Goal: Task Accomplishment & Management: Manage account settings

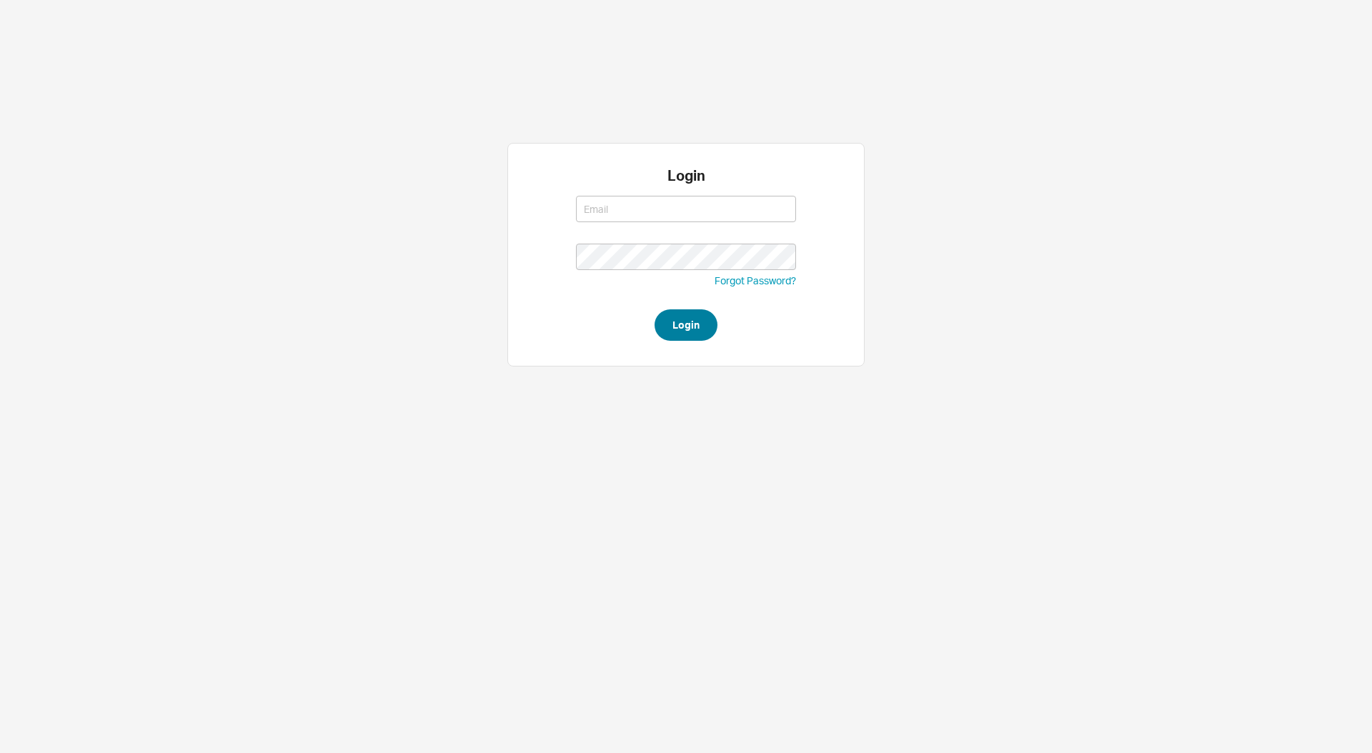
type input "[PERSON_NAME][EMAIL_ADDRESS][DOMAIN_NAME]"
drag, startPoint x: 695, startPoint y: 328, endPoint x: 666, endPoint y: 309, distance: 34.5
click at [695, 328] on button "Login" at bounding box center [686, 324] width 63 height 31
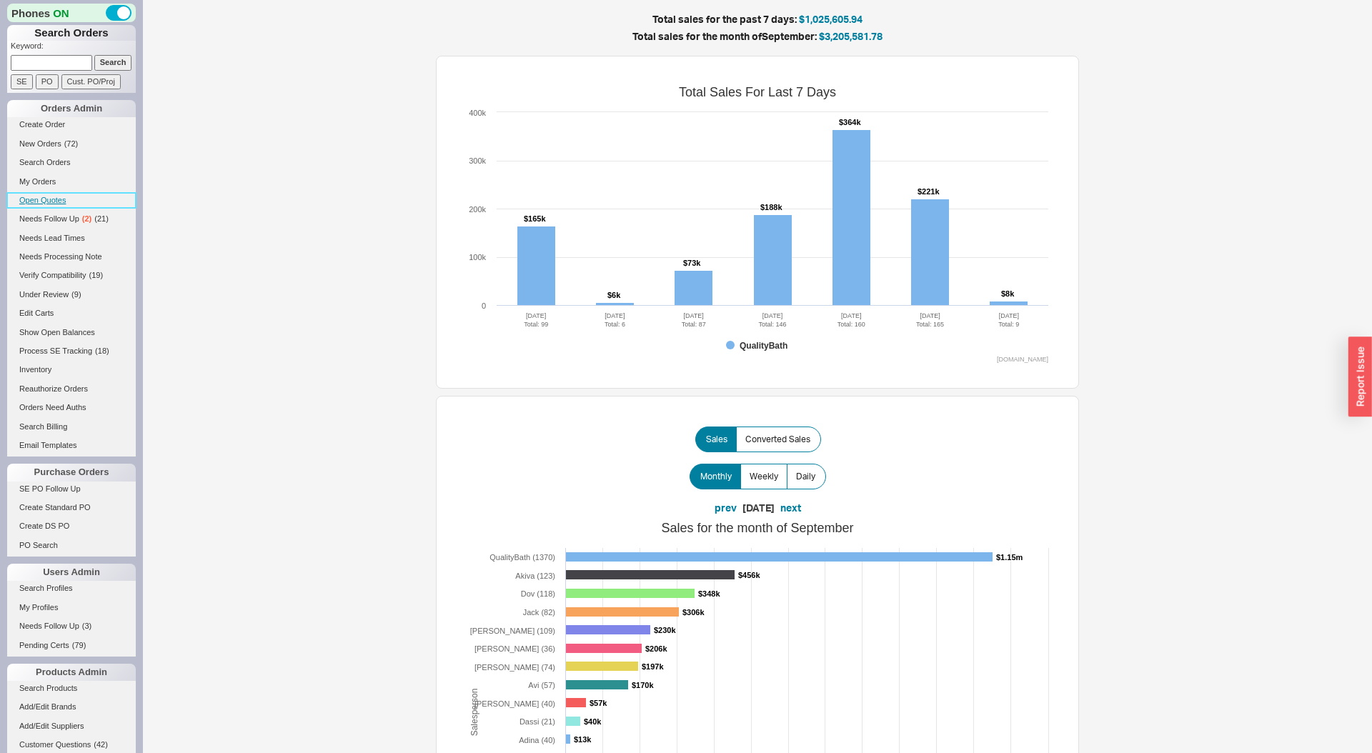
click at [54, 199] on link "Open Quotes" at bounding box center [71, 200] width 129 height 15
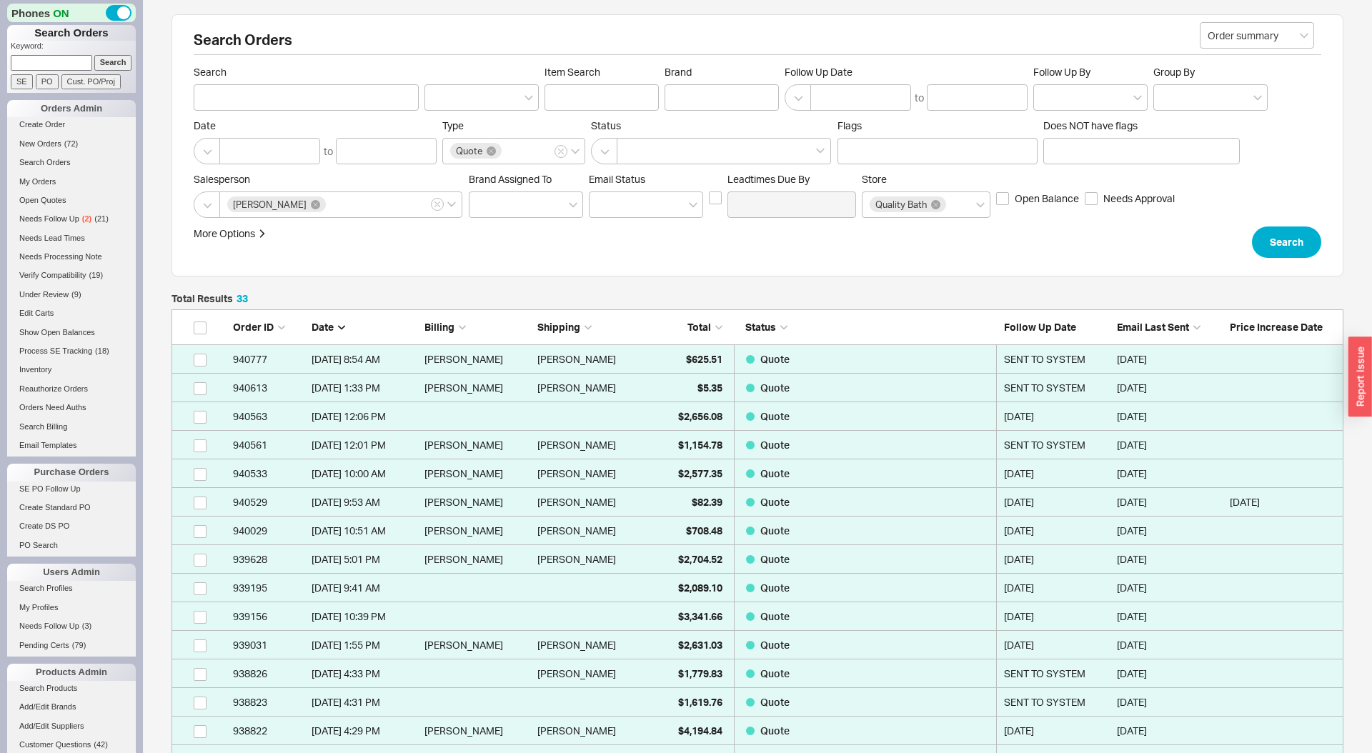
scroll to position [1008, 1172]
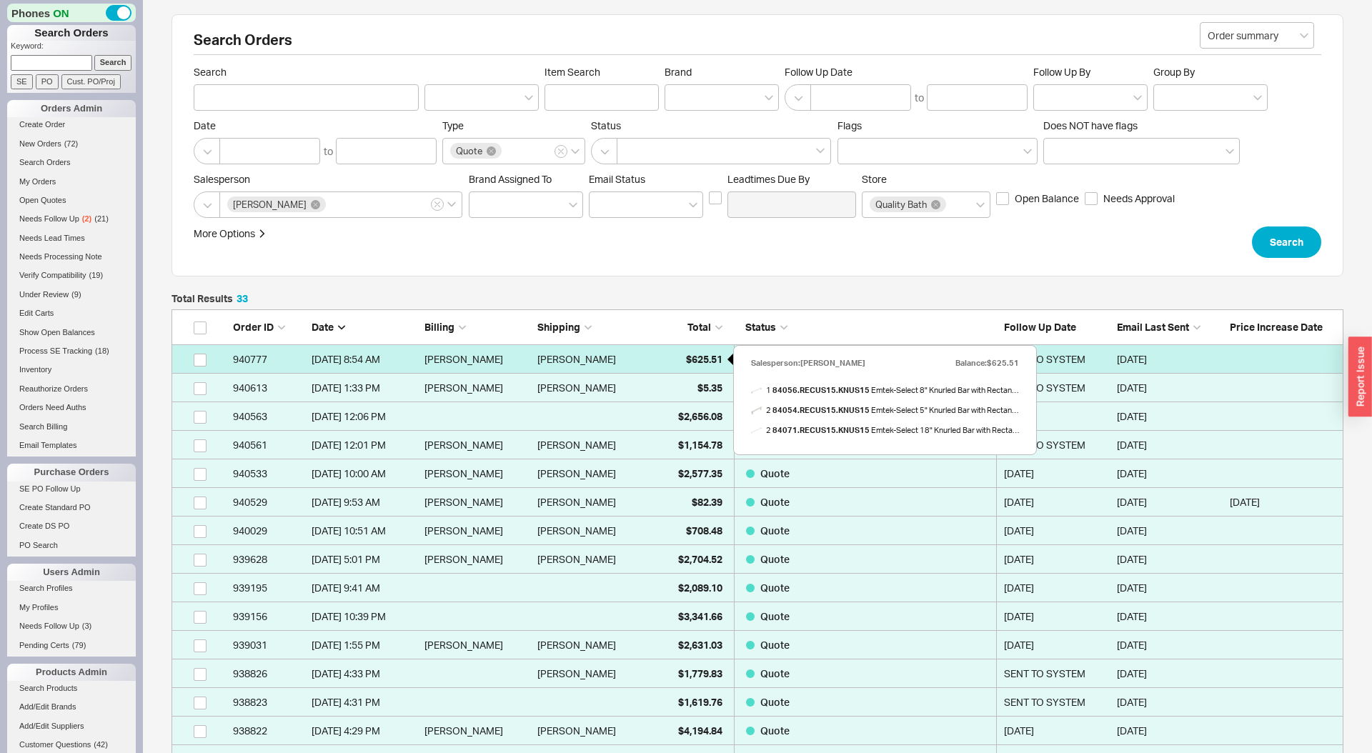
click at [673, 360] on div "$625.51" at bounding box center [686, 359] width 71 height 29
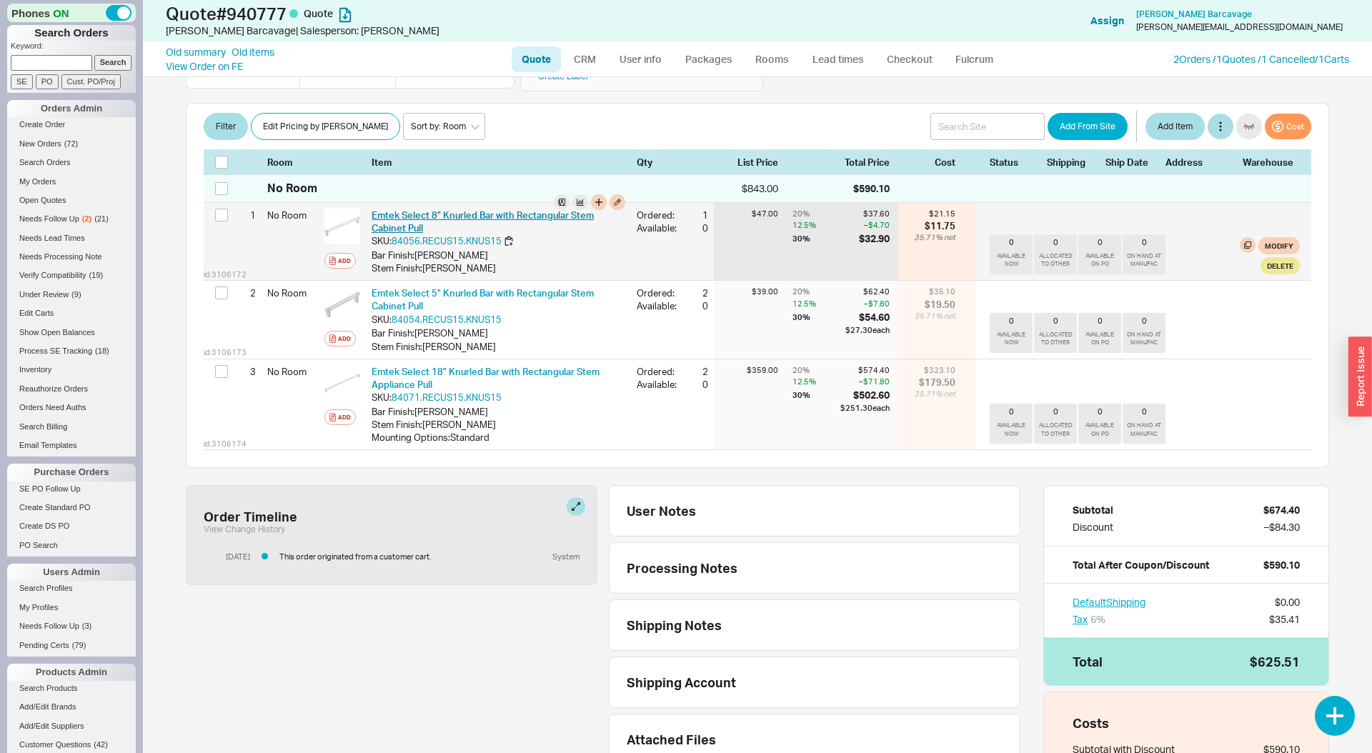
scroll to position [217, 0]
click at [415, 210] on link "Emtek Select 8" Knurled Bar with Rectangular Stem Cabinet Pull" at bounding box center [483, 222] width 222 height 24
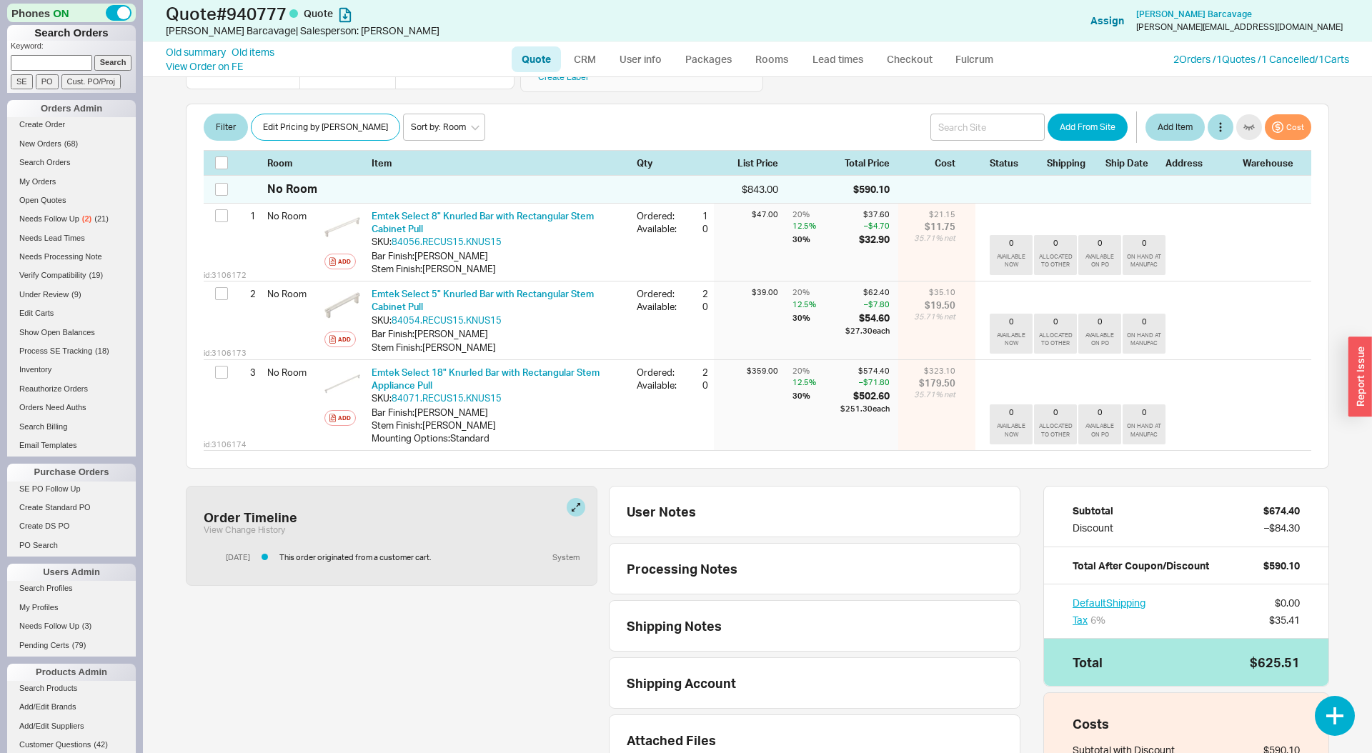
click at [54, 64] on input at bounding box center [51, 62] width 81 height 15
paste input "thefeinsteins@yahoo.com"
type input "thefeinsteins@yahoo.com"
click at [94, 55] on input "Search" at bounding box center [113, 62] width 38 height 15
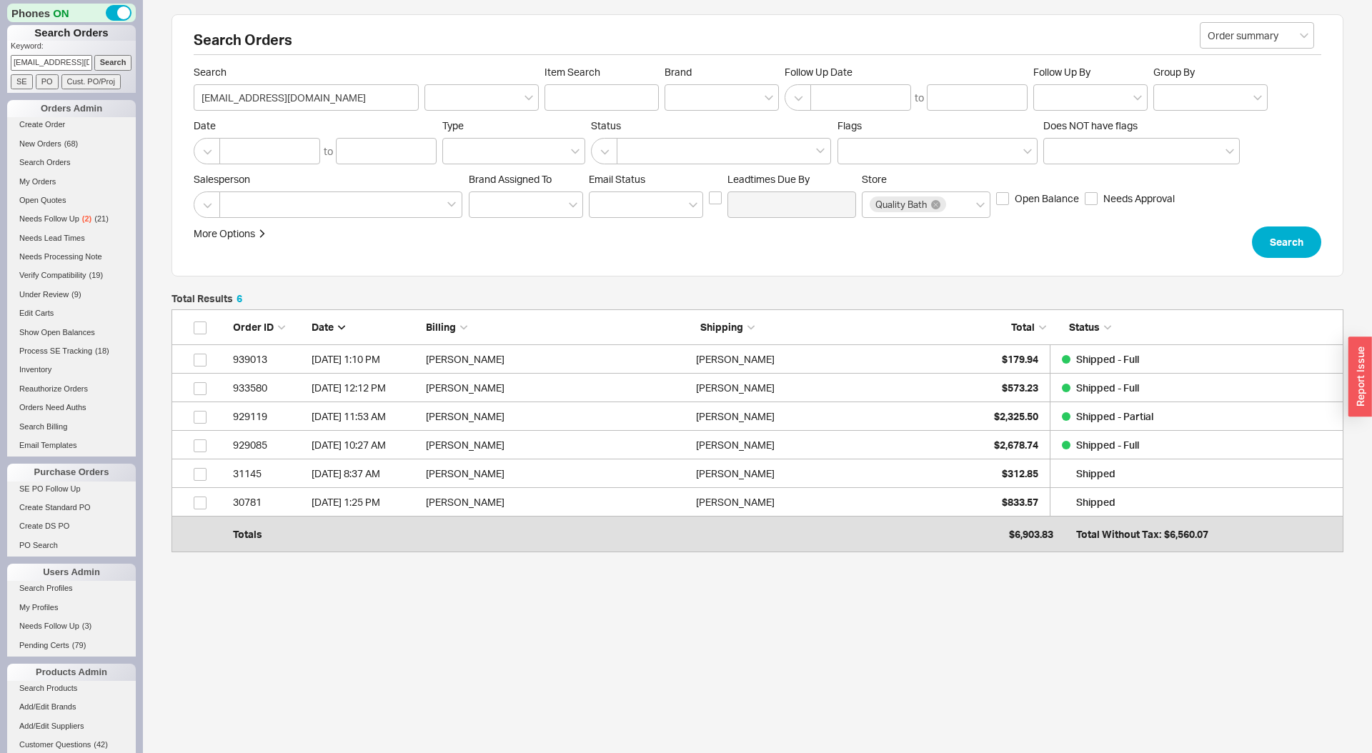
scroll to position [236, 1172]
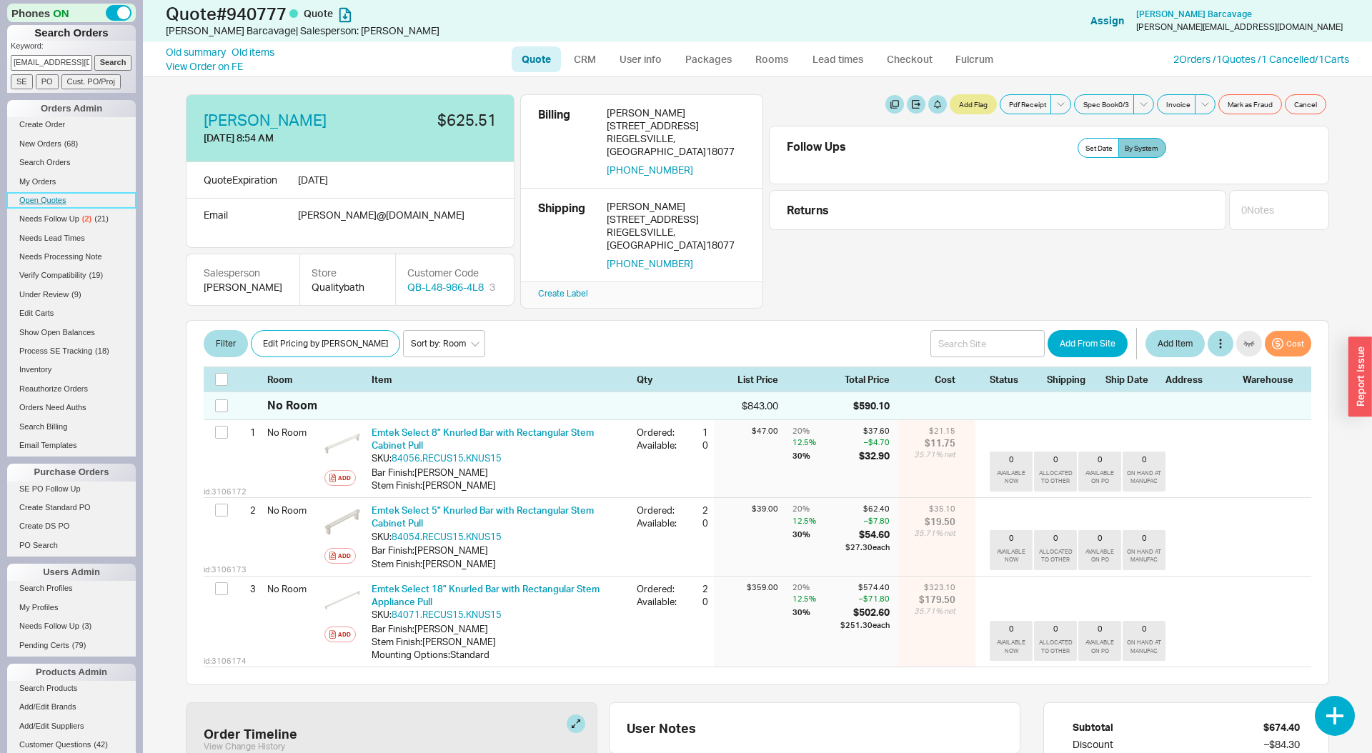
click at [48, 199] on link "Open Quotes" at bounding box center [71, 200] width 129 height 15
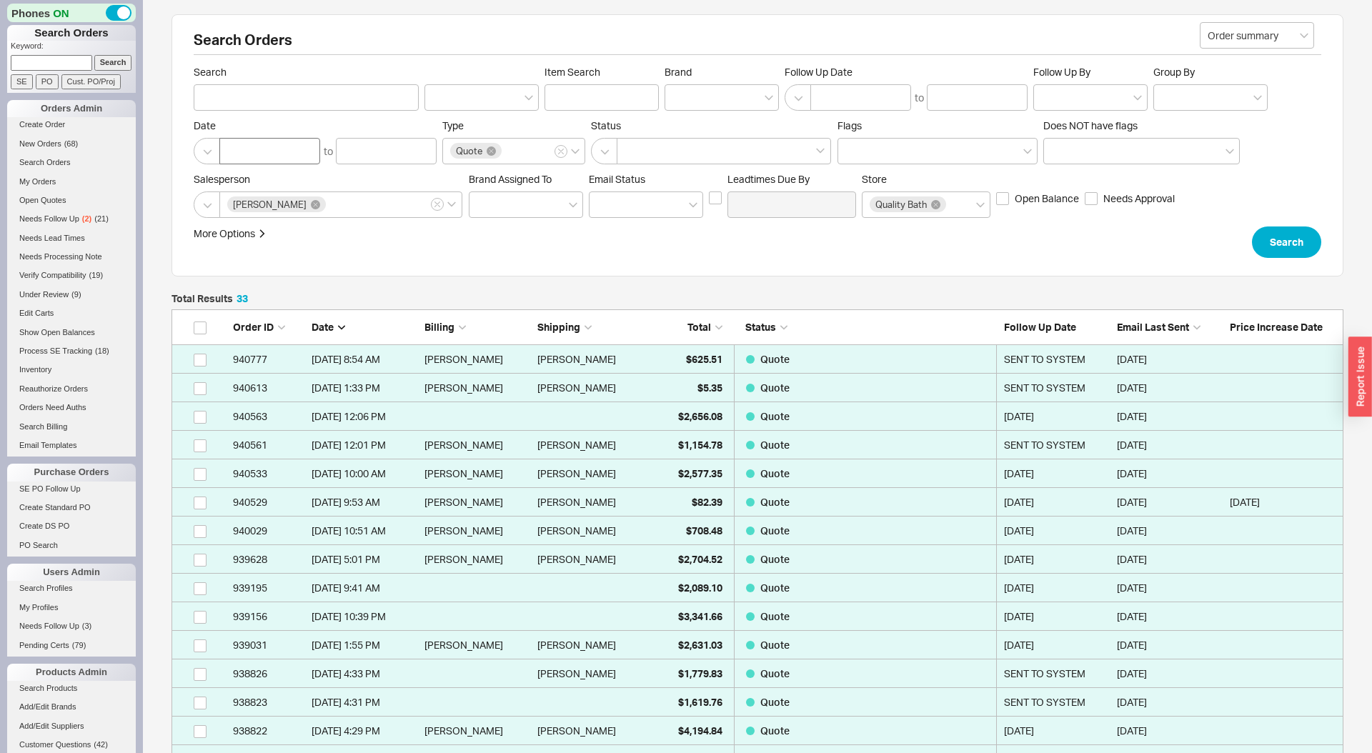
scroll to position [1008, 1172]
click at [311, 202] on icon at bounding box center [315, 204] width 9 height 9
click at [328, 202] on input "Steven" at bounding box center [333, 205] width 10 height 16
type input "das"
click at [719, 107] on div at bounding box center [722, 97] width 114 height 26
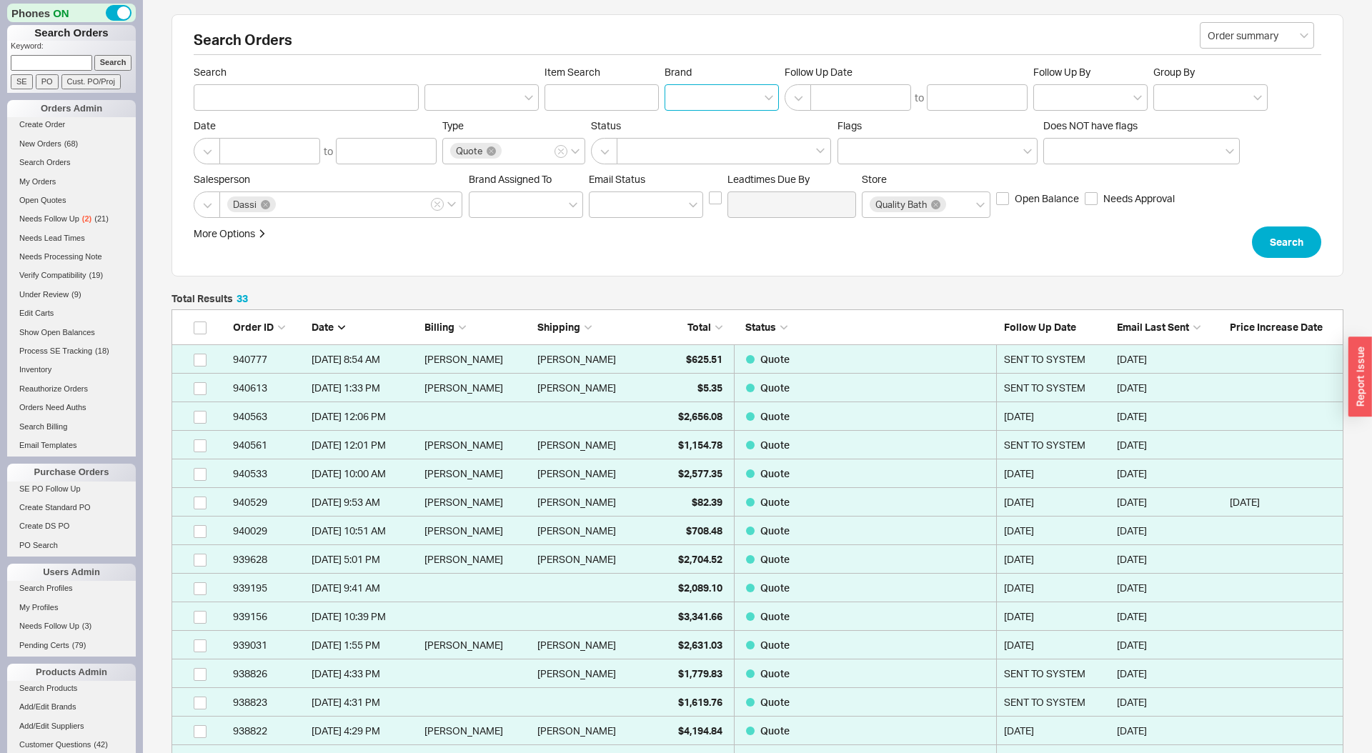
click at [683, 106] on input "Brand" at bounding box center [678, 97] width 10 height 16
type input "emte"
type input "Brand"
click button "Search" at bounding box center [1286, 242] width 69 height 31
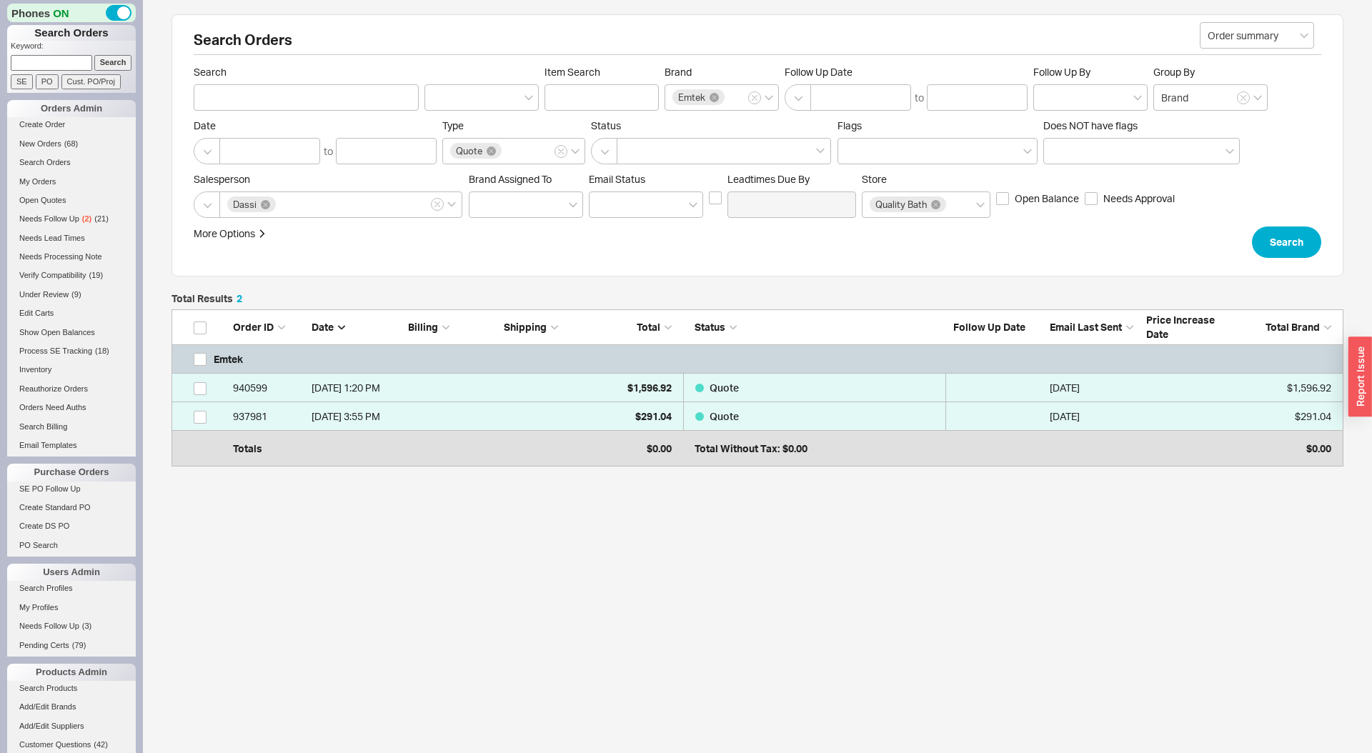
scroll to position [150, 1172]
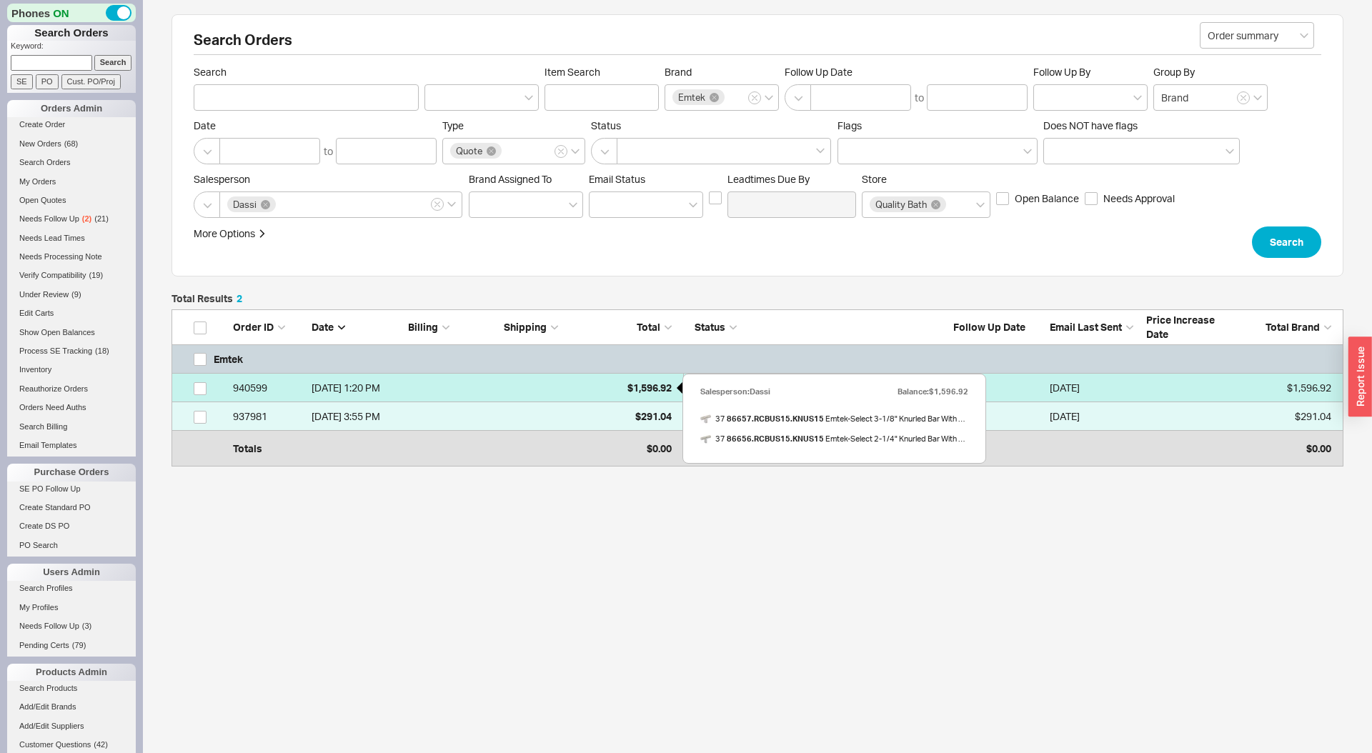
click at [628, 385] on span "$1,596.92" at bounding box center [650, 388] width 44 height 12
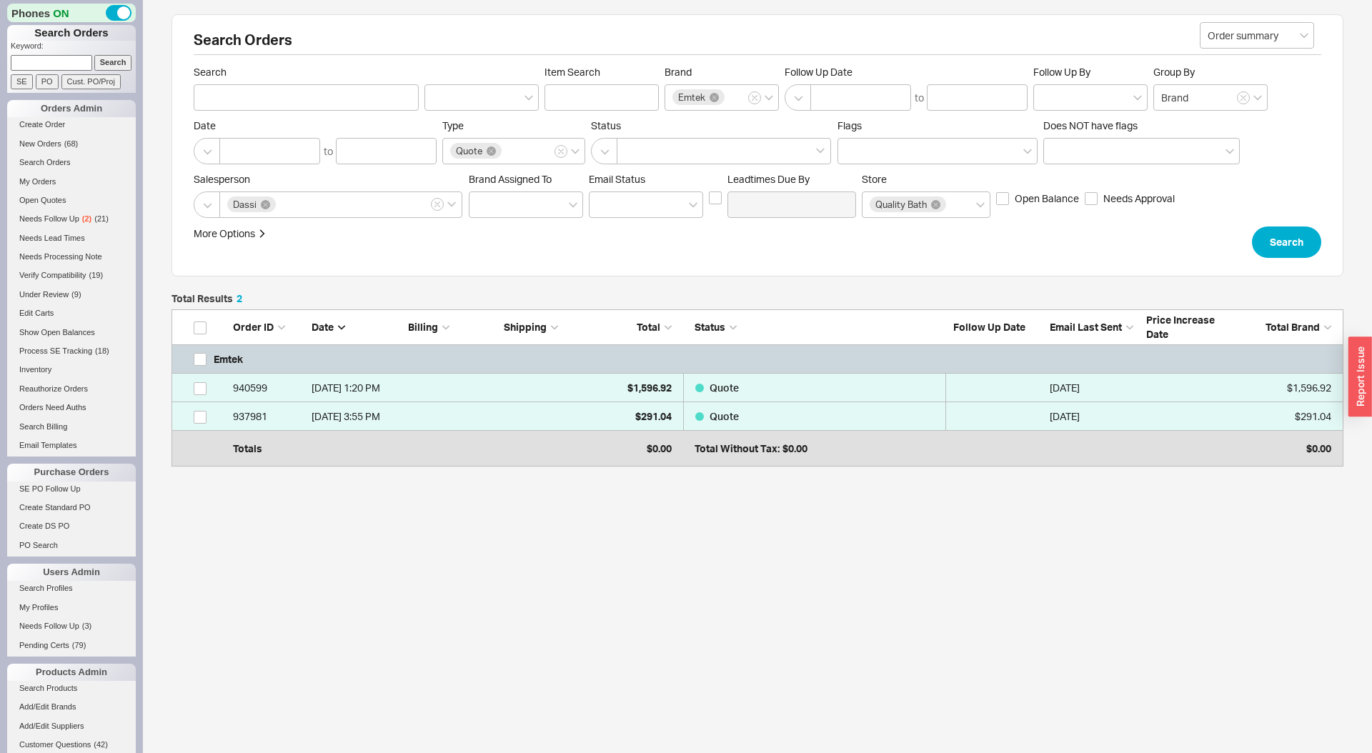
scroll to position [150, 1172]
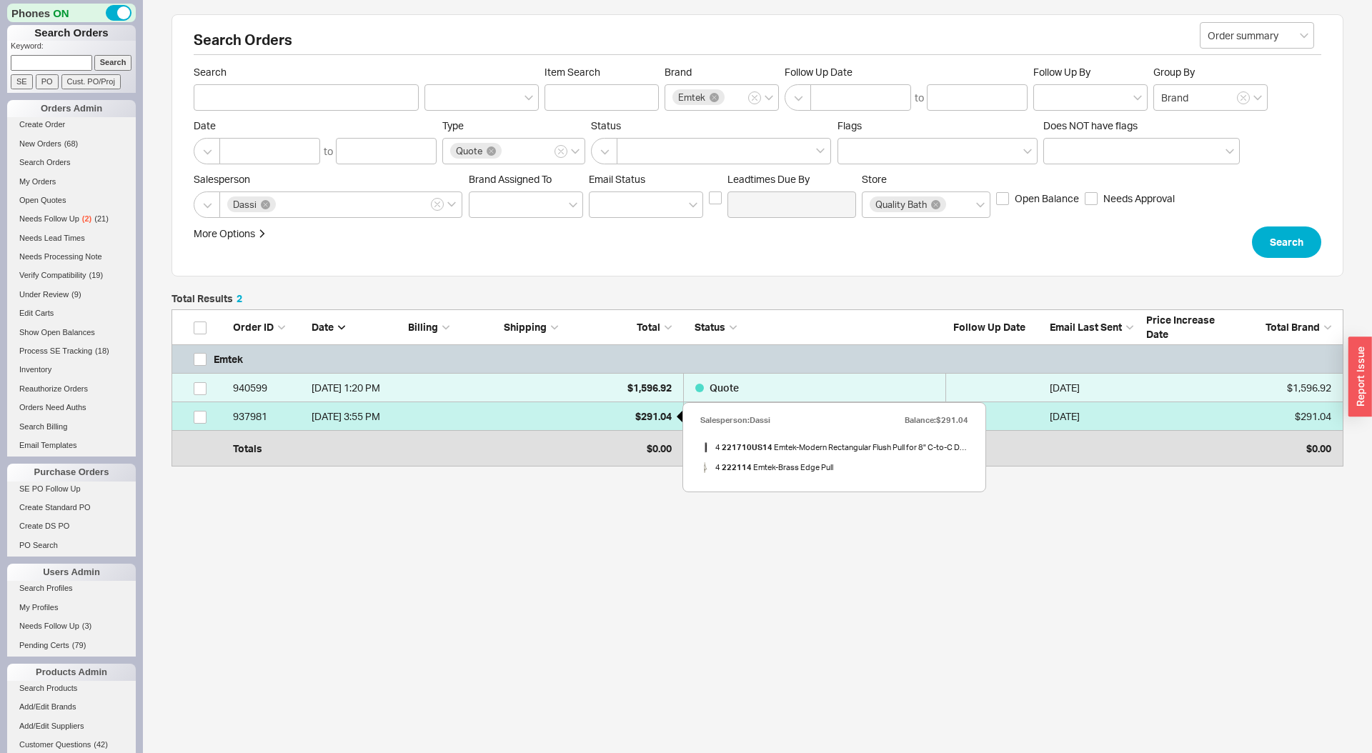
click at [654, 416] on span "$291.04" at bounding box center [653, 416] width 36 height 12
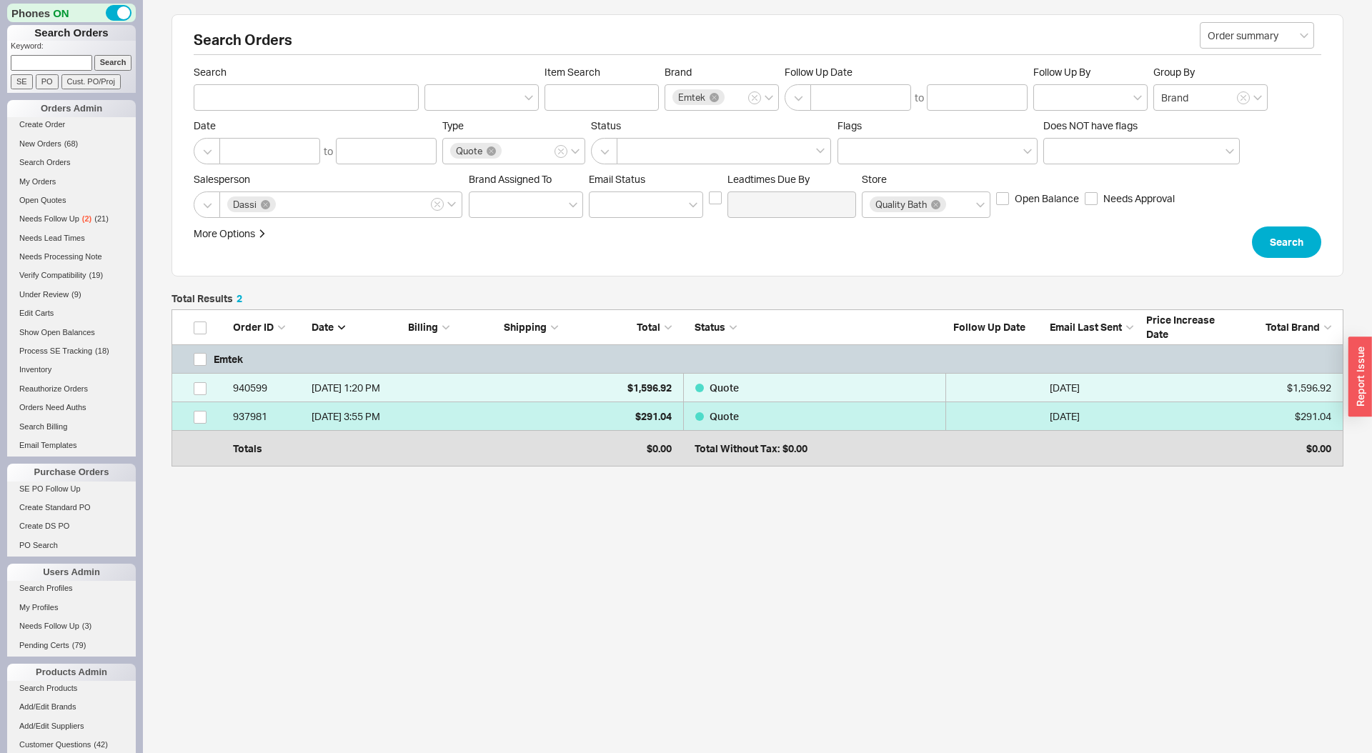
scroll to position [150, 1172]
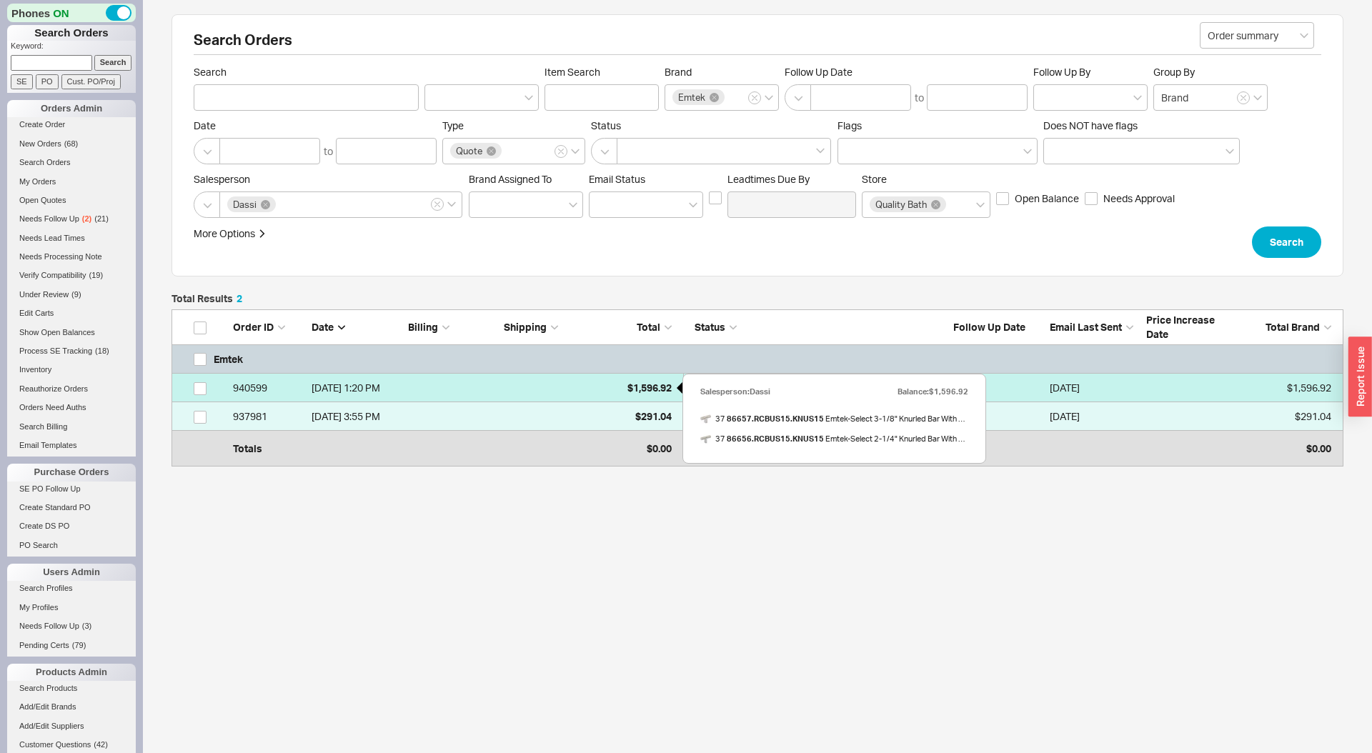
click at [643, 397] on div "$1,596.92" at bounding box center [635, 388] width 71 height 29
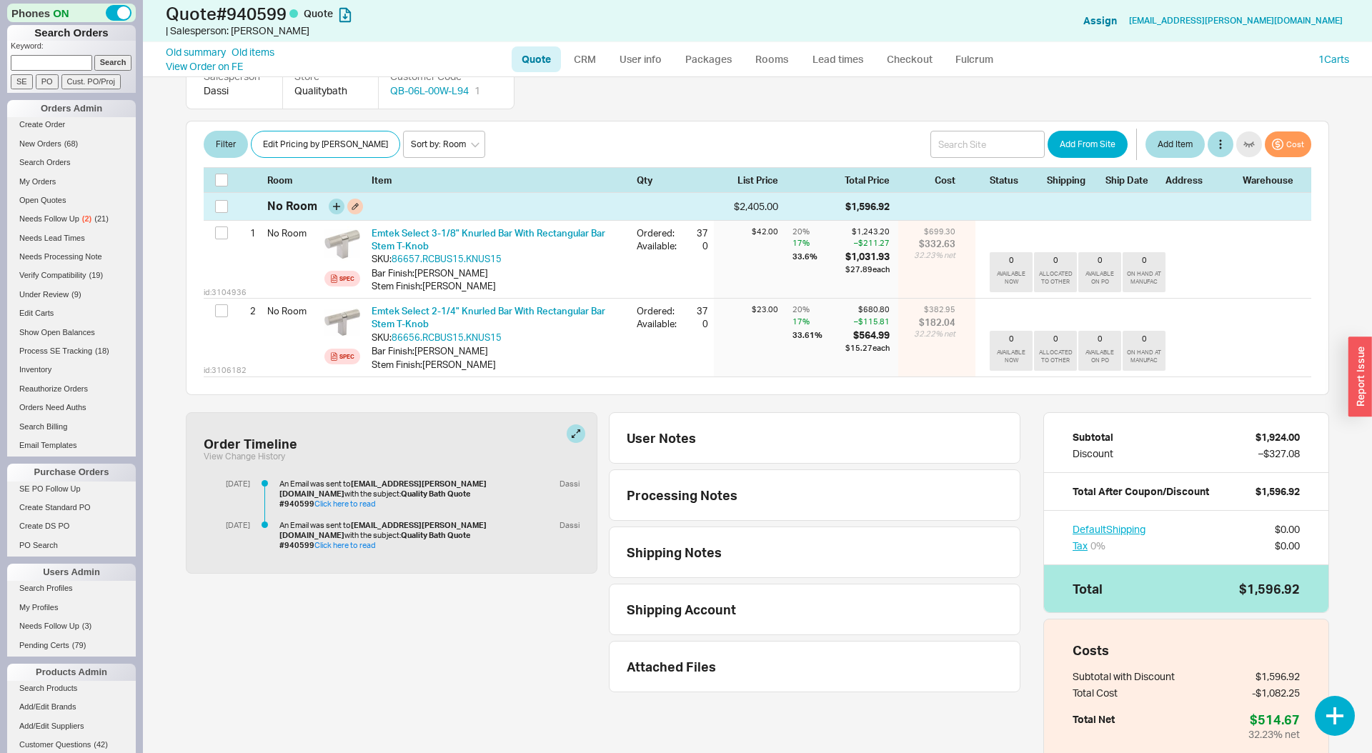
scroll to position [286, 0]
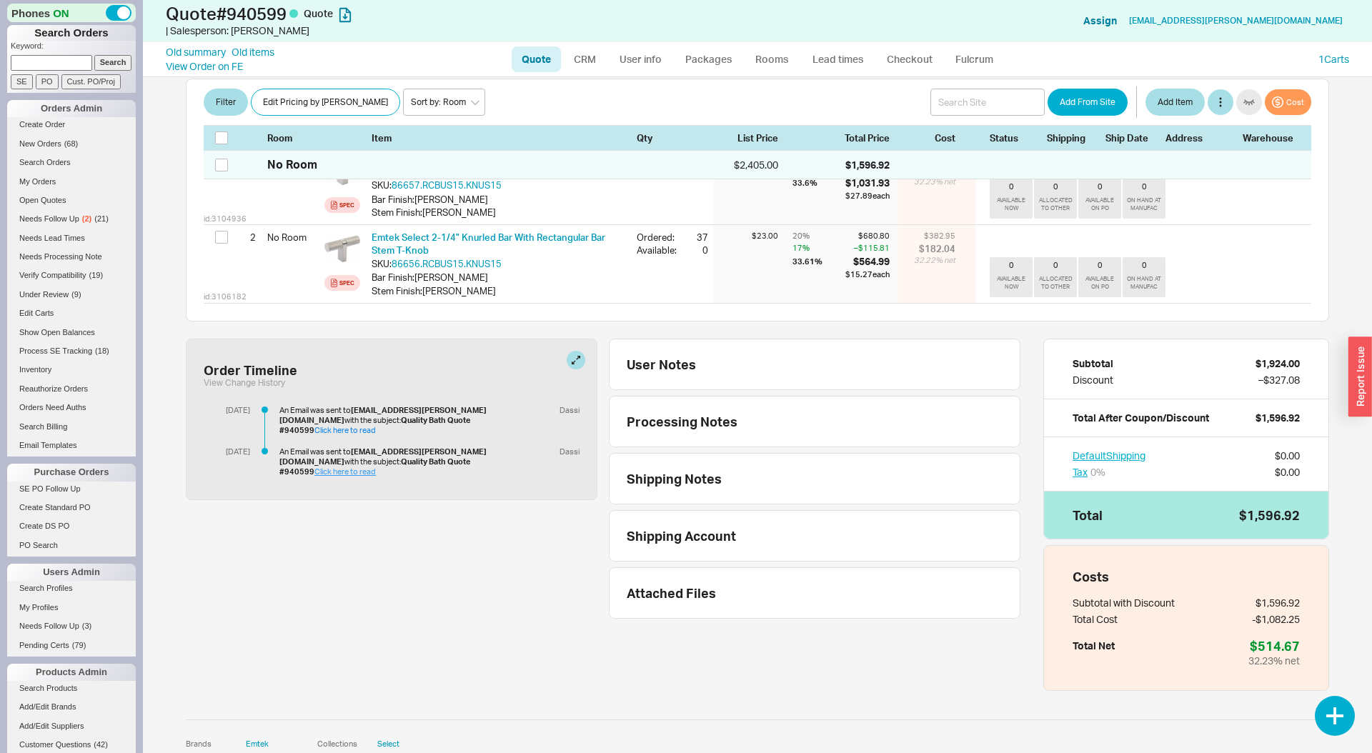
click at [376, 467] on link "Click here to read" at bounding box center [344, 472] width 61 height 10
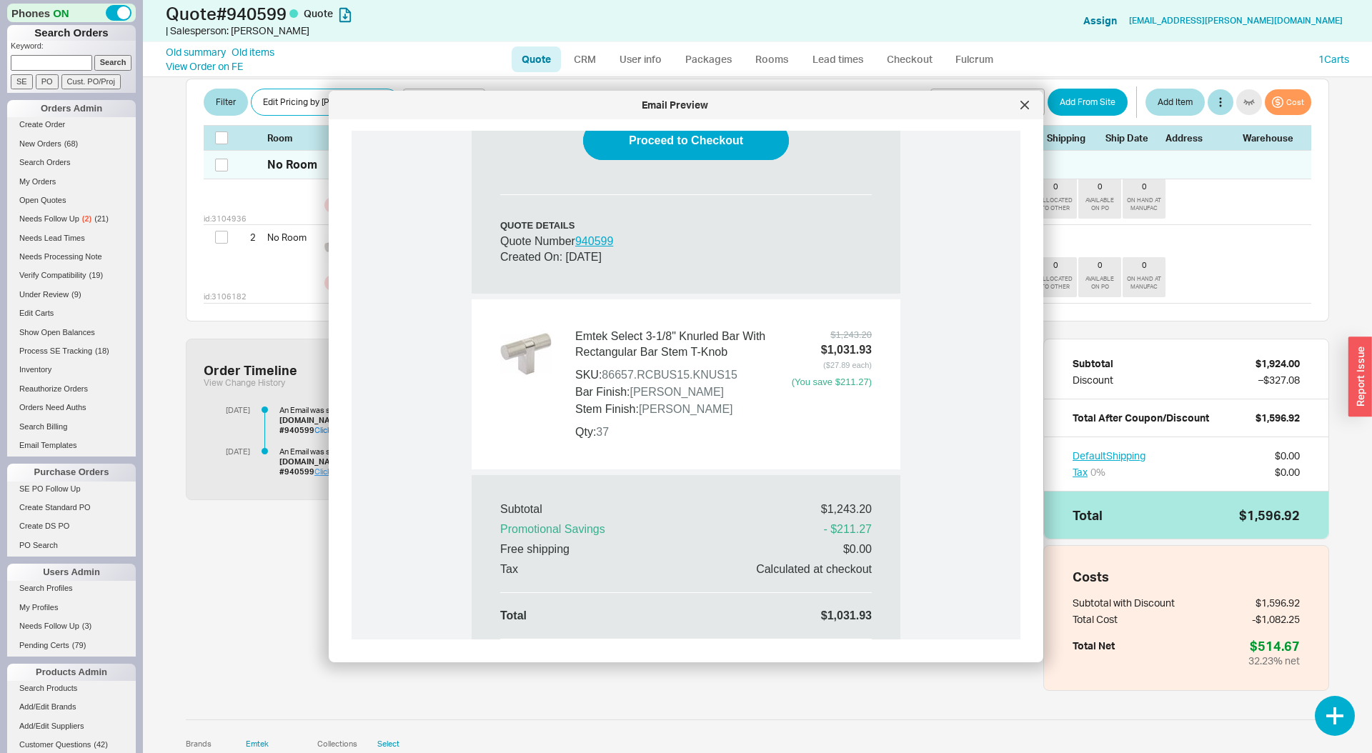
scroll to position [853, 0]
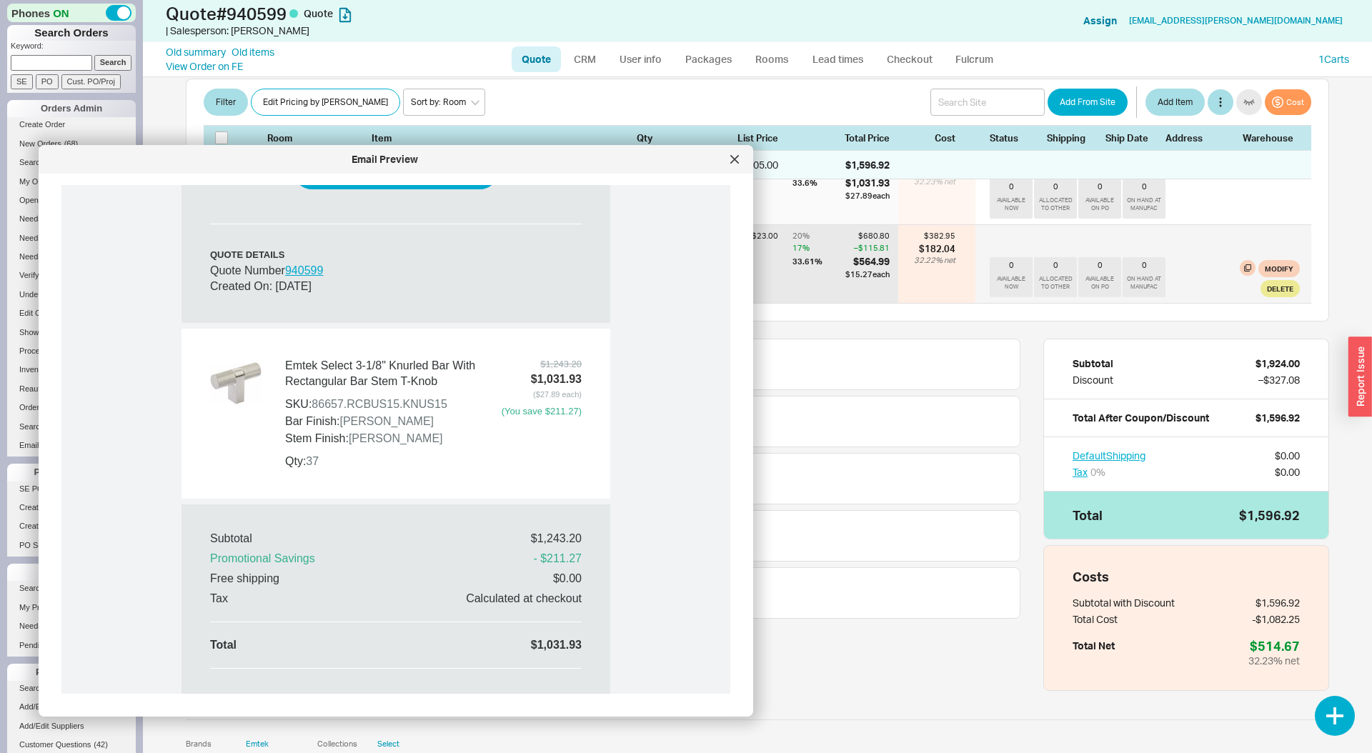
drag, startPoint x: 672, startPoint y: 105, endPoint x: 883, endPoint y: 232, distance: 246.2
click at [452, 158] on div "Email Preview" at bounding box center [385, 159] width 678 height 14
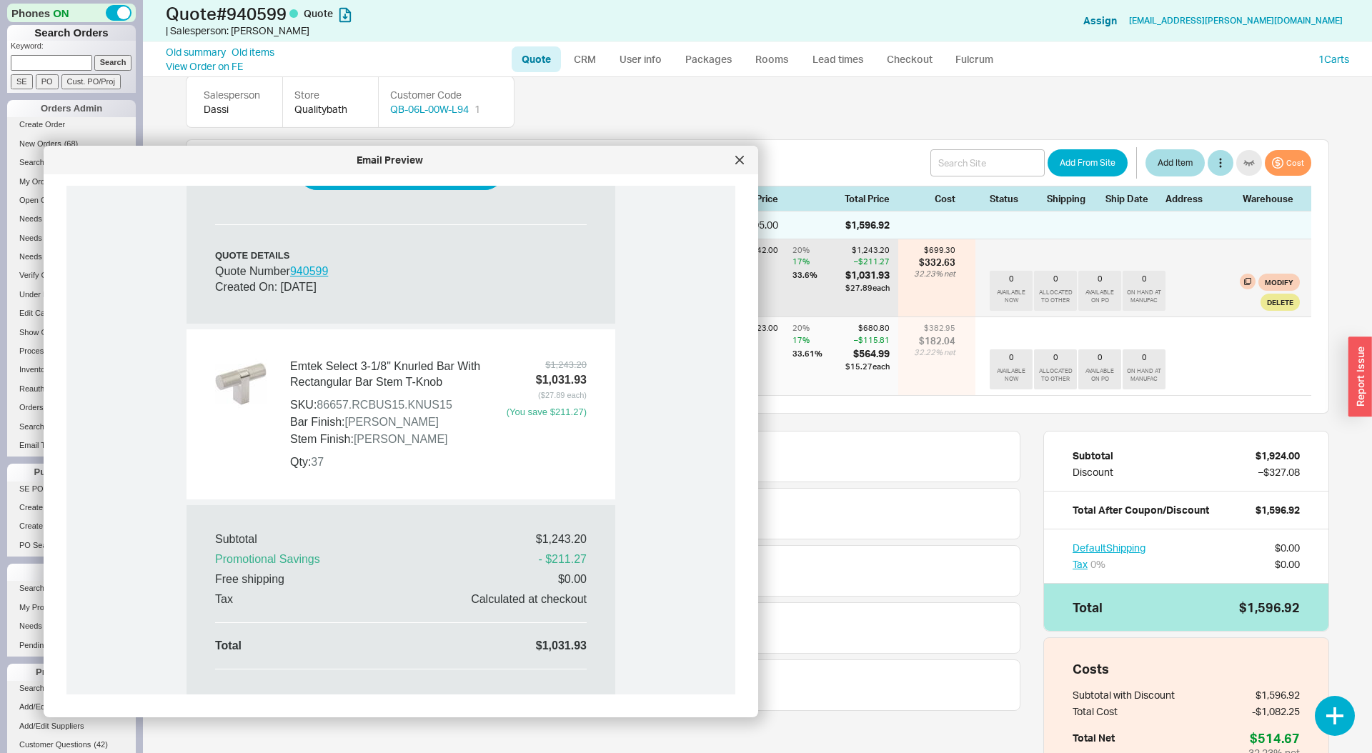
scroll to position [192, 0]
drag, startPoint x: 742, startPoint y: 162, endPoint x: 676, endPoint y: 216, distance: 85.3
click at [742, 162] on icon at bounding box center [739, 160] width 9 height 9
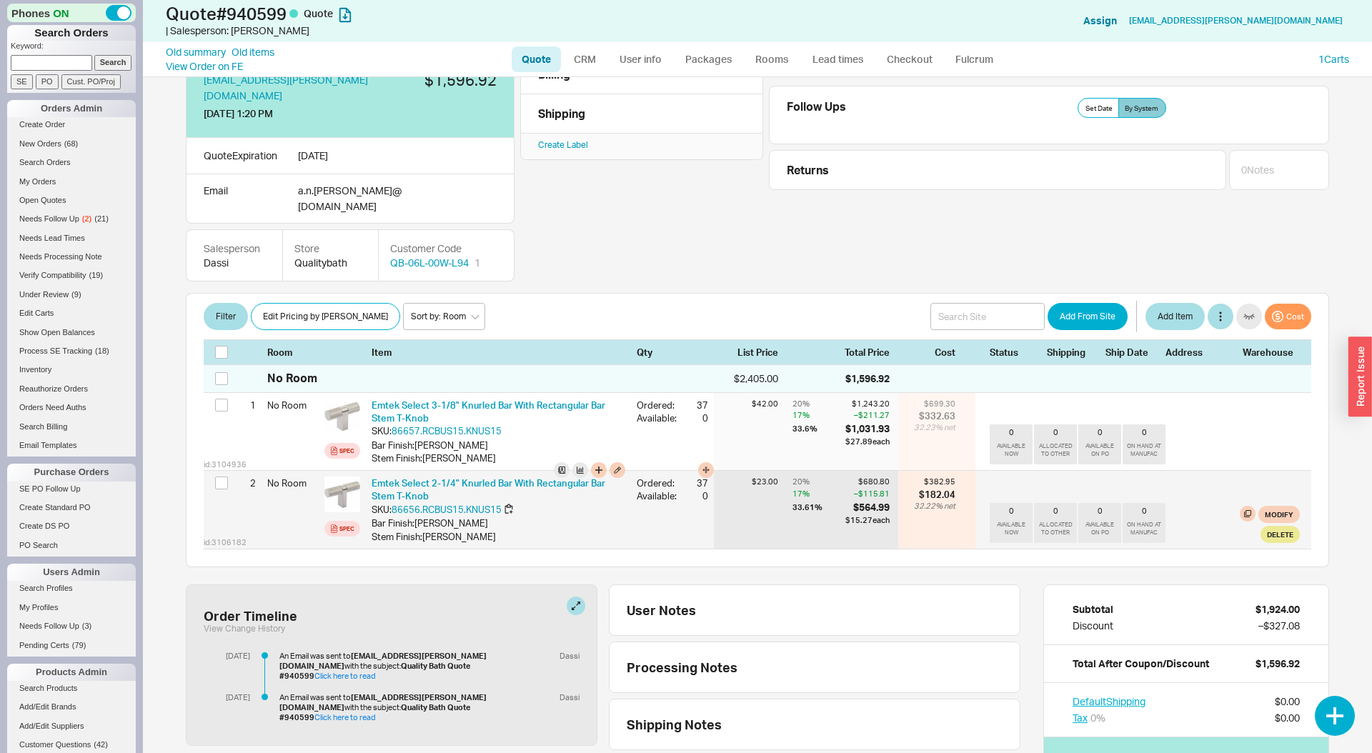
scroll to position [0, 0]
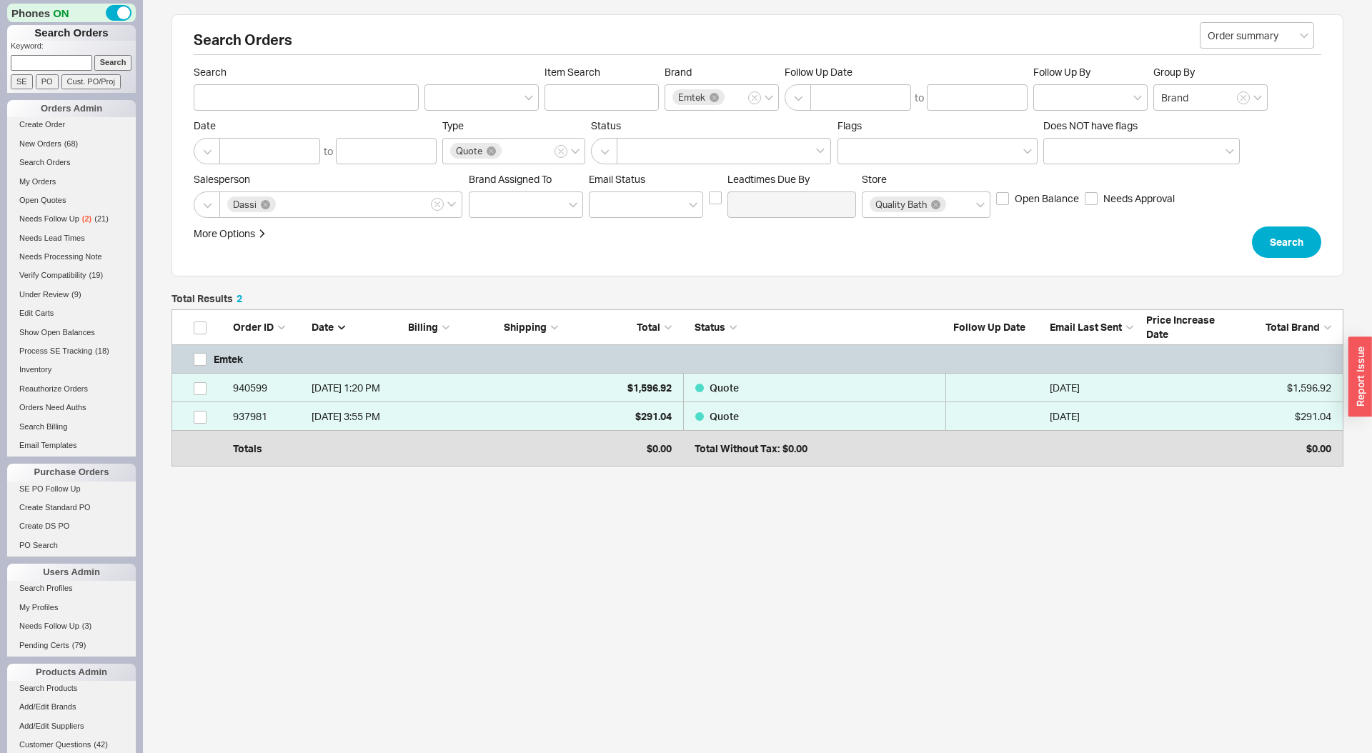
scroll to position [150, 1172]
click at [538, 149] on div "Quote" at bounding box center [513, 151] width 143 height 26
click at [514, 149] on input "Type Quote" at bounding box center [509, 151] width 10 height 16
click at [535, 207] on div "Cancelled" at bounding box center [514, 207] width 142 height 26
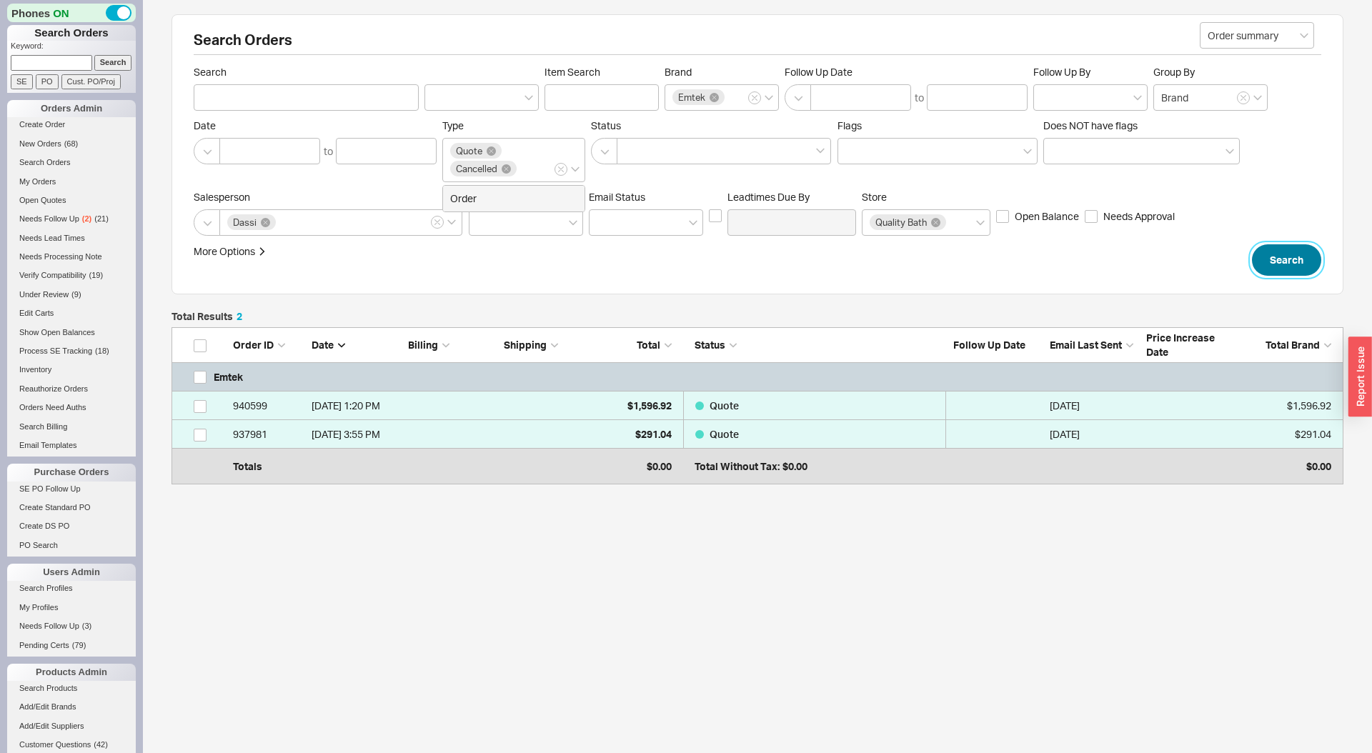
click at [1311, 249] on button "Search" at bounding box center [1286, 259] width 69 height 31
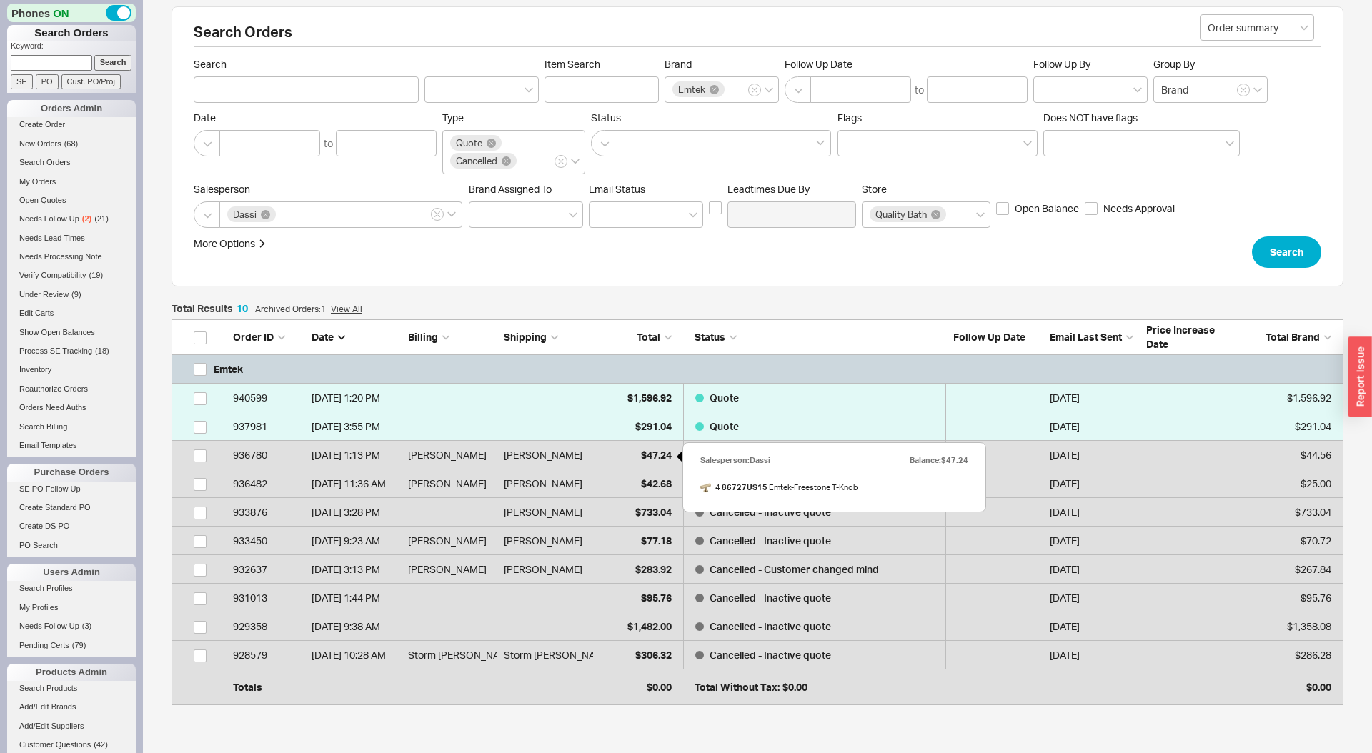
scroll to position [6, 0]
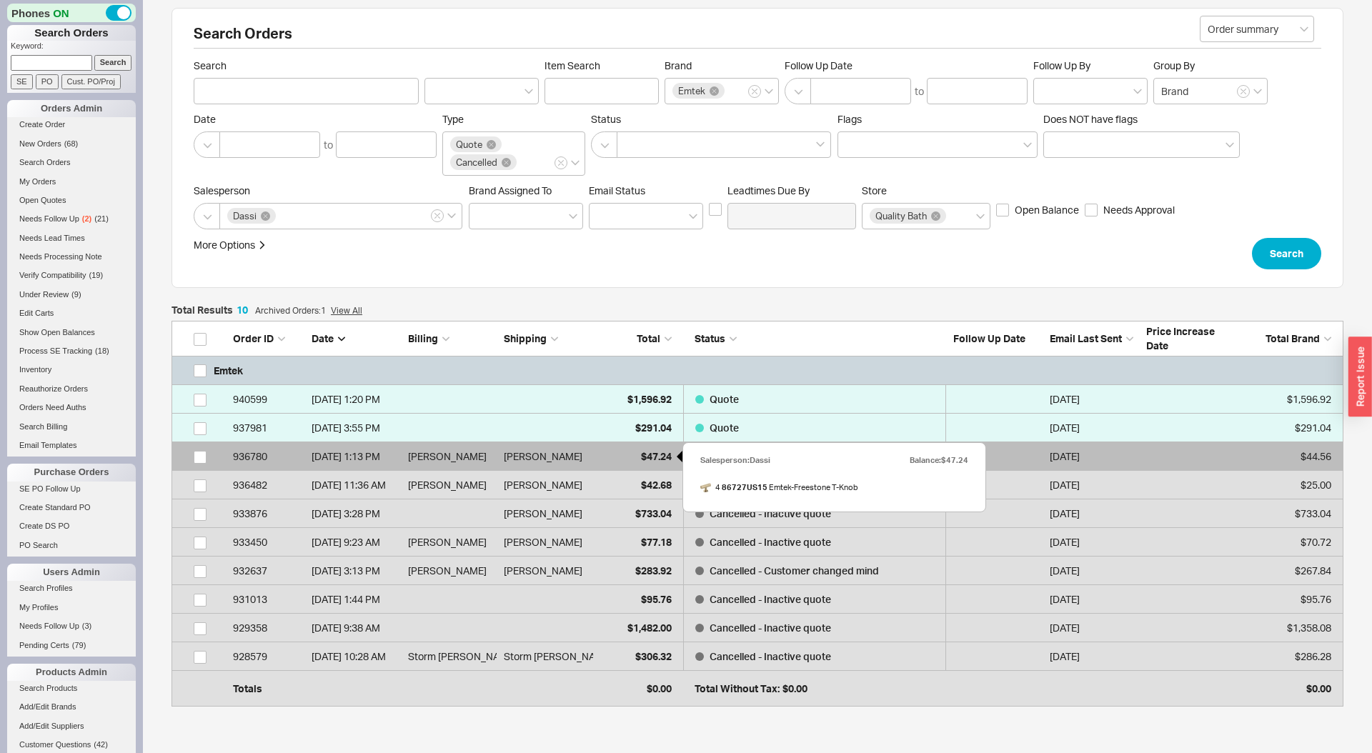
click at [646, 466] on div "$47.24" at bounding box center [635, 456] width 71 height 29
select select "LOW"
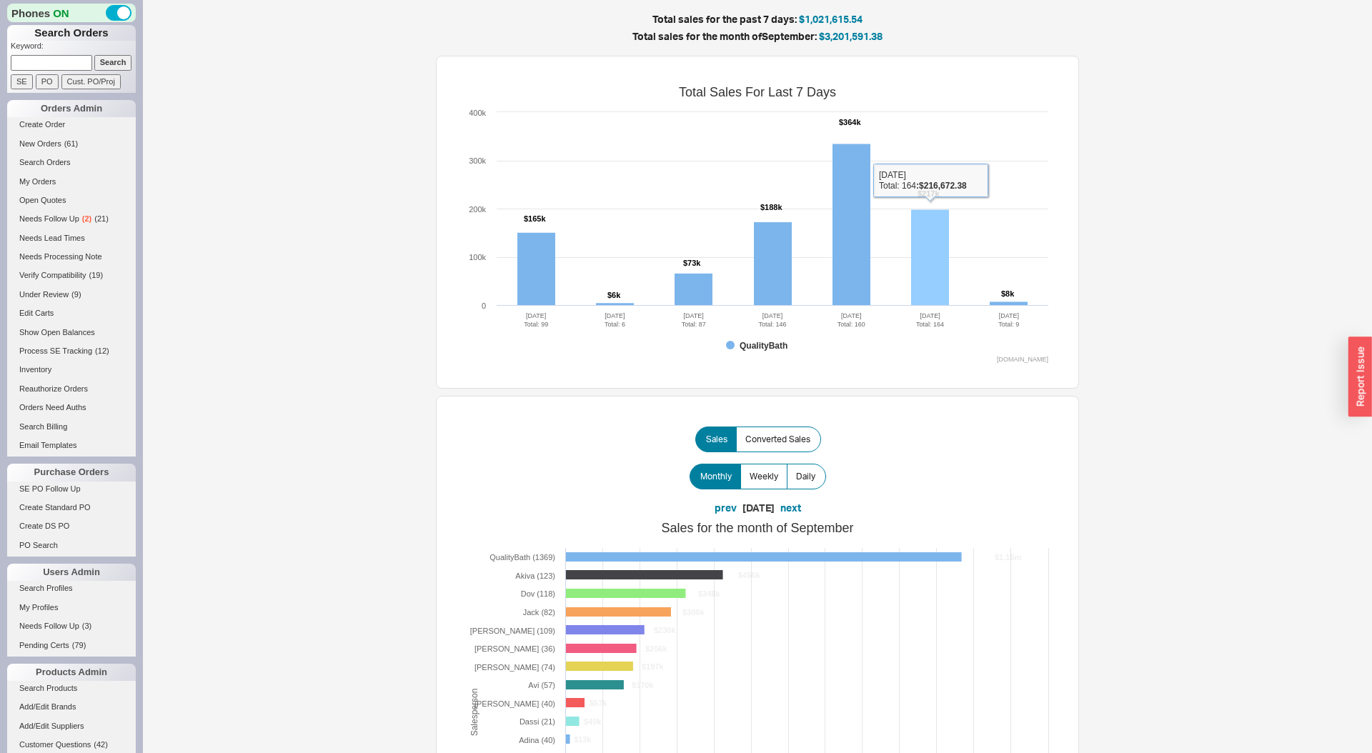
click at [927, 253] on rect at bounding box center [930, 258] width 38 height 96
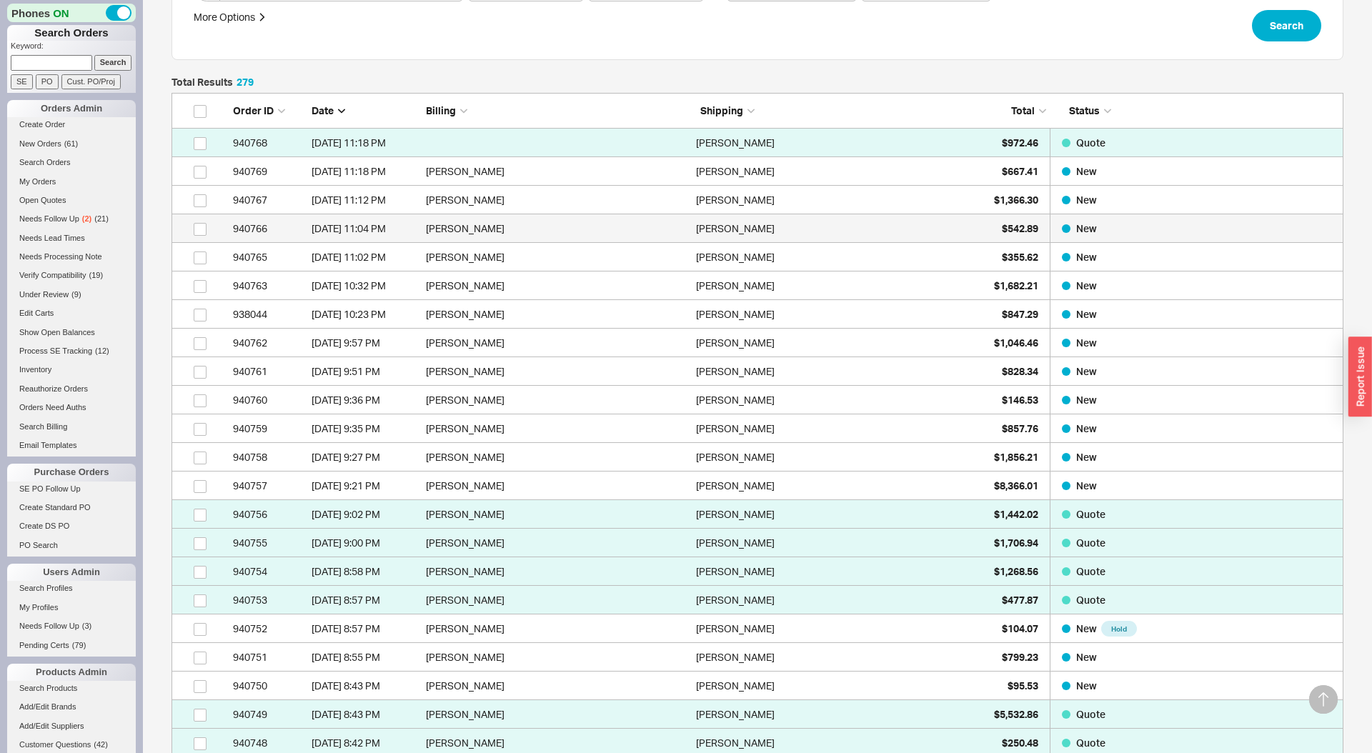
scroll to position [304, 0]
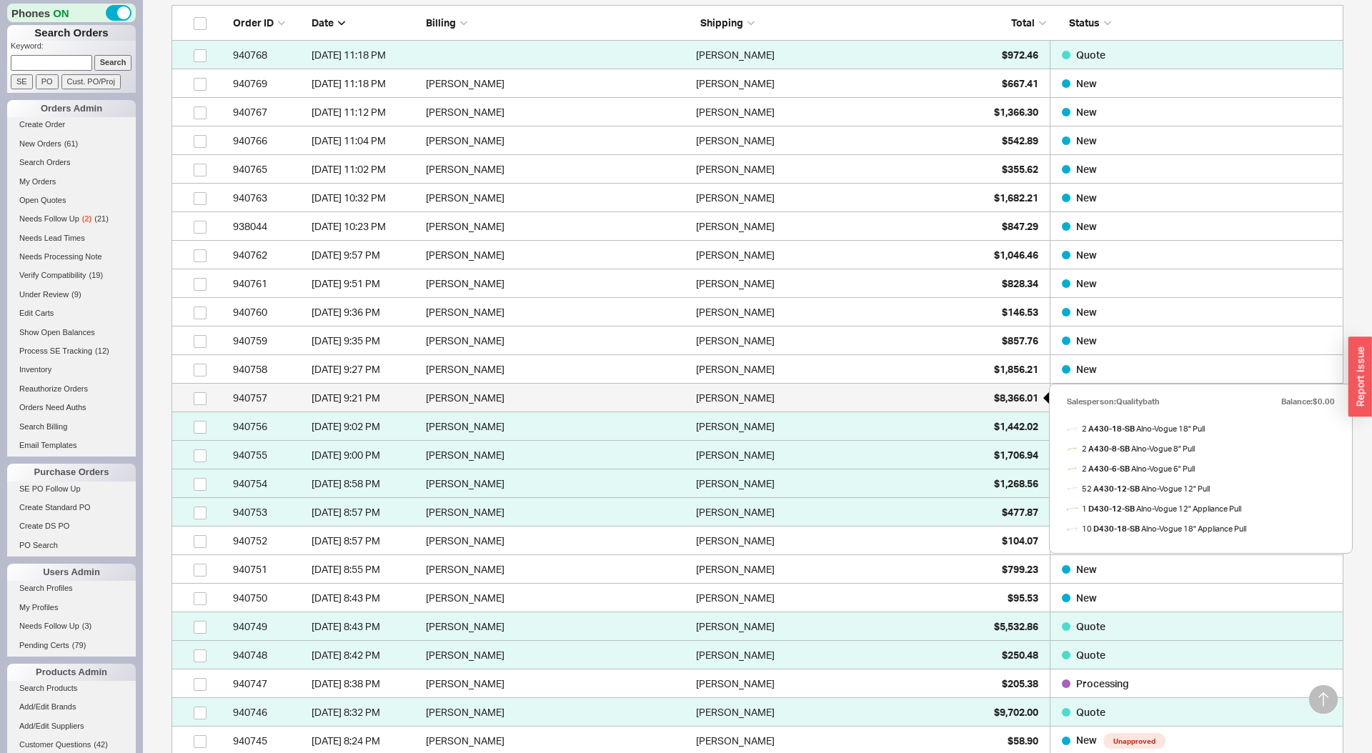
click at [988, 398] on div "$8,366.01" at bounding box center [1002, 398] width 71 height 29
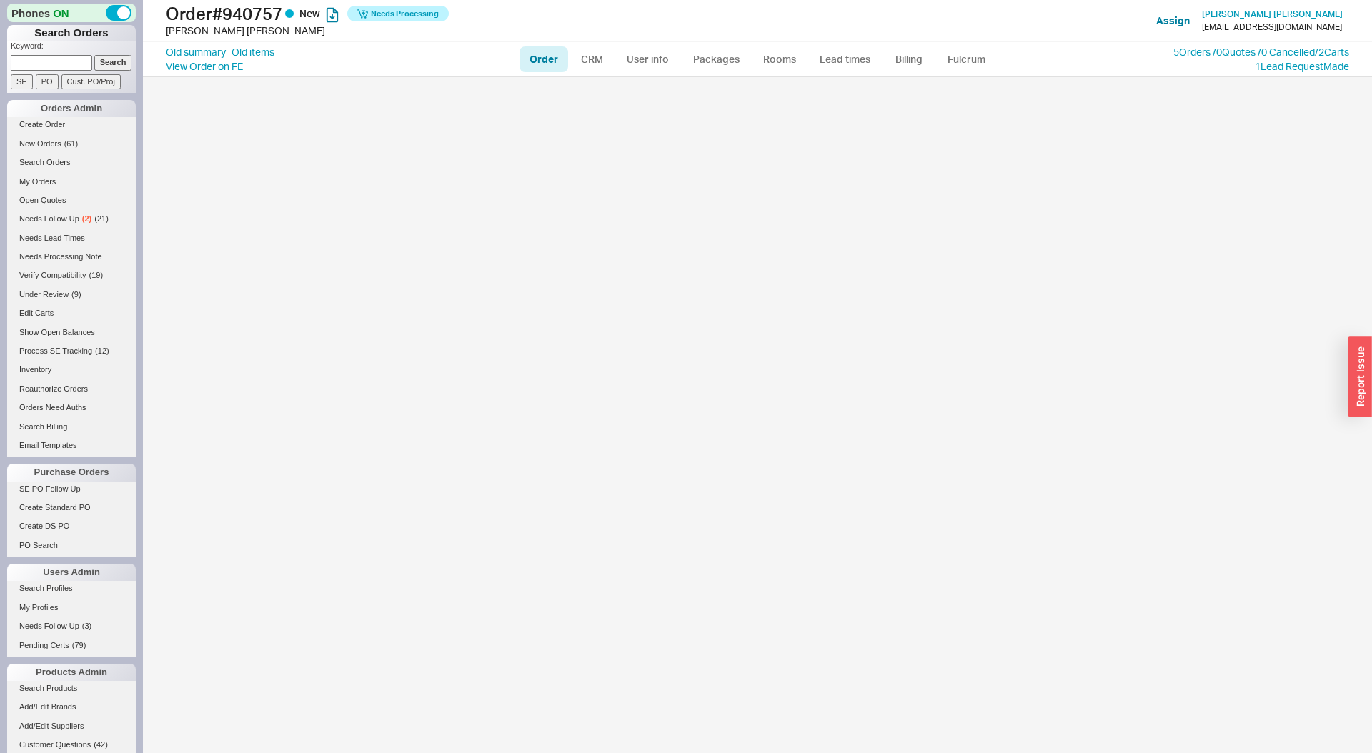
select select "LOW"
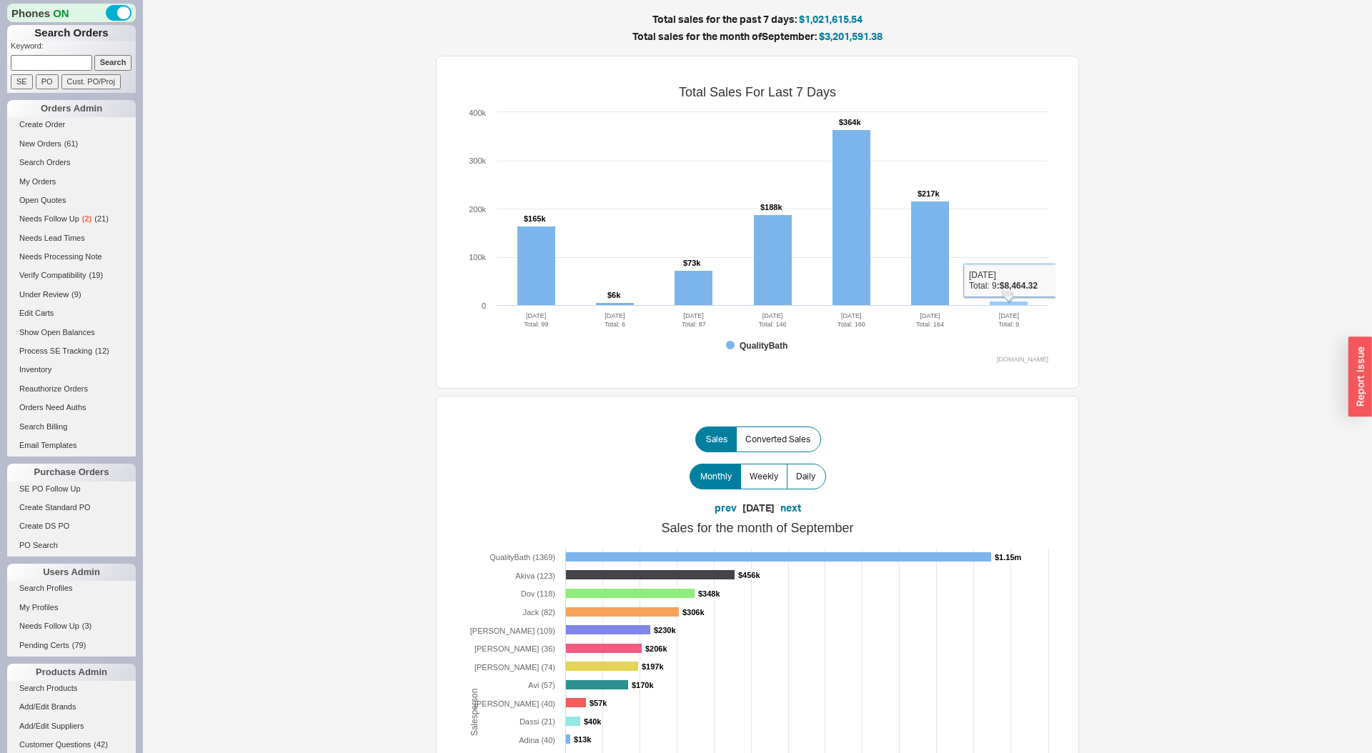
click at [1015, 304] on rect at bounding box center [1009, 304] width 38 height 4
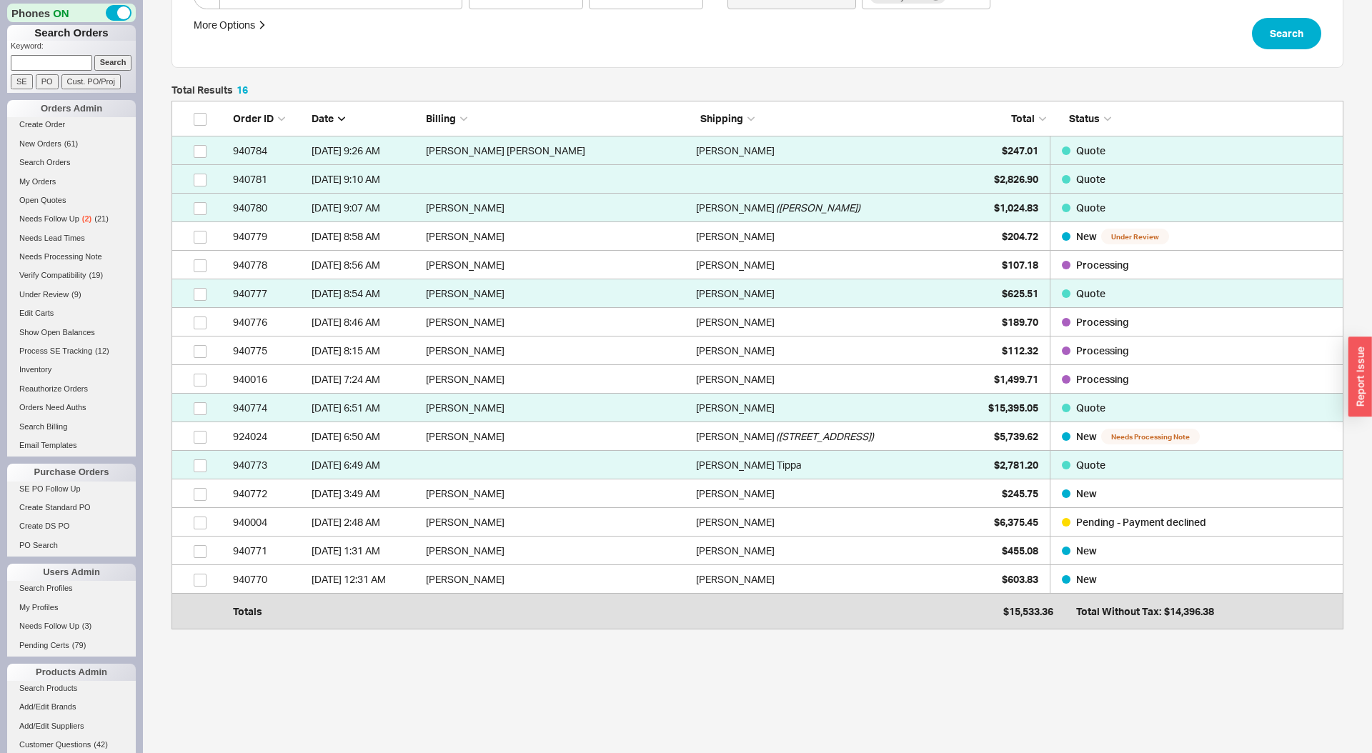
scroll to position [243, 0]
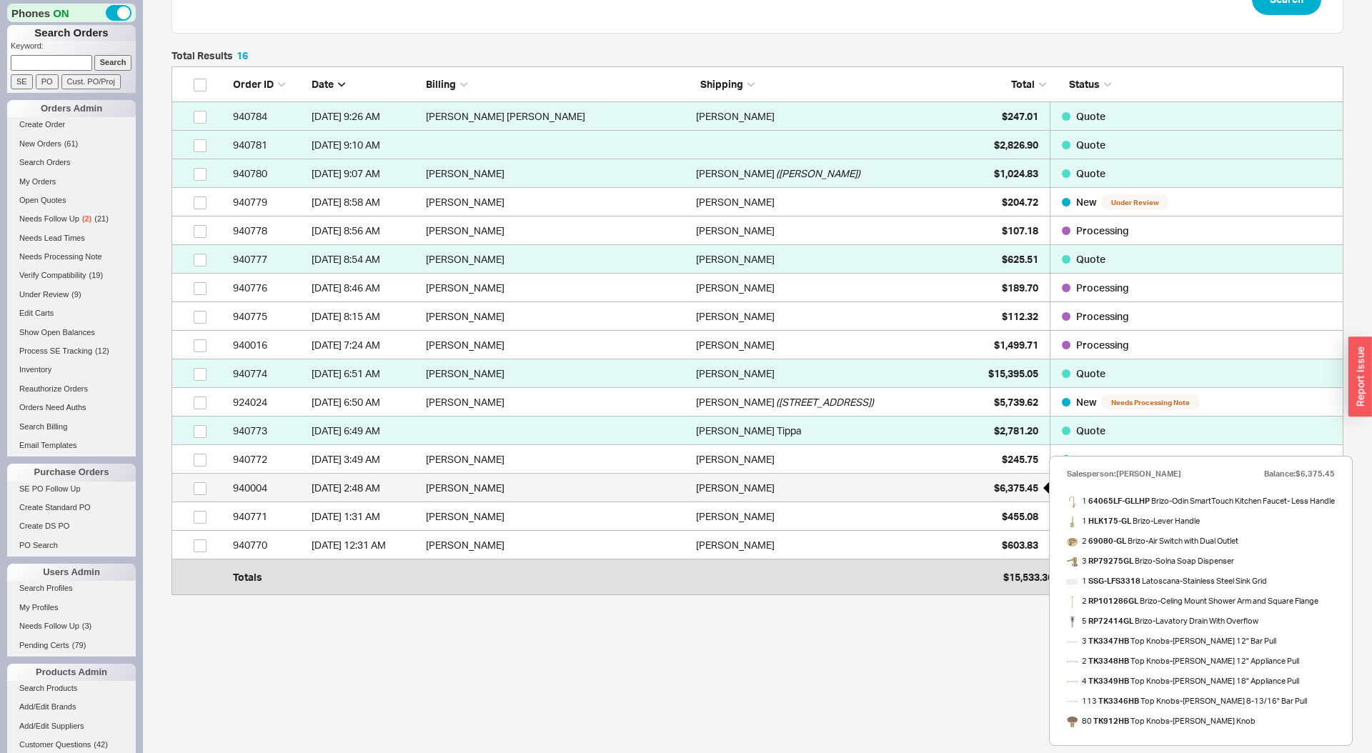
click at [1011, 480] on div "$6,375.45" at bounding box center [1002, 488] width 71 height 29
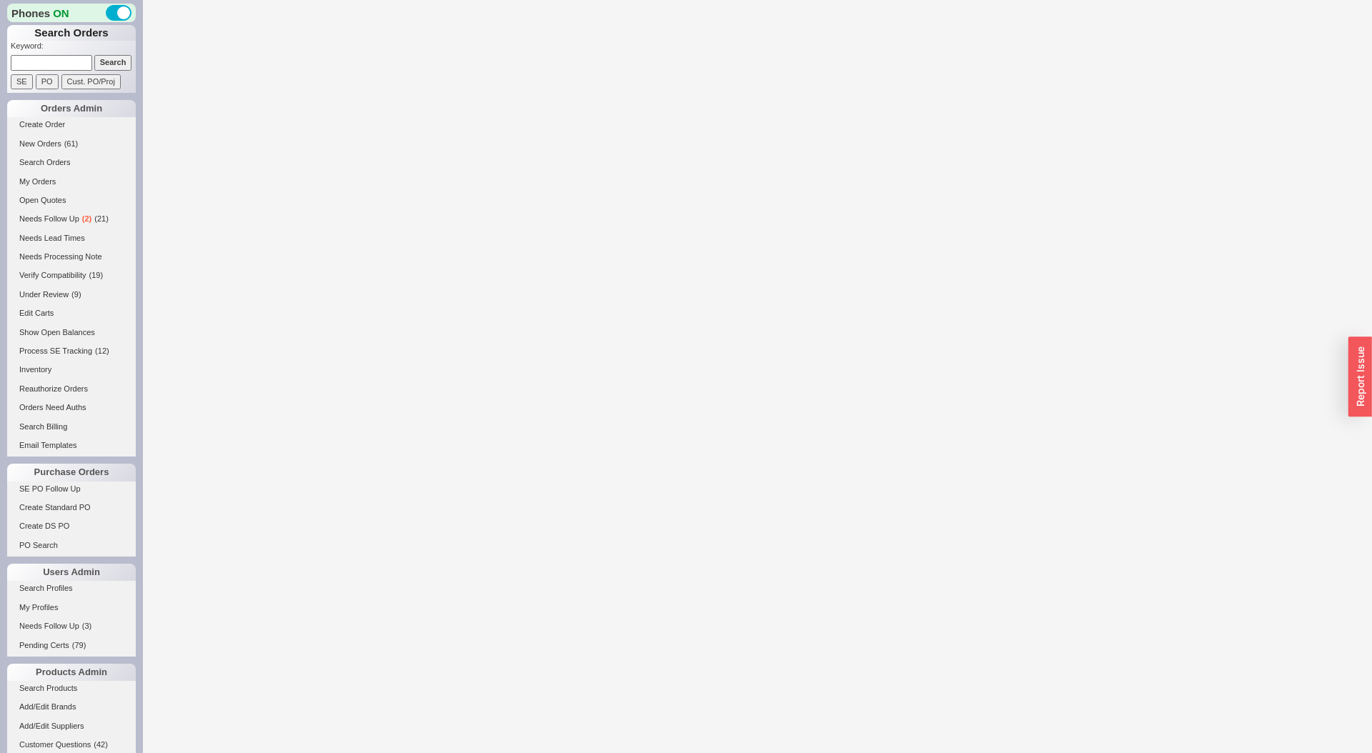
select select "LOW"
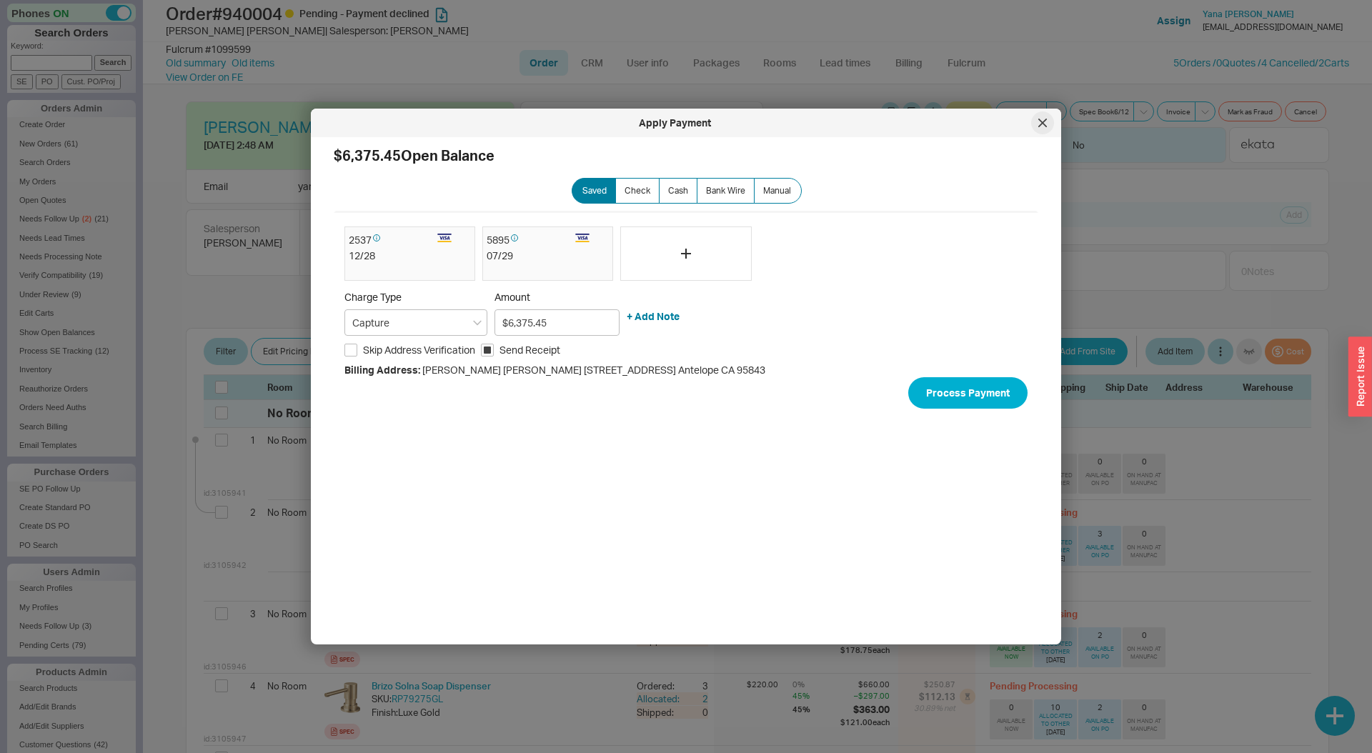
click at [1042, 122] on icon at bounding box center [1042, 122] width 7 height 7
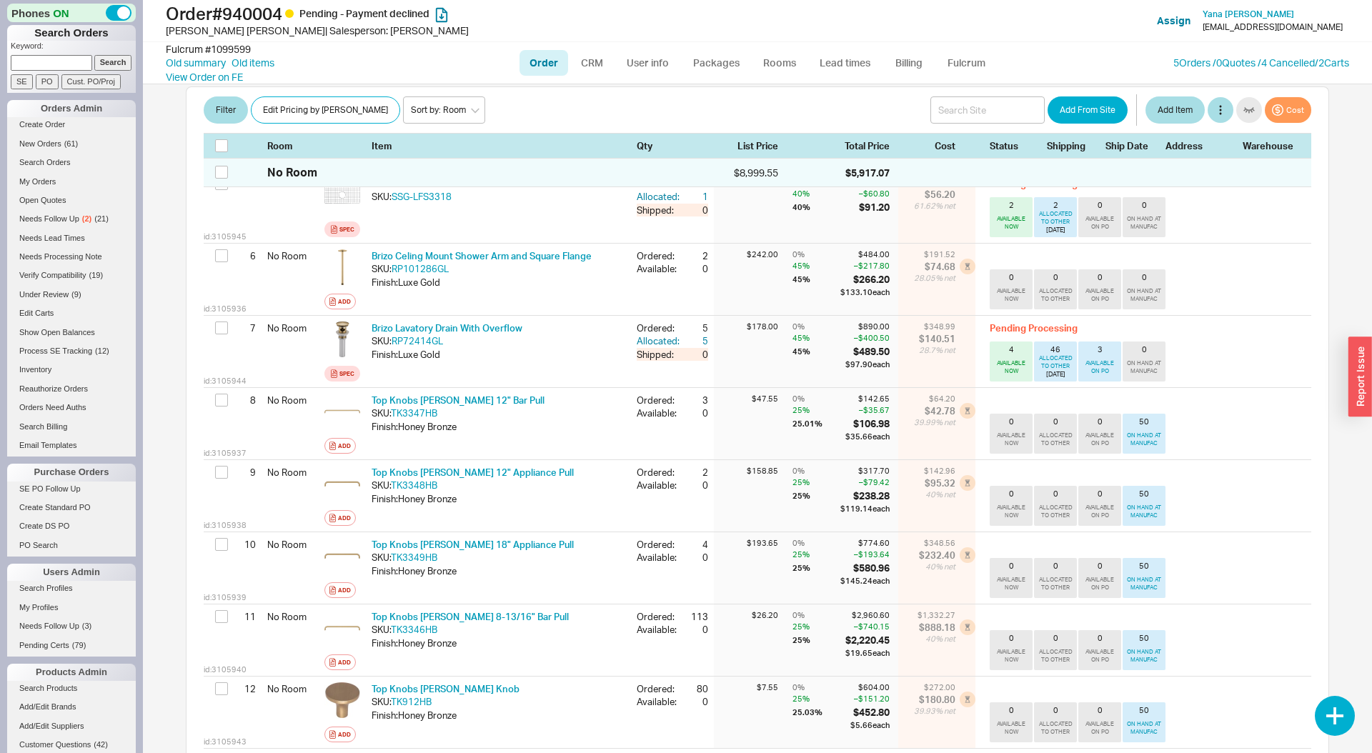
scroll to position [693, 0]
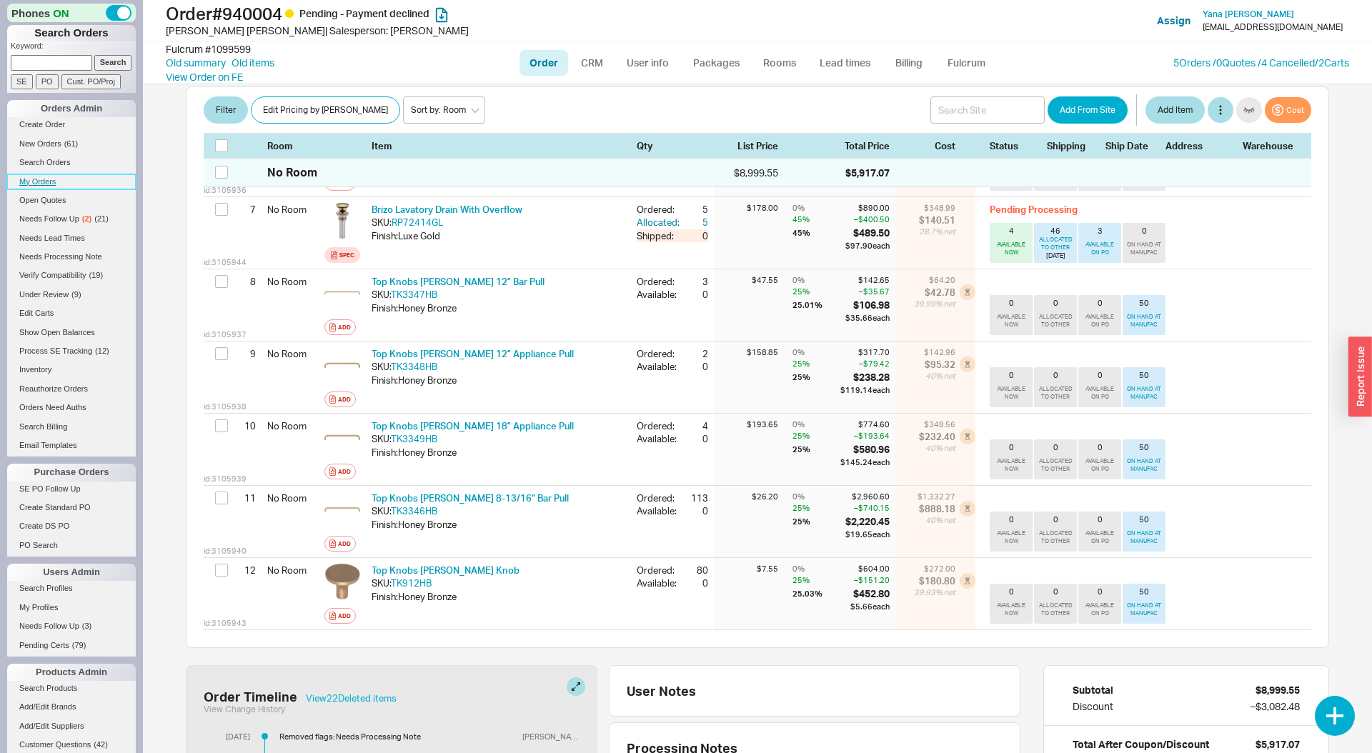
click at [46, 177] on link "My Orders" at bounding box center [71, 181] width 129 height 15
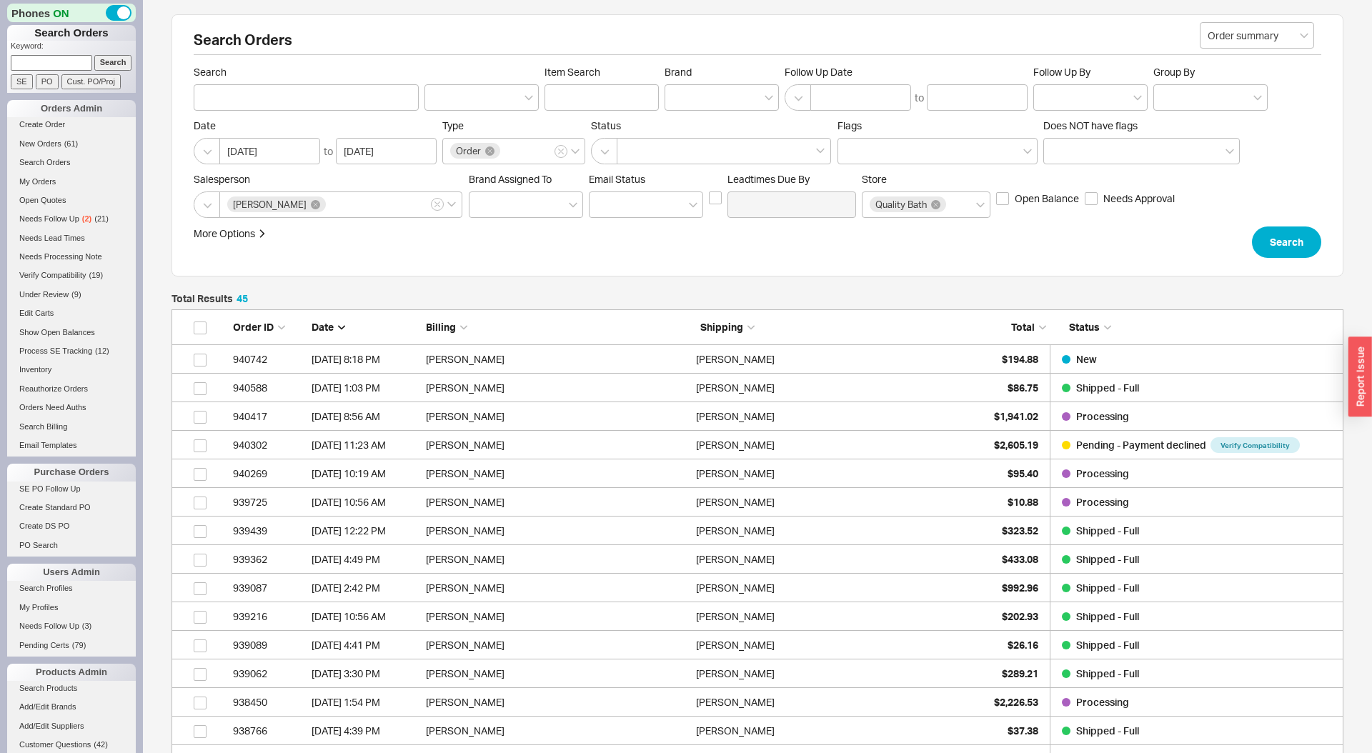
scroll to position [1351, 1172]
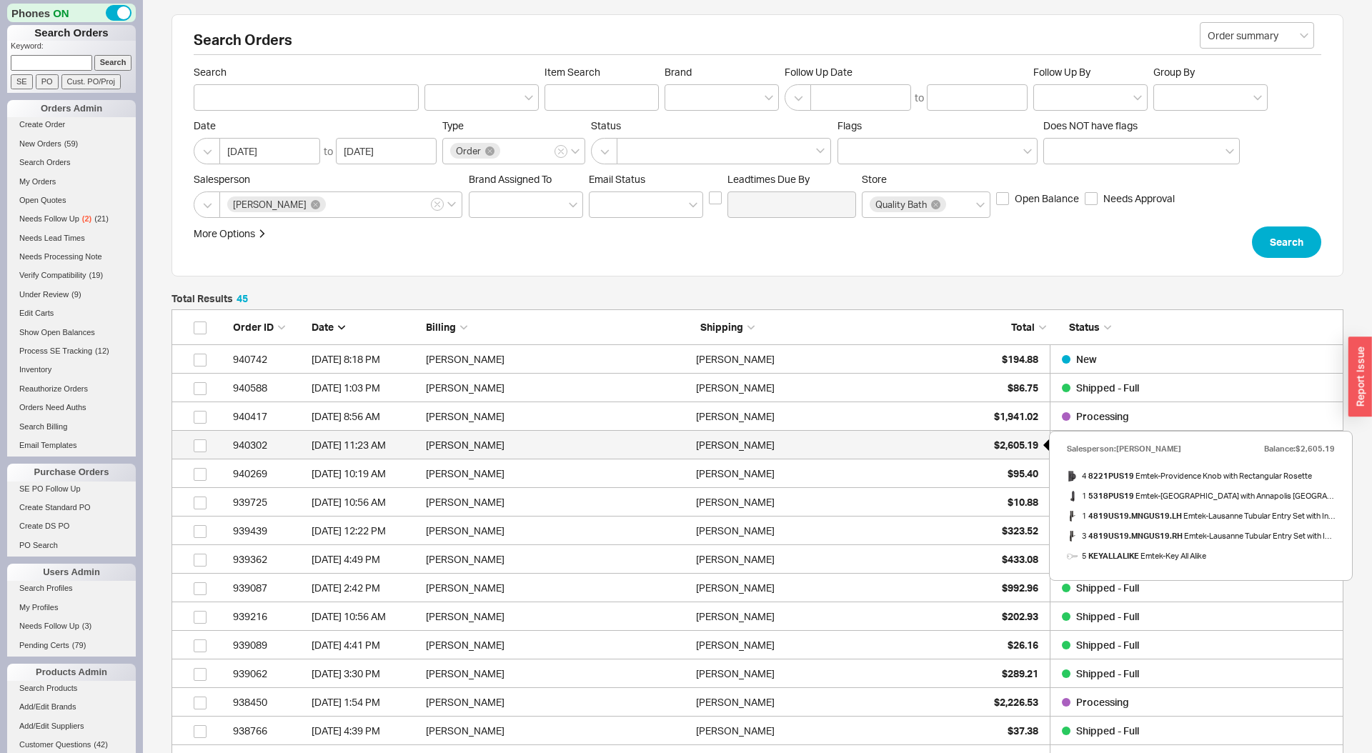
click at [994, 441] on span "$2,605.19" at bounding box center [1016, 445] width 44 height 12
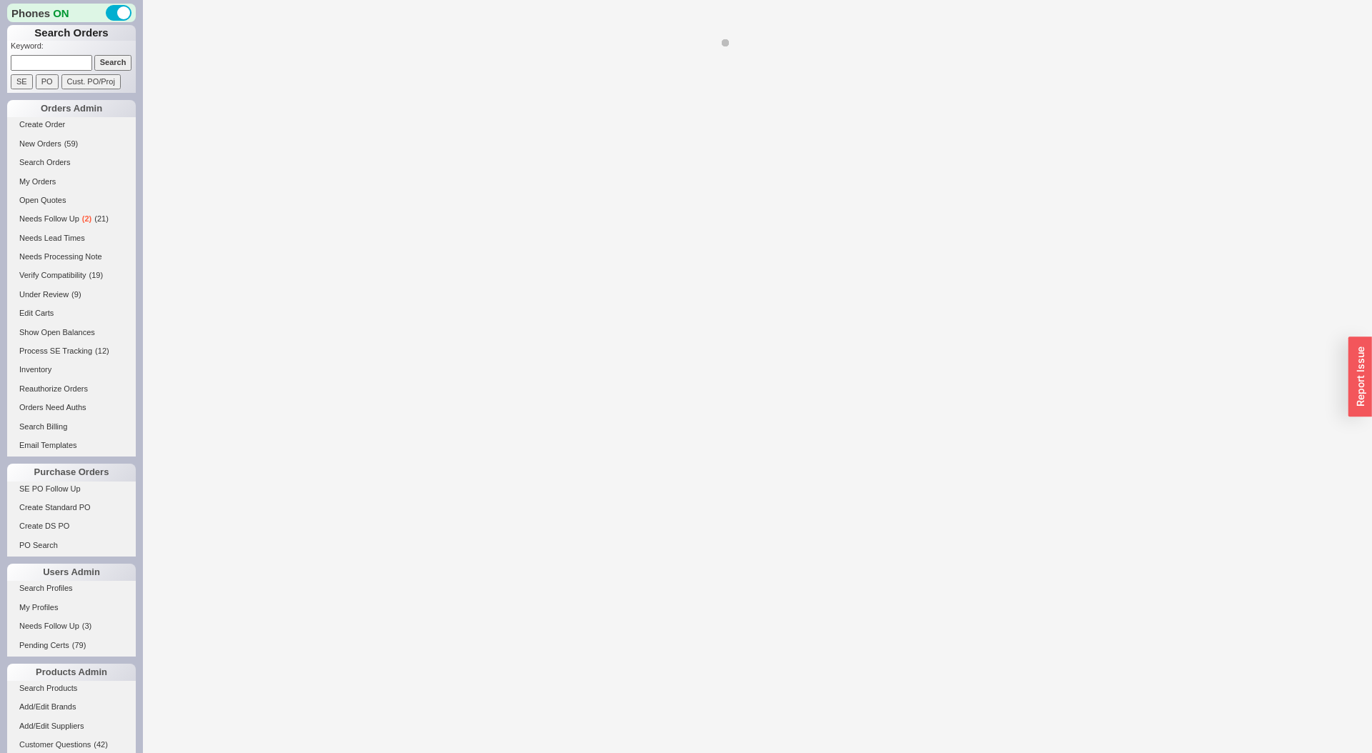
select select "LOW"
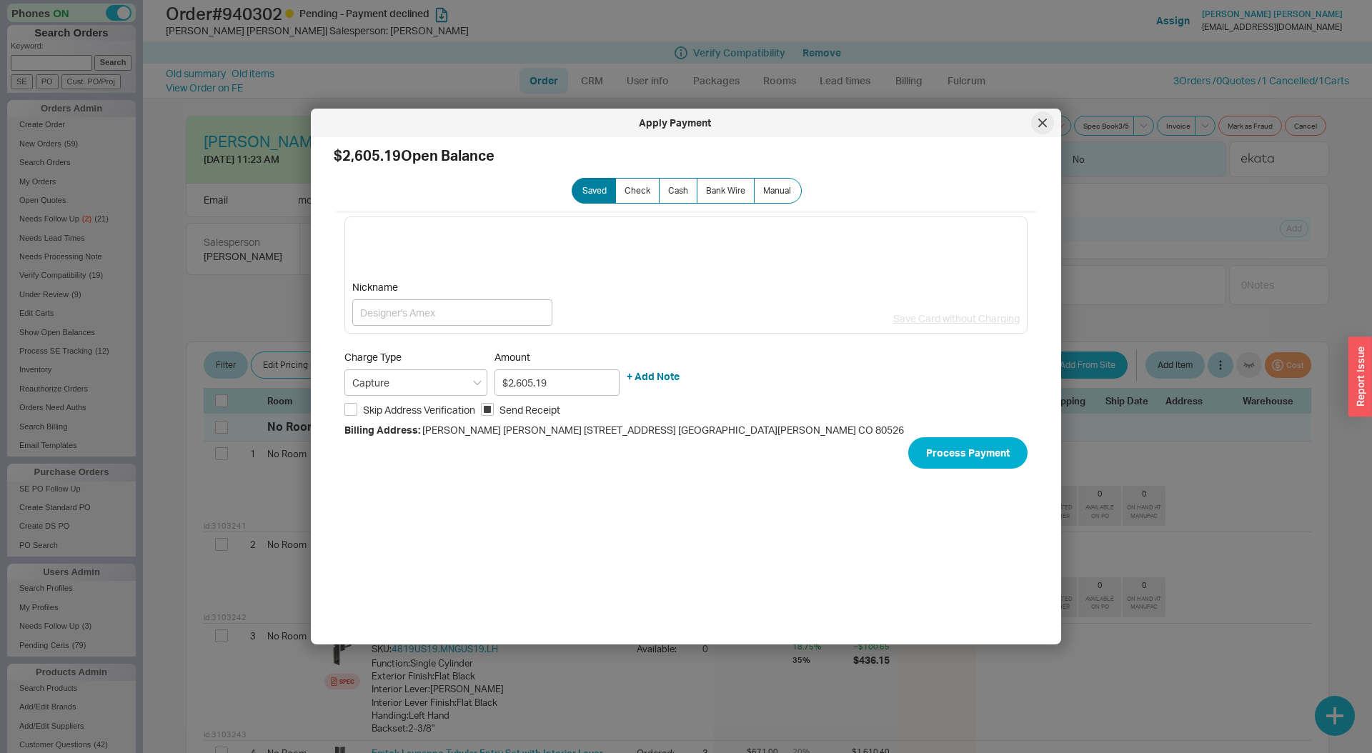
click at [1046, 124] on icon at bounding box center [1042, 123] width 9 height 9
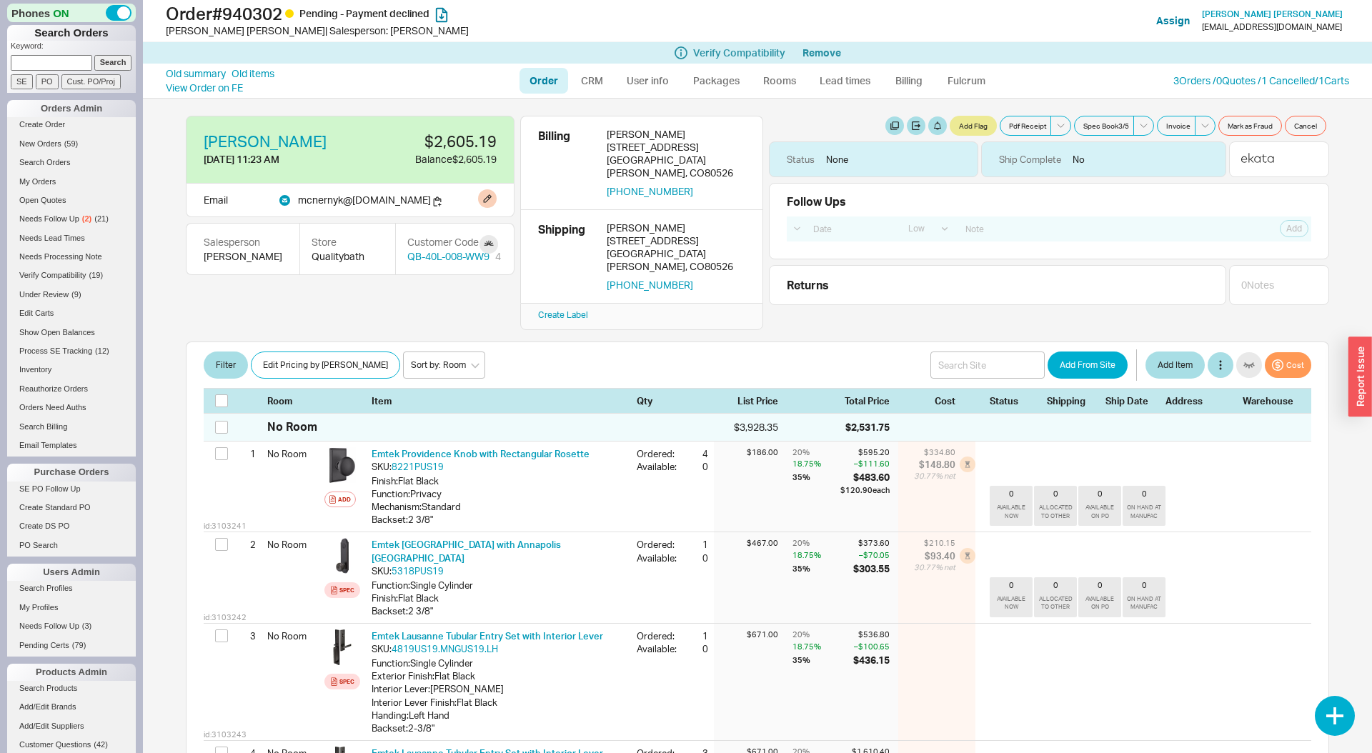
click at [321, 197] on span "mcnernyk @ gmail.com" at bounding box center [364, 200] width 133 height 12
click at [433, 202] on button "button" at bounding box center [437, 202] width 9 height 10
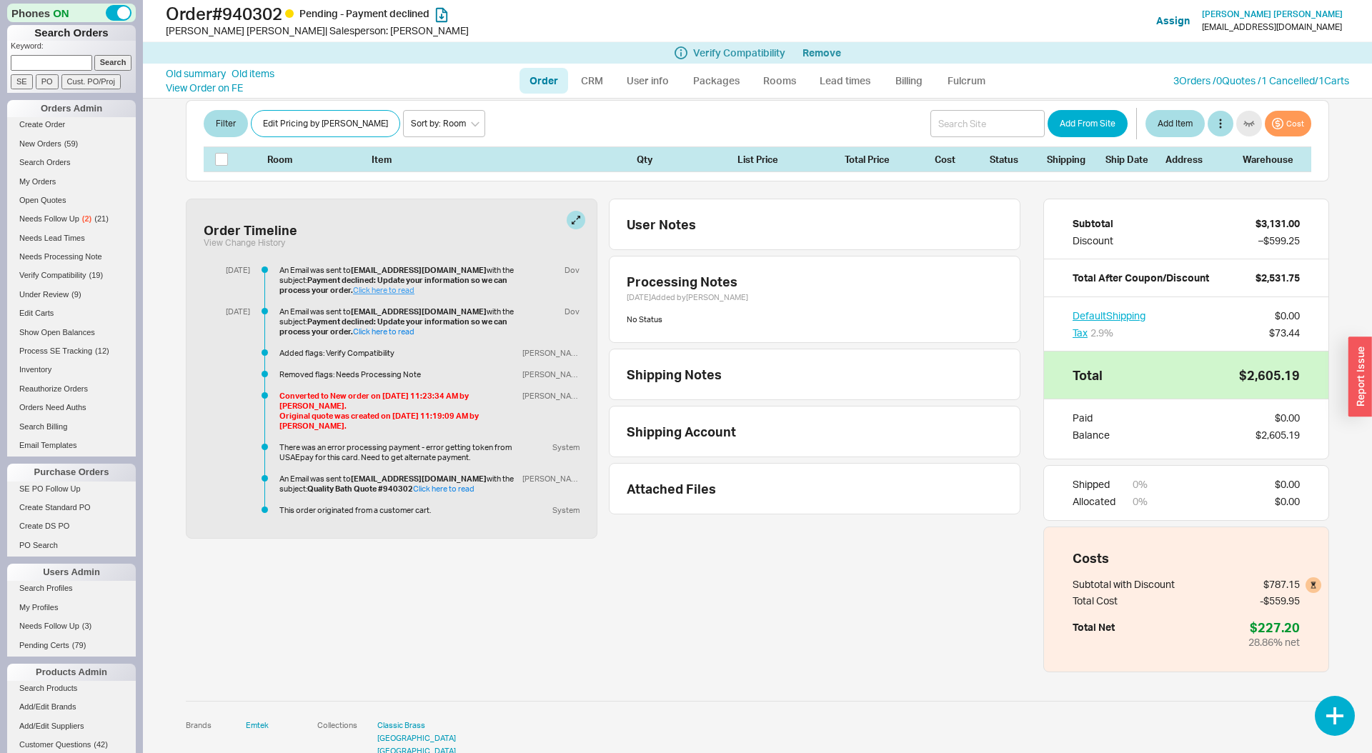
click at [370, 285] on link "Click here to read" at bounding box center [383, 290] width 61 height 10
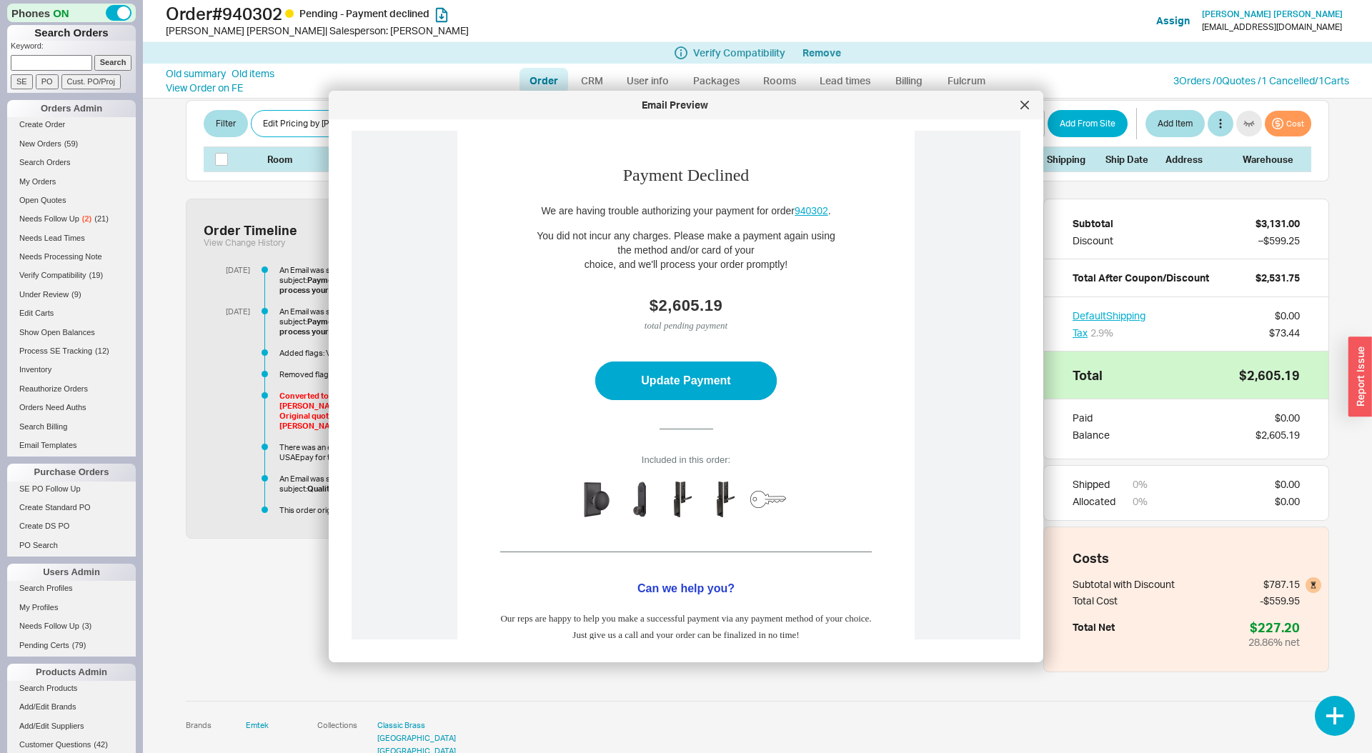
scroll to position [414, 0]
click at [1025, 109] on div at bounding box center [1024, 105] width 23 height 23
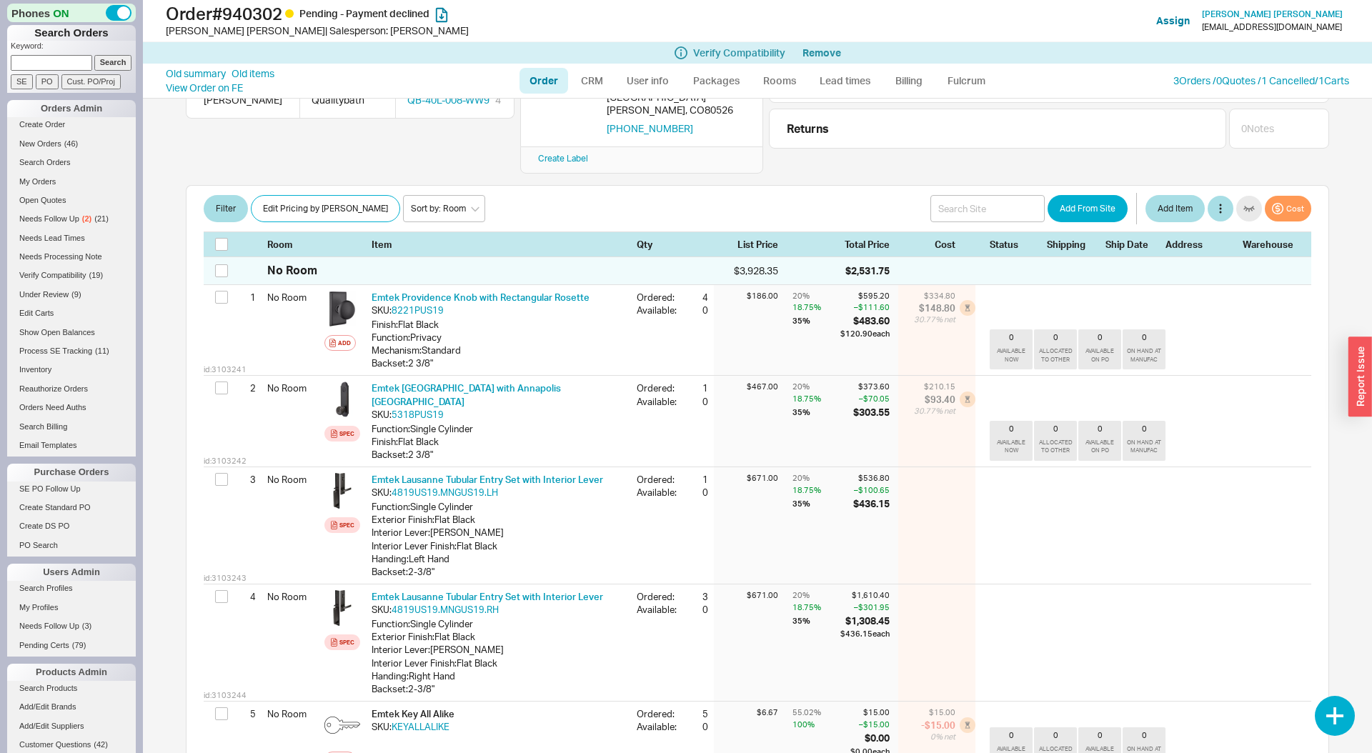
scroll to position [0, 0]
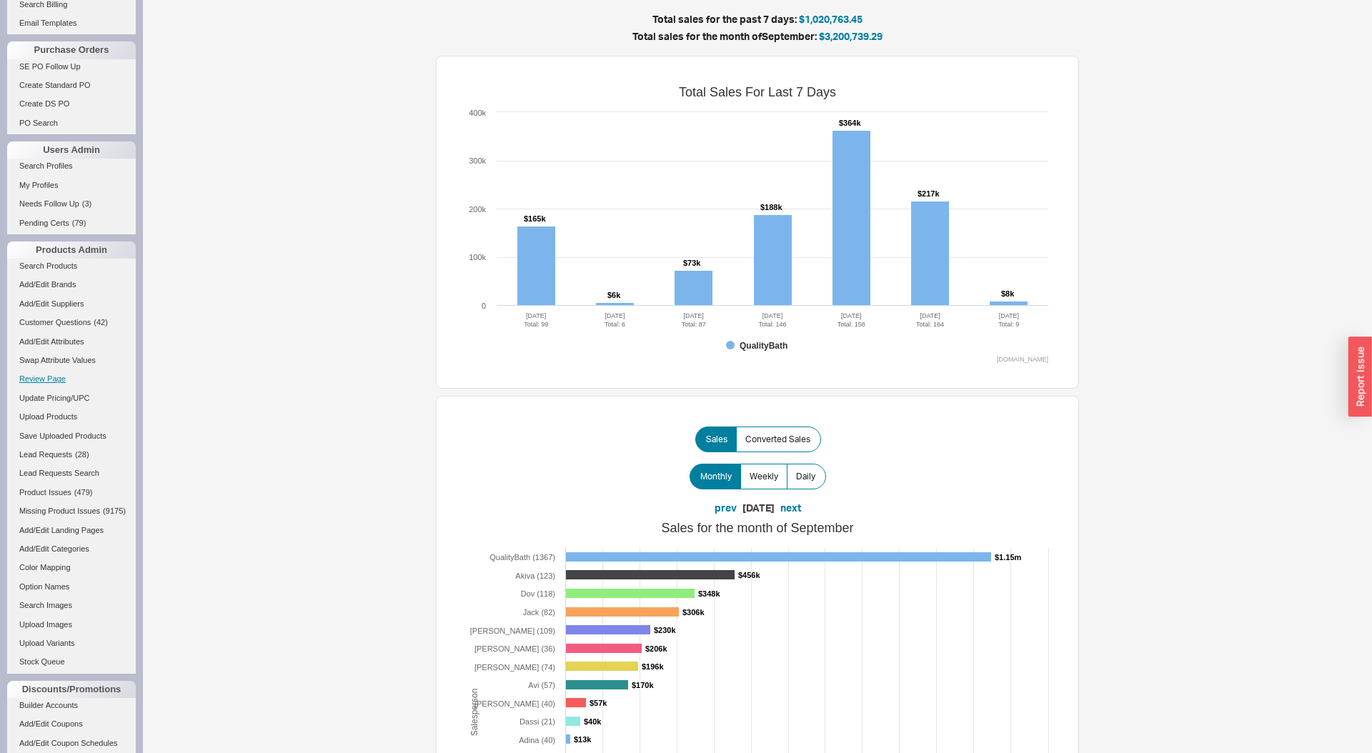
scroll to position [501, 0]
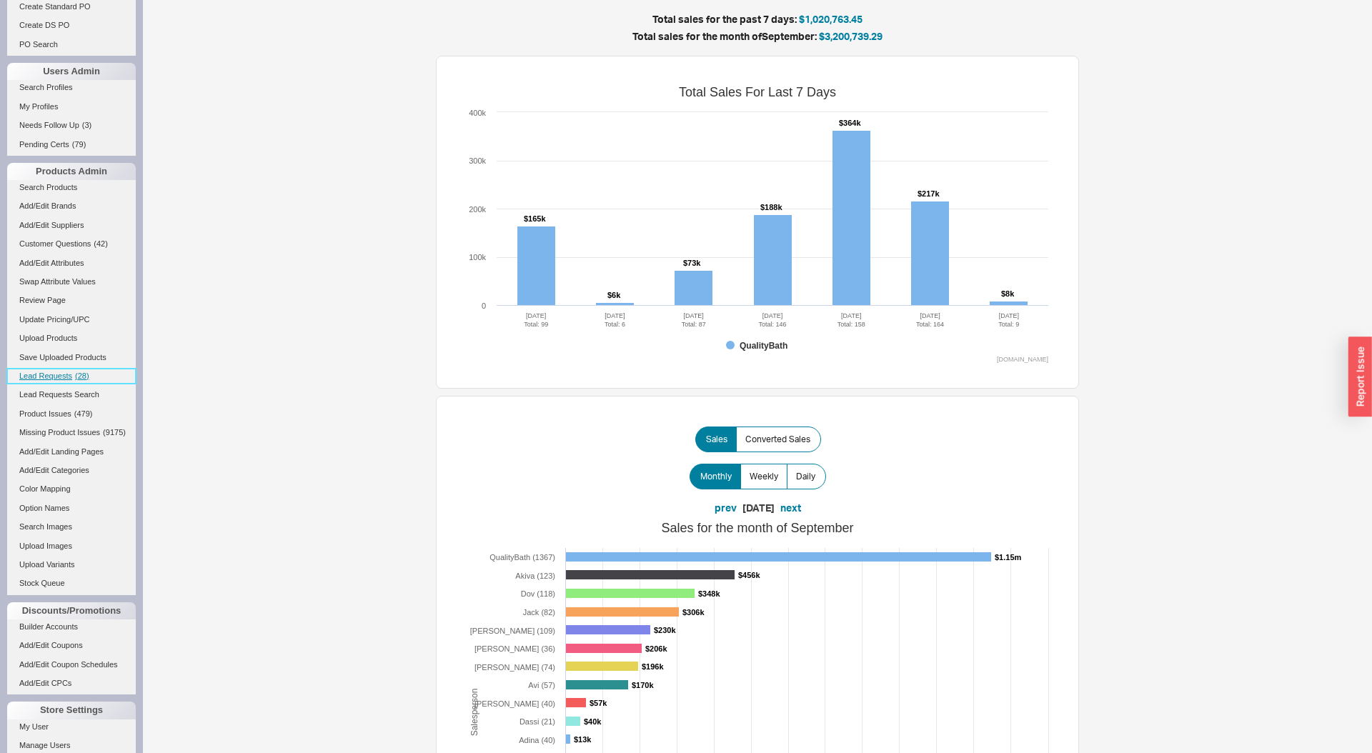
click at [64, 375] on span "Lead Requests" at bounding box center [45, 376] width 53 height 9
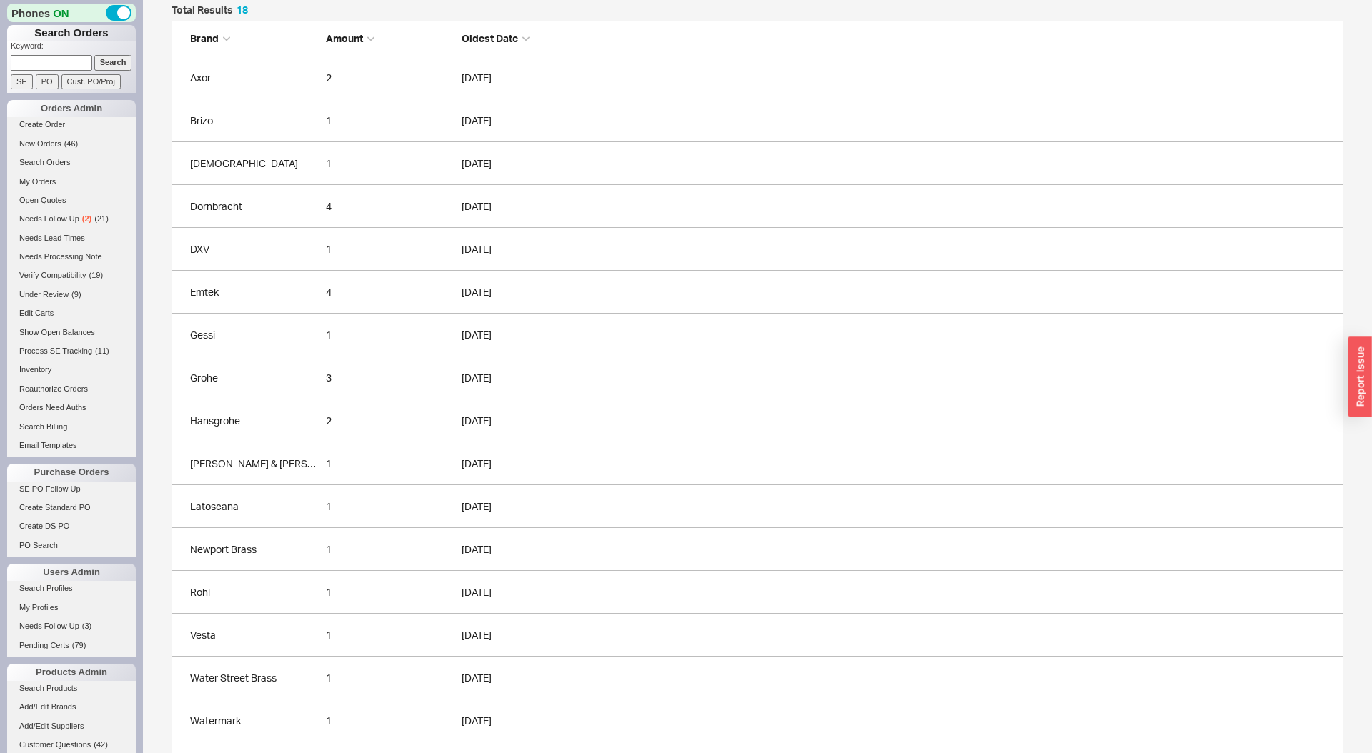
scroll to position [182, 0]
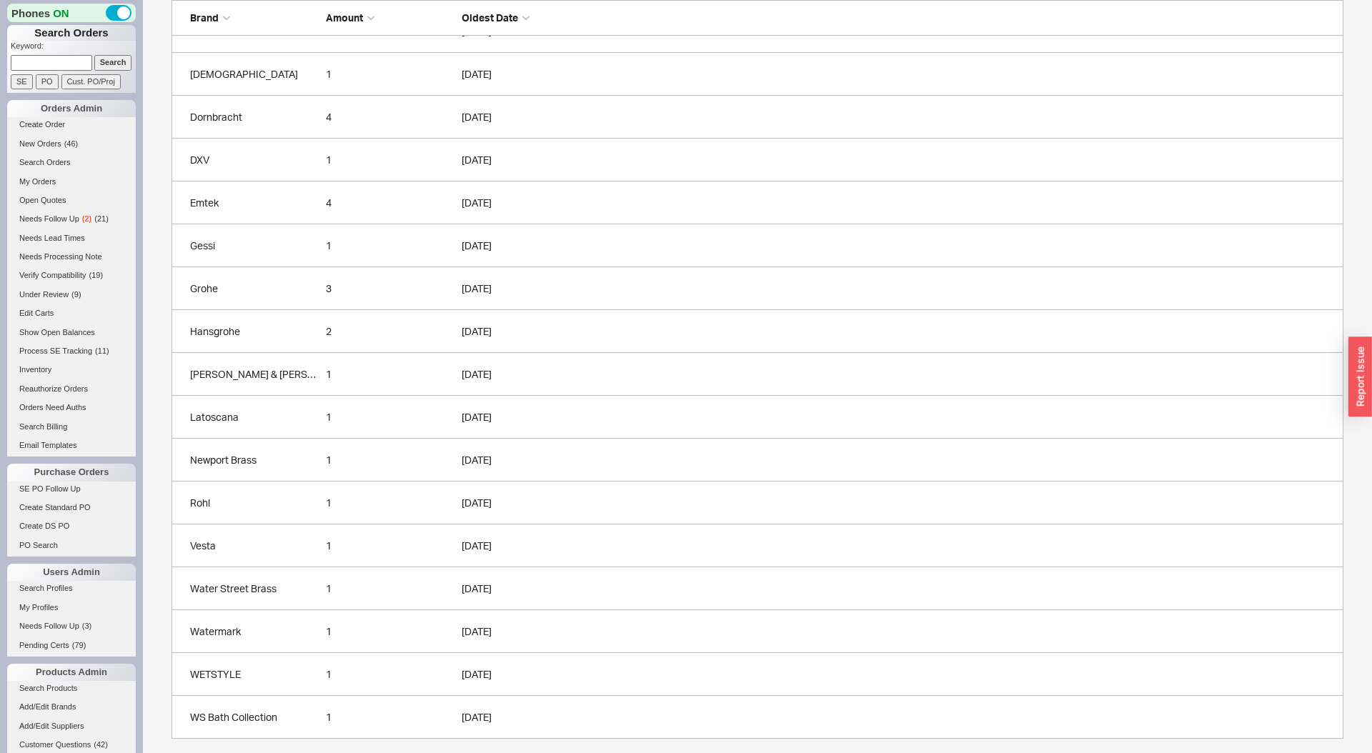
click at [220, 209] on link "Emtek 4 09/17/2025" at bounding box center [758, 203] width 1172 height 43
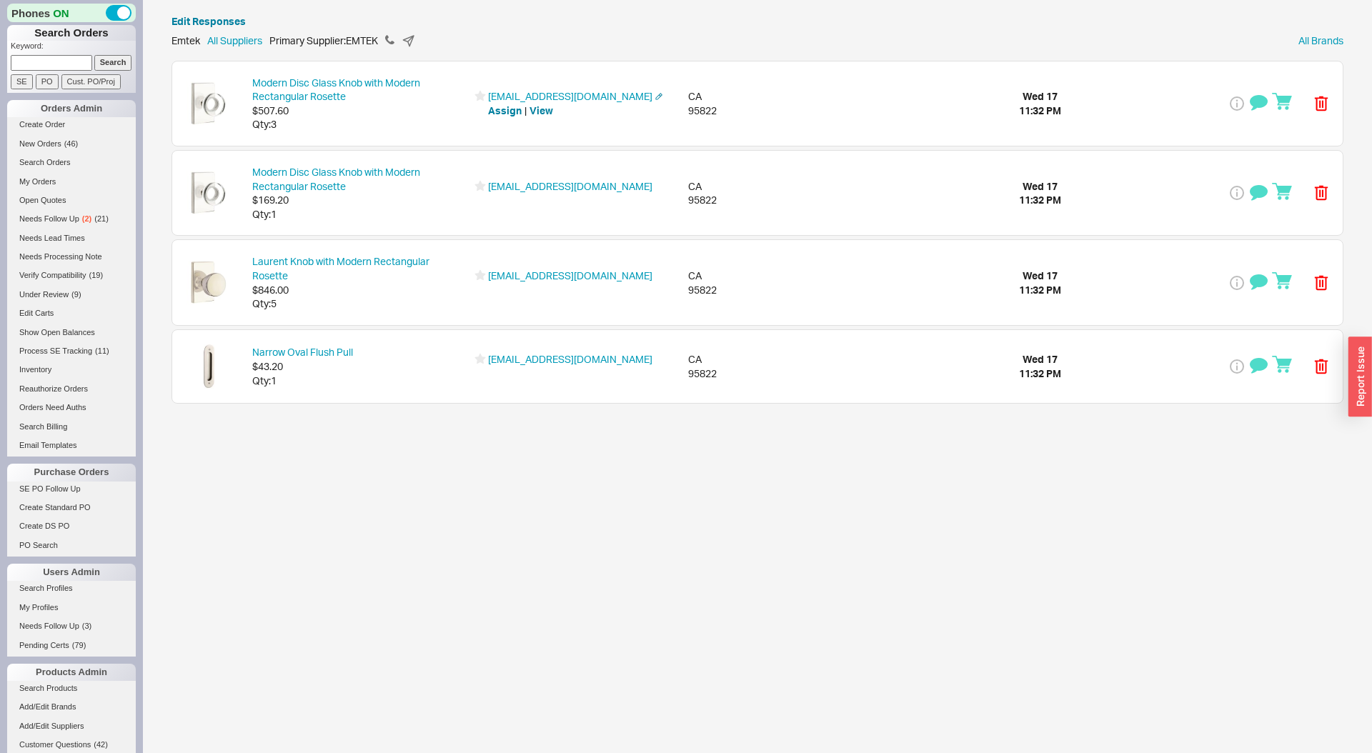
click at [1174, 96] on div "Modern Disc Glass Knob with Modern Rectangular Rosette $507.60 Qty: 3 sarahpnoh…" at bounding box center [757, 103] width 1171 height 84
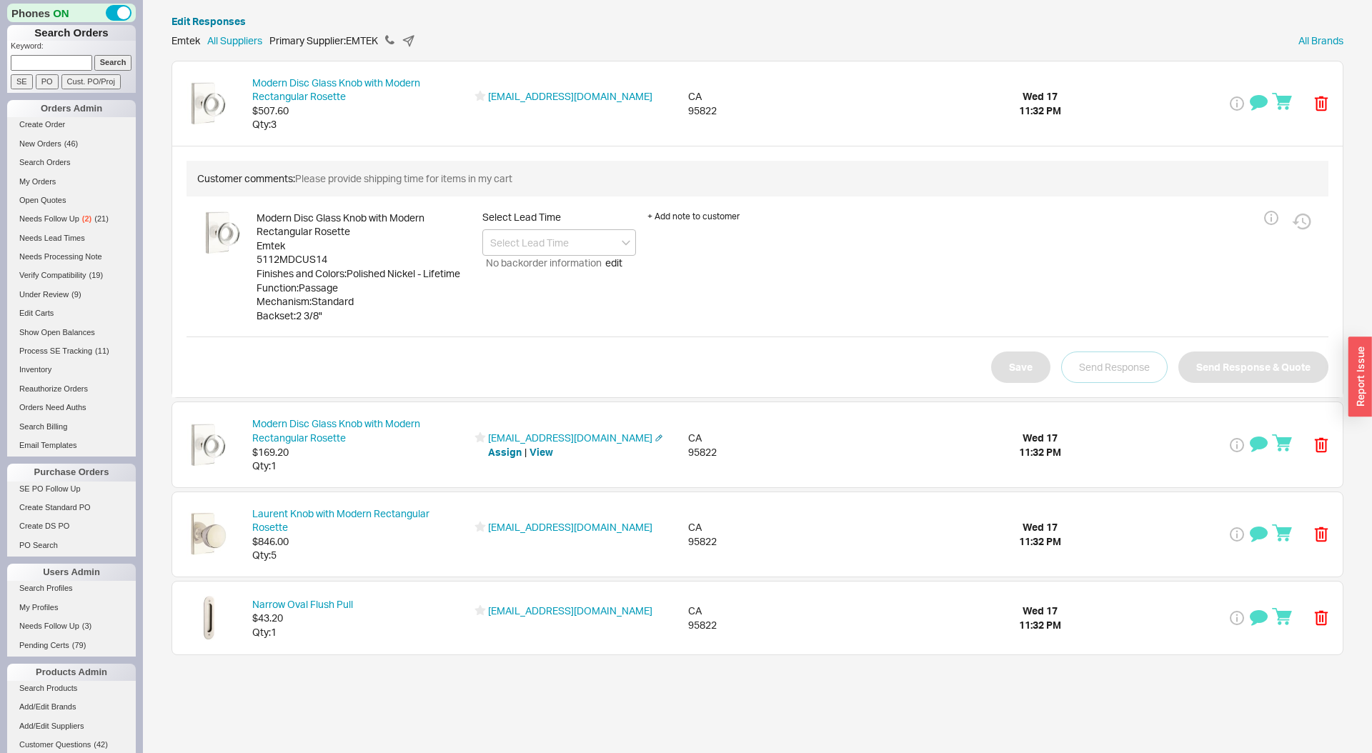
click at [1129, 438] on div "Modern Disc Glass Knob with Modern Rectangular Rosette $169.20 Qty: 1 sarahpnoh…" at bounding box center [757, 444] width 1171 height 84
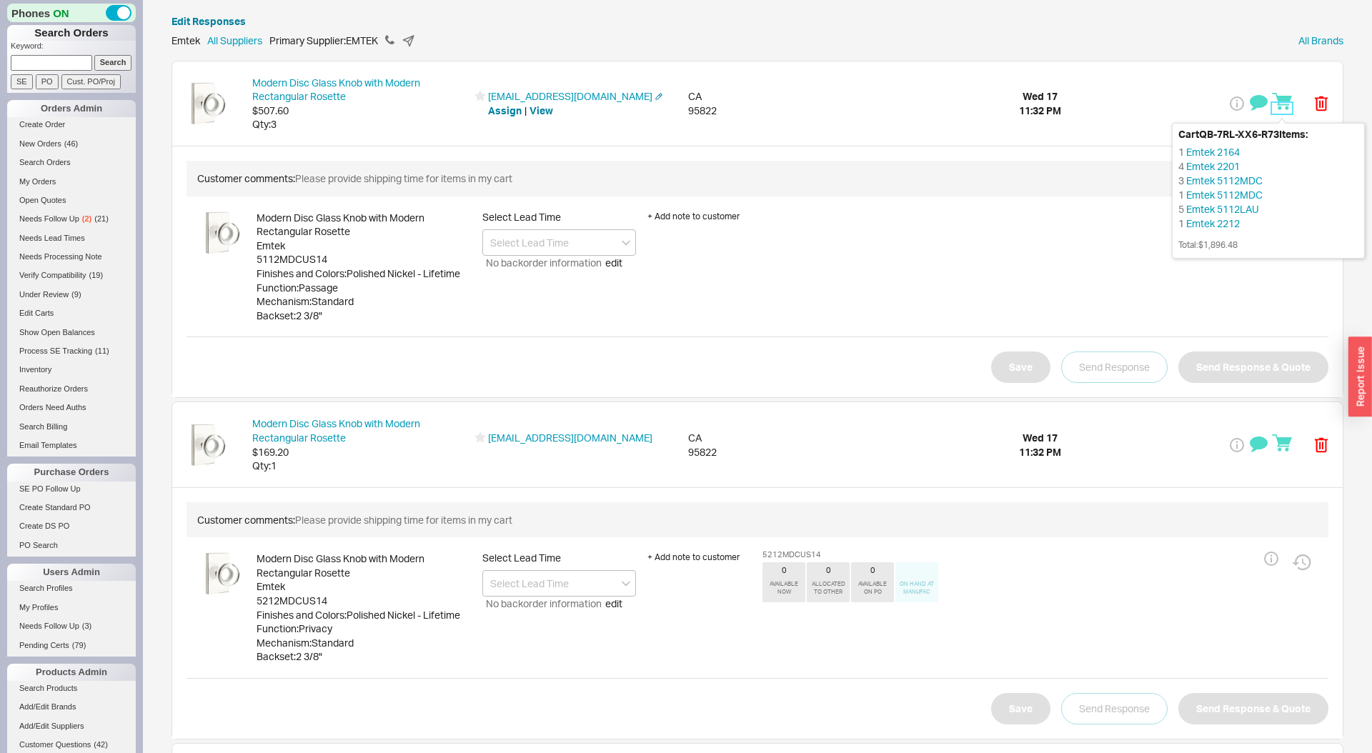
click at [1290, 101] on icon at bounding box center [1281, 101] width 21 height 21
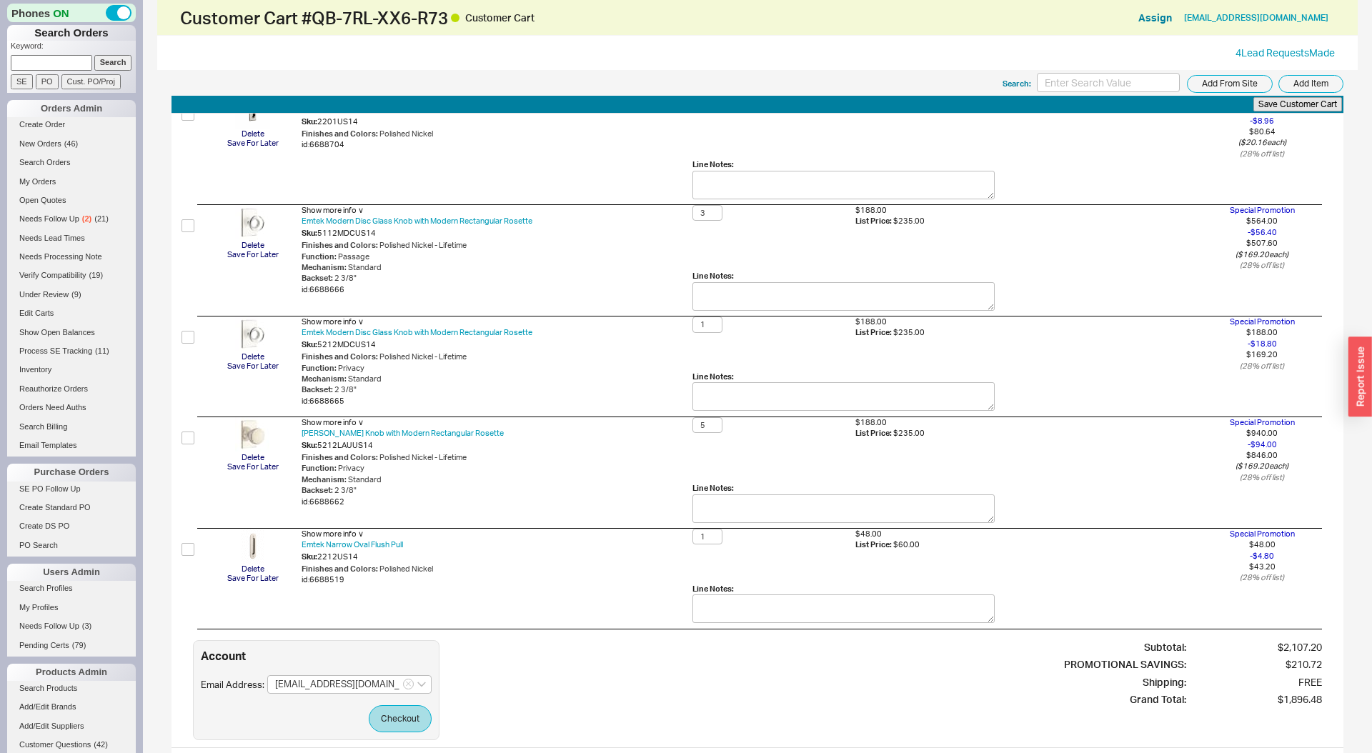
scroll to position [246, 0]
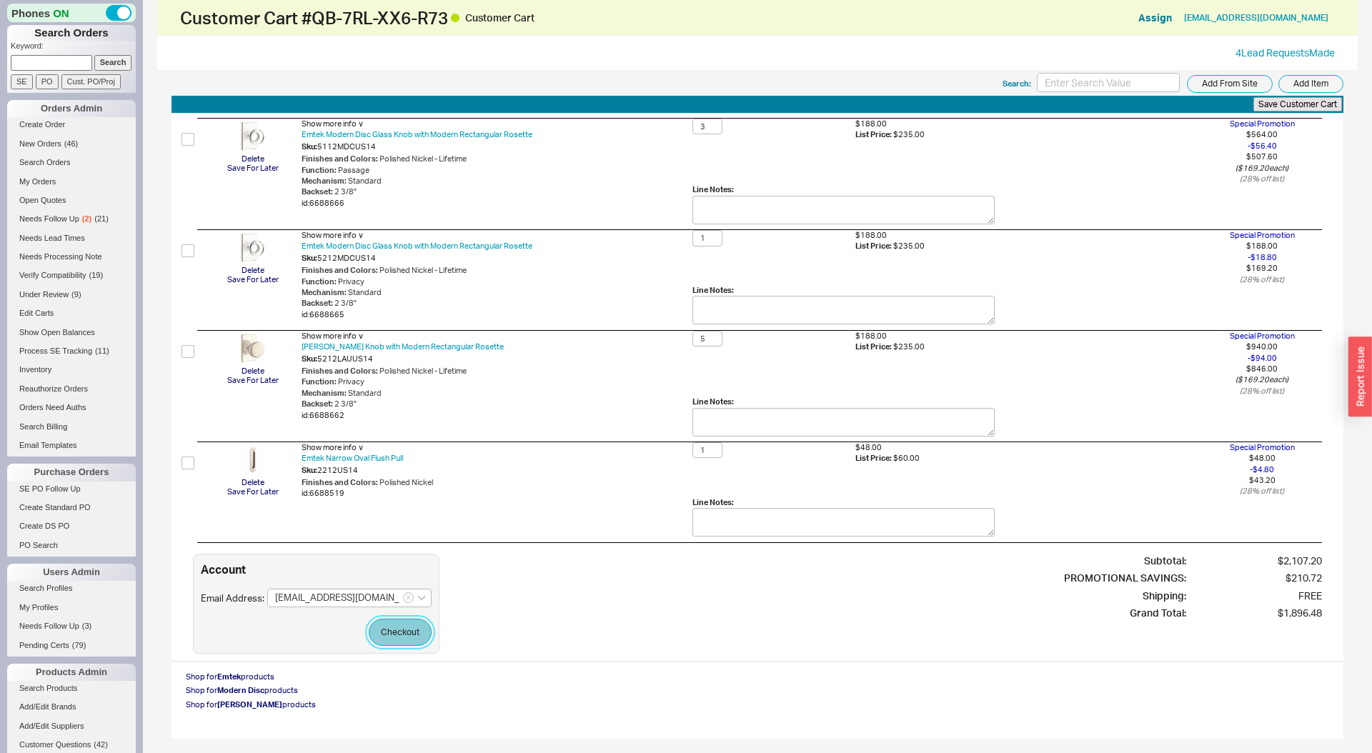
click at [383, 627] on button "Checkout" at bounding box center [400, 632] width 63 height 27
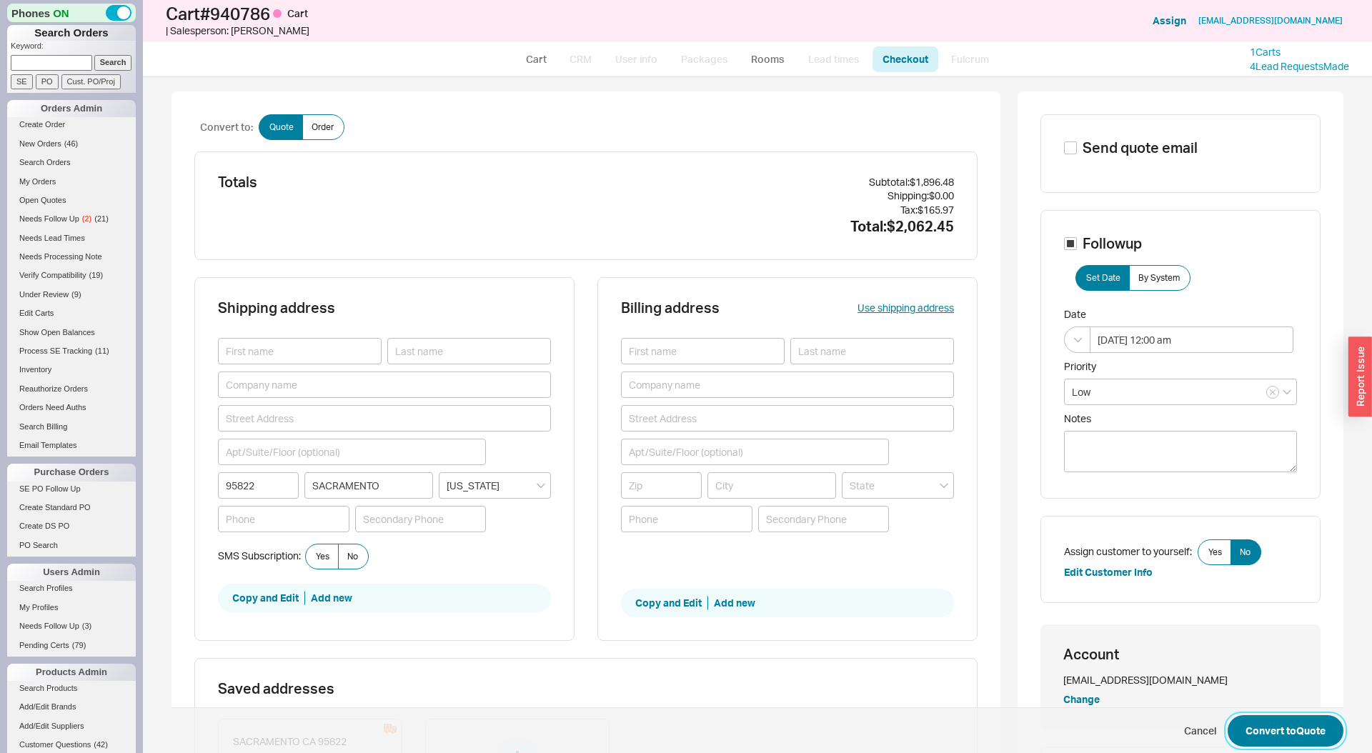
click at [1281, 725] on button "Convert to Quote" at bounding box center [1286, 730] width 116 height 31
select select "LOW"
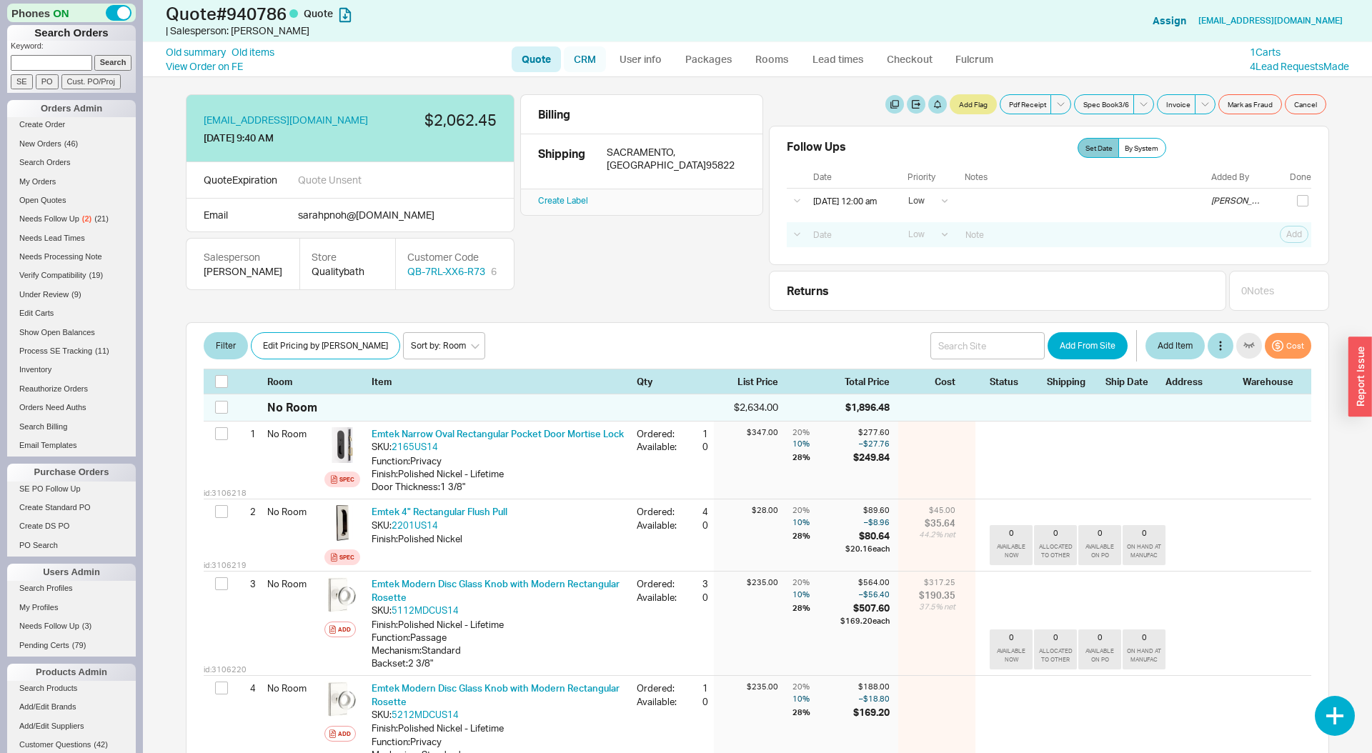
click at [576, 62] on link "CRM" at bounding box center [585, 59] width 42 height 26
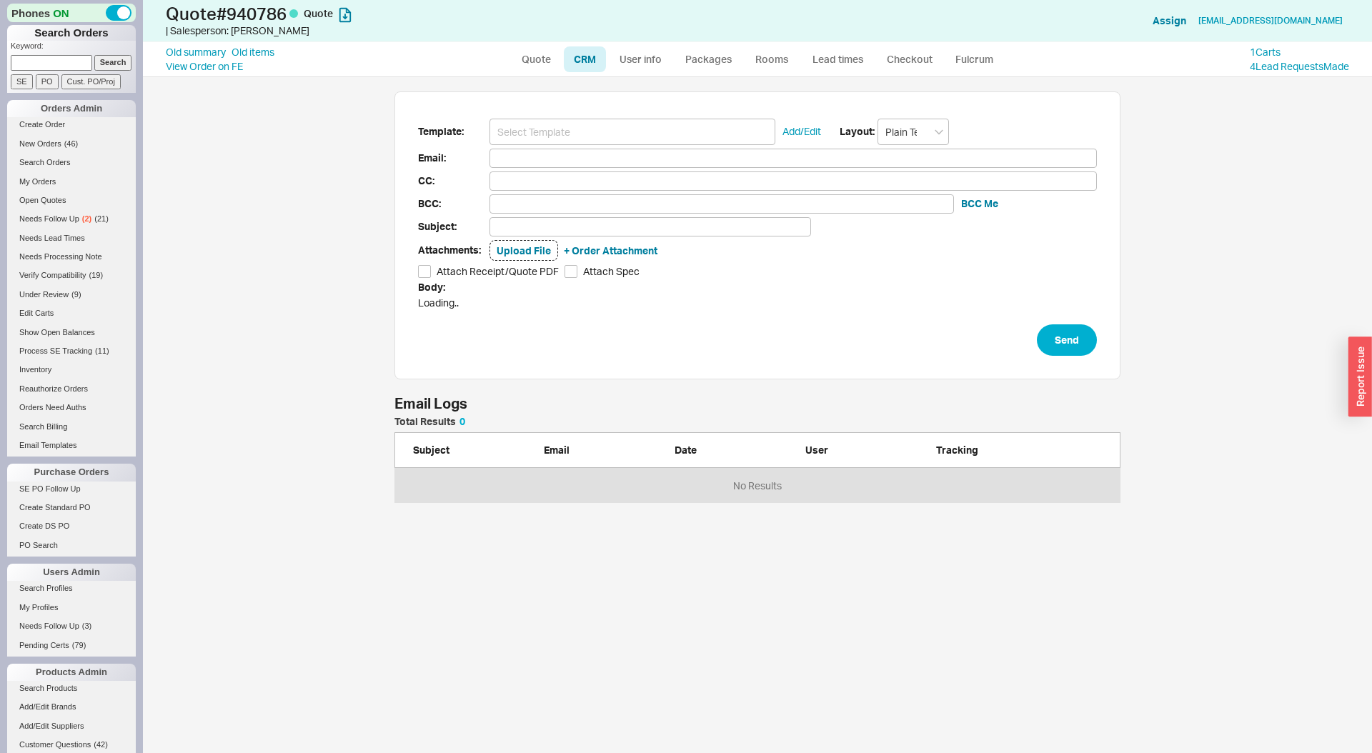
scroll to position [677, 1229]
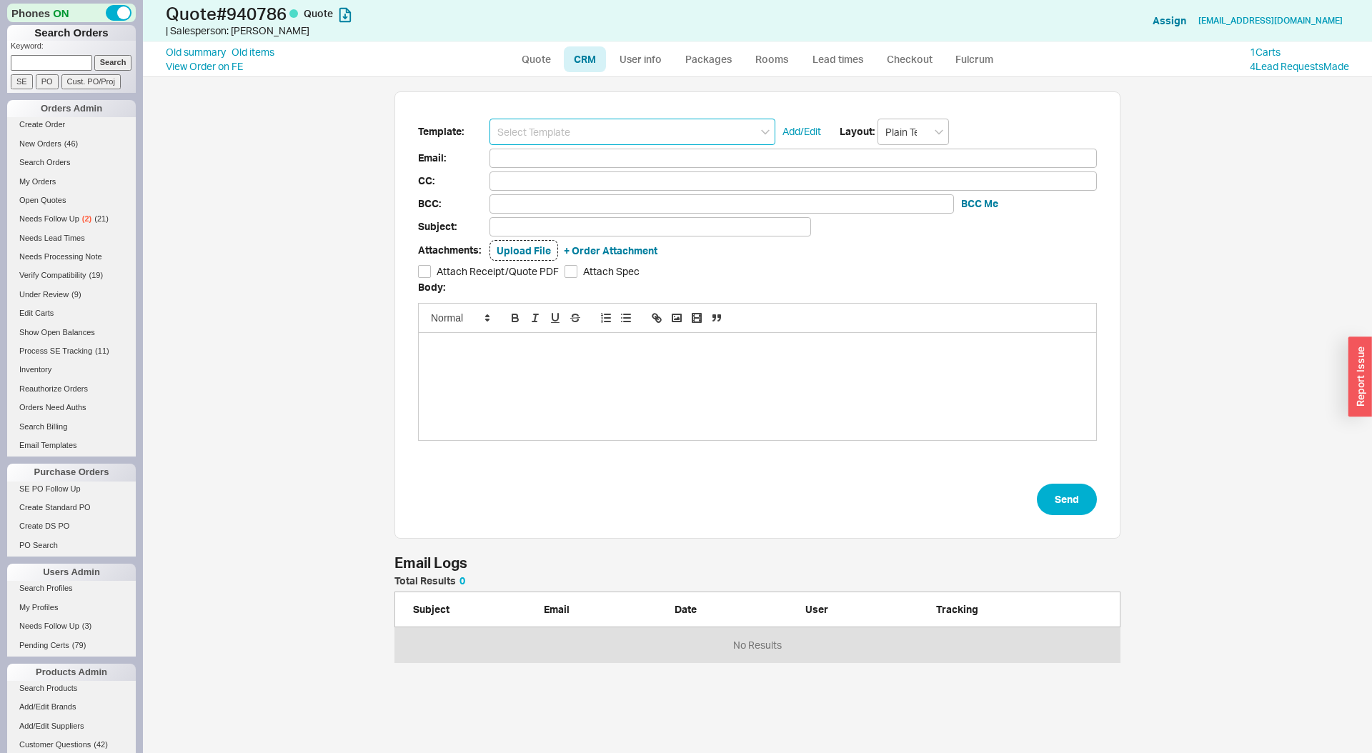
click at [519, 120] on input at bounding box center [633, 132] width 286 height 26
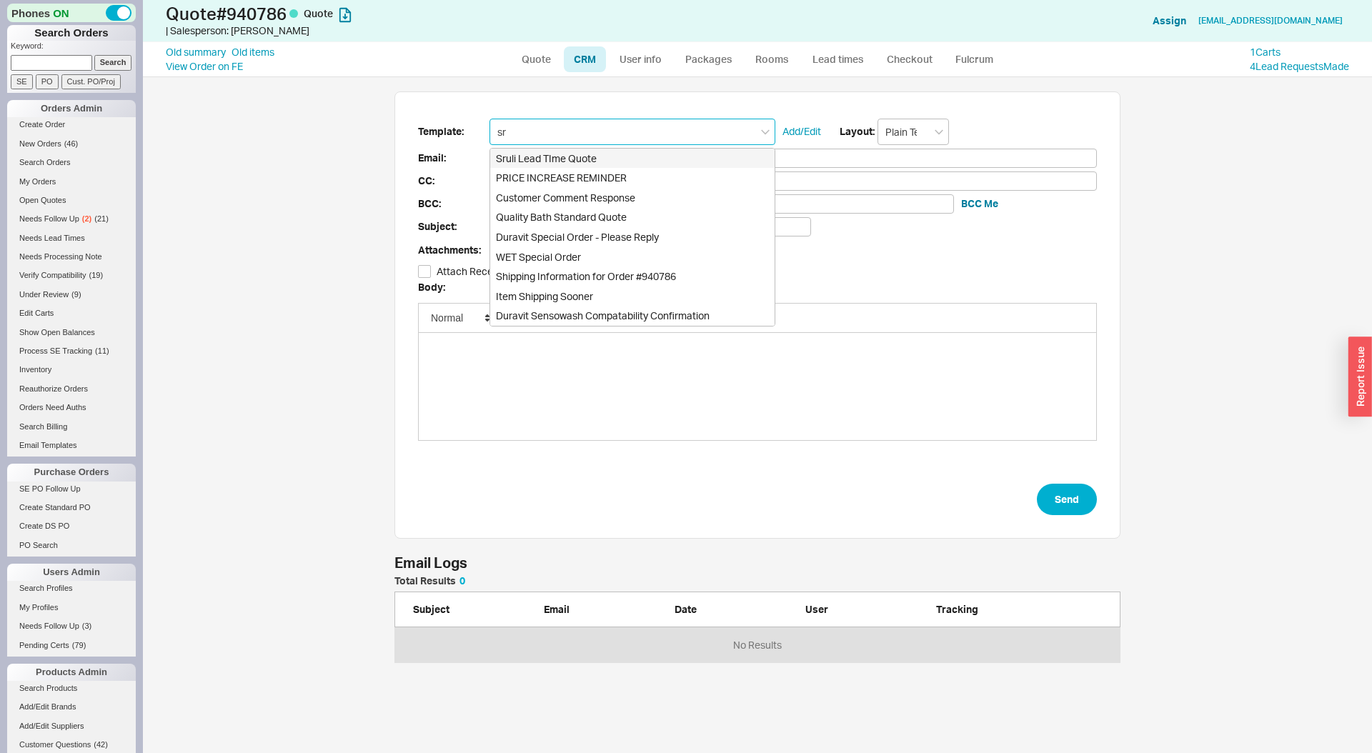
type input "sru"
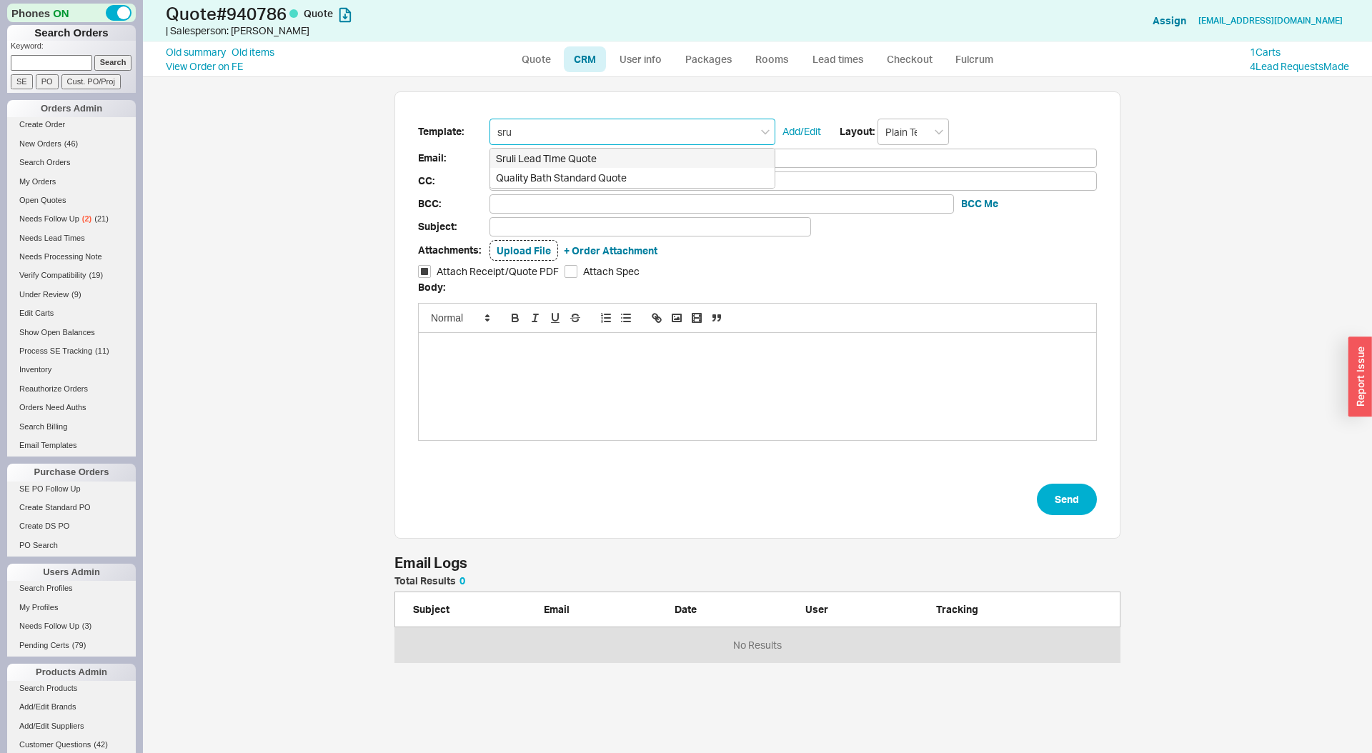
type input "Receipt"
type input "sarahpnoh@gmail.com"
type input "Quality Bath Quote #940786 with Availability"
checkbox input "true"
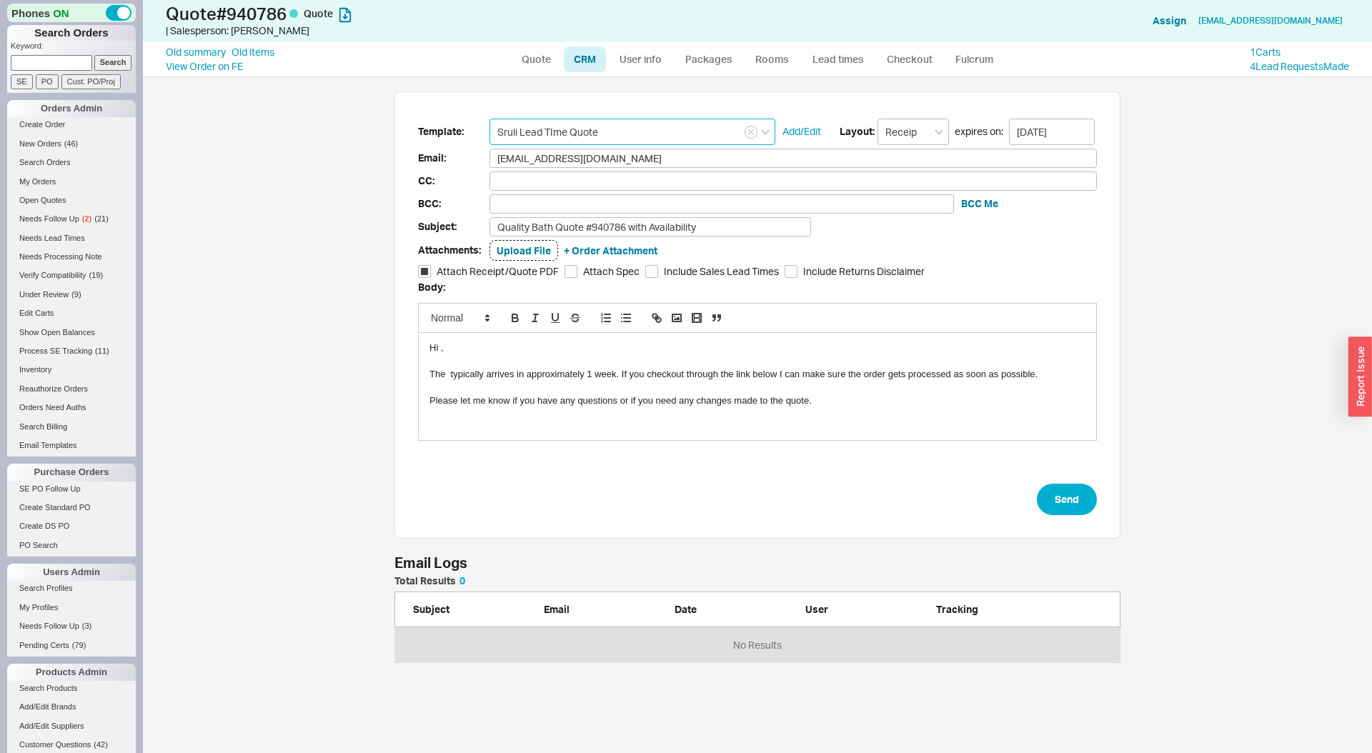
type input "Sruli Lead TIme Quote"
click at [593, 375] on div "The typically arrives in approximately 1 week. If you checkout through the link…" at bounding box center [758, 374] width 656 height 13
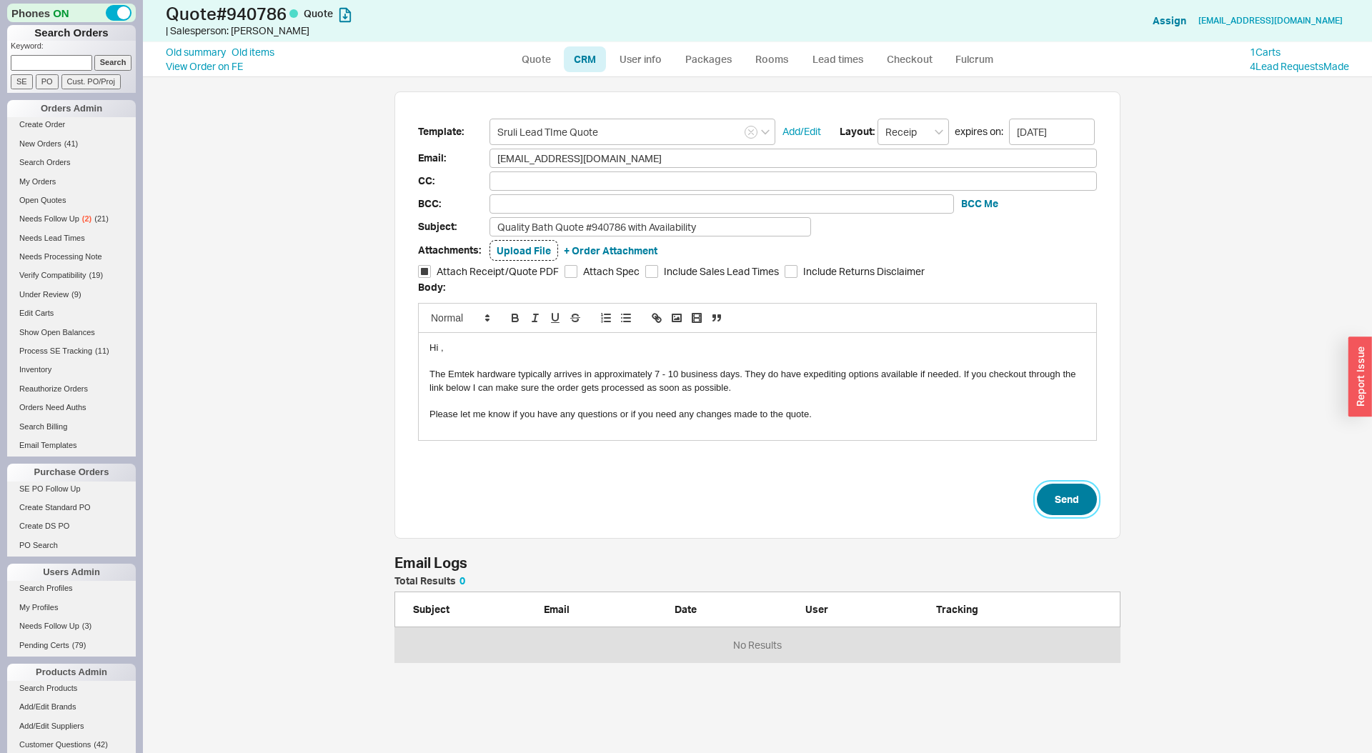
click at [1076, 488] on button "Send" at bounding box center [1067, 499] width 60 height 31
select select "LOW"
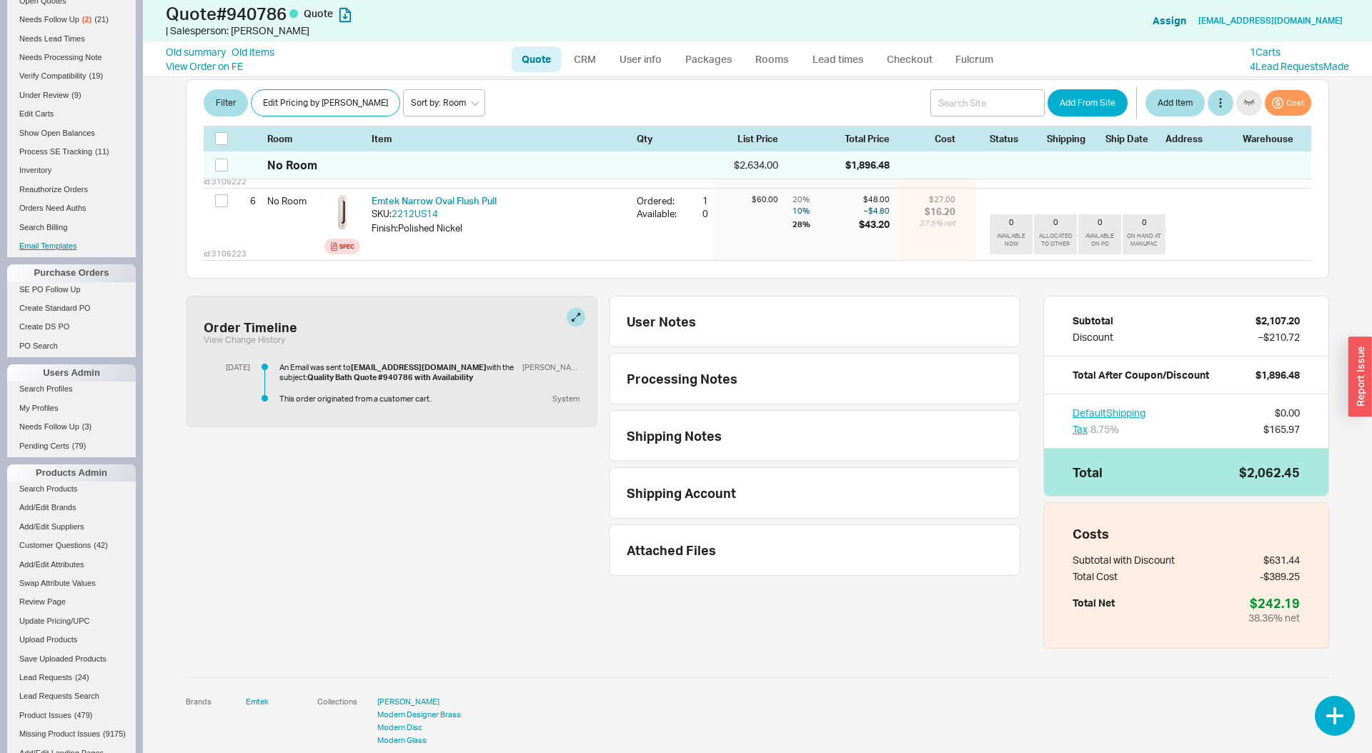
scroll to position [277, 0]
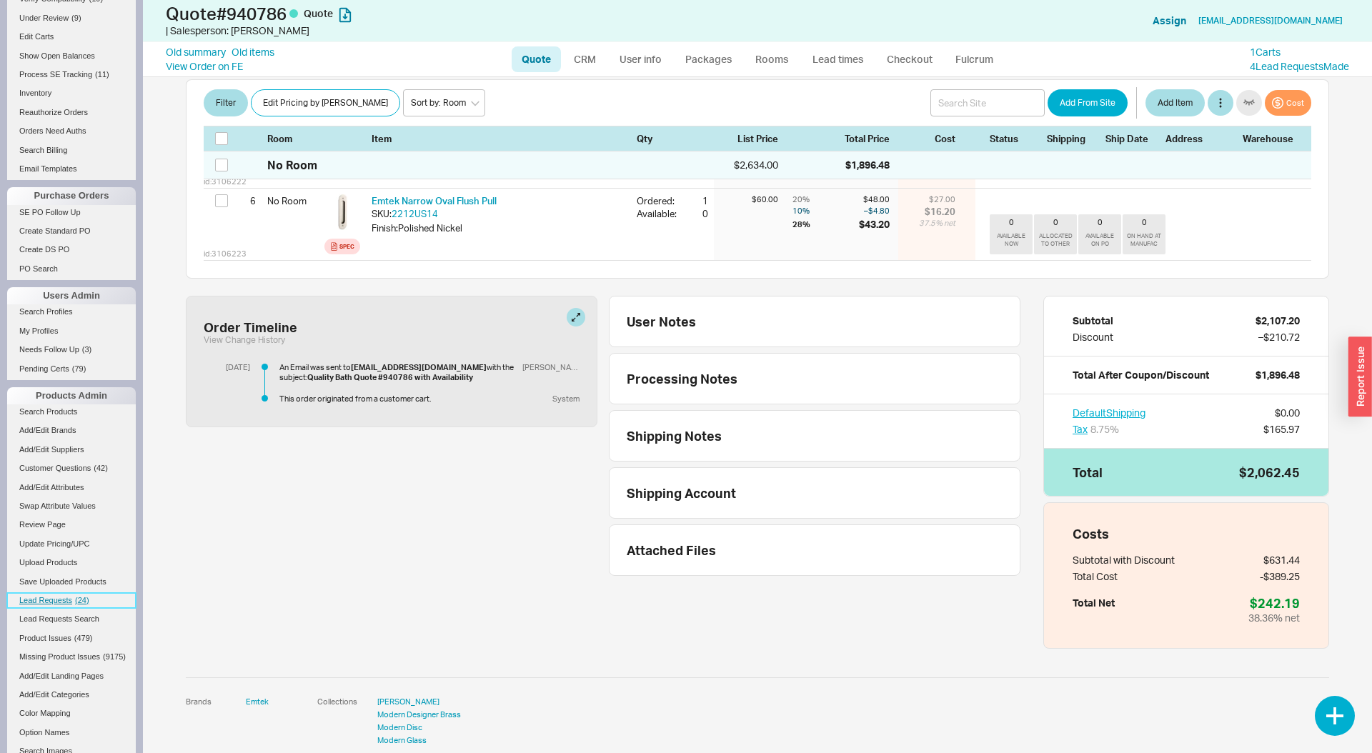
click at [75, 598] on span "( 24 )" at bounding box center [82, 600] width 14 height 9
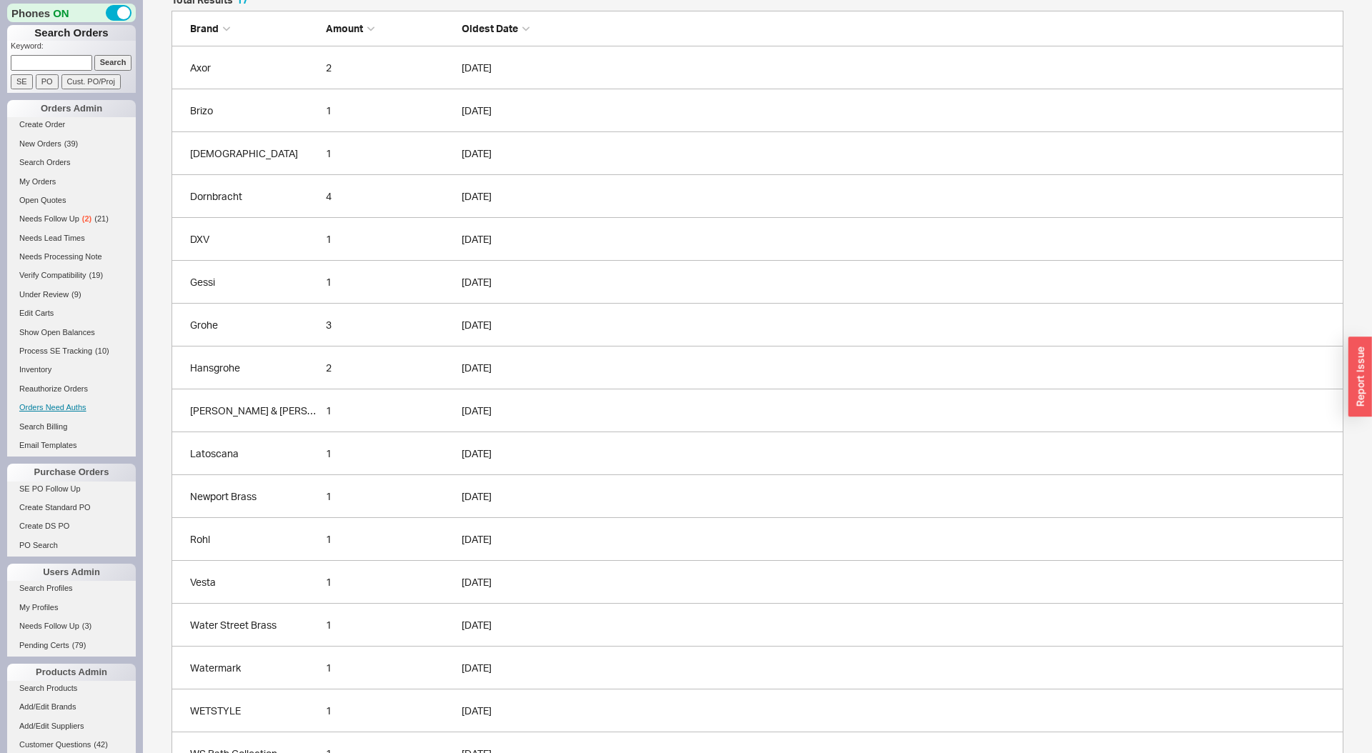
scroll to position [139, 0]
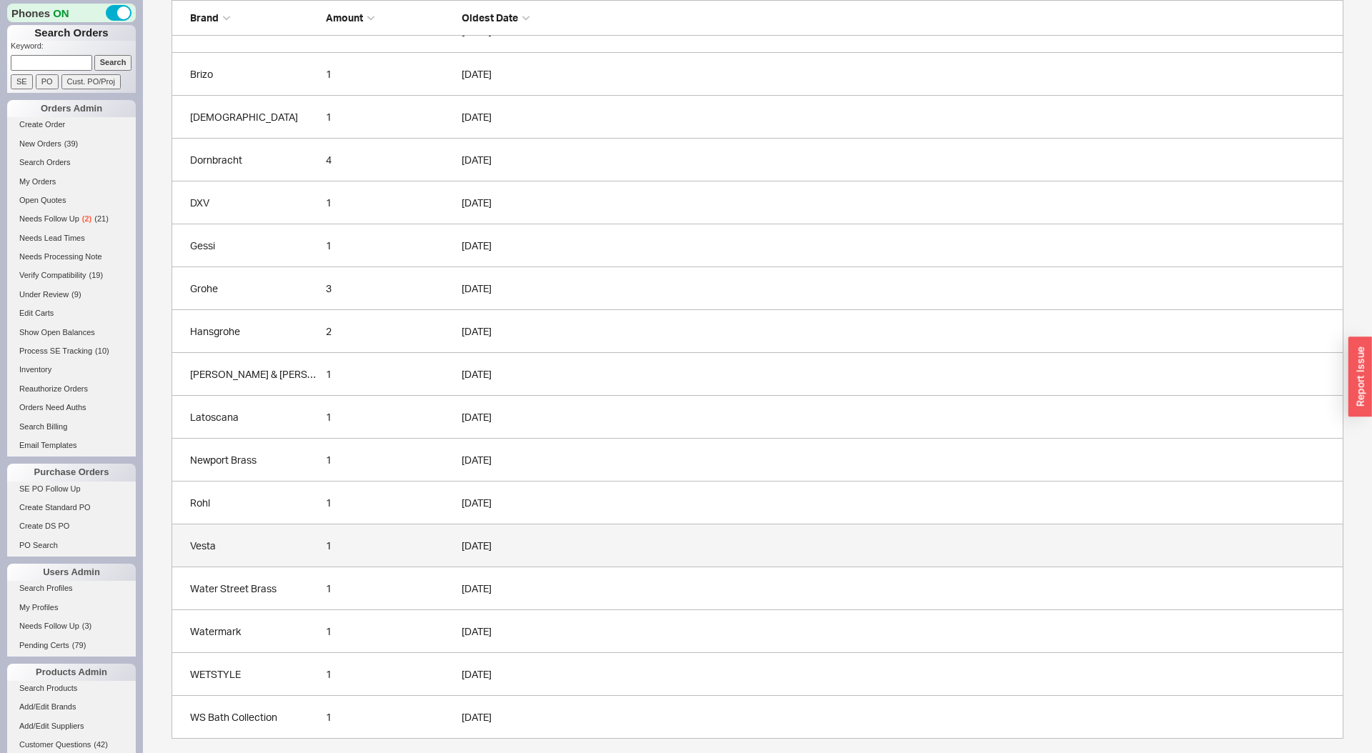
click at [253, 548] on div "Vesta" at bounding box center [254, 546] width 129 height 14
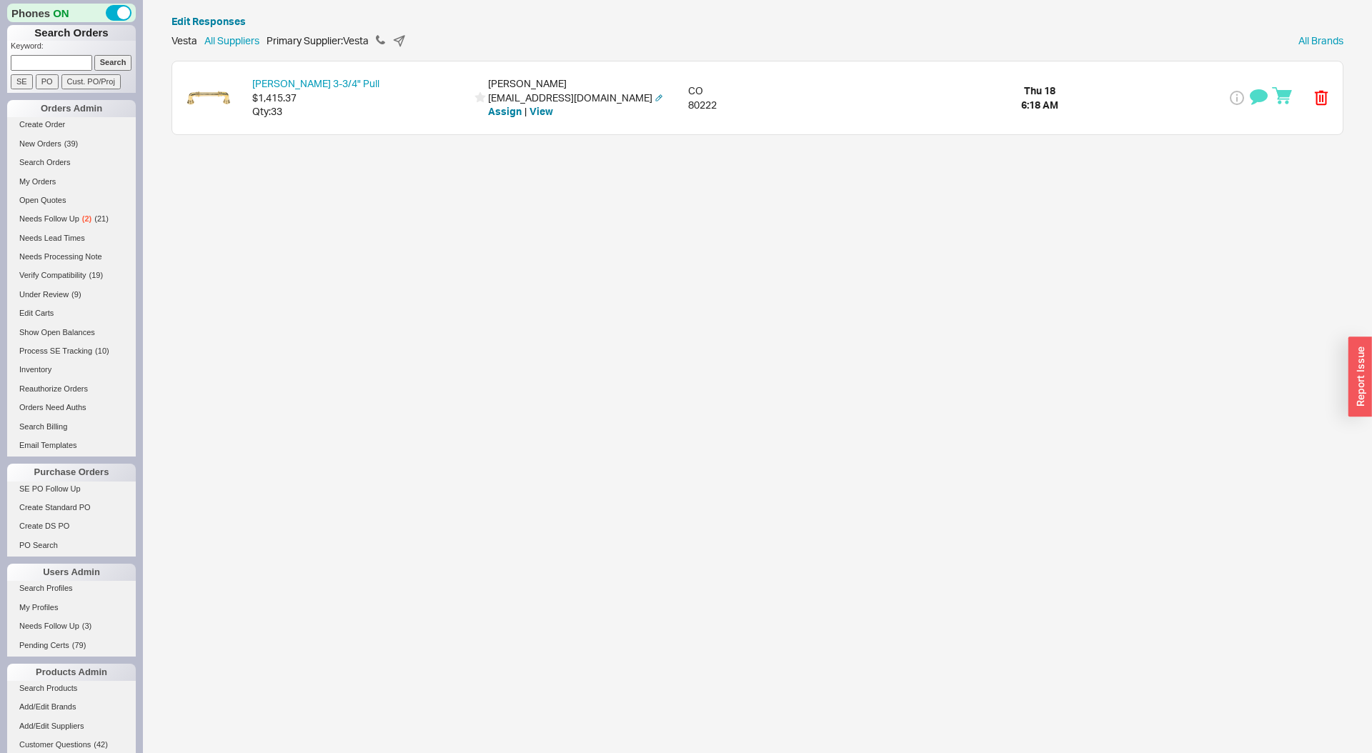
click at [961, 94] on div "Ronan 3-3/4" Pull $1,415.37 Qty: 33 collette vanderryst lcvanderryst@gmail.com …" at bounding box center [757, 97] width 1171 height 73
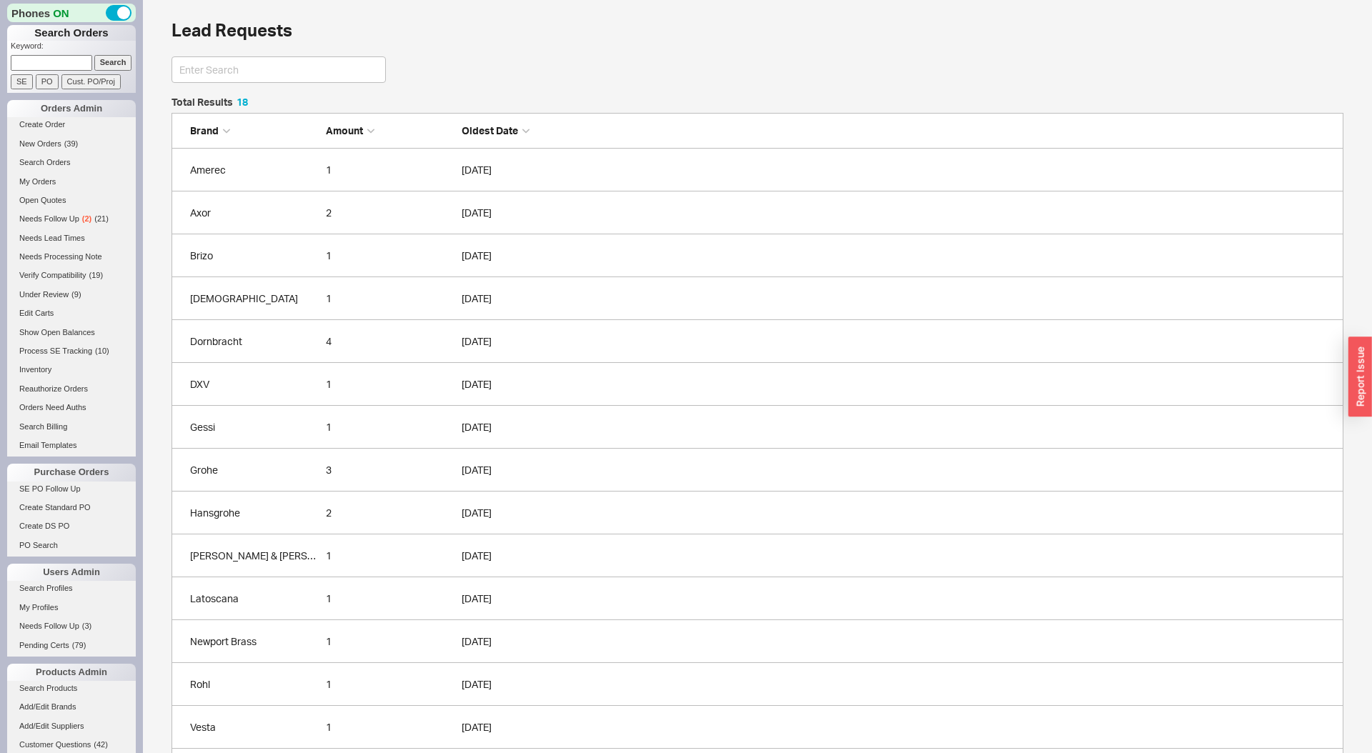
scroll to position [182, 0]
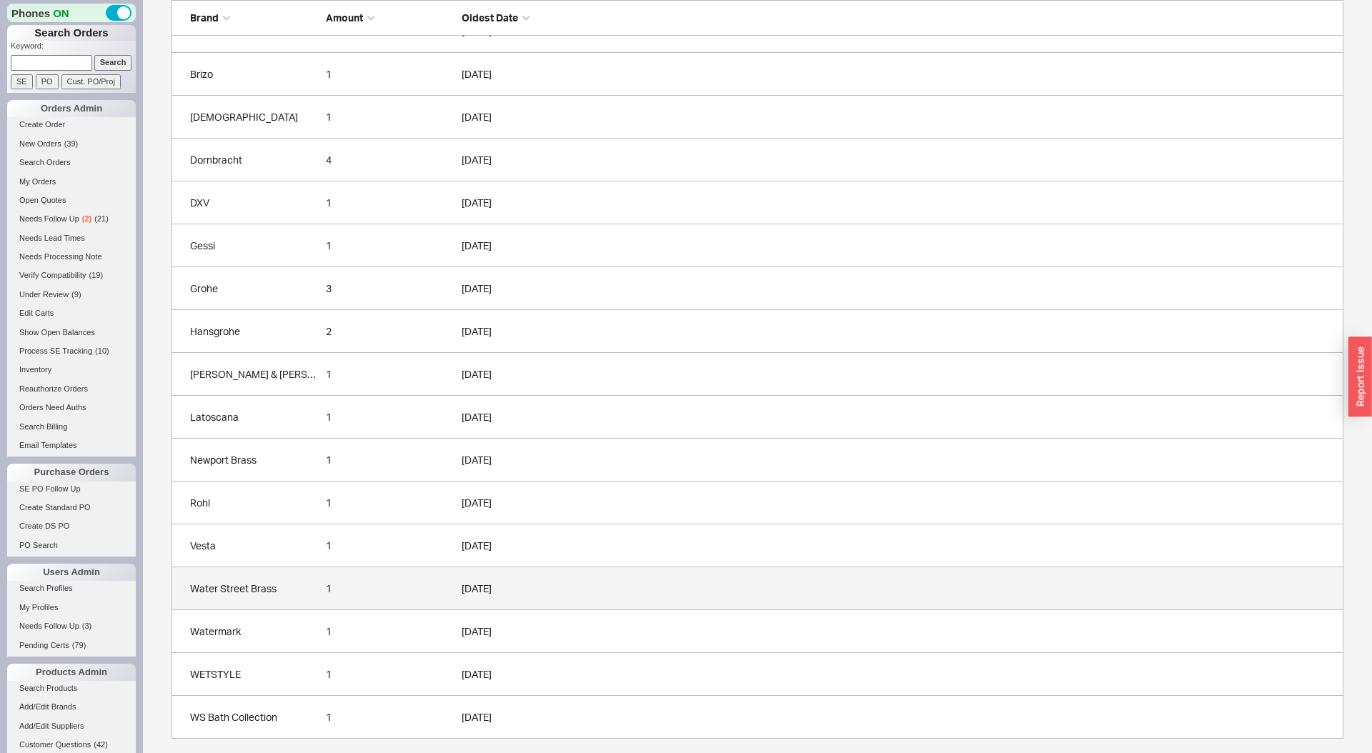
click at [341, 577] on link "Water Street Brass 1 09/17/2025" at bounding box center [758, 588] width 1172 height 43
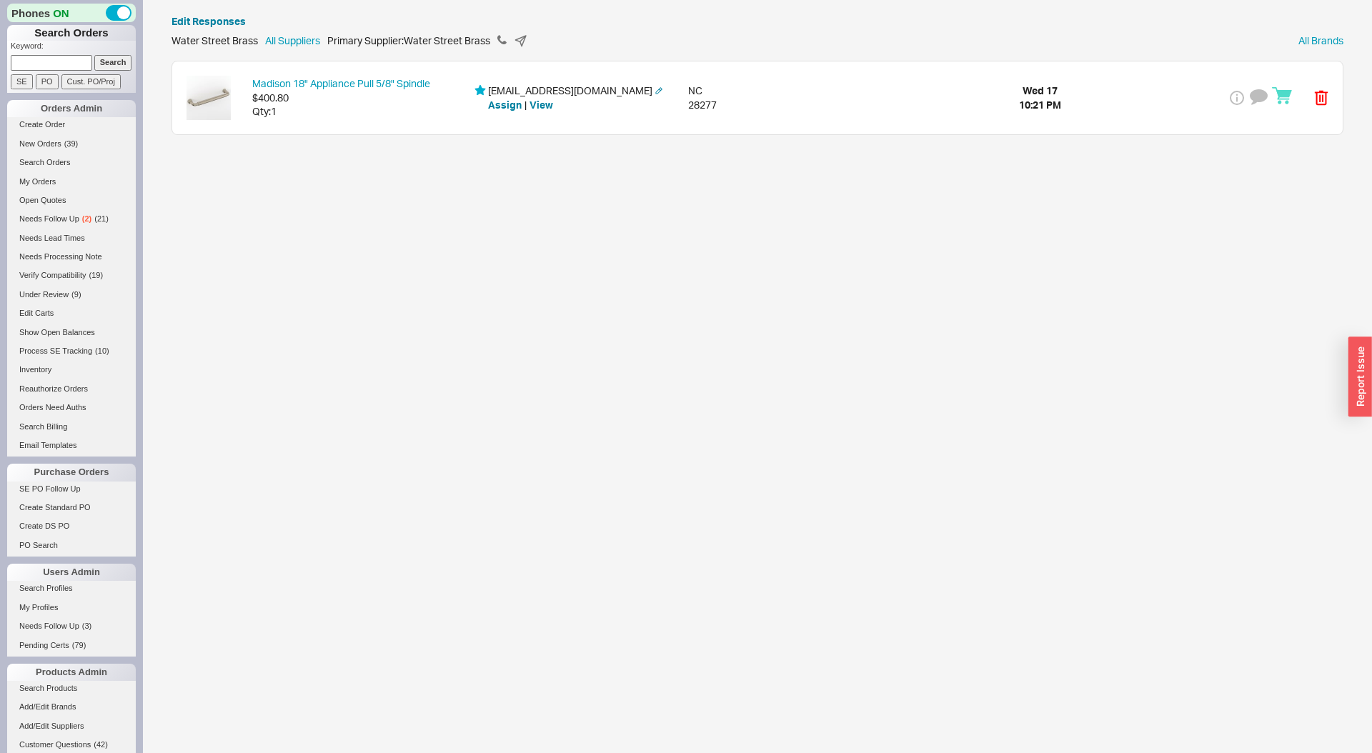
click at [1152, 86] on div "Madison 18" Appliance Pull 5/8" Spindle $400.80 Qty: 1 cowellhousehold@gmail.co…" at bounding box center [757, 97] width 1171 height 73
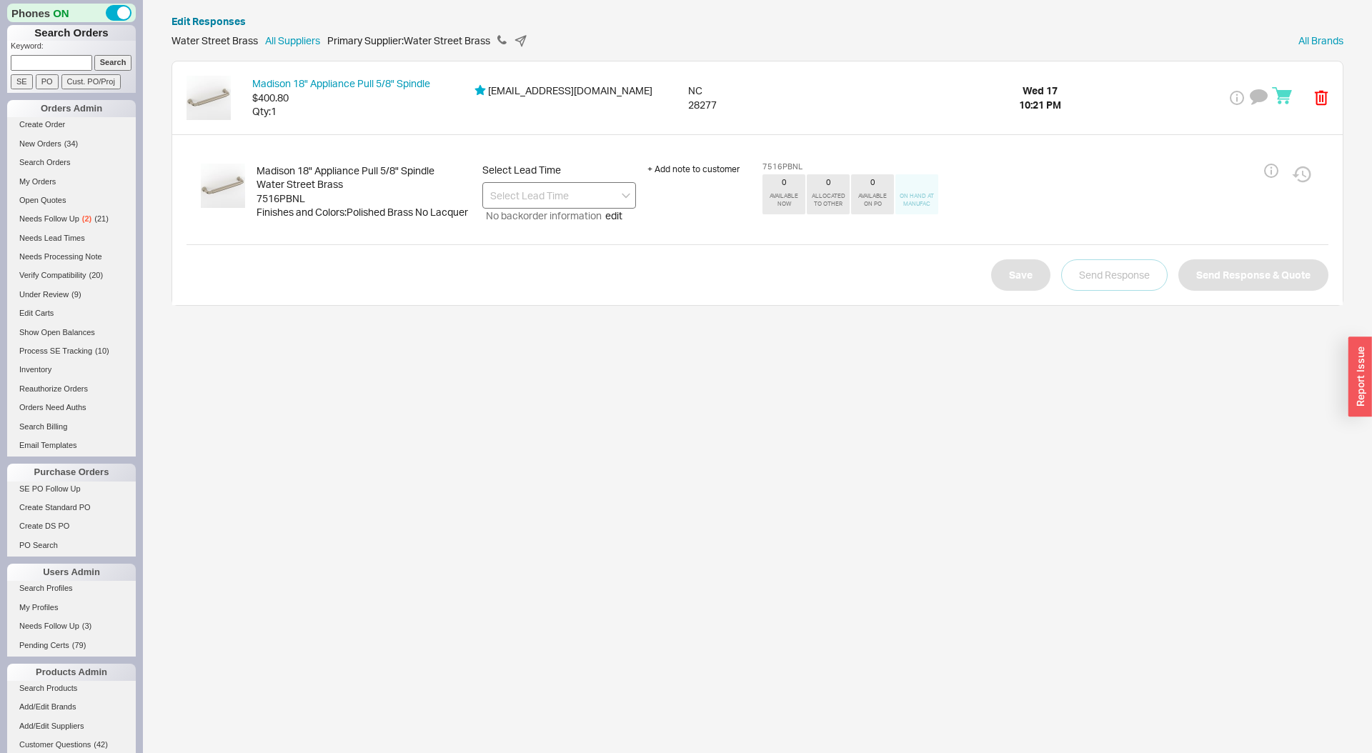
click at [523, 176] on span "Select Lead Time" at bounding box center [559, 170] width 154 height 13
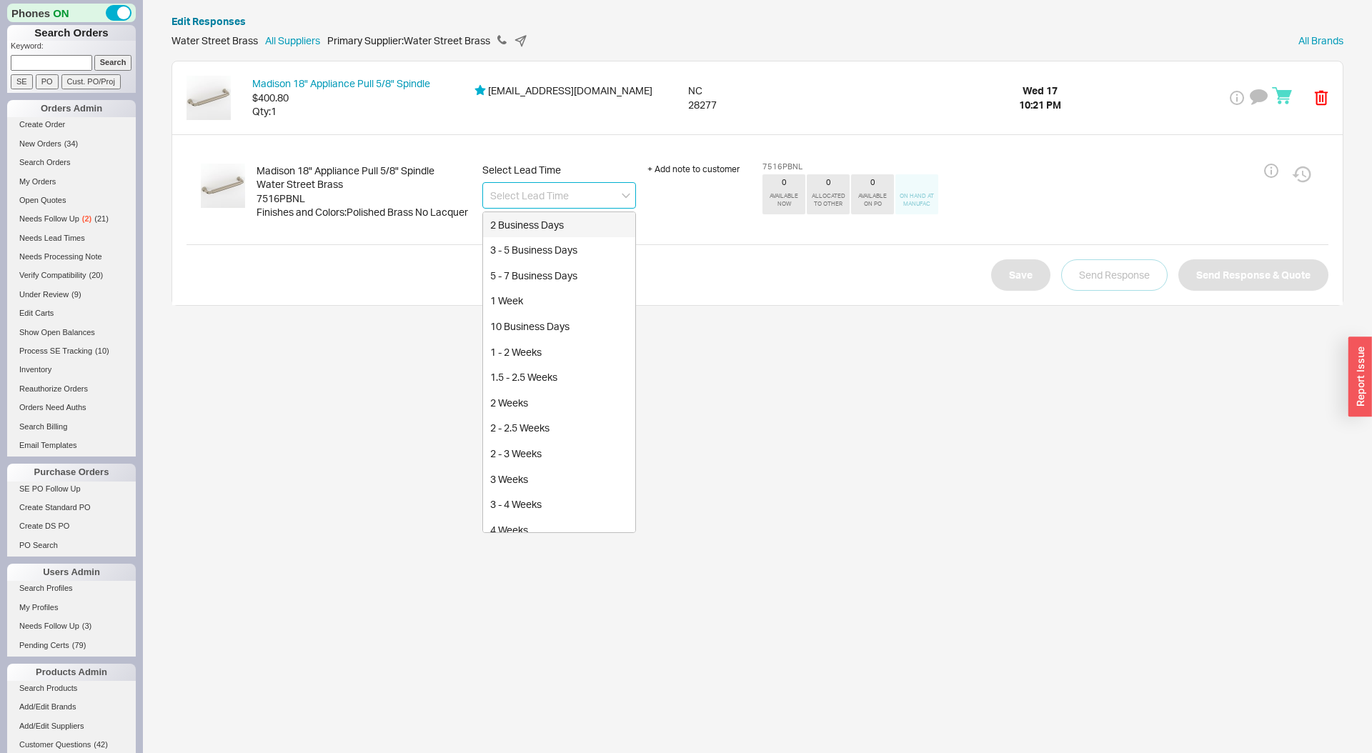
click at [522, 186] on input at bounding box center [559, 195] width 154 height 26
drag, startPoint x: 382, startPoint y: 353, endPoint x: 385, endPoint y: 326, distance: 27.4
click at [382, 320] on html "Phones ON Search Orders Keyword: Search SE PO Cust. PO/Proj Orders Admin Create…" at bounding box center [686, 160] width 1372 height 320
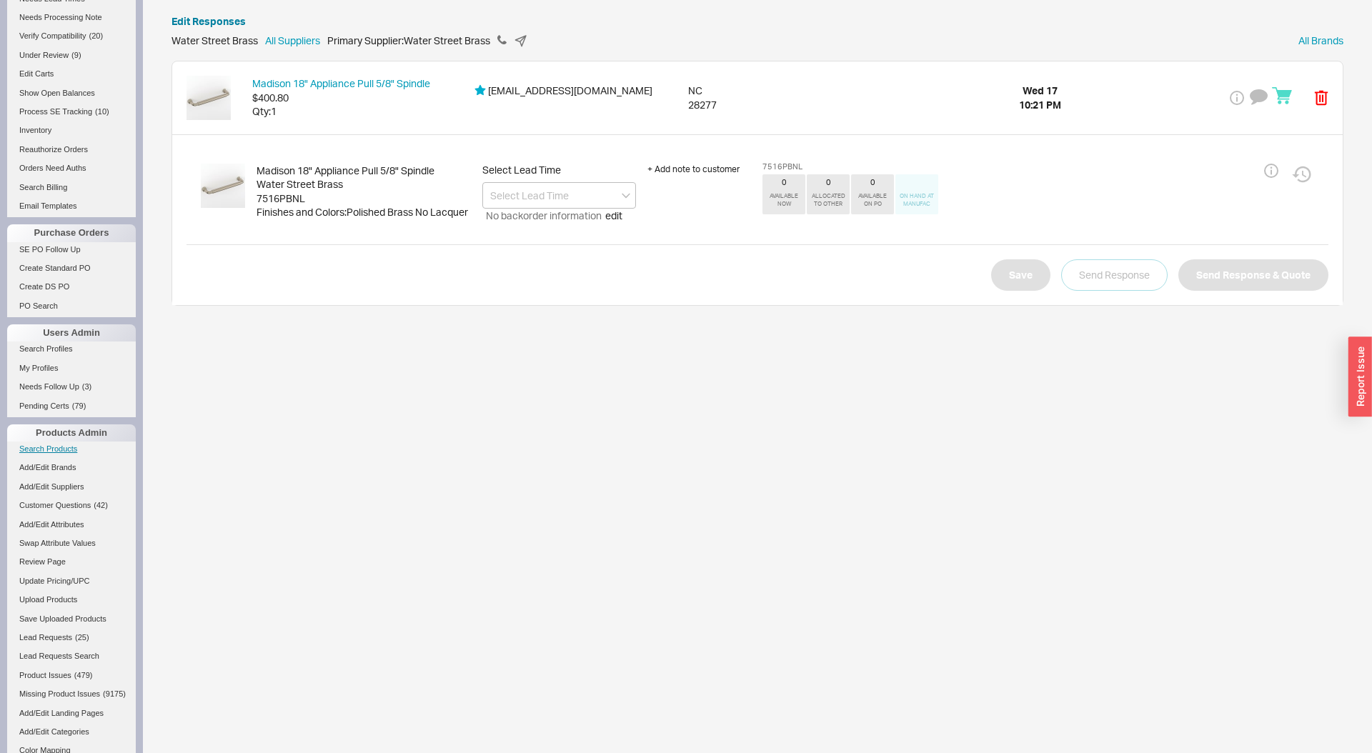
scroll to position [262, 0]
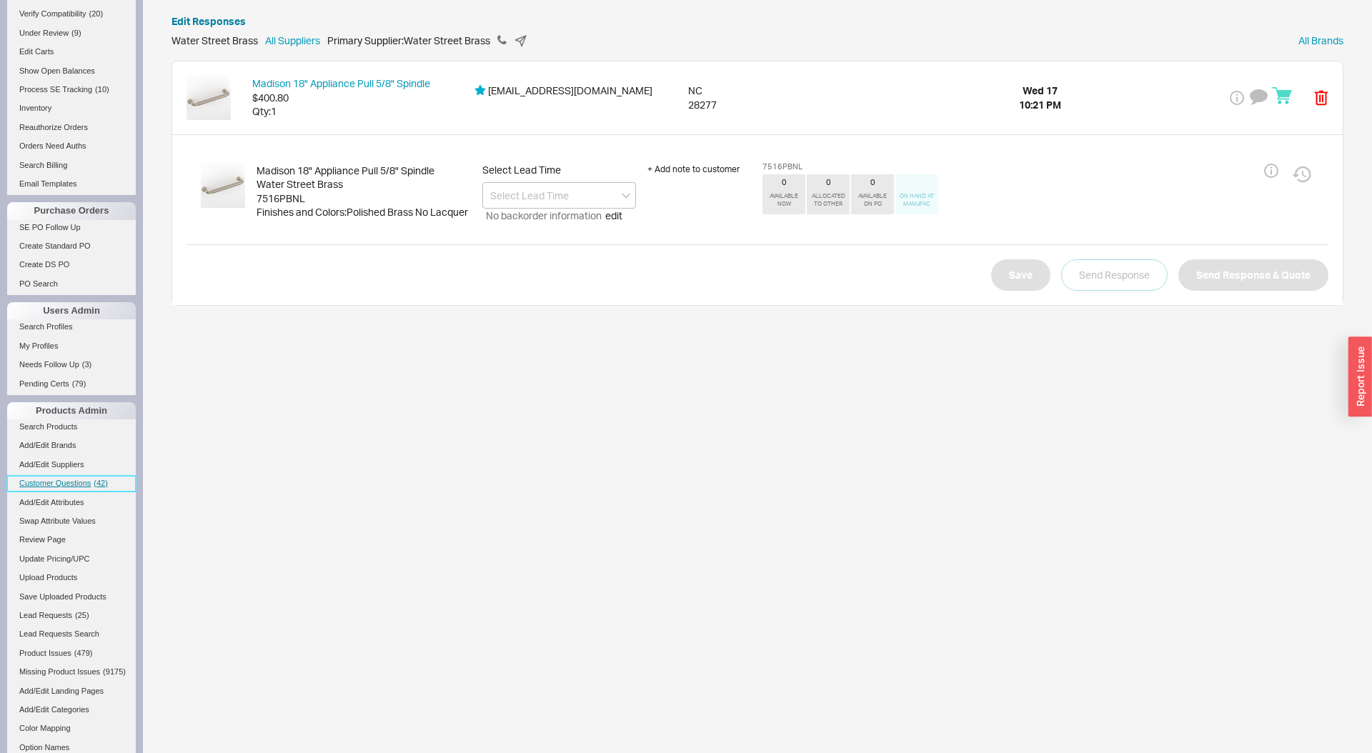
click at [69, 487] on span "Customer Questions" at bounding box center [54, 483] width 71 height 9
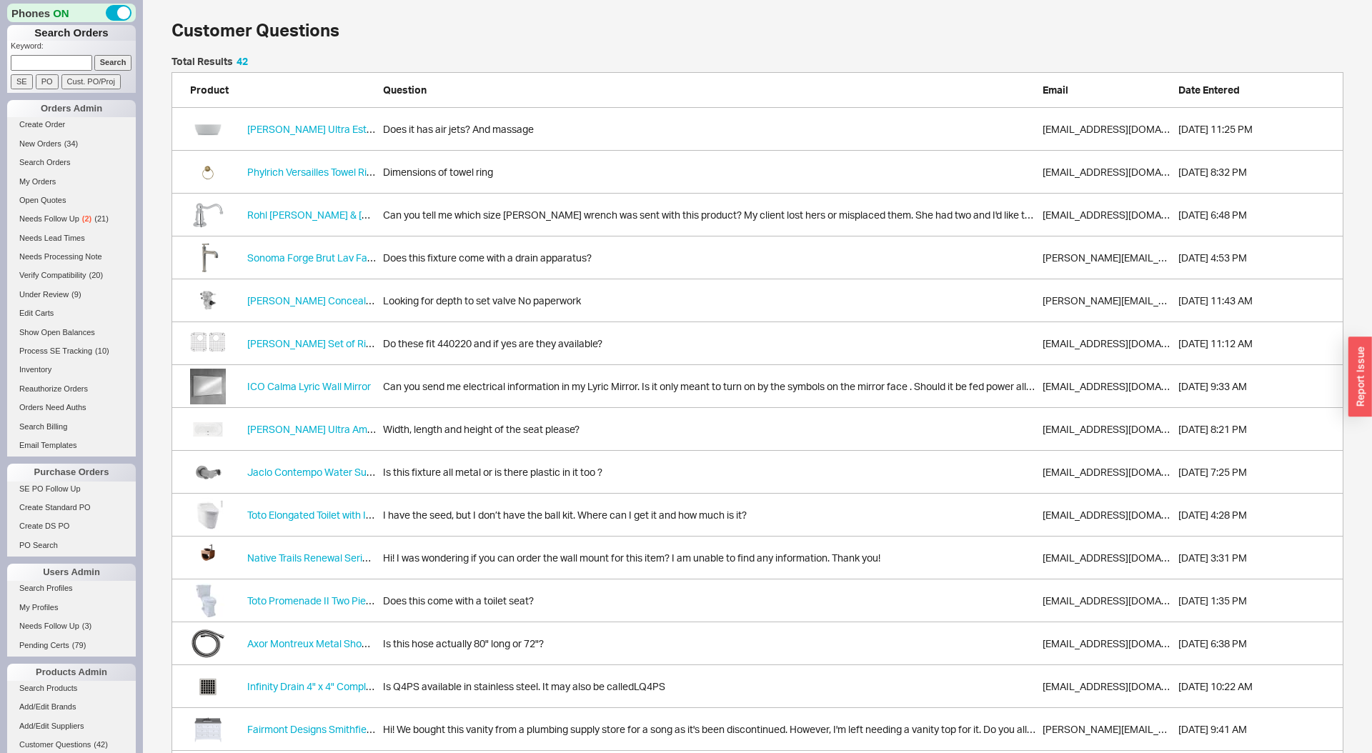
scroll to position [1853, 1172]
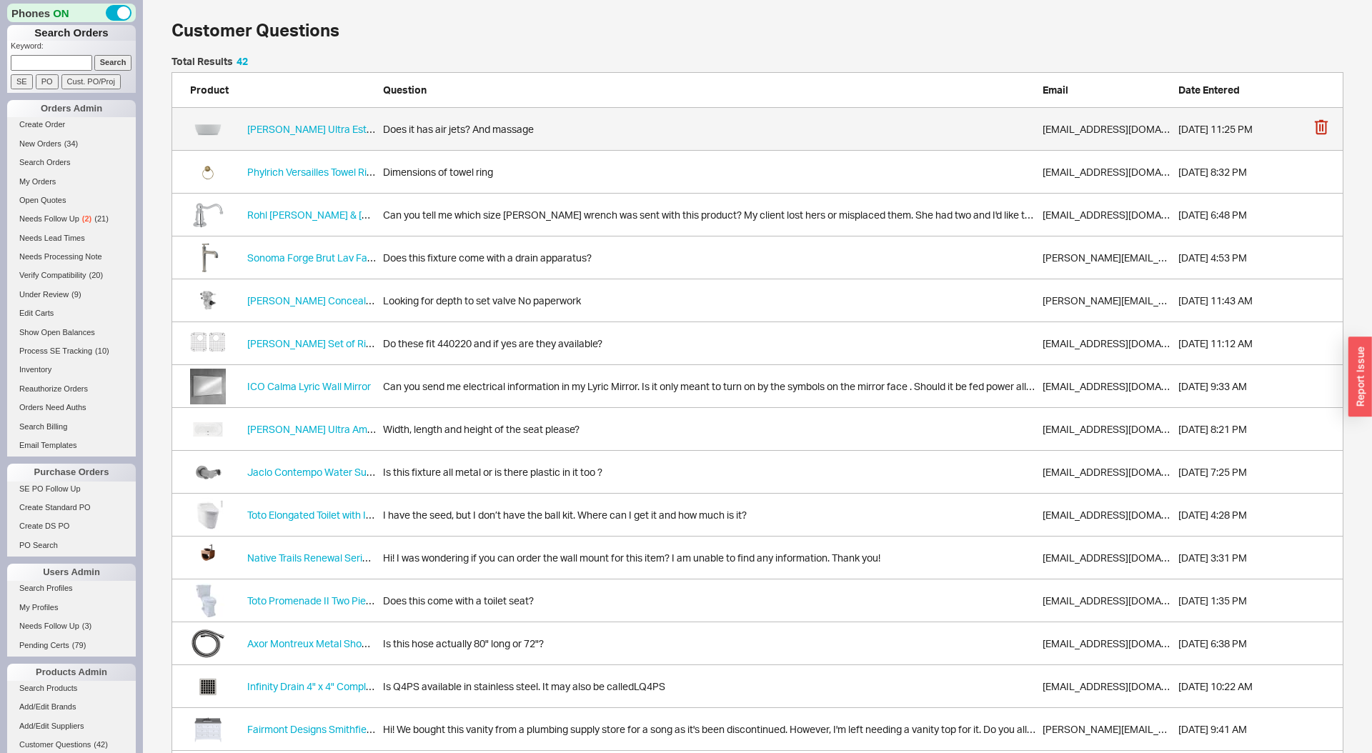
click at [490, 130] on div "Does it has air jets? And massage" at bounding box center [709, 129] width 653 height 14
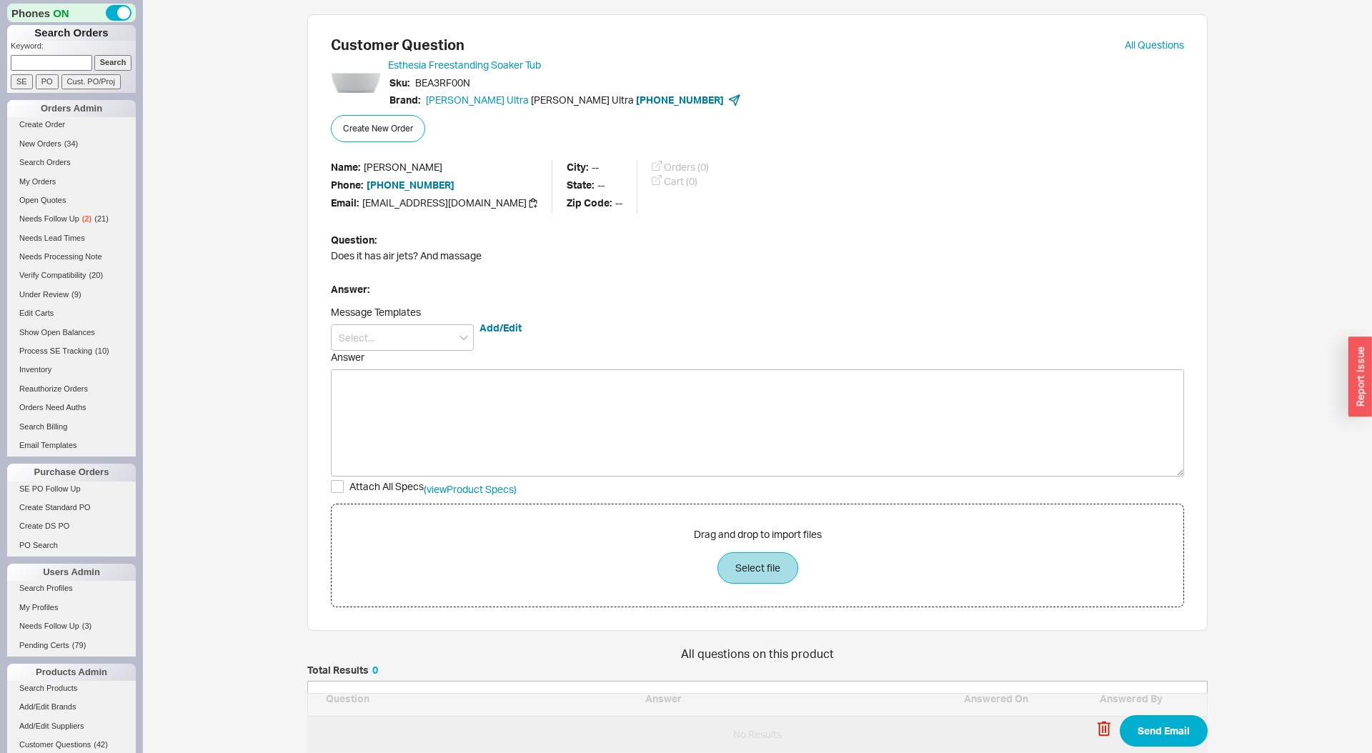
scroll to position [86, 901]
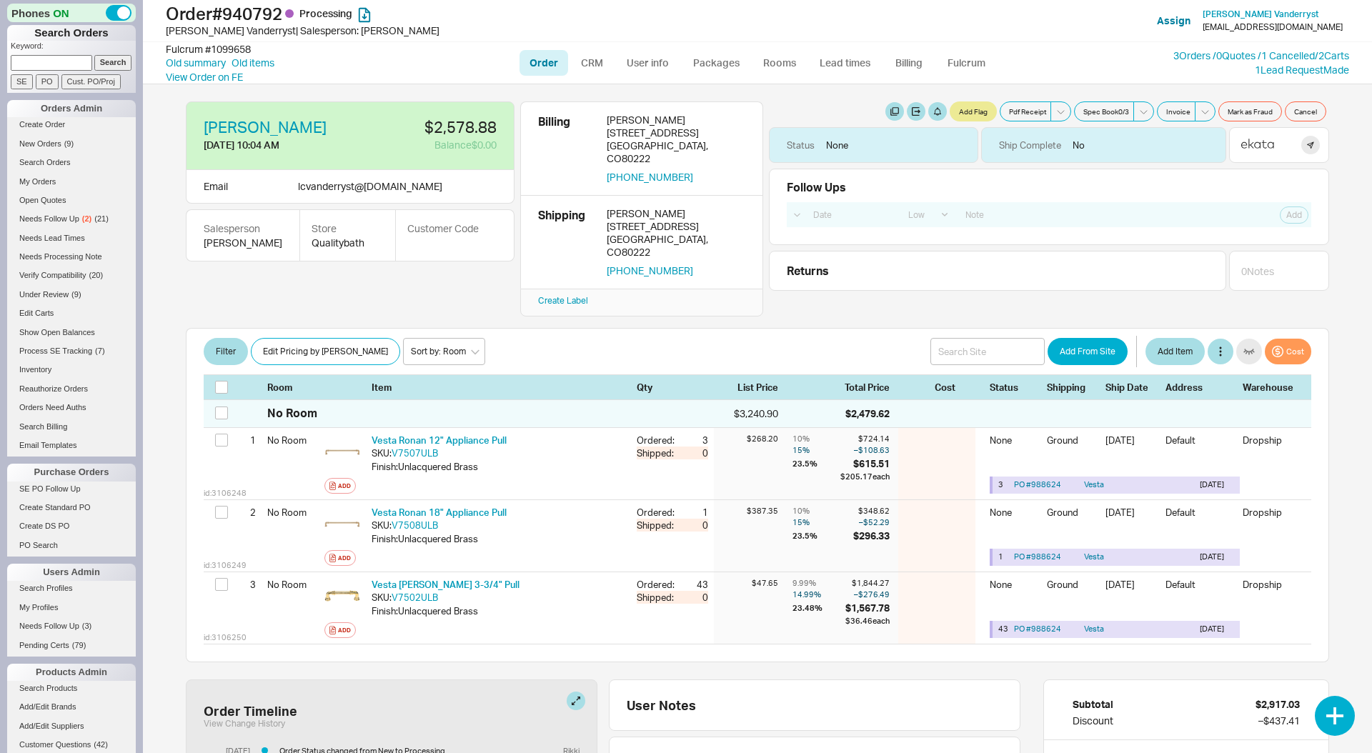
select select "LOW"
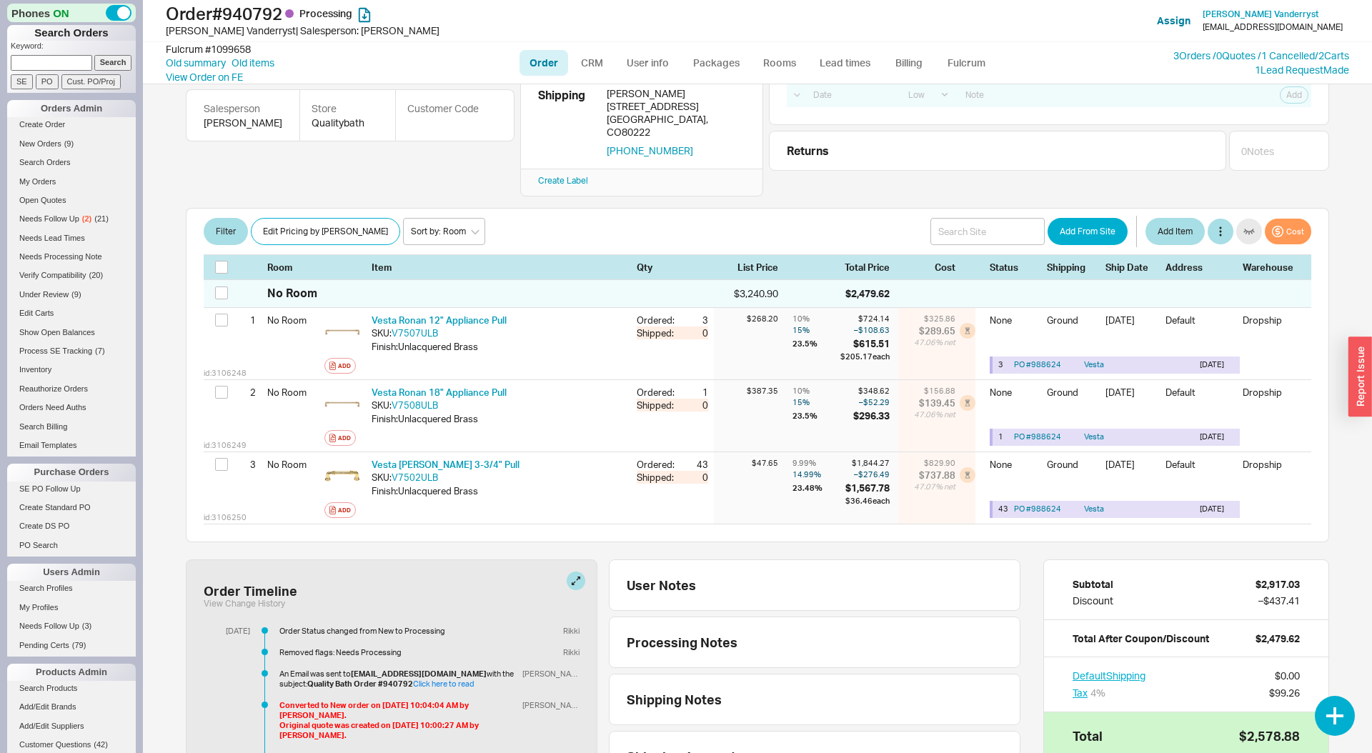
scroll to position [96, 0]
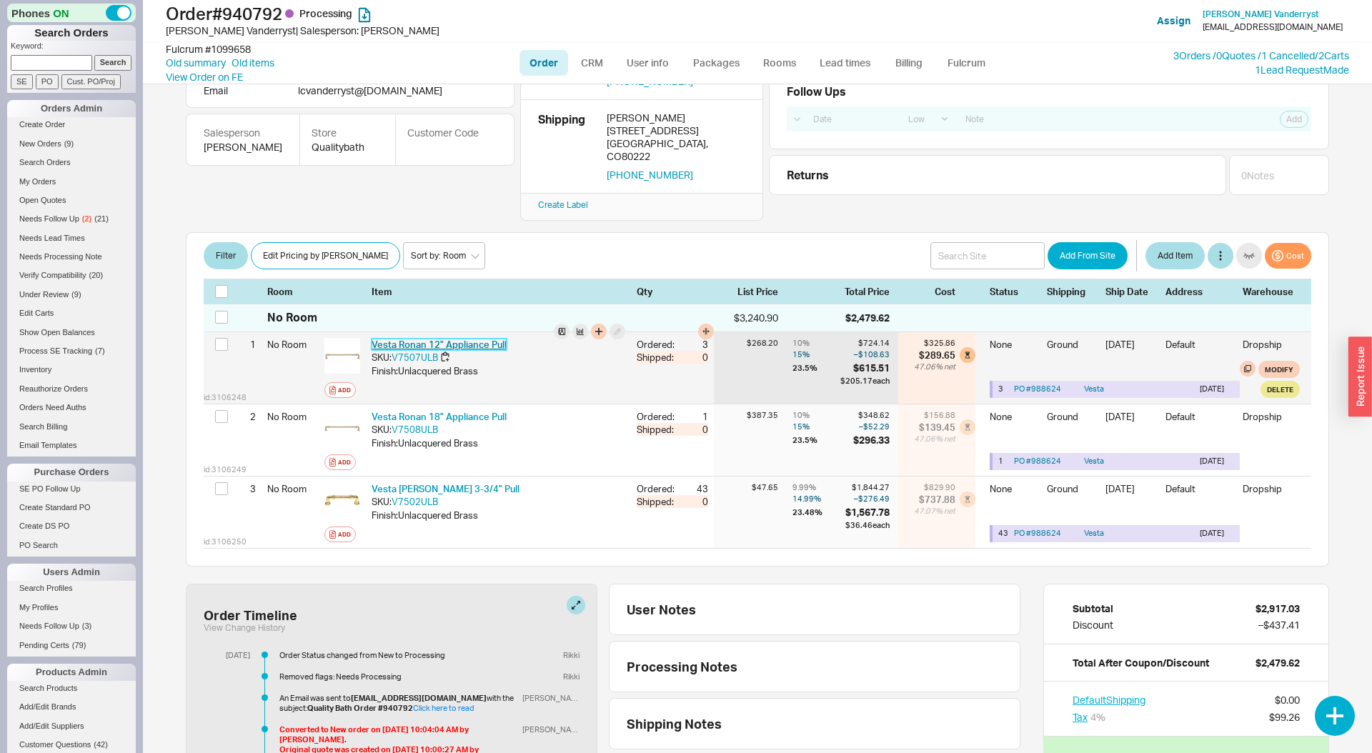
click at [449, 339] on link "[PERSON_NAME] 12" Appliance Pull" at bounding box center [439, 344] width 135 height 11
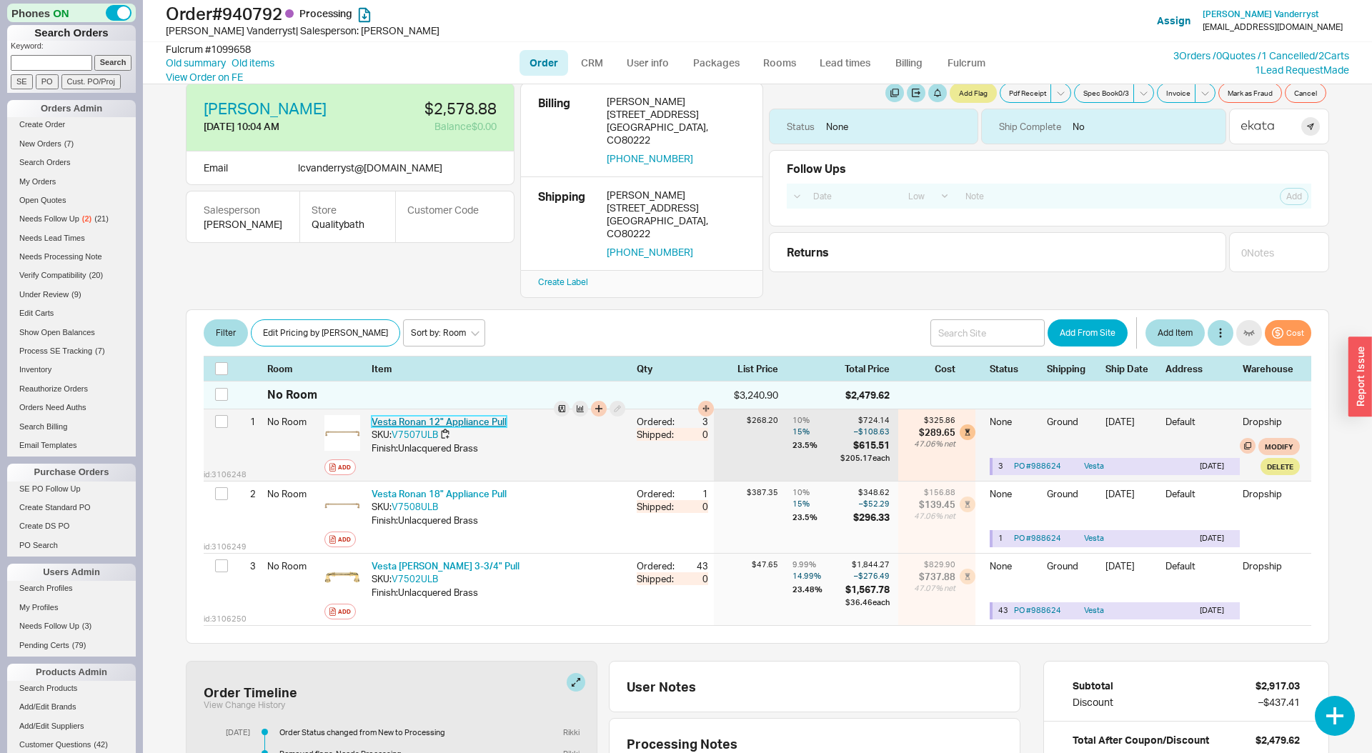
scroll to position [0, 0]
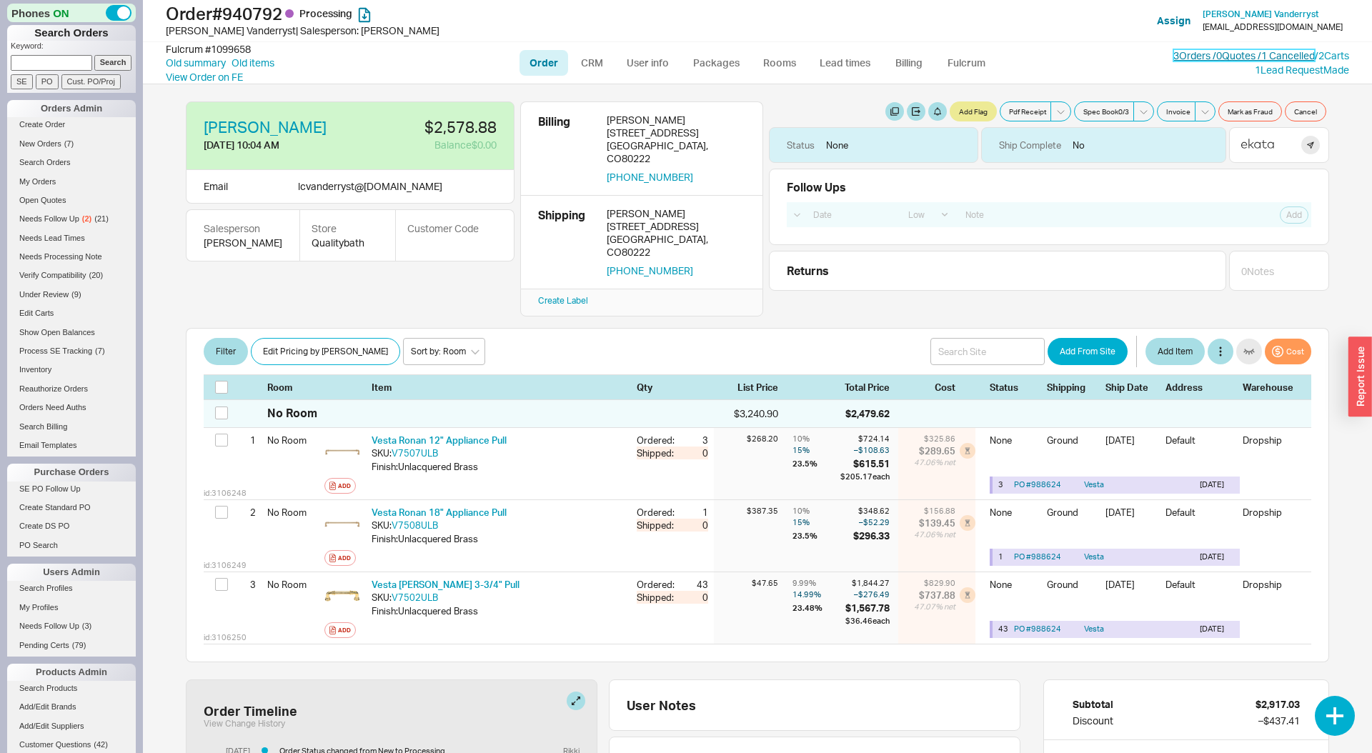
click at [1266, 54] on link "3 Orders / 0 Quotes / 1 Cancelled" at bounding box center [1245, 55] width 142 height 12
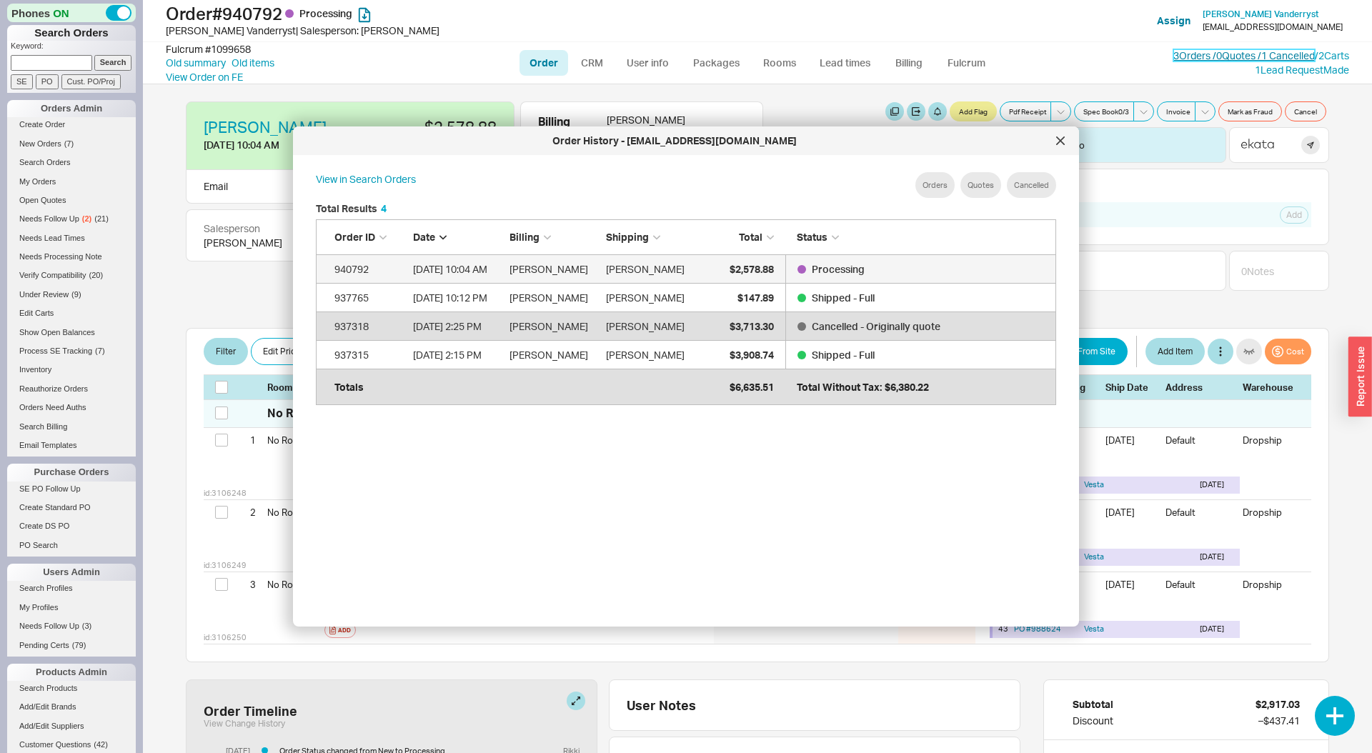
scroll to position [437, 763]
drag, startPoint x: 1055, startPoint y: 147, endPoint x: 1196, endPoint y: 102, distance: 148.3
click at [1058, 144] on div at bounding box center [1060, 140] width 23 height 23
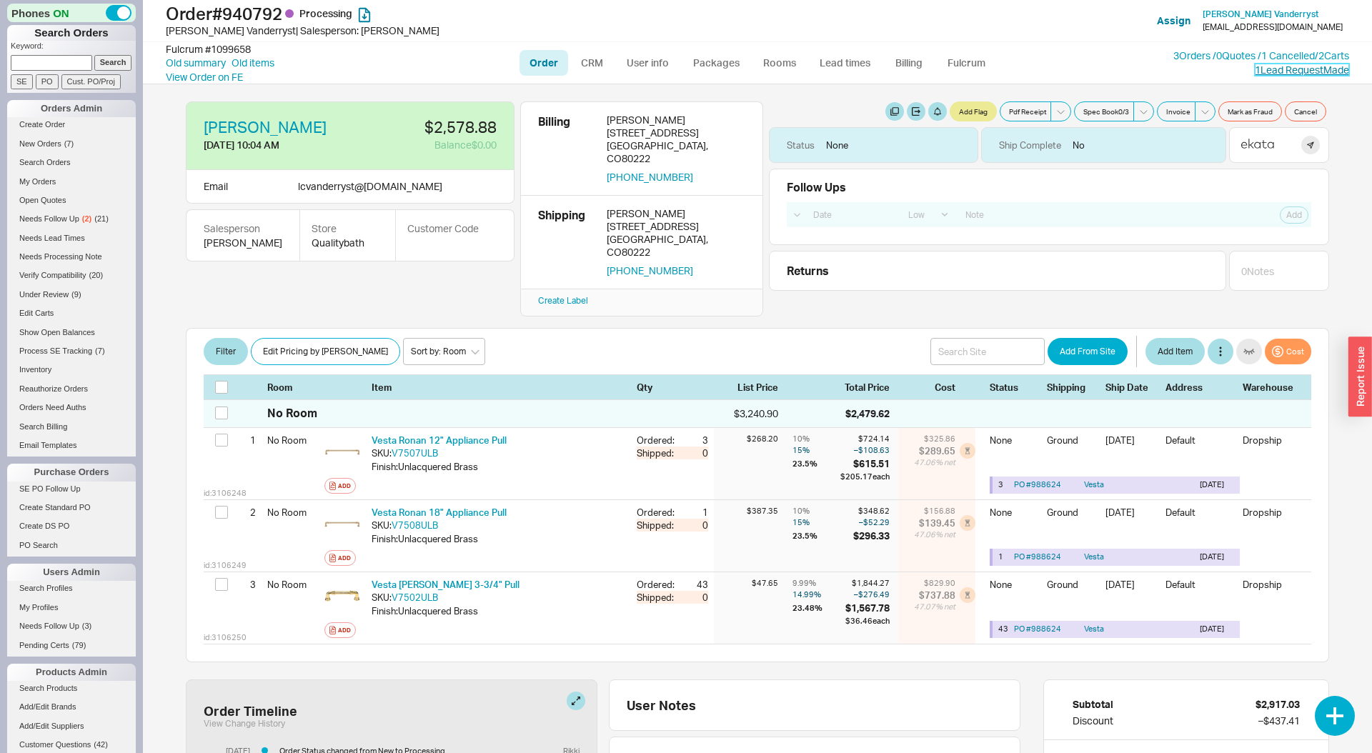
click at [1298, 73] on link "1 Lead Request Made" at bounding box center [1302, 70] width 94 height 12
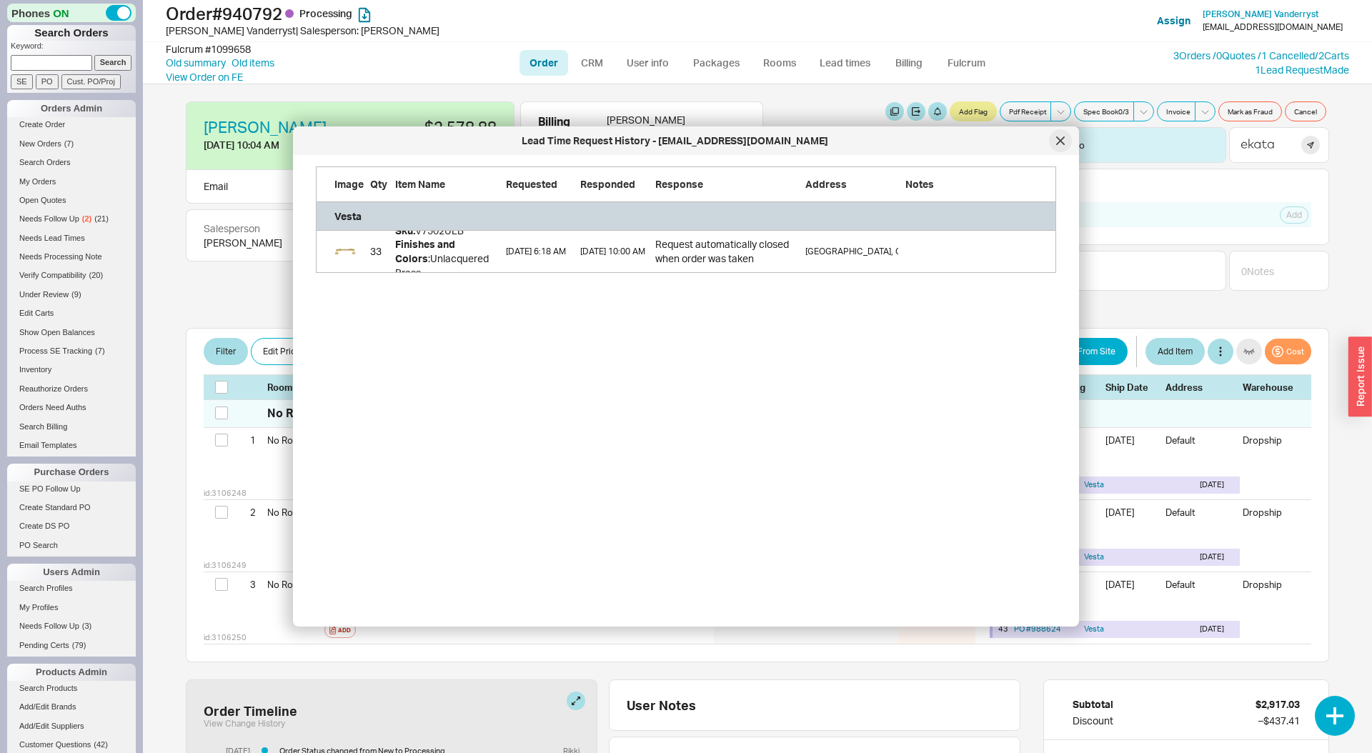
click at [1068, 139] on div at bounding box center [1060, 140] width 23 height 23
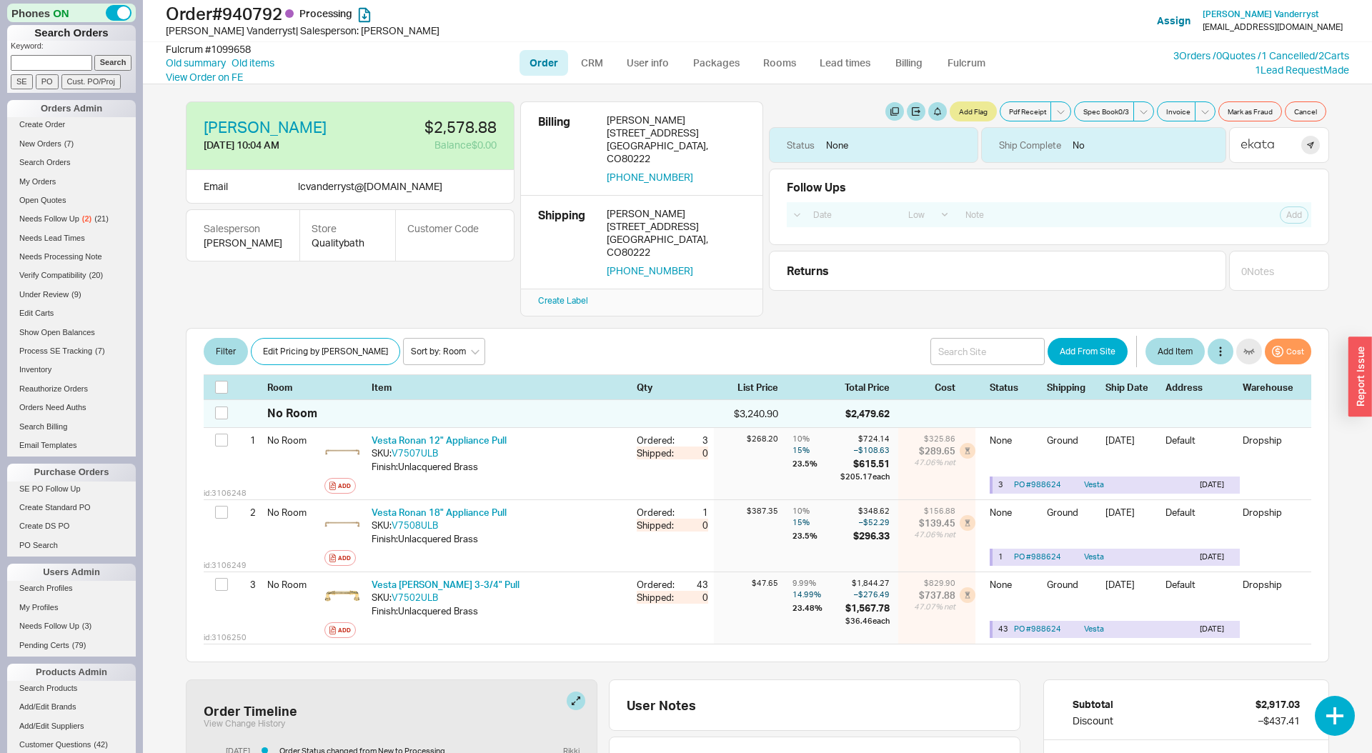
click at [1328, 238] on div "Follow Ups Show Completed Select a Date Now One hour One day Two Days One Month…" at bounding box center [1049, 207] width 560 height 76
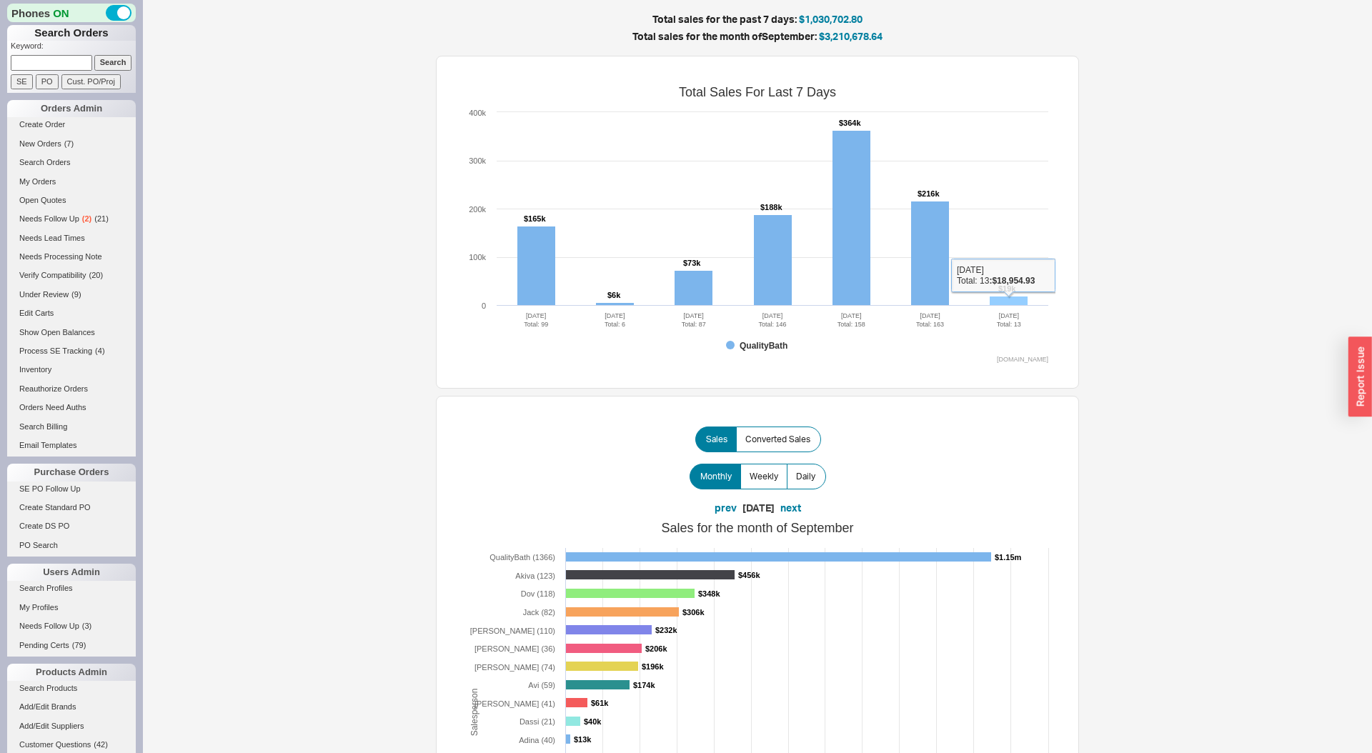
click at [1014, 298] on rect at bounding box center [1009, 301] width 38 height 9
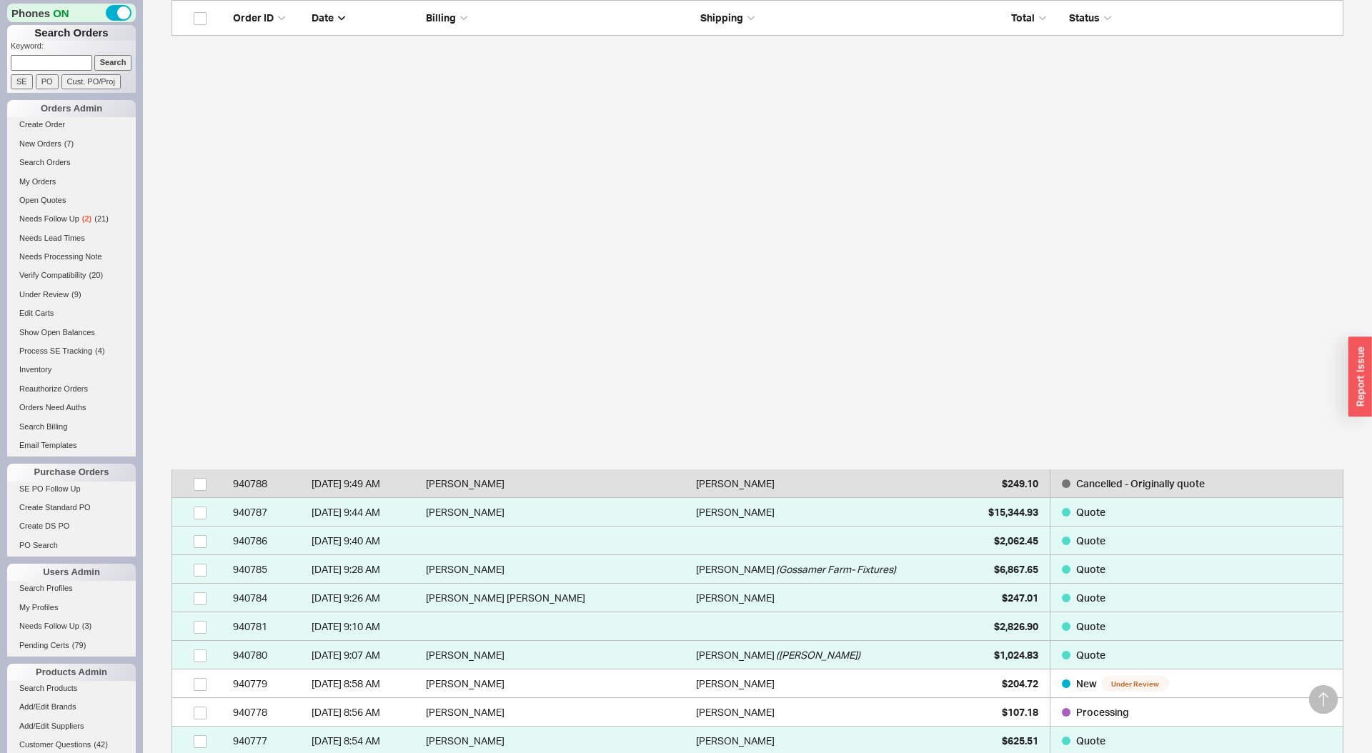
scroll to position [986, 0]
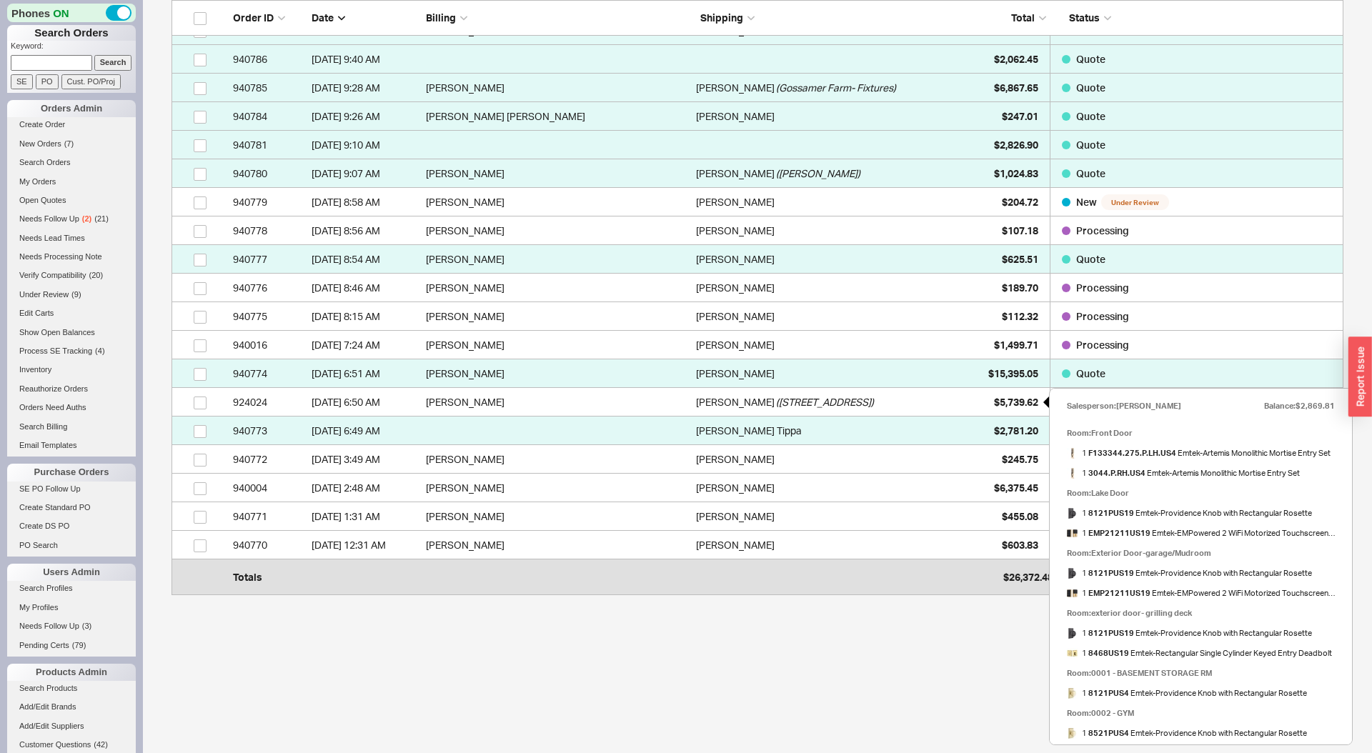
click at [983, 402] on div "$5,739.62" at bounding box center [1002, 402] width 71 height 29
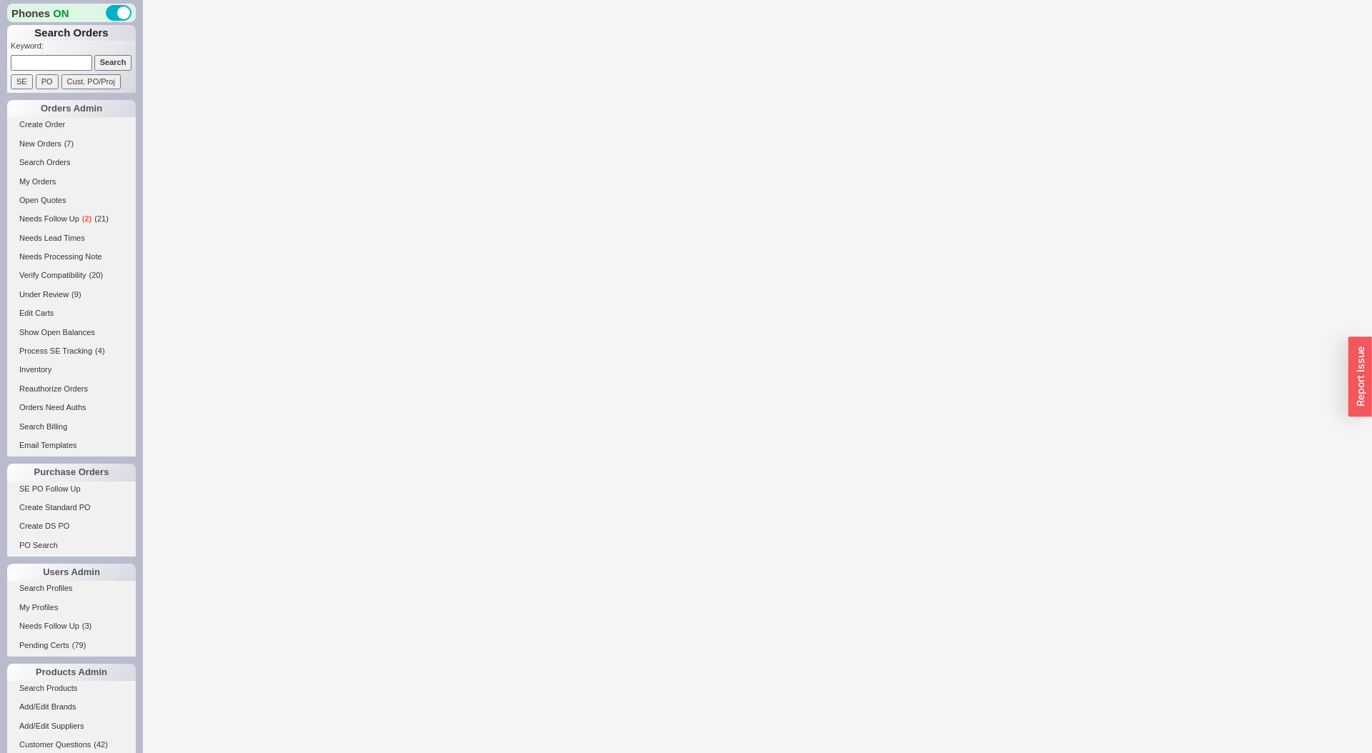
select select "LOW"
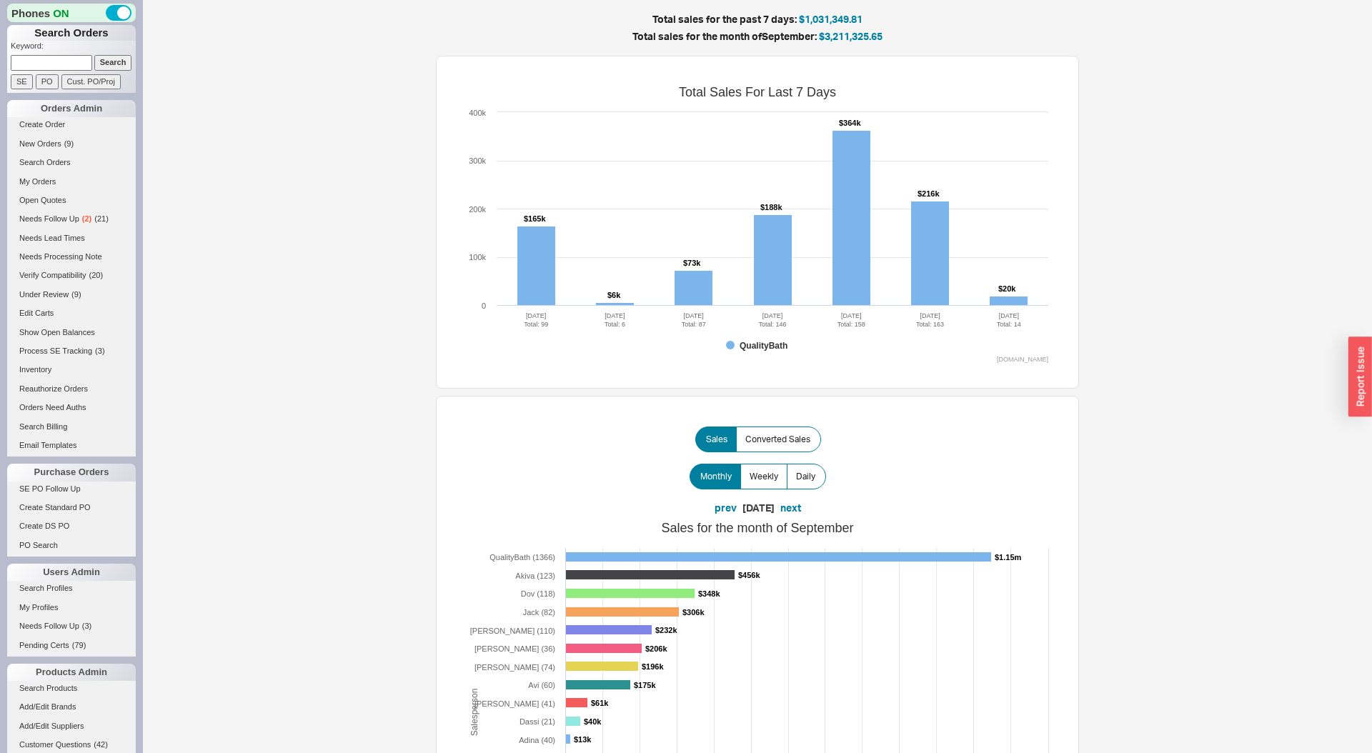
click at [61, 59] on input at bounding box center [51, 62] width 81 height 15
paste input "[PERSON_NAME][EMAIL_ADDRESS][DOMAIN_NAME]"
type input "[PERSON_NAME][EMAIL_ADDRESS][DOMAIN_NAME]"
click at [94, 55] on input "Search" at bounding box center [113, 62] width 38 height 15
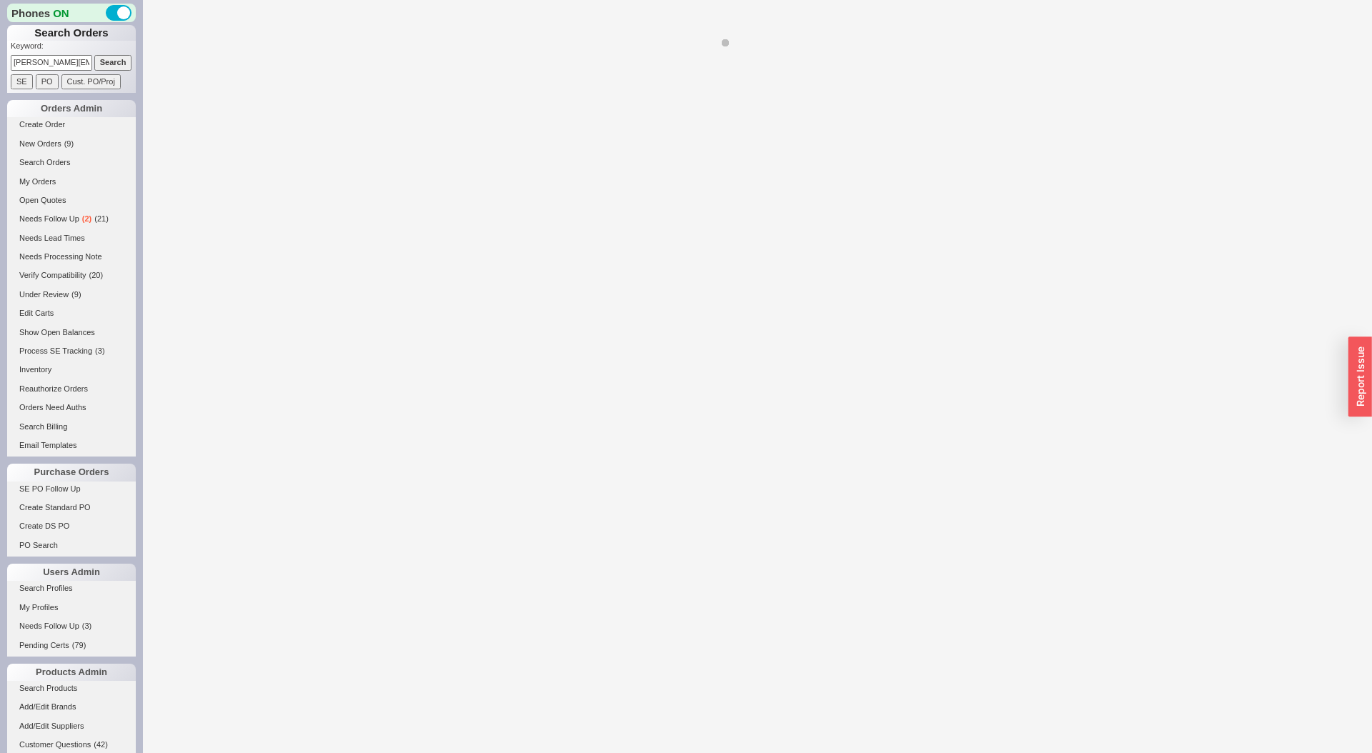
select select "LOW"
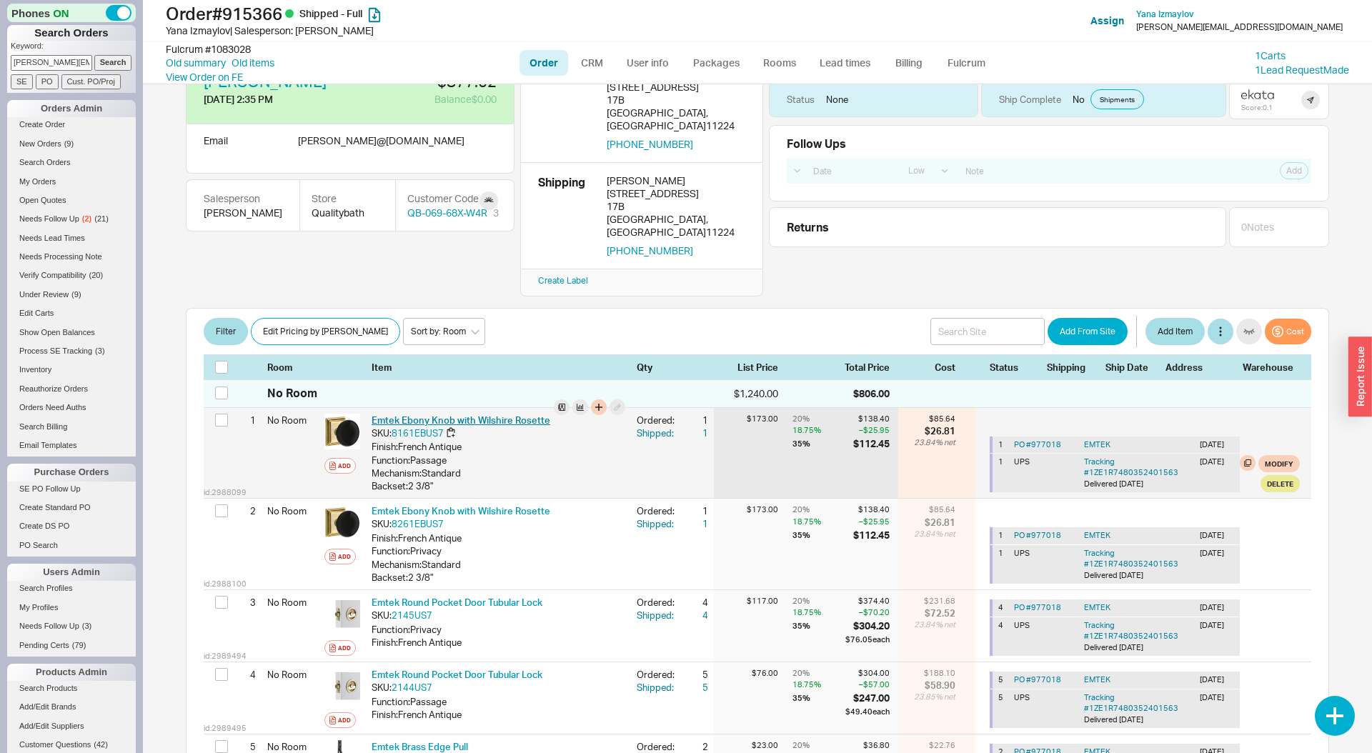
scroll to position [50, 0]
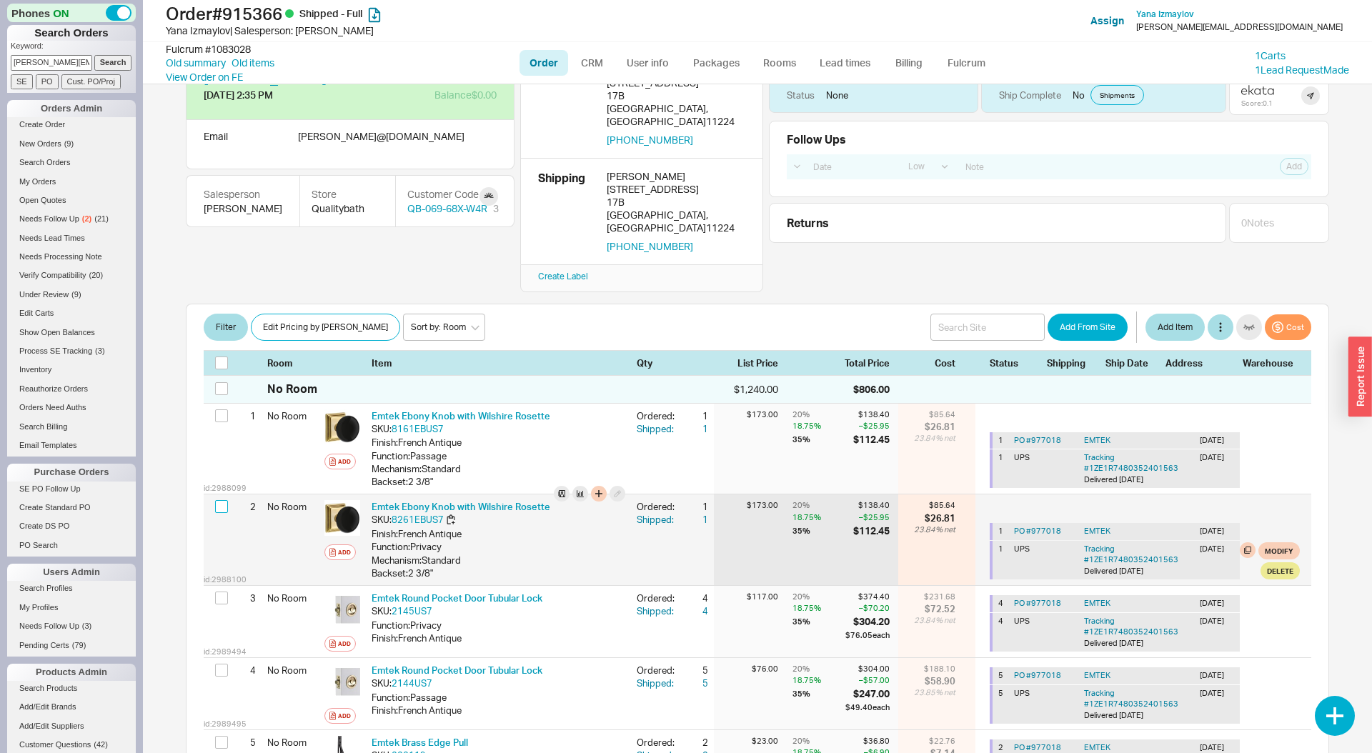
click at [222, 500] on input "checkbox" at bounding box center [221, 506] width 13 height 13
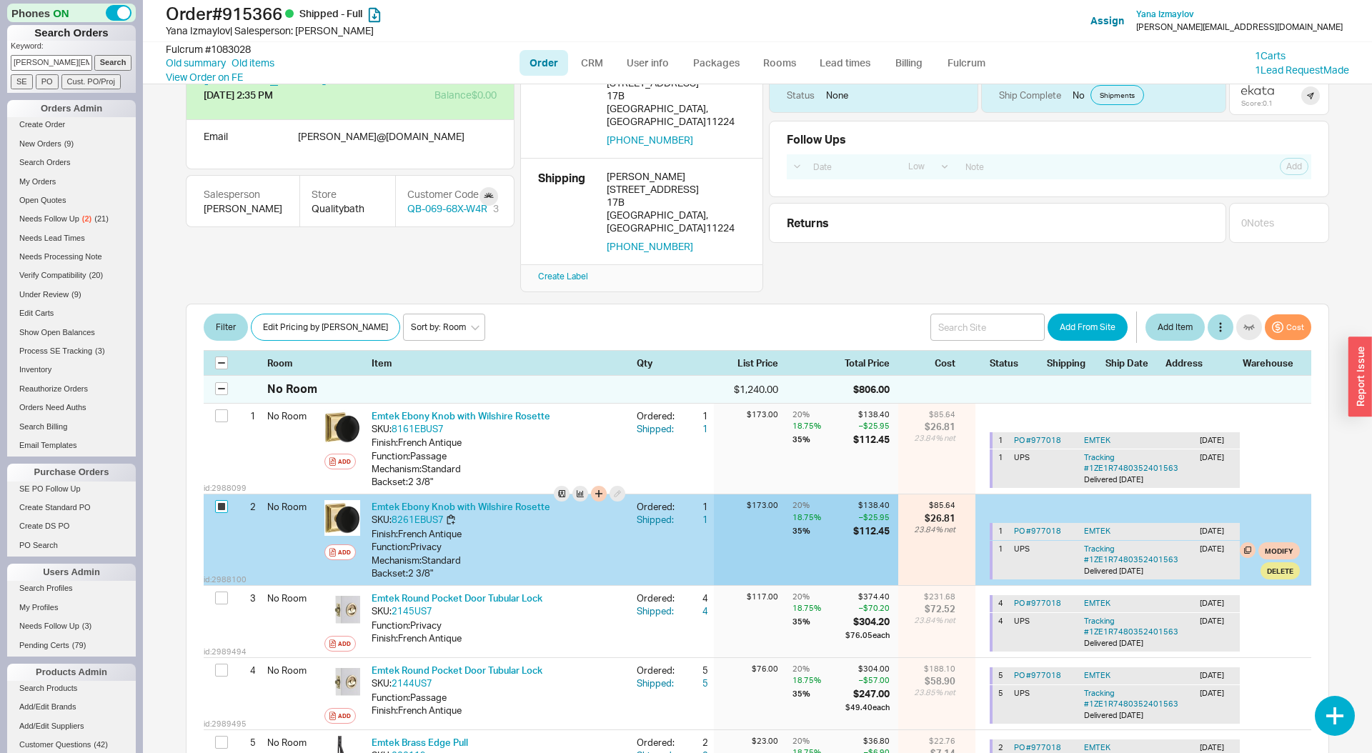
checkbox input "true"
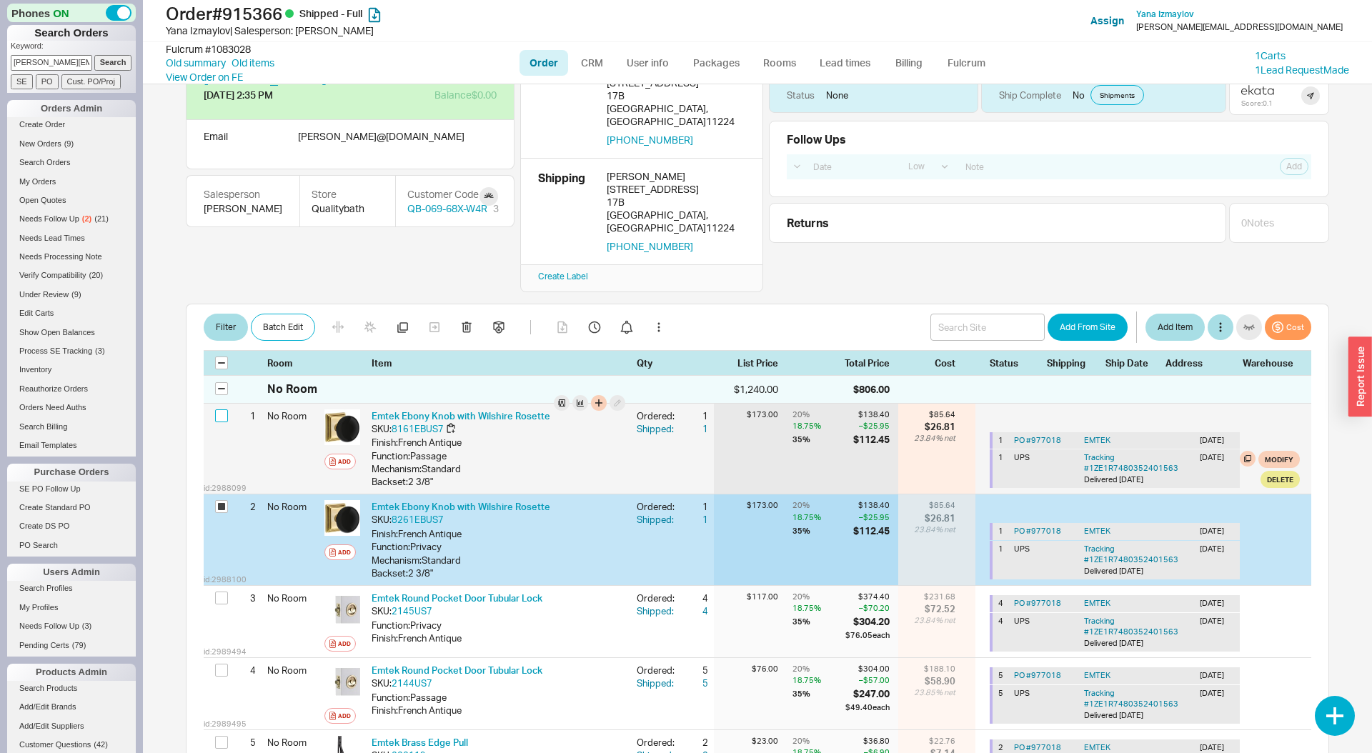
click at [222, 410] on input "checkbox" at bounding box center [221, 416] width 13 height 13
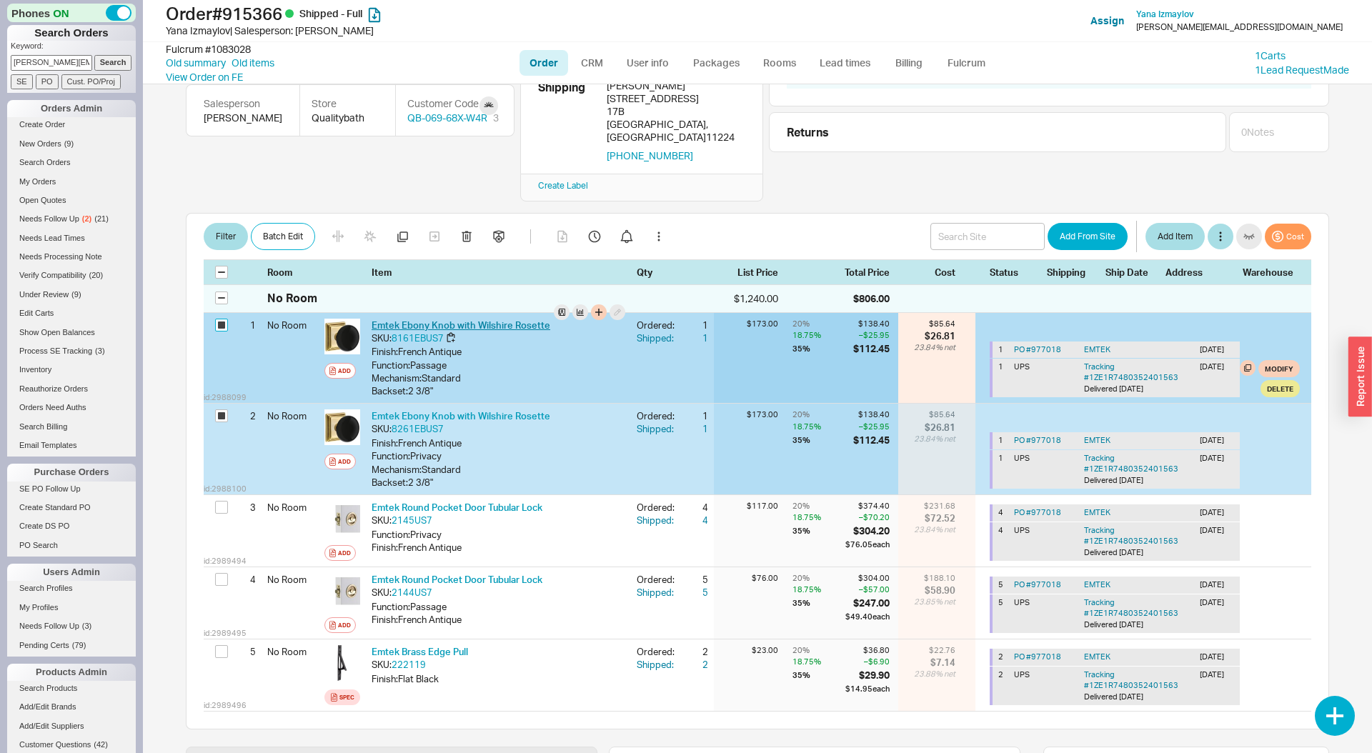
scroll to position [26, 0]
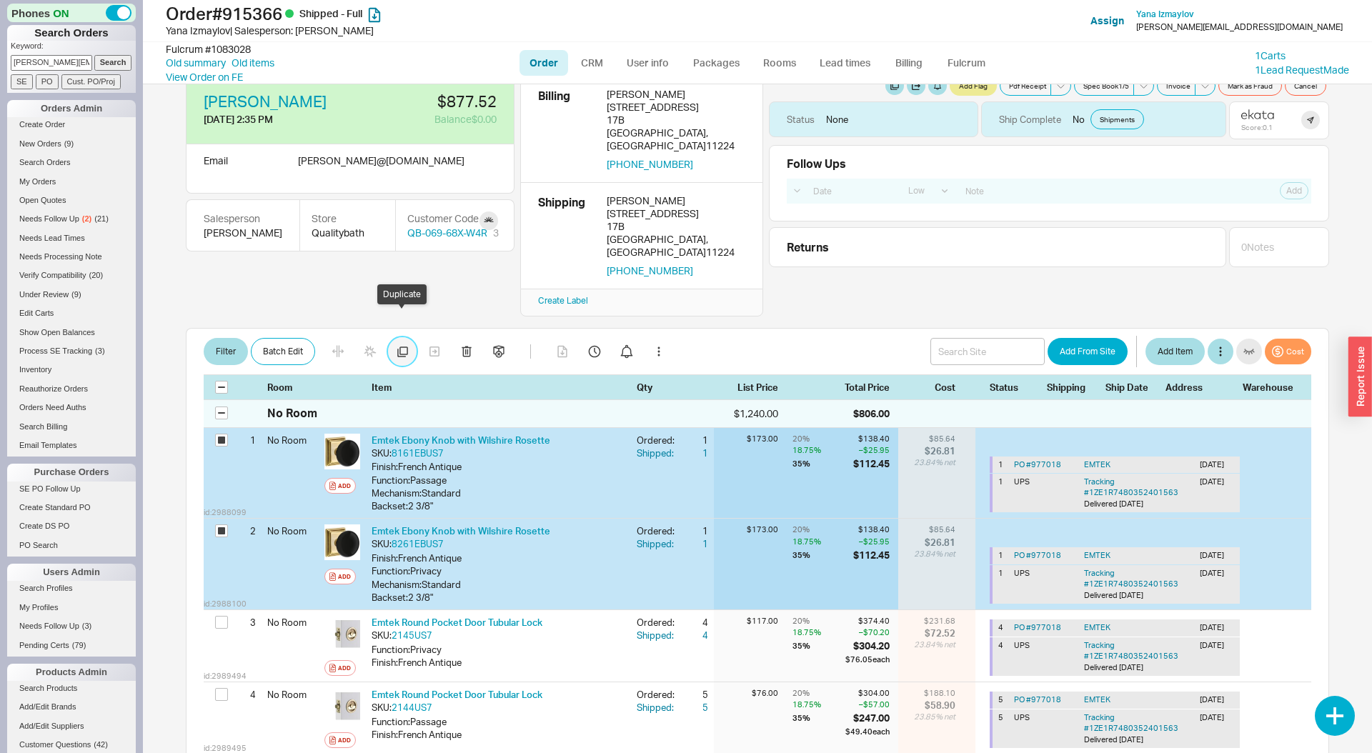
click at [404, 347] on icon "button" at bounding box center [402, 352] width 11 height 11
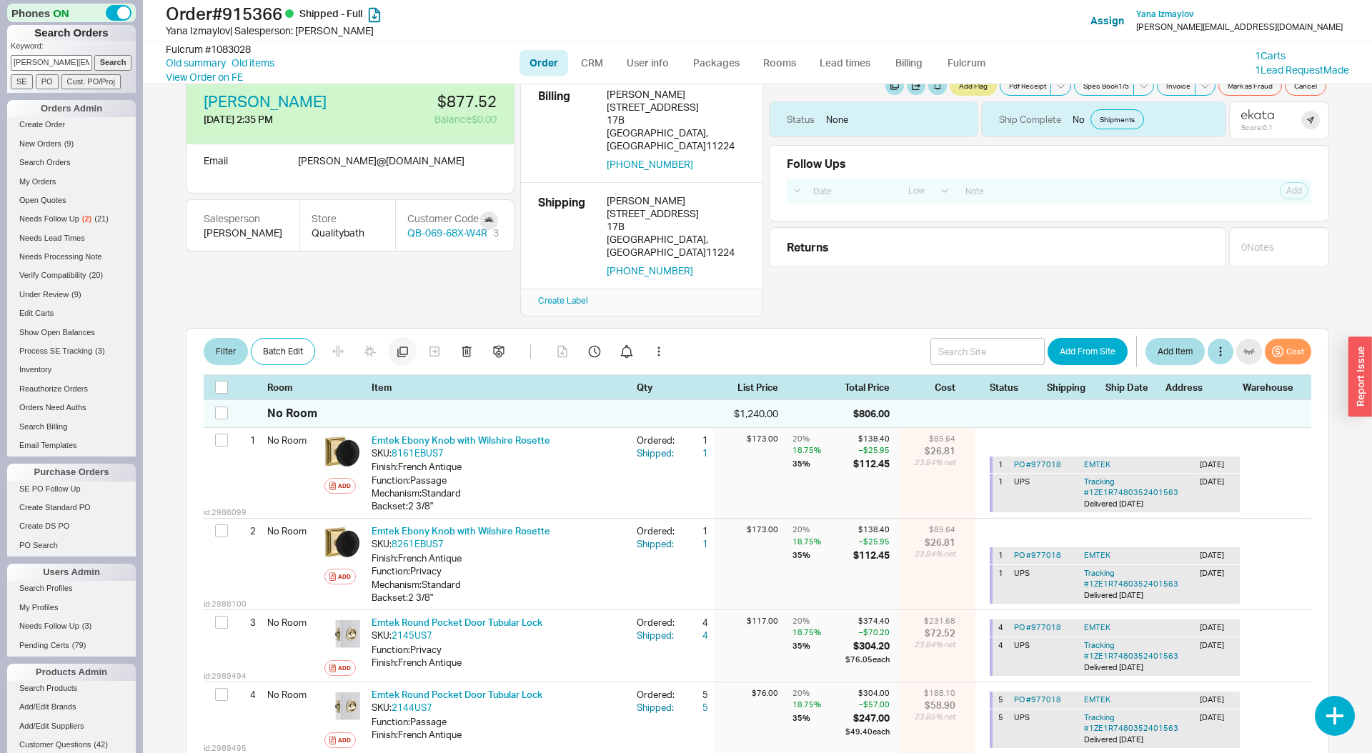
checkbox input "false"
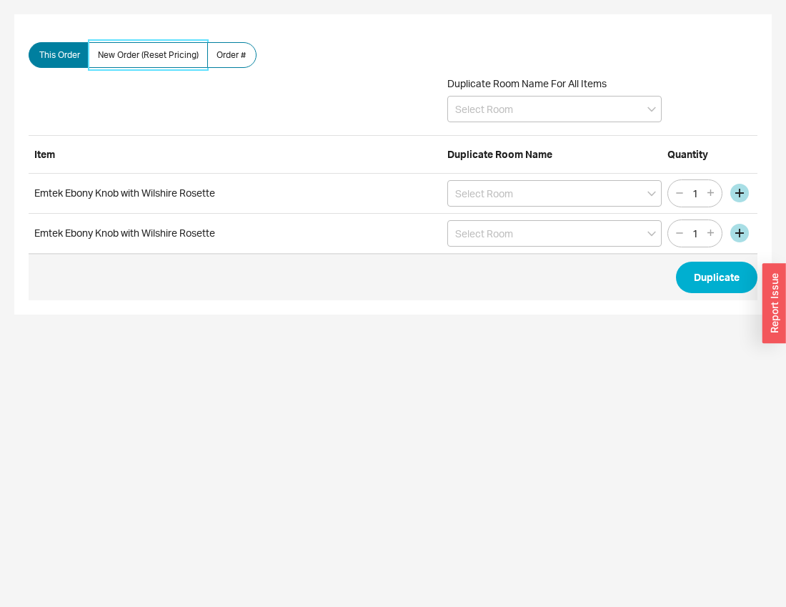
drag, startPoint x: 163, startPoint y: 64, endPoint x: 176, endPoint y: 68, distance: 13.6
click at [162, 64] on label "New Order (Reset Pricing)" at bounding box center [148, 55] width 119 height 26
click at [0, 0] on input "New Order (Reset Pricing)" at bounding box center [0, 0] width 0 height 0
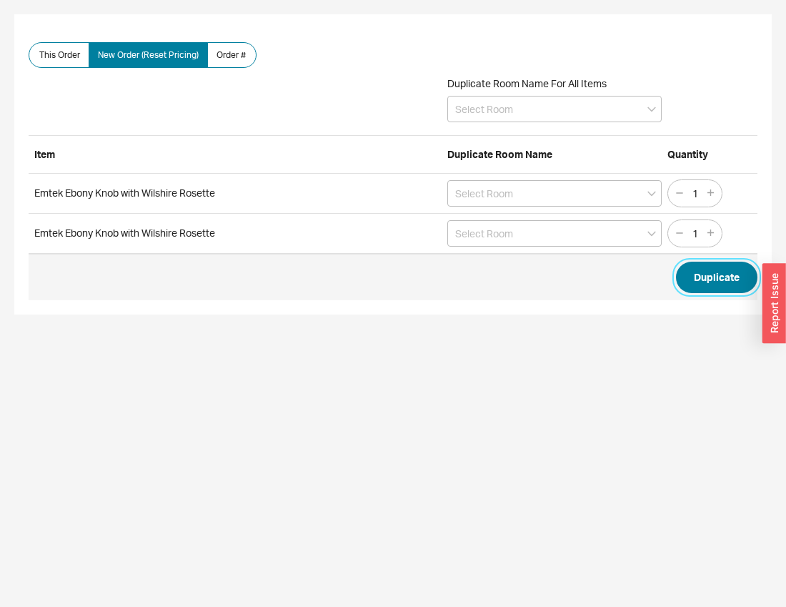
click at [727, 279] on button "Duplicate" at bounding box center [716, 277] width 81 height 31
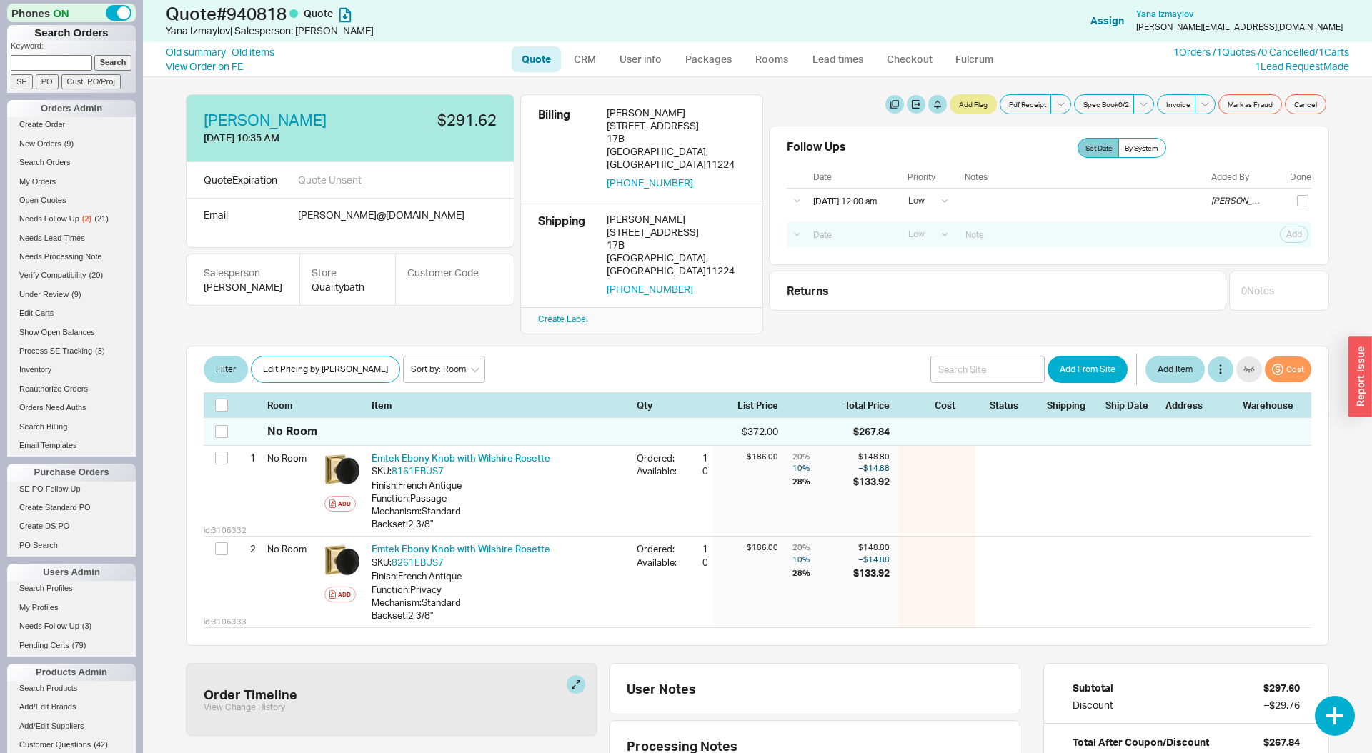
select select "LOW"
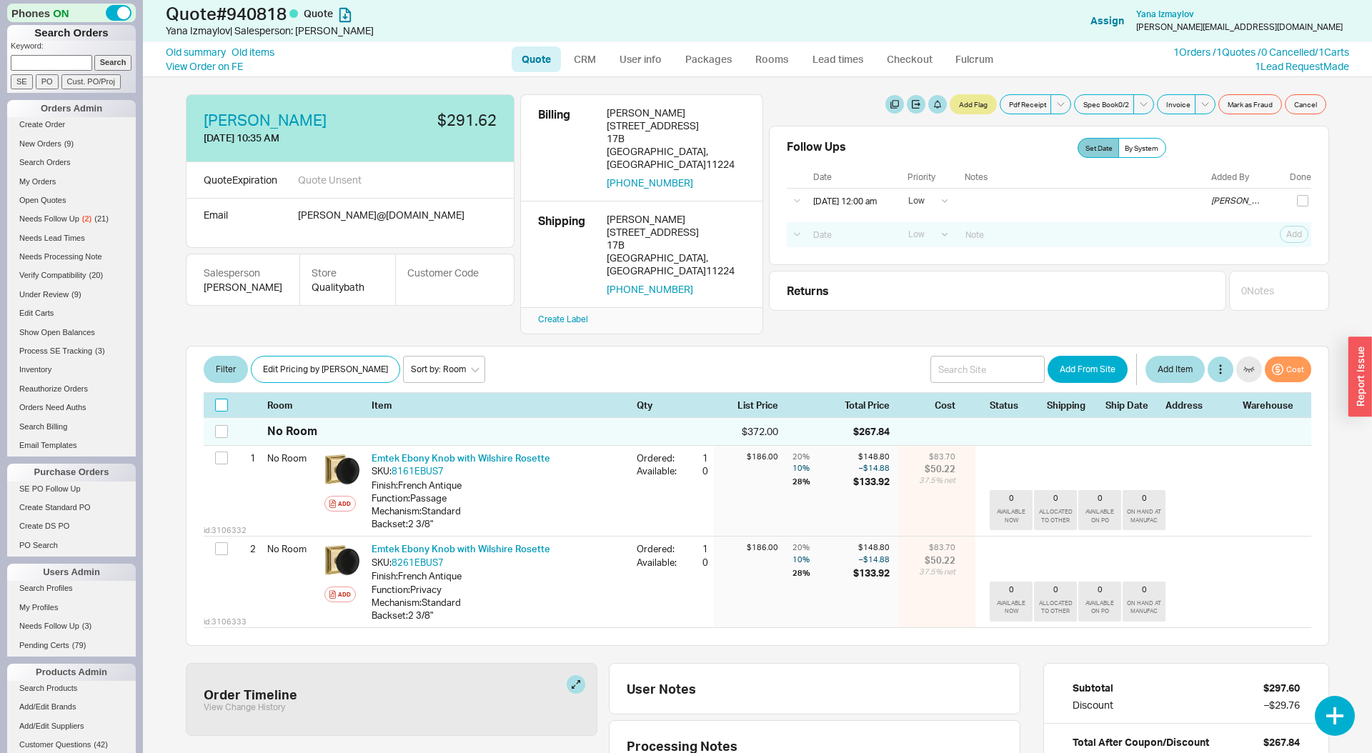
click at [223, 399] on input "checkbox" at bounding box center [221, 405] width 13 height 13
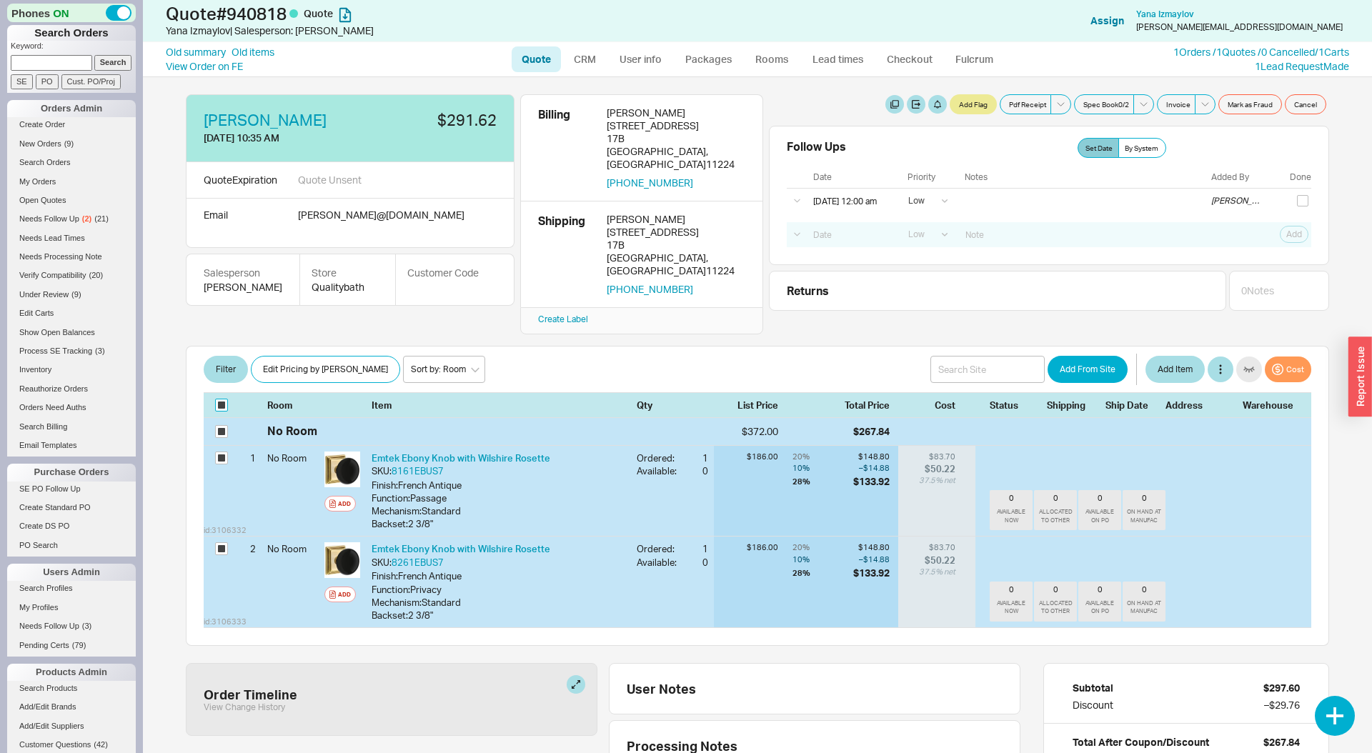
checkbox input "true"
click at [286, 356] on button "Batch Edit" at bounding box center [283, 369] width 64 height 27
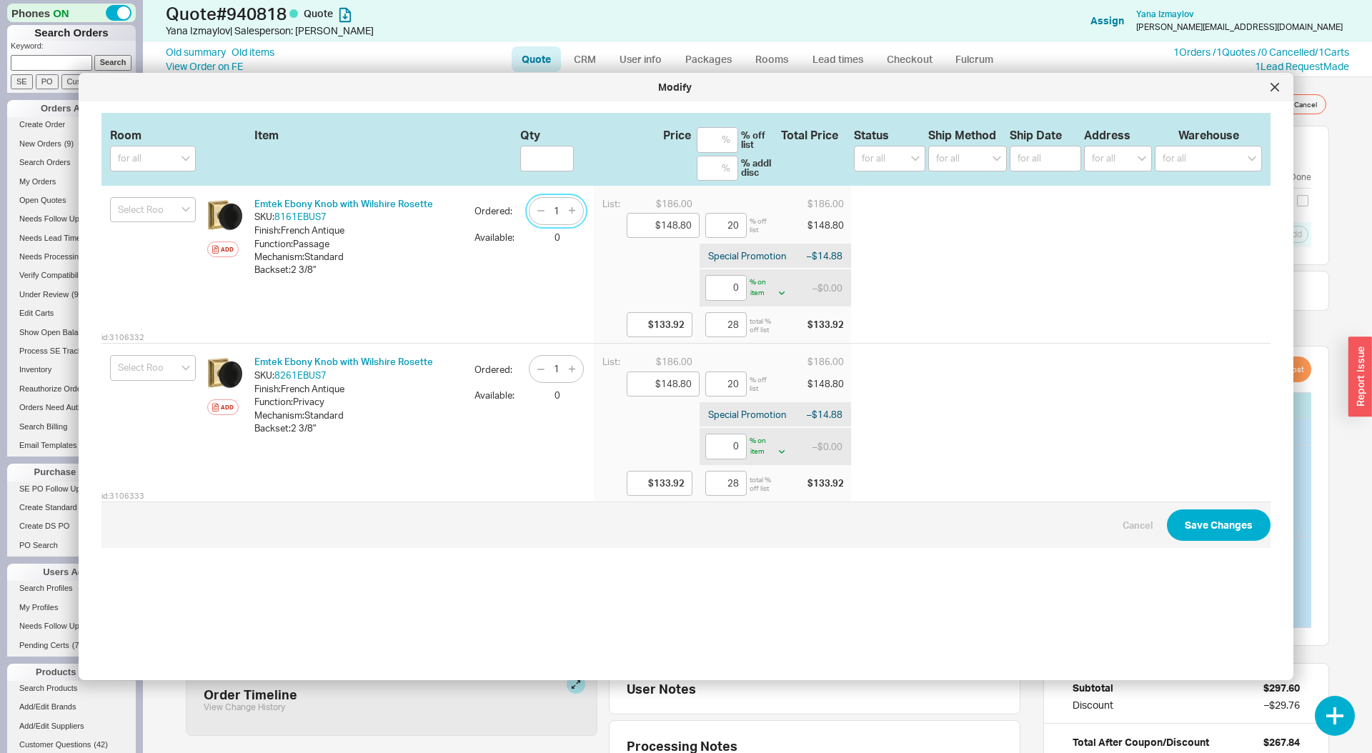
drag, startPoint x: 552, startPoint y: 208, endPoint x: 563, endPoint y: 208, distance: 10.7
click at [563, 208] on input "1" at bounding box center [557, 211] width 20 height 18
type input "4"
click at [562, 375] on input "1" at bounding box center [557, 369] width 20 height 18
type input "13"
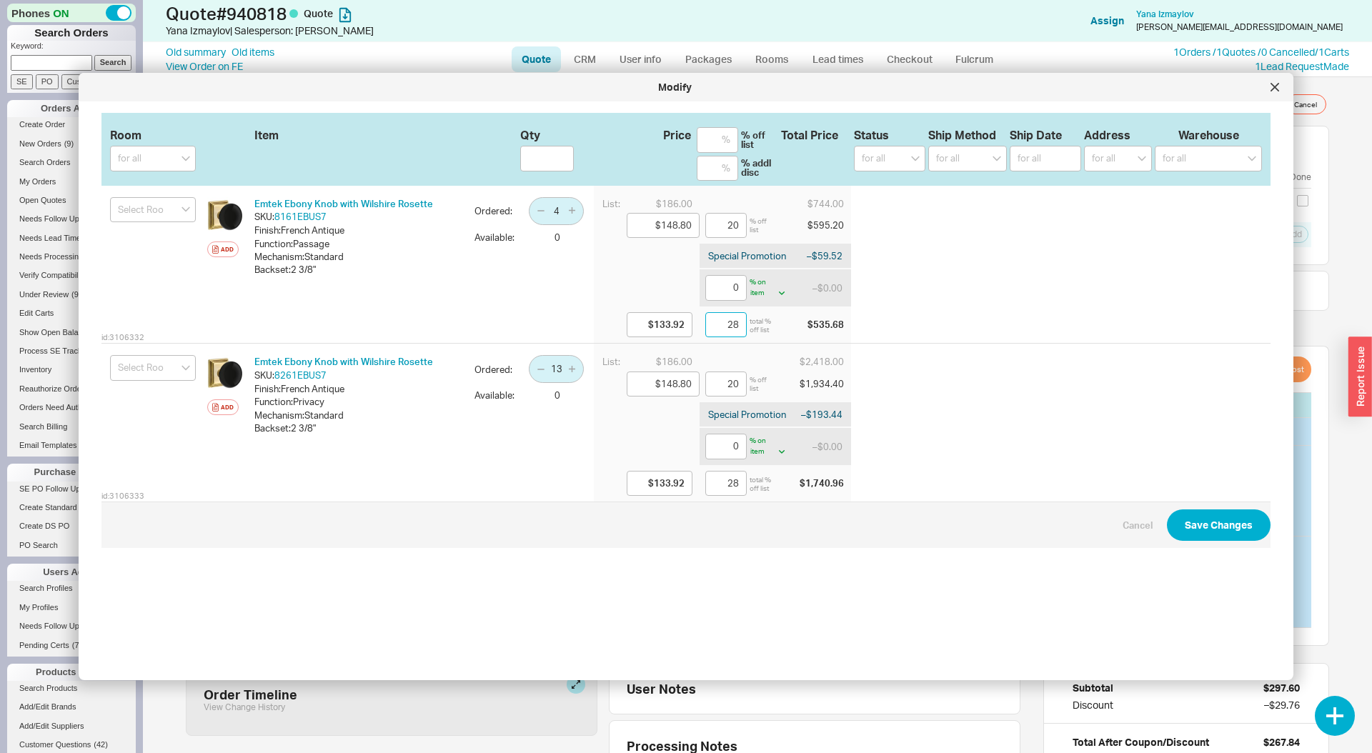
click at [733, 329] on input "28" at bounding box center [725, 325] width 41 height 26
click at [755, 247] on div "Special Promotion – $59.52" at bounding box center [776, 256] width 152 height 24
click at [851, 256] on div "id: 3106332 Add Emtek Ebony Knob with Wilshire Rosette SKU: 8161EBUS7 Finish : …" at bounding box center [685, 265] width 1169 height 159
click at [847, 258] on button "button" at bounding box center [851, 256] width 16 height 16
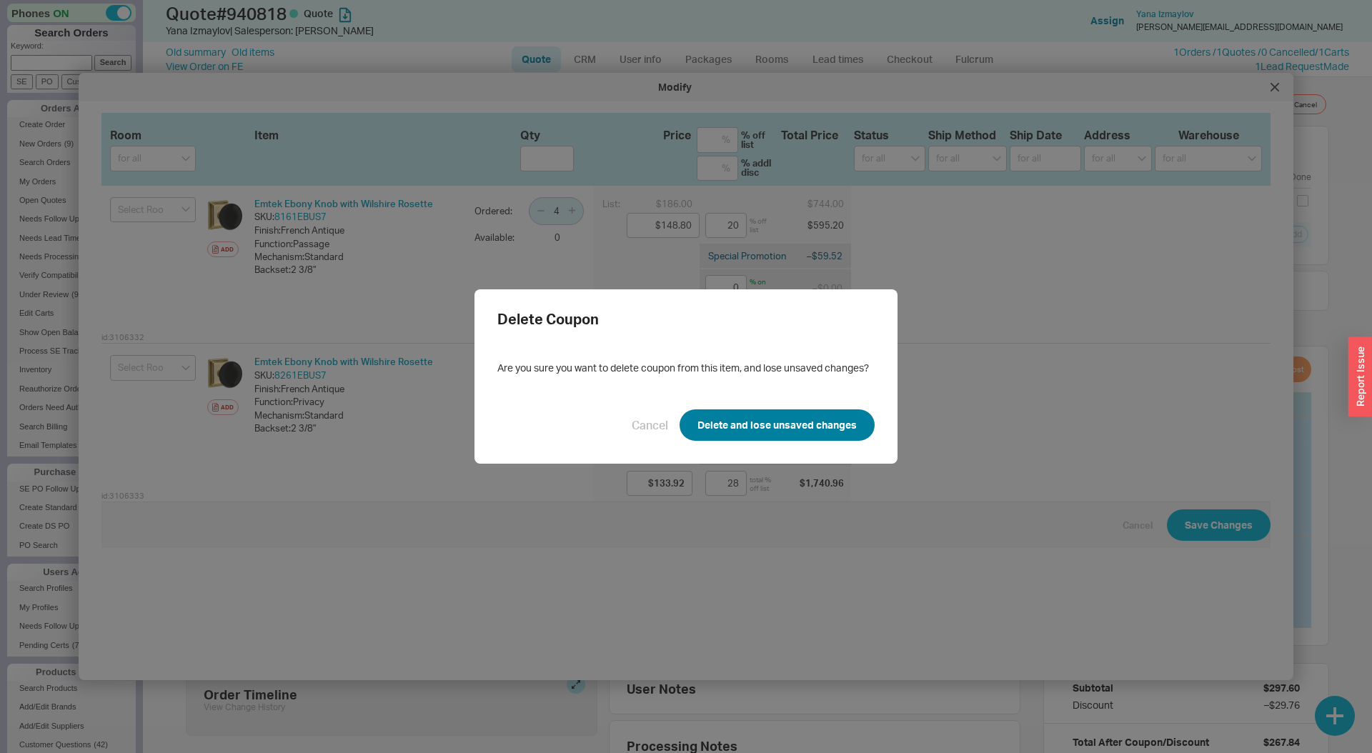
click at [765, 426] on button "Delete and lose unsaved changes" at bounding box center [777, 425] width 195 height 31
type input "1"
type input "$148.80"
type input "20"
type input "1"
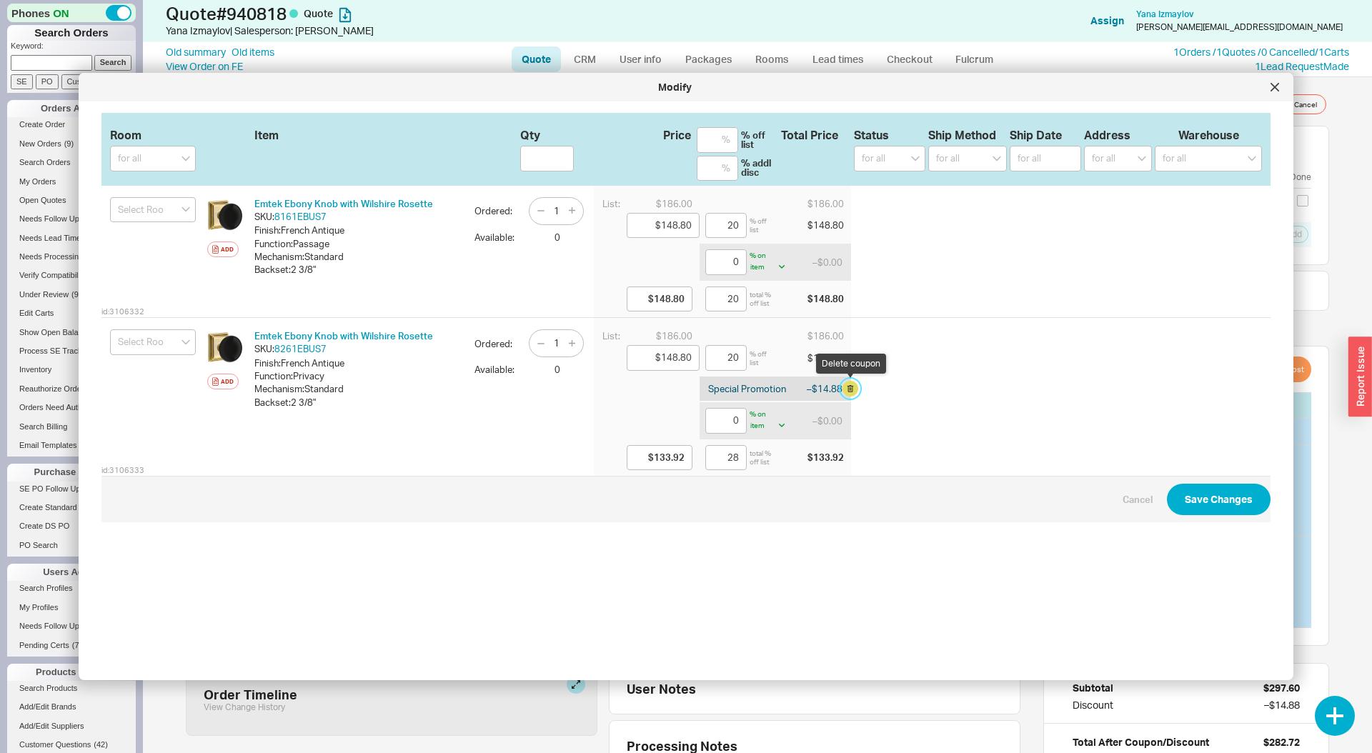
click at [848, 388] on button "button" at bounding box center [851, 389] width 16 height 16
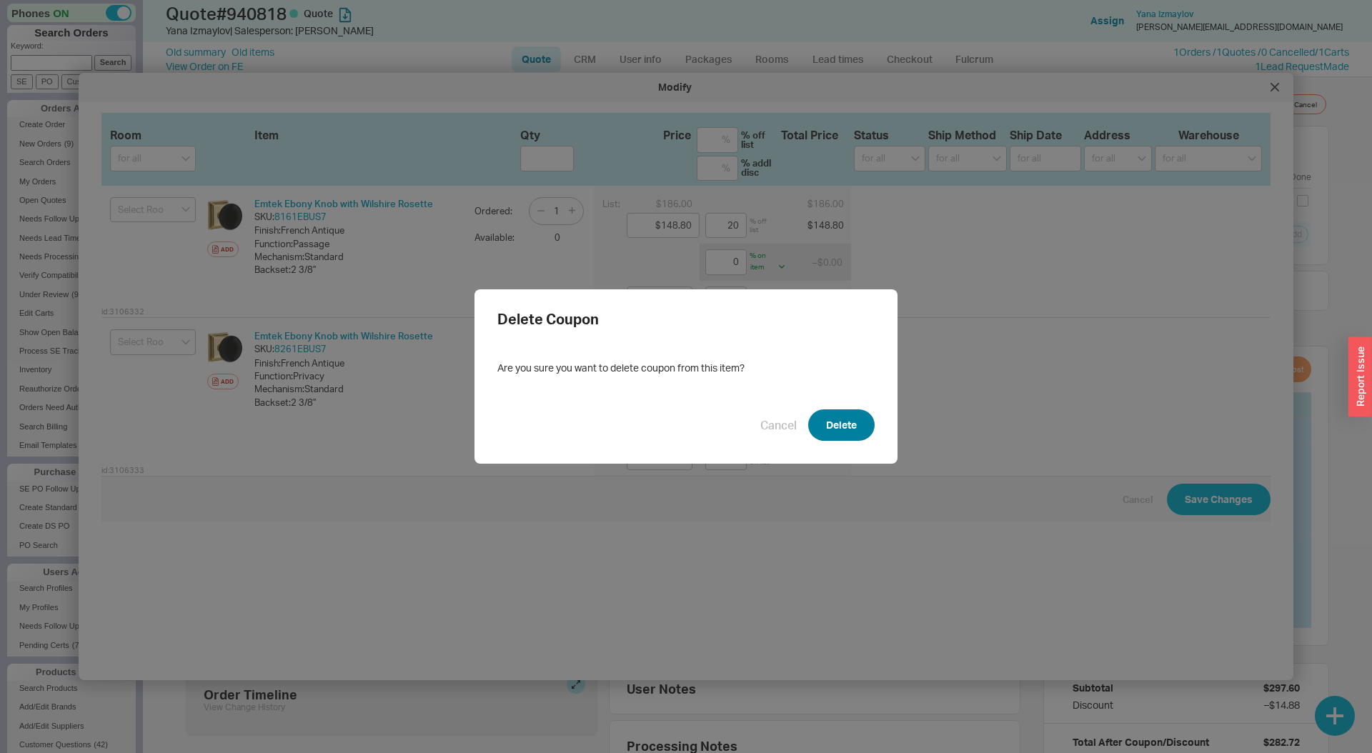
click at [830, 412] on button "Delete" at bounding box center [841, 425] width 66 height 31
type input "$148.80"
type input "20"
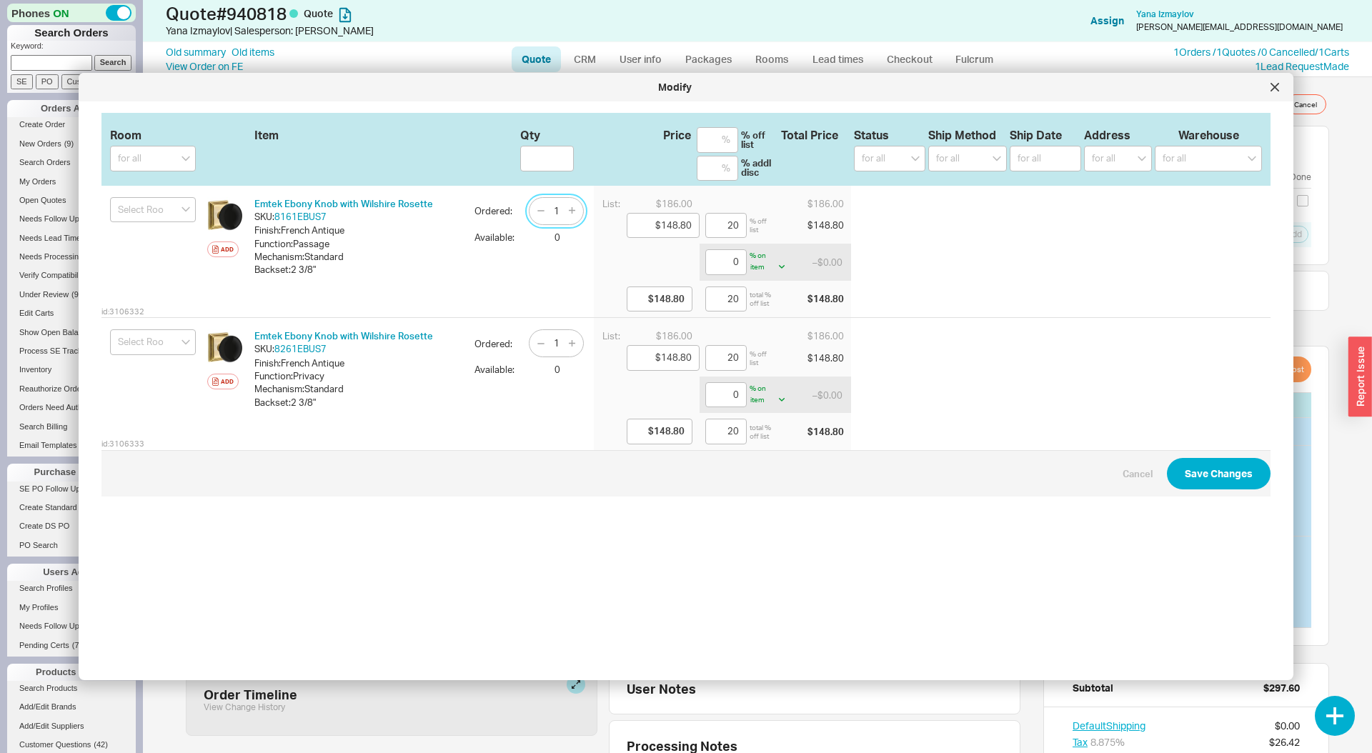
drag, startPoint x: 560, startPoint y: 217, endPoint x: 553, endPoint y: 216, distance: 7.2
click at [553, 216] on input "1" at bounding box center [557, 211] width 20 height 18
click at [549, 208] on input "41" at bounding box center [557, 211] width 20 height 18
type input "4"
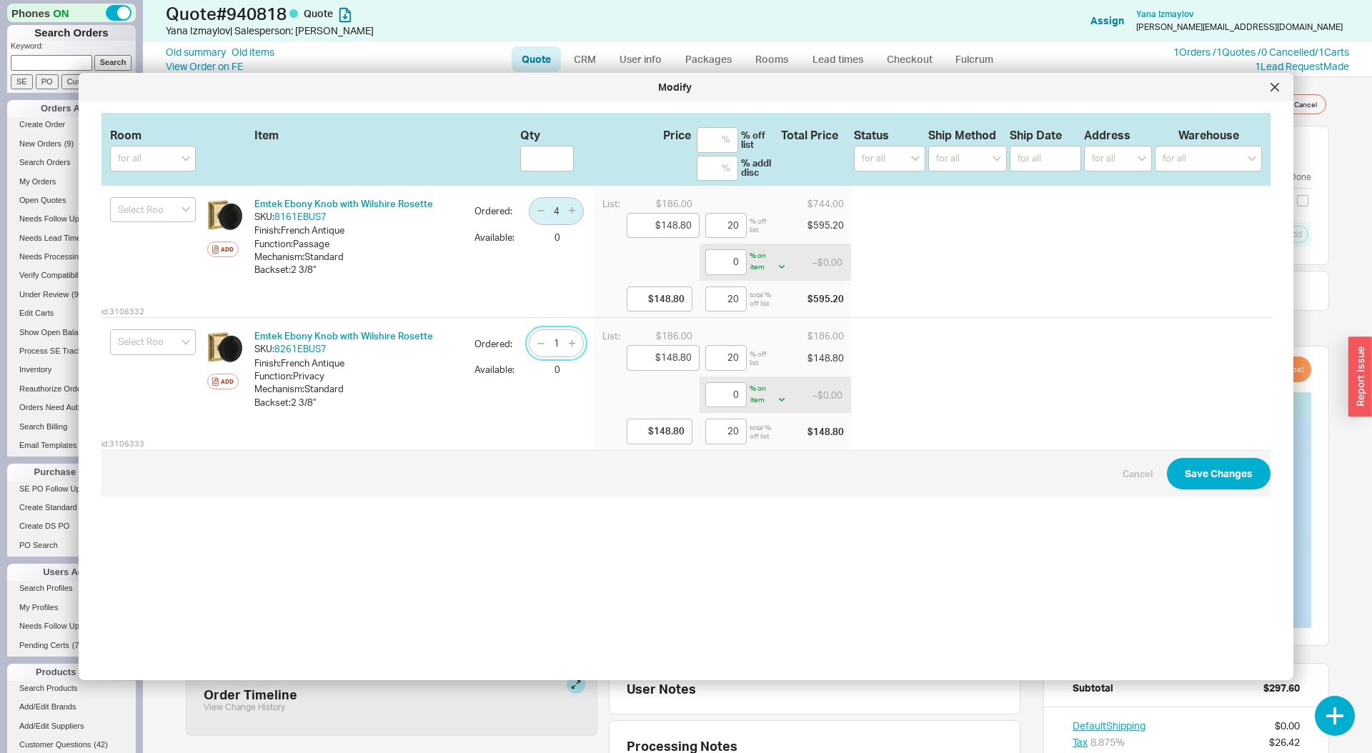
click at [556, 342] on input "1" at bounding box center [557, 343] width 20 height 18
click at [555, 346] on input "1" at bounding box center [557, 343] width 20 height 18
type input "4"
drag, startPoint x: 730, startPoint y: 264, endPoint x: 744, endPoint y: 265, distance: 14.3
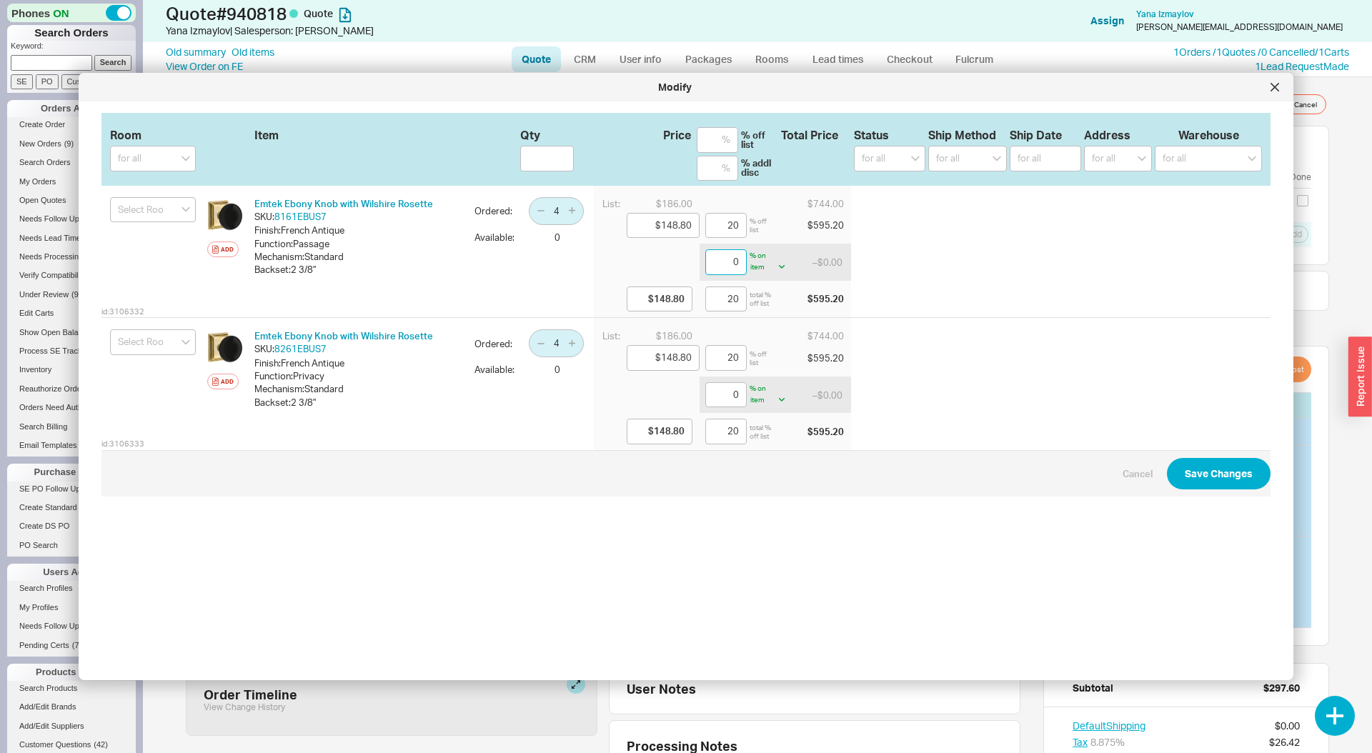
click at [744, 265] on input "0" at bounding box center [725, 262] width 41 height 26
drag, startPoint x: 720, startPoint y: 304, endPoint x: 728, endPoint y: 304, distance: 7.9
click at [728, 304] on input "20" at bounding box center [725, 300] width 41 height 26
type input "375"
type input "-$409.20"
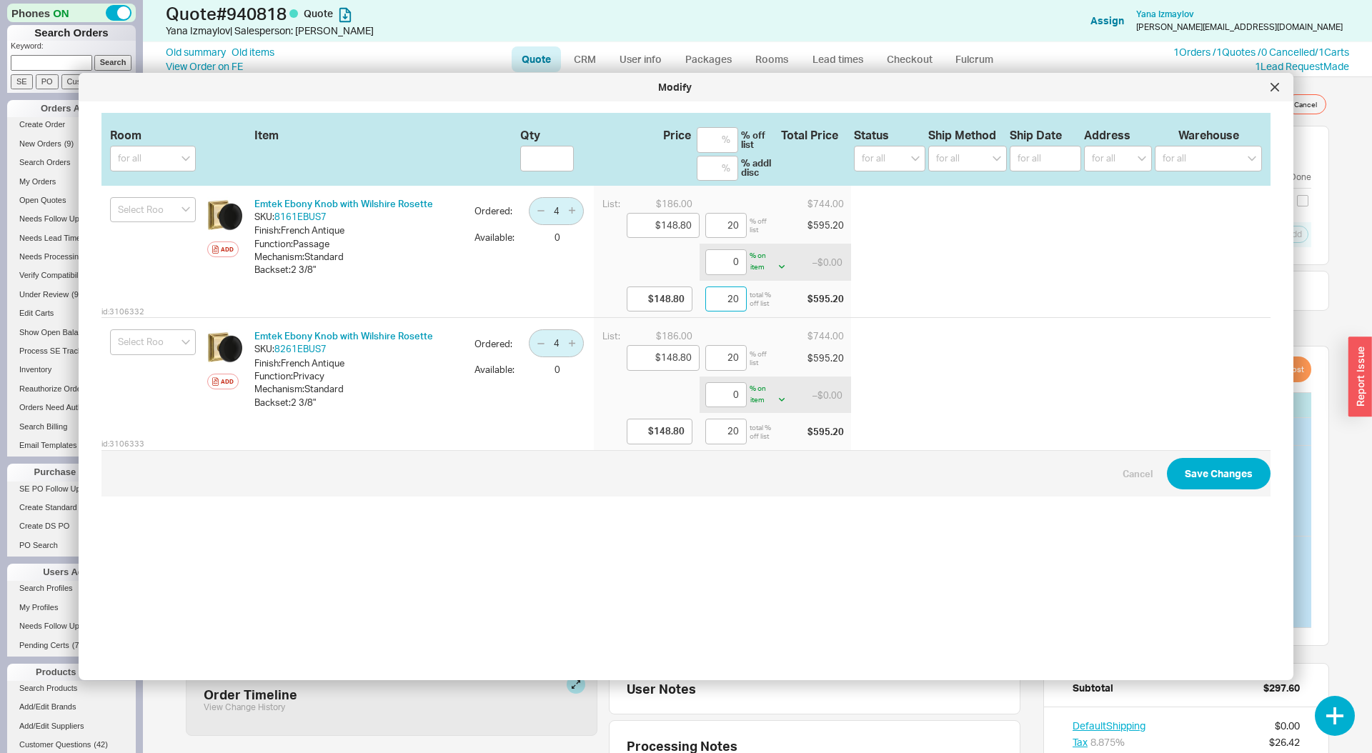
type input "320"
type input "4375"
type input "-$6,361.20"
type input "3520"
drag, startPoint x: 736, startPoint y: 301, endPoint x: 750, endPoint y: 301, distance: 14.3
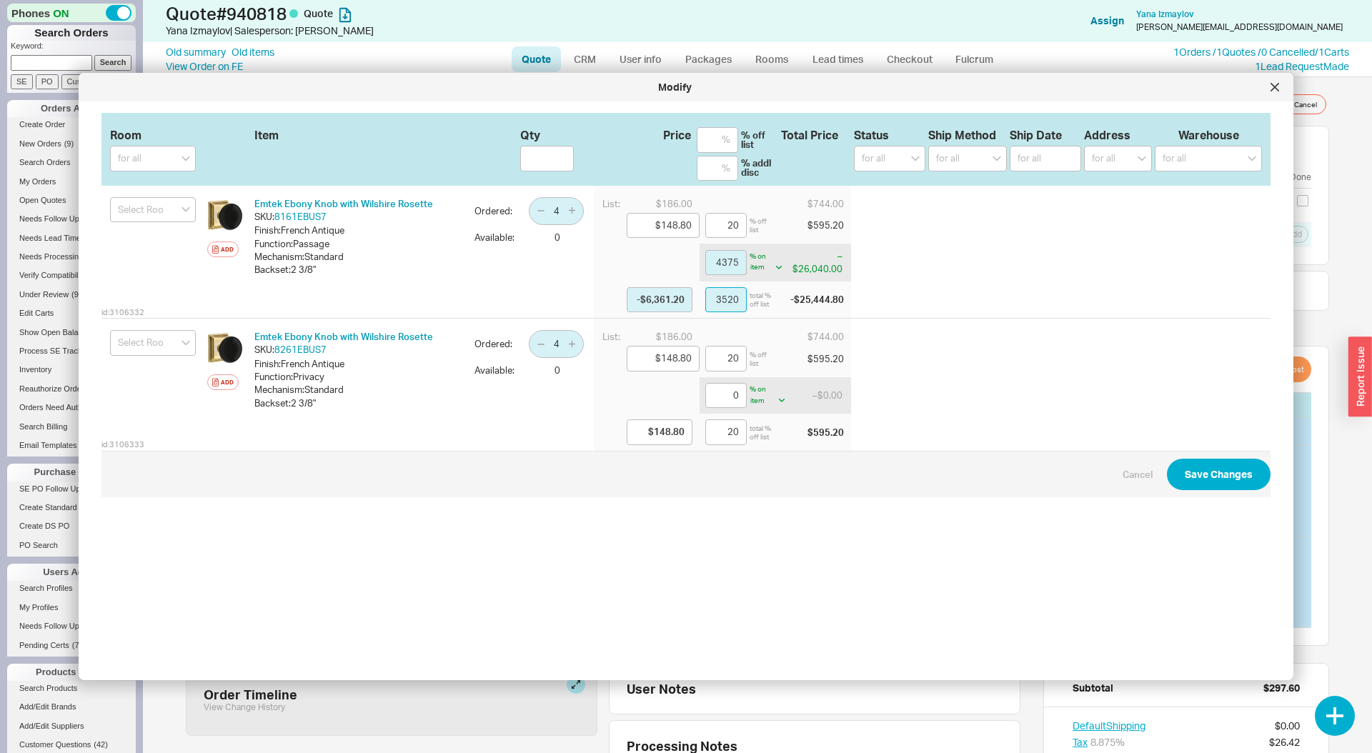
click at [750, 301] on div "3520 total % off list" at bounding box center [735, 300] width 60 height 26
type input "-21.25"
type input "$180.42"
type input "3"
type input "18.75"
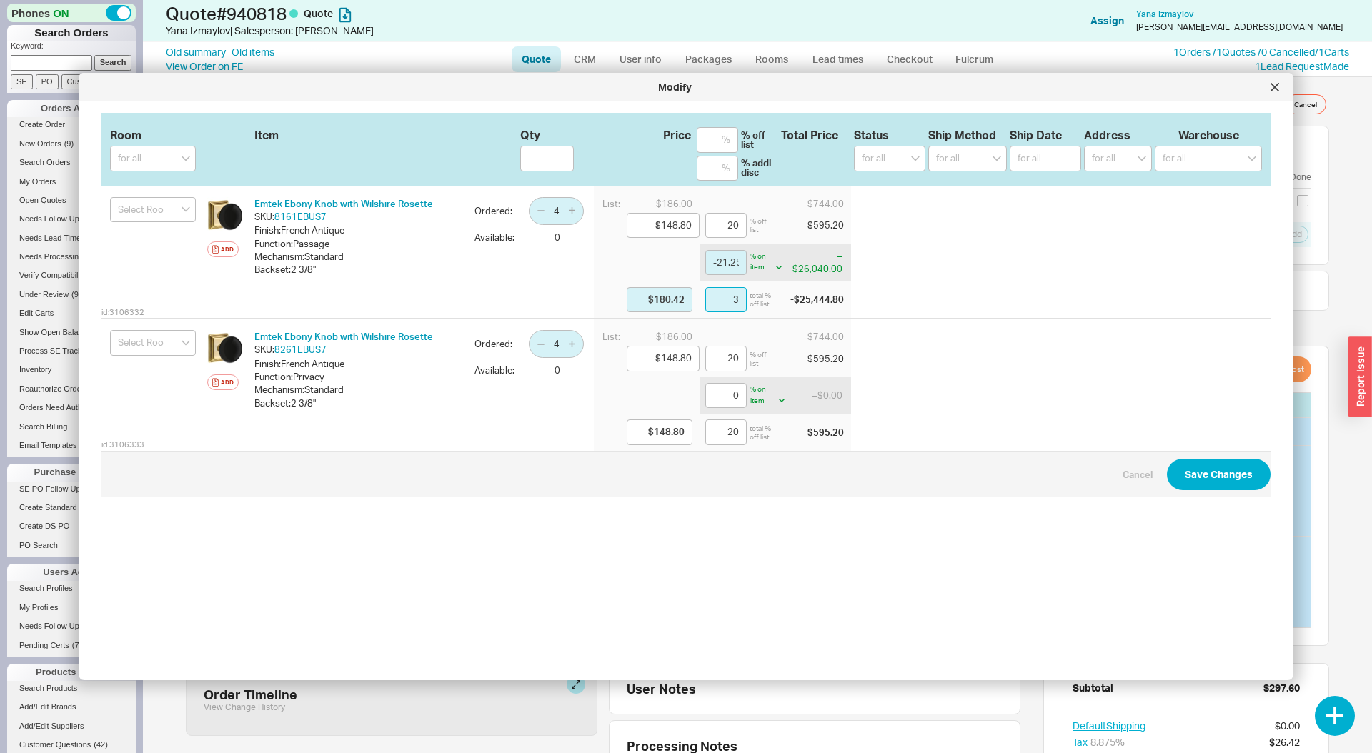
type input "$120.90"
type input "35"
click at [724, 432] on input "20" at bounding box center [725, 432] width 41 height 26
type input "375"
type input "-$409.20"
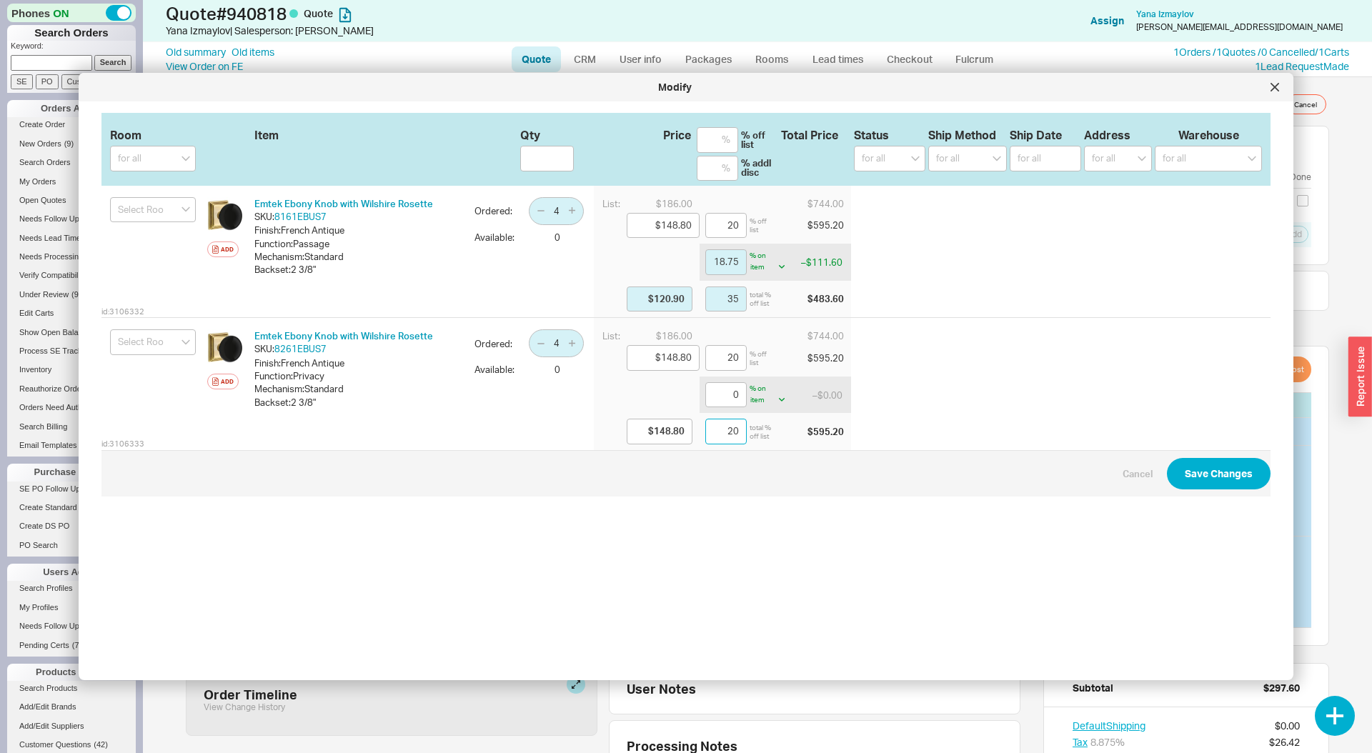
type input "320"
type input "4375"
type input "-$6,361.20"
type input "3520"
click at [1222, 475] on button "Save Changes" at bounding box center [1219, 474] width 104 height 31
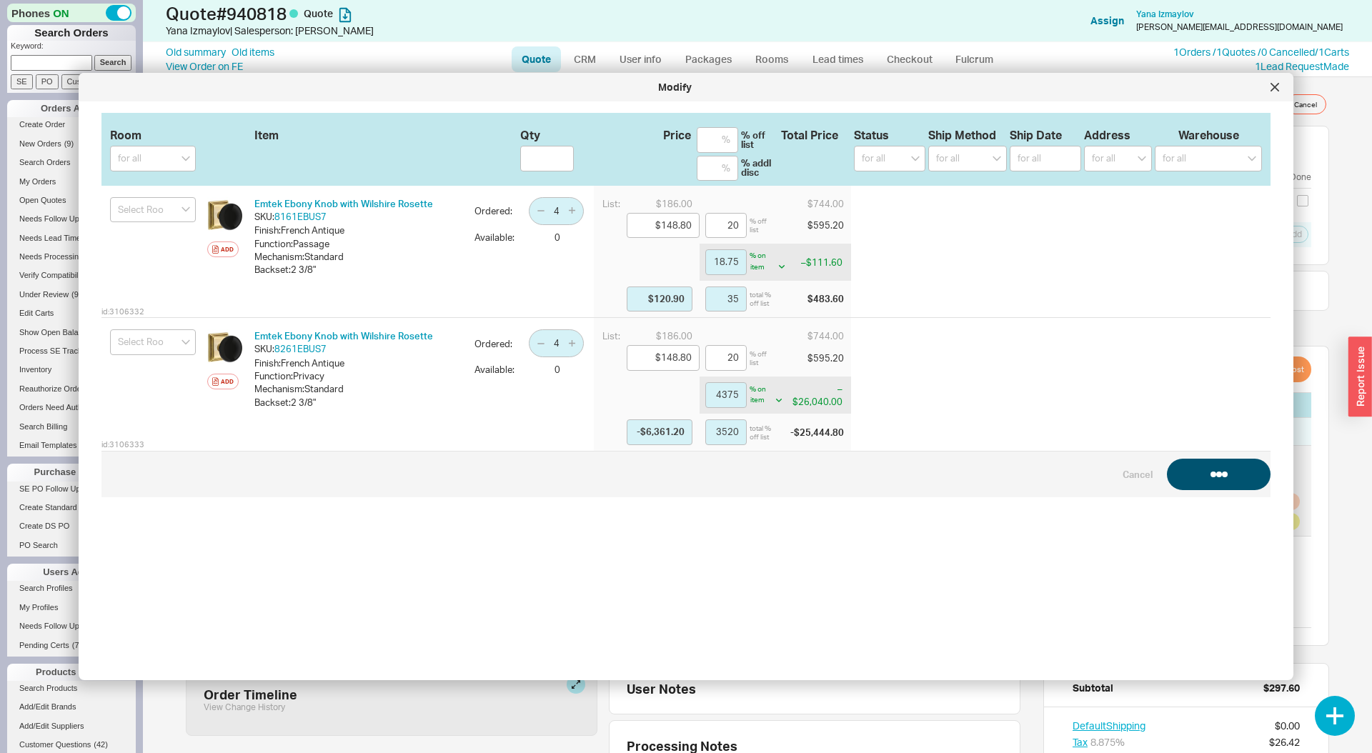
checkbox input "false"
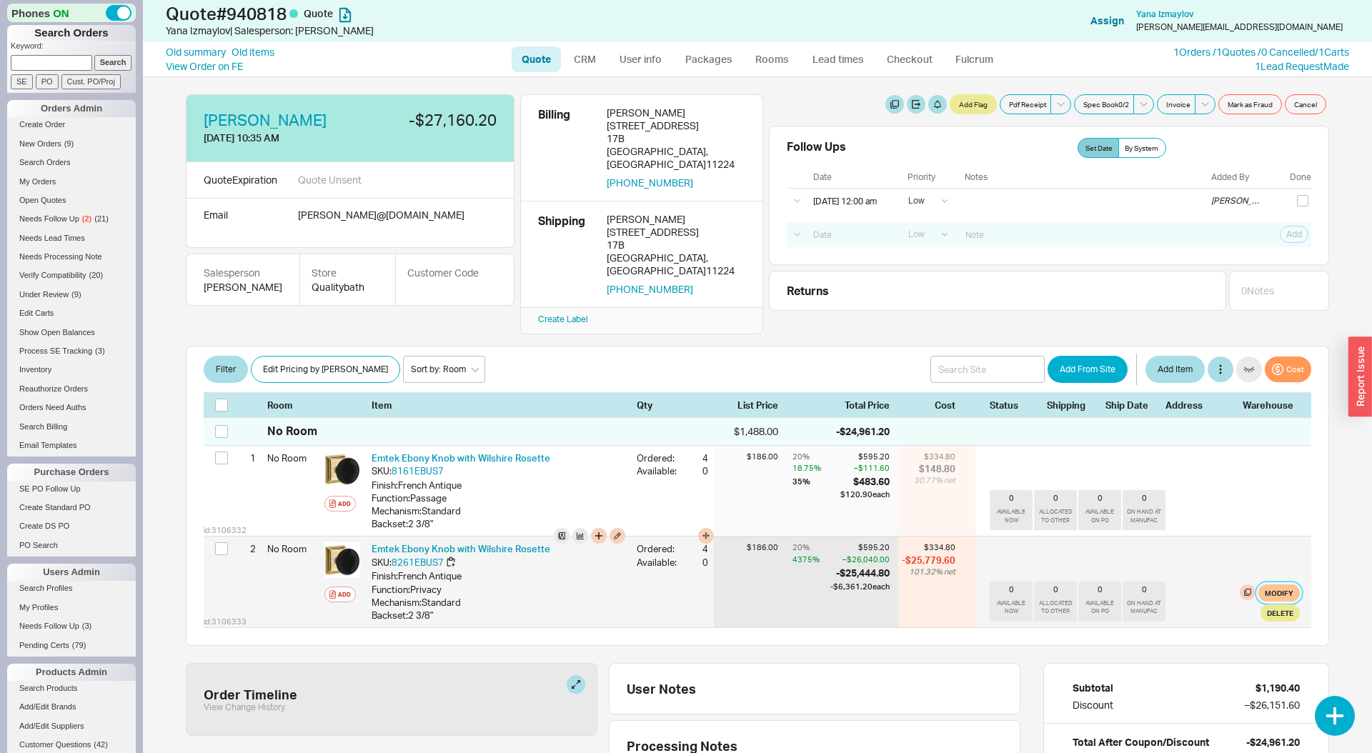
click at [1289, 585] on button "Modify" at bounding box center [1279, 593] width 41 height 17
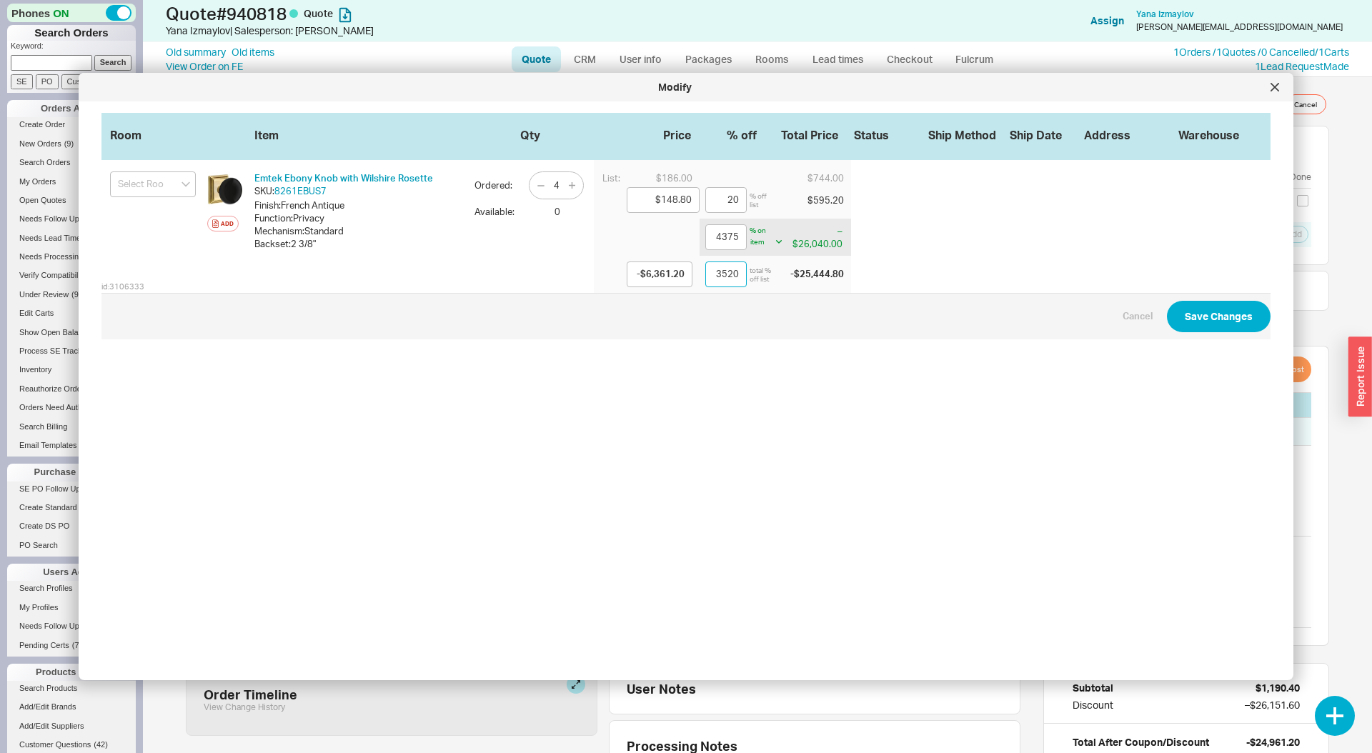
drag, startPoint x: 718, startPoint y: 281, endPoint x: 745, endPoint y: 286, distance: 26.9
click at [718, 281] on input "3520" at bounding box center [725, 275] width 41 height 26
type input "41875"
type input "-$62,161.20"
type input "33520"
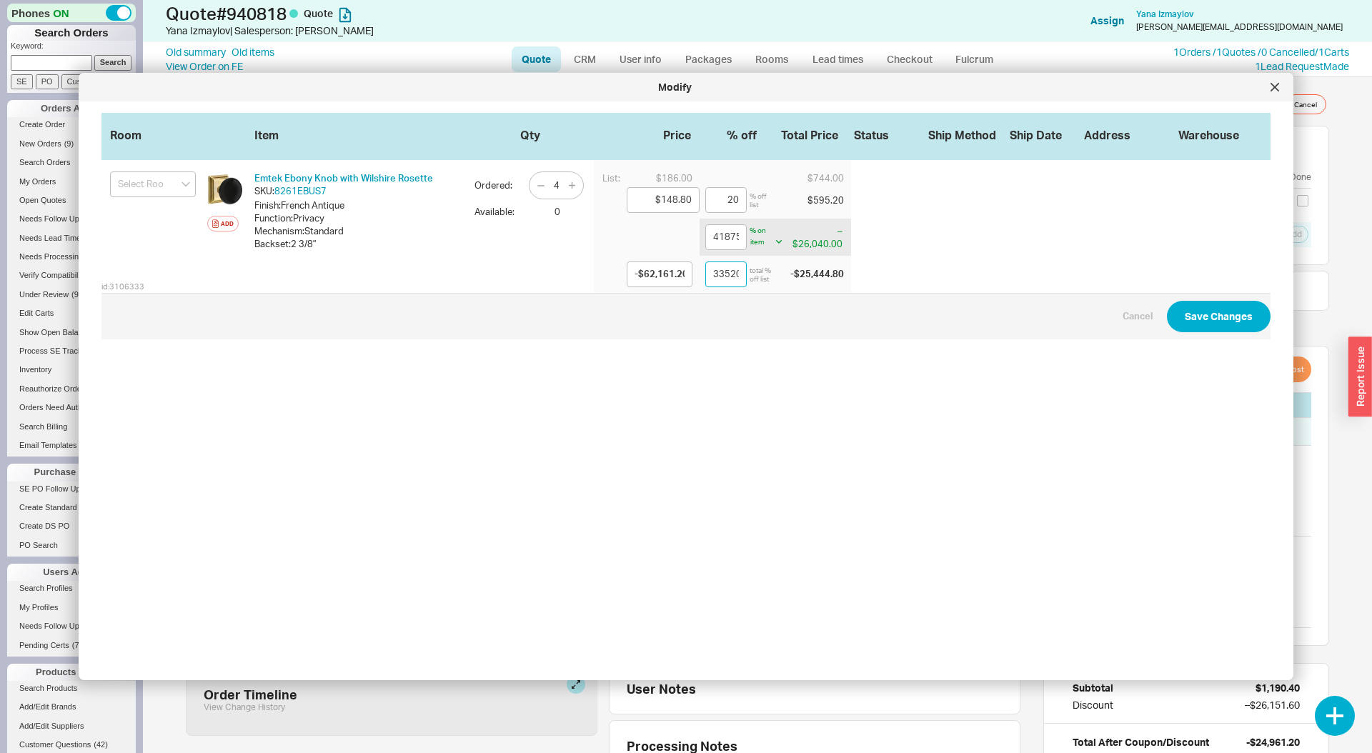
type input "441875"
type input "-$657,361.20"
type input "353520"
type input "4416875"
type input "-$6,572,161.20"
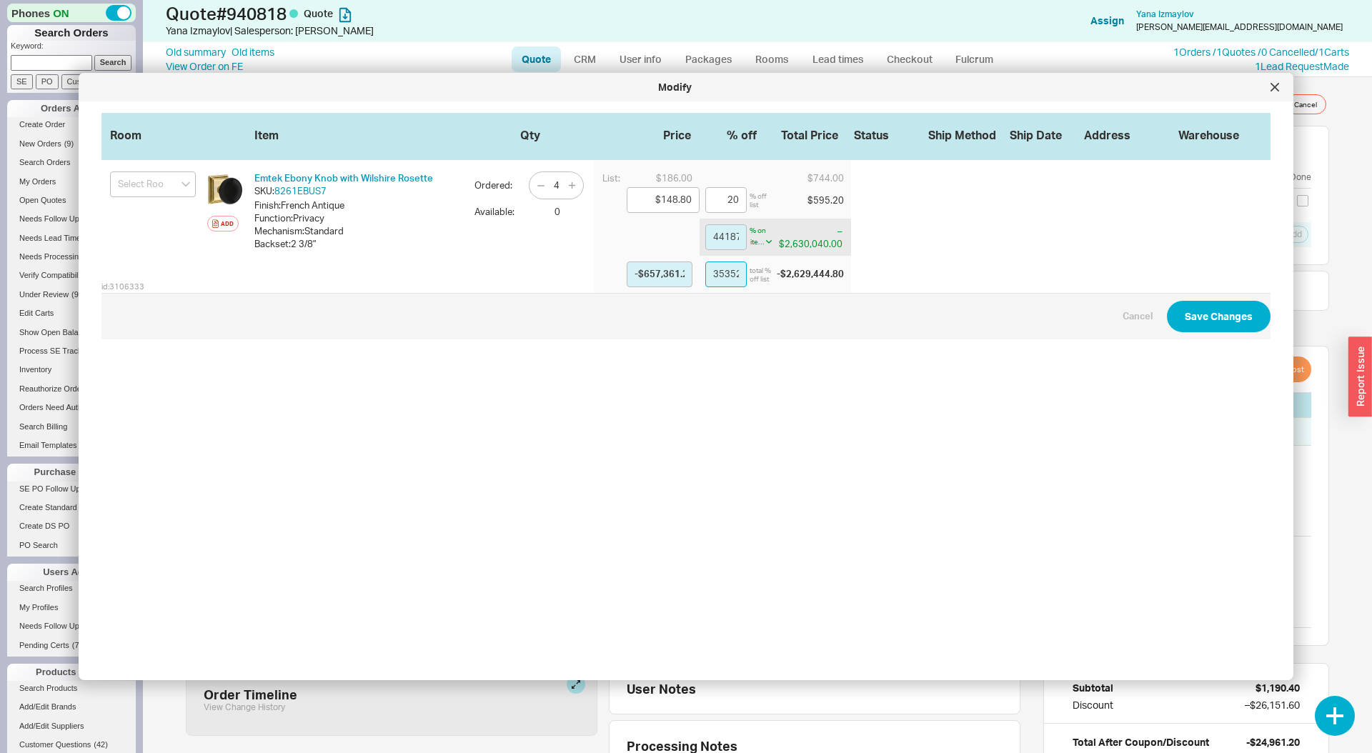
type input "3533520"
type input "44191875"
type input "-$65,757,361.20"
type input "35353520"
click at [1223, 317] on button "Save Changes" at bounding box center [1219, 316] width 104 height 31
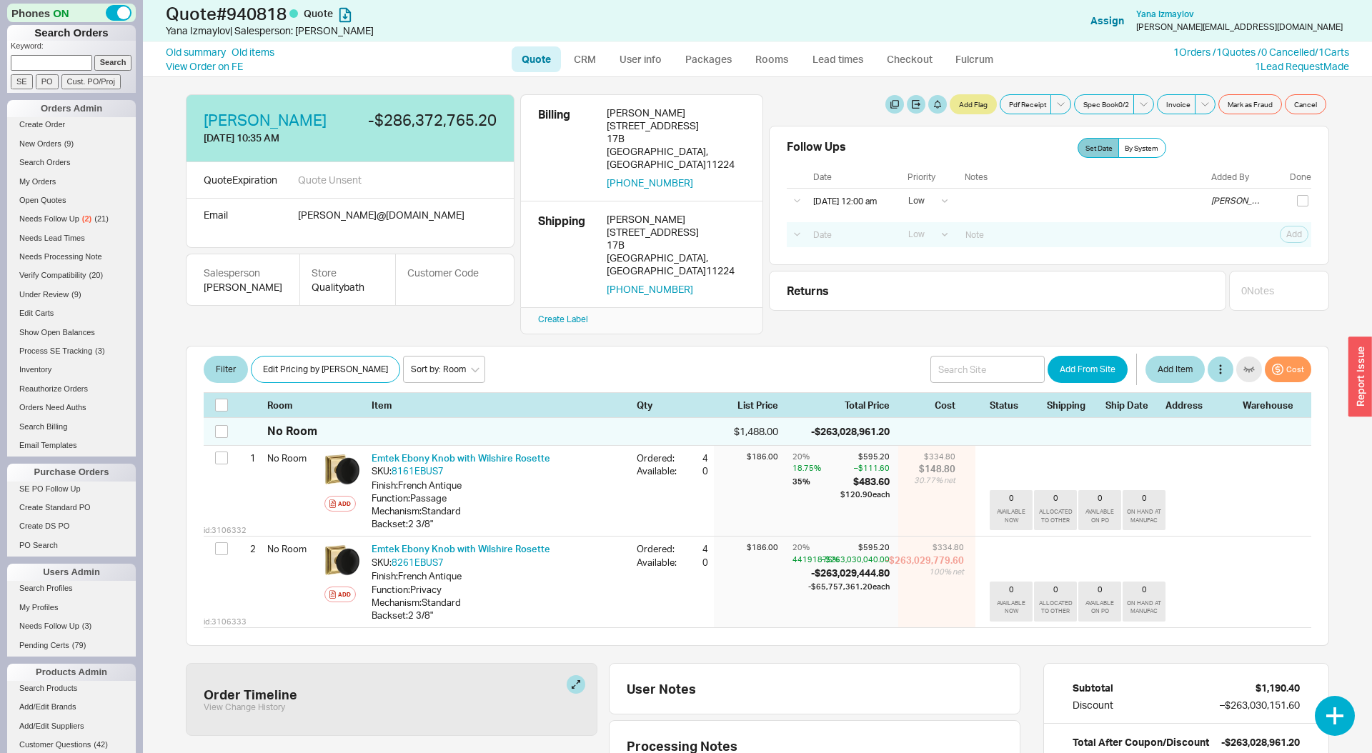
click at [1367, 376] on div "button" at bounding box center [1361, 377] width 24 height 80
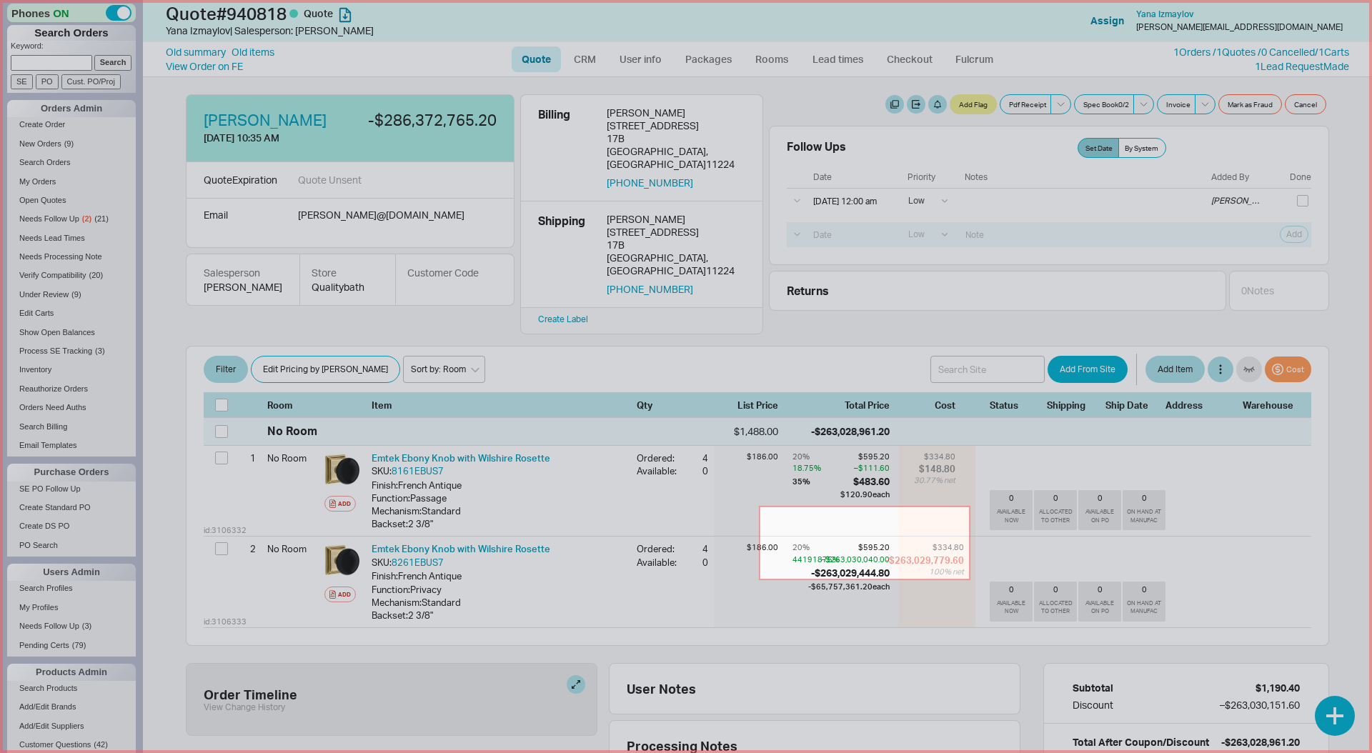
drag, startPoint x: 761, startPoint y: 508, endPoint x: 970, endPoint y: 580, distance: 220.6
click at [970, 580] on icon at bounding box center [686, 376] width 1372 height 753
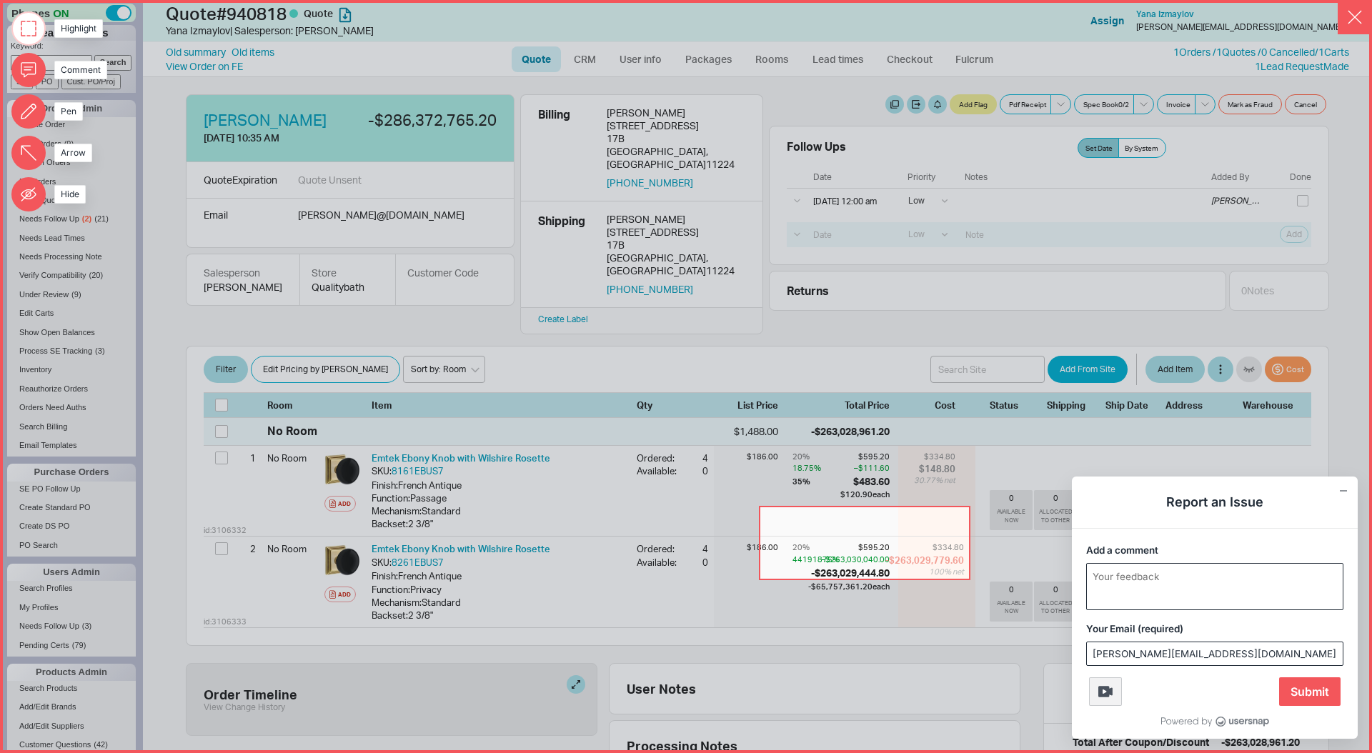
click at [1183, 597] on textarea "Add a comment" at bounding box center [1215, 587] width 256 height 46
type textarea "Allowing me to give off over 100% in the modify modal"
click at [1291, 690] on span "Submit" at bounding box center [1309, 692] width 61 height 29
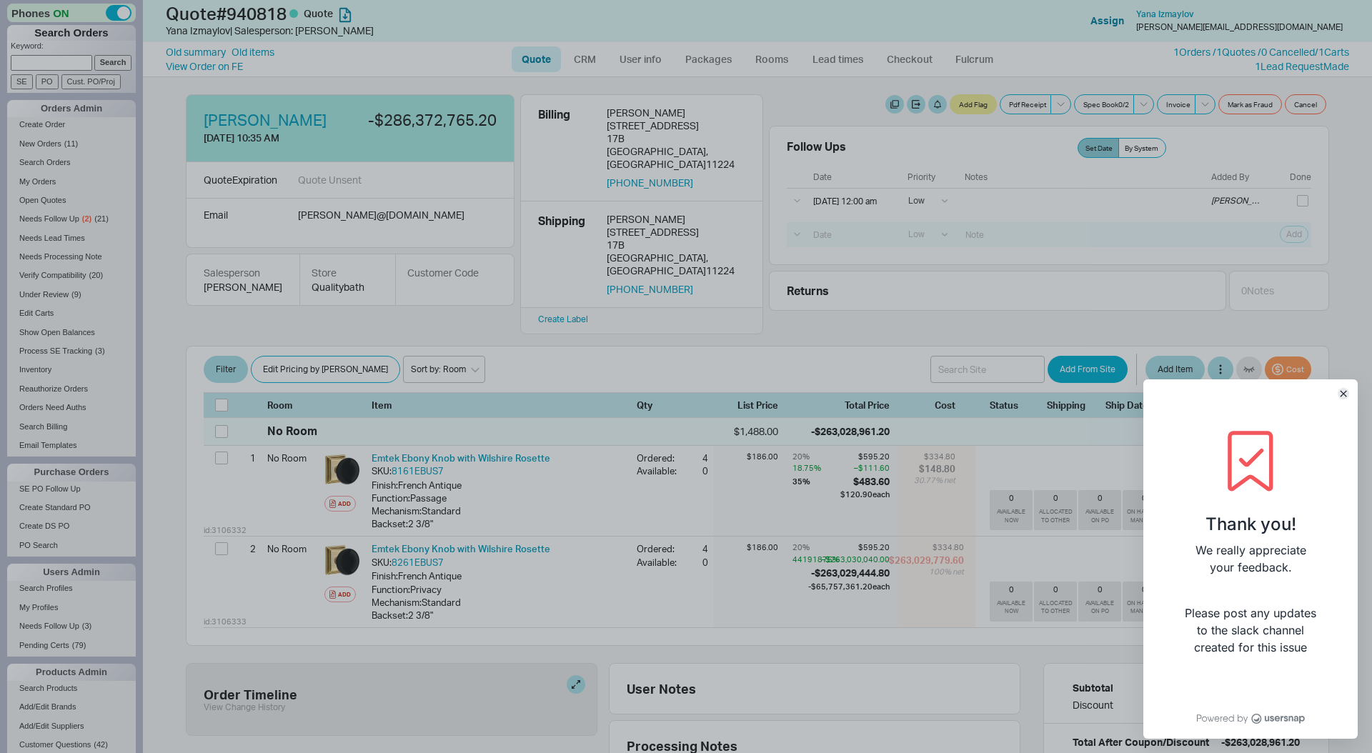
click at [1349, 394] on button "Close" at bounding box center [1343, 393] width 11 height 11
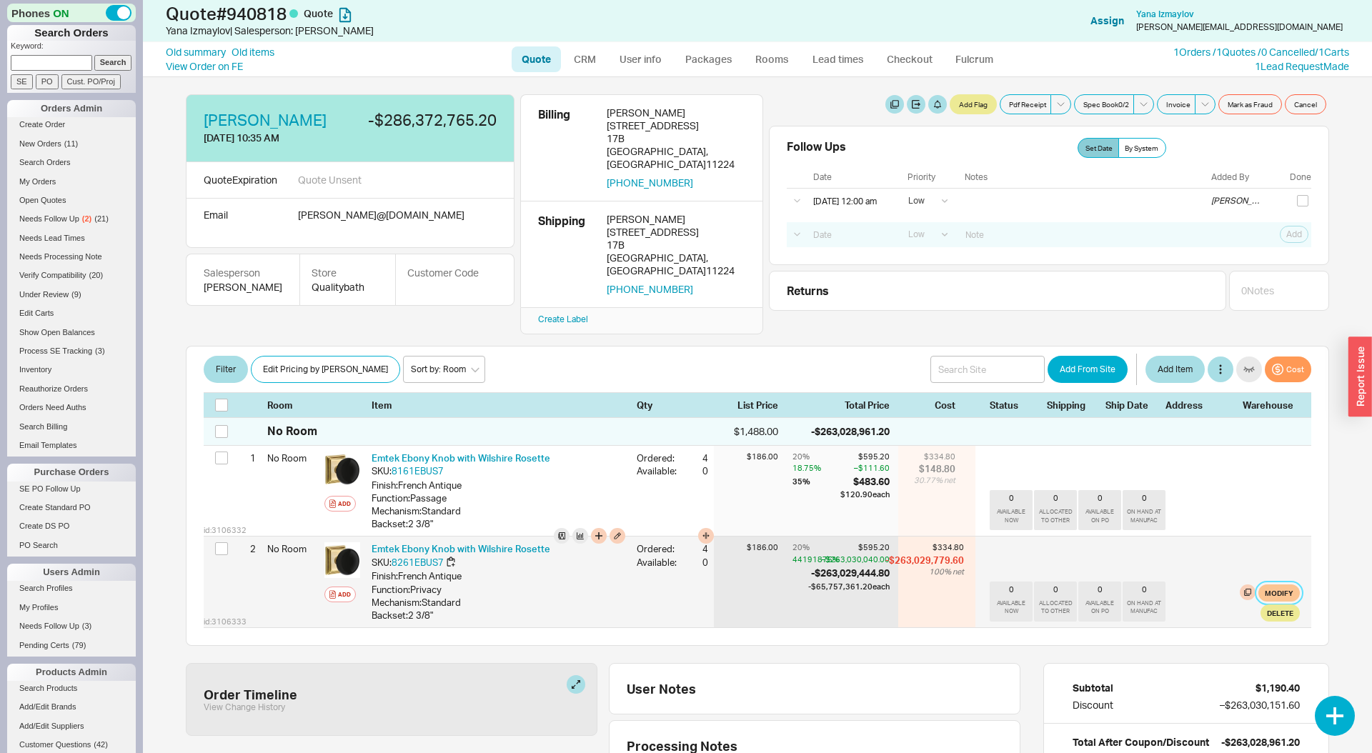
click at [1277, 585] on button "Modify" at bounding box center [1279, 593] width 41 height 17
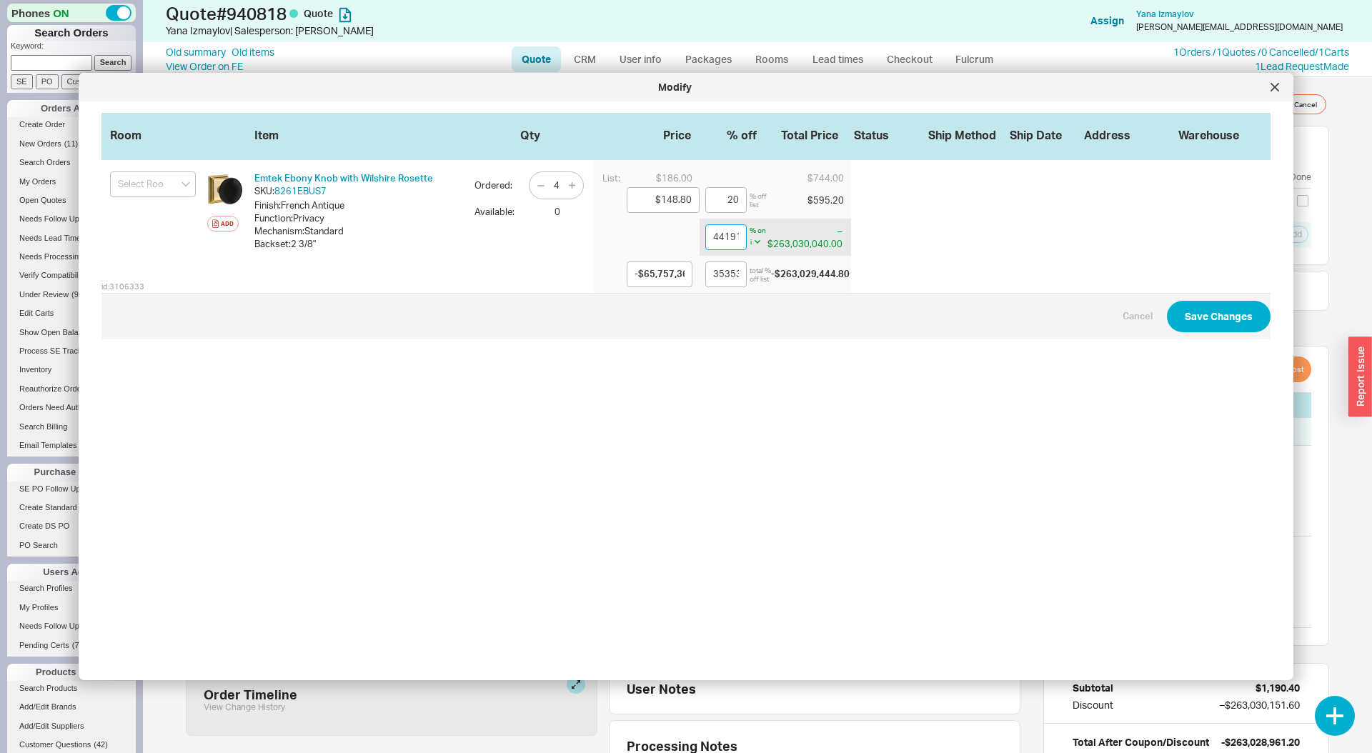
click at [728, 241] on input "44191875" at bounding box center [725, 237] width 41 height 26
type input "1"
type input "$147.31"
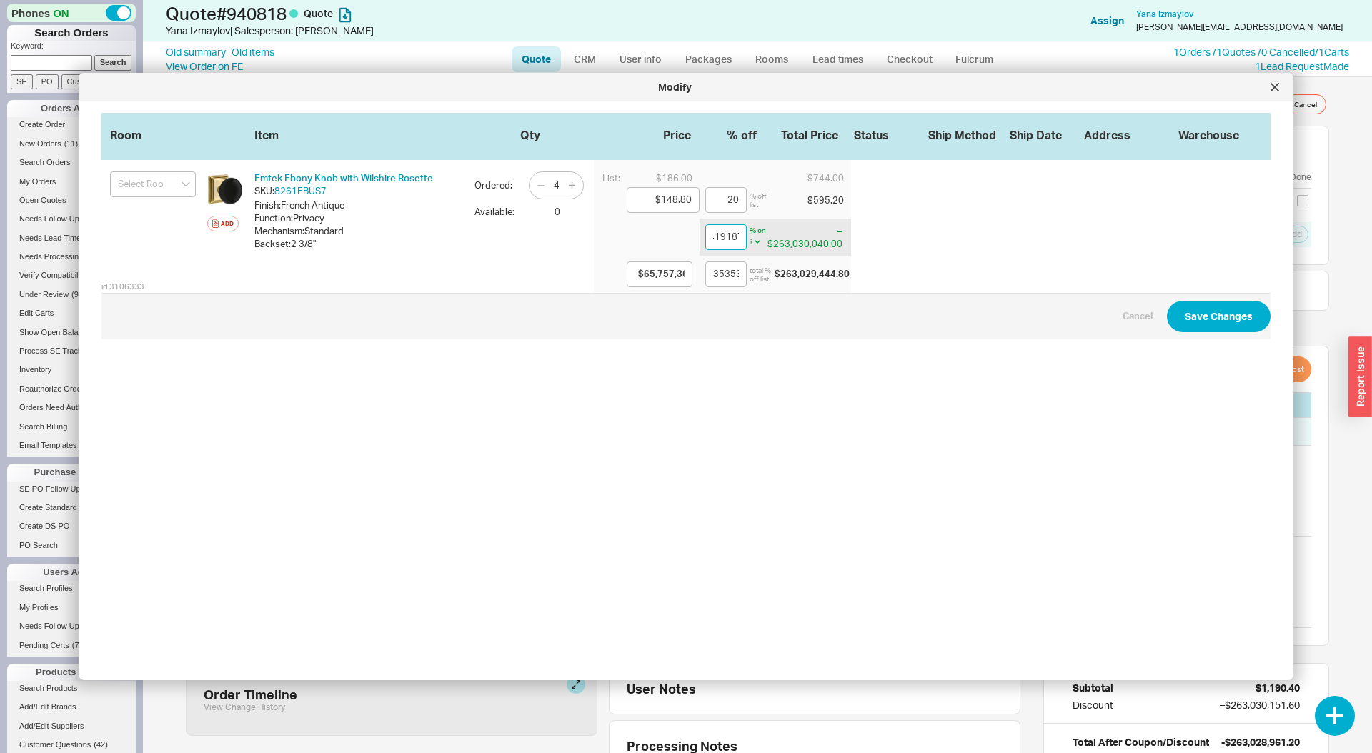
type input "20.8"
type input "12"
type input "$130.94"
type input "29.6"
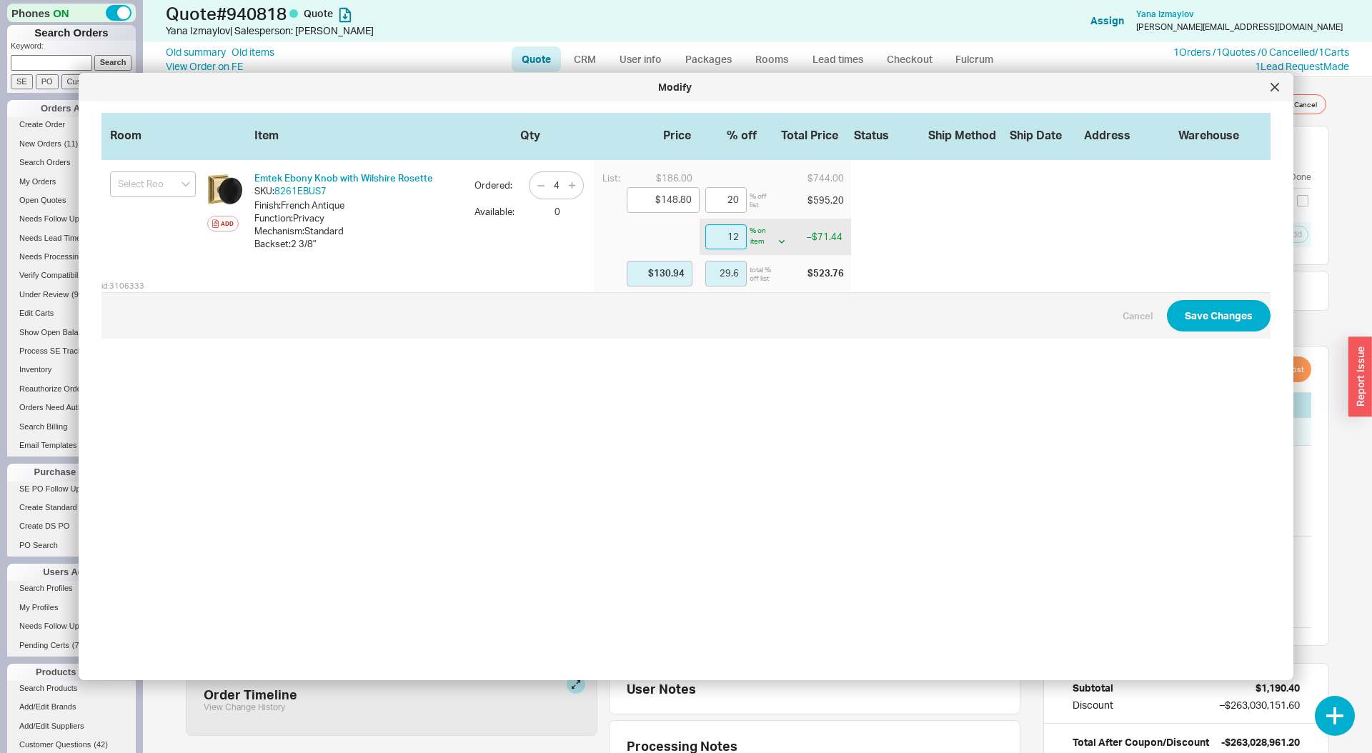
type input "125"
type input "-$37.20"
type input "120"
type input "125"
click at [1225, 316] on button "Save Changes" at bounding box center [1219, 315] width 104 height 31
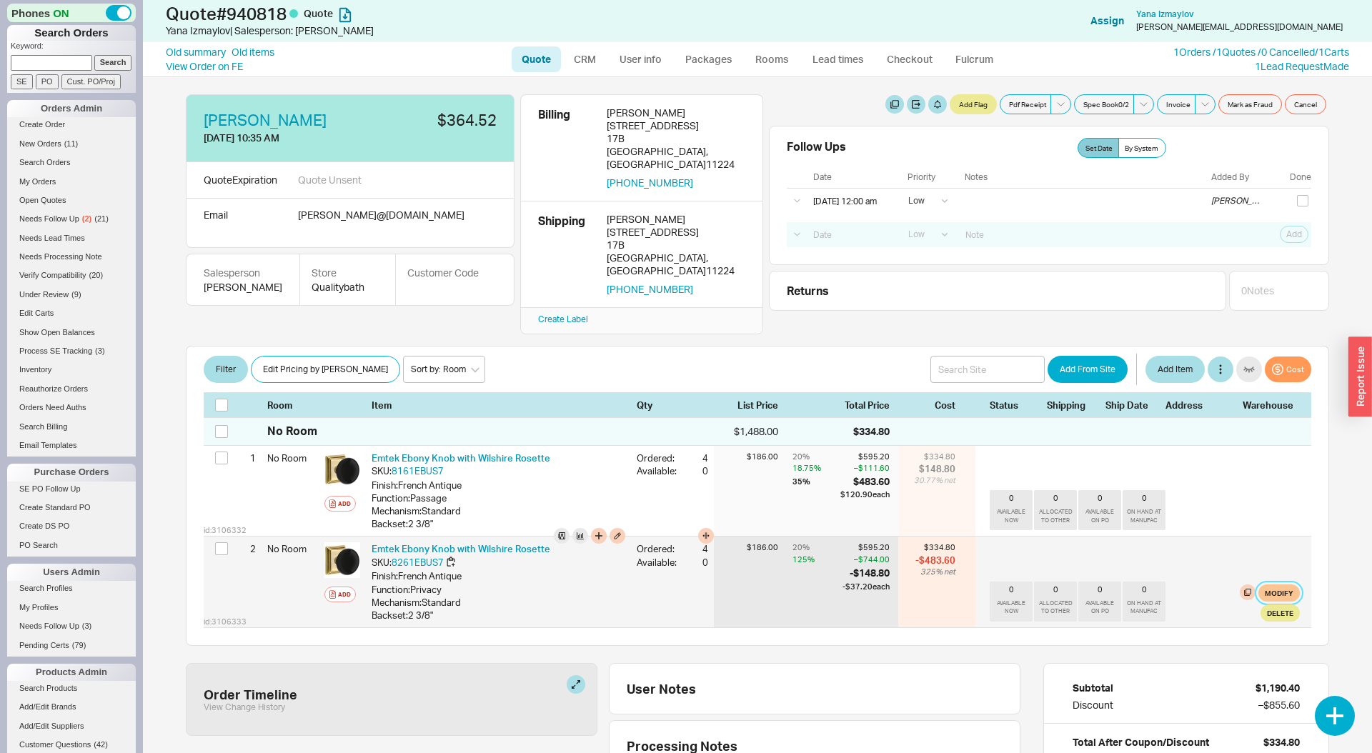
click at [1282, 585] on button "Modify" at bounding box center [1279, 593] width 41 height 17
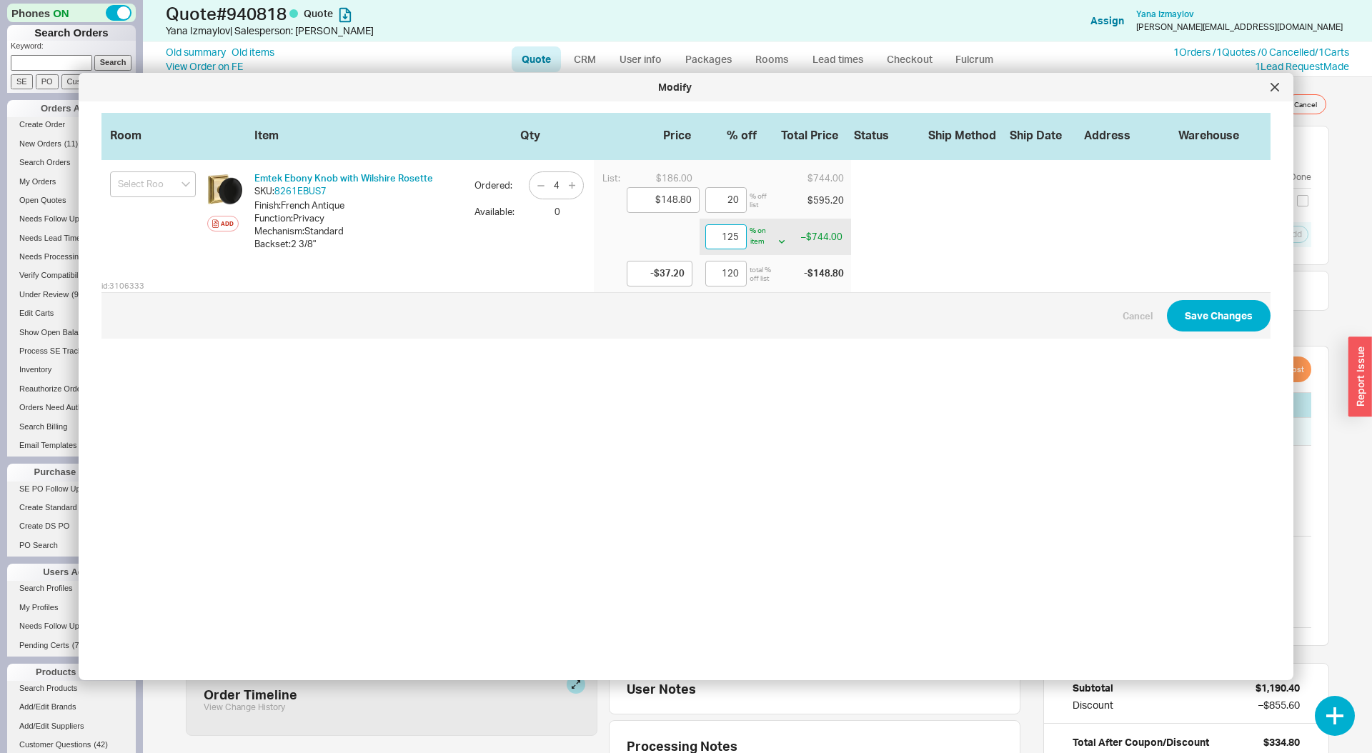
click at [720, 238] on input "125" at bounding box center [725, 237] width 41 height 26
click at [718, 274] on input "120" at bounding box center [725, 274] width 41 height 26
type input "-21.25"
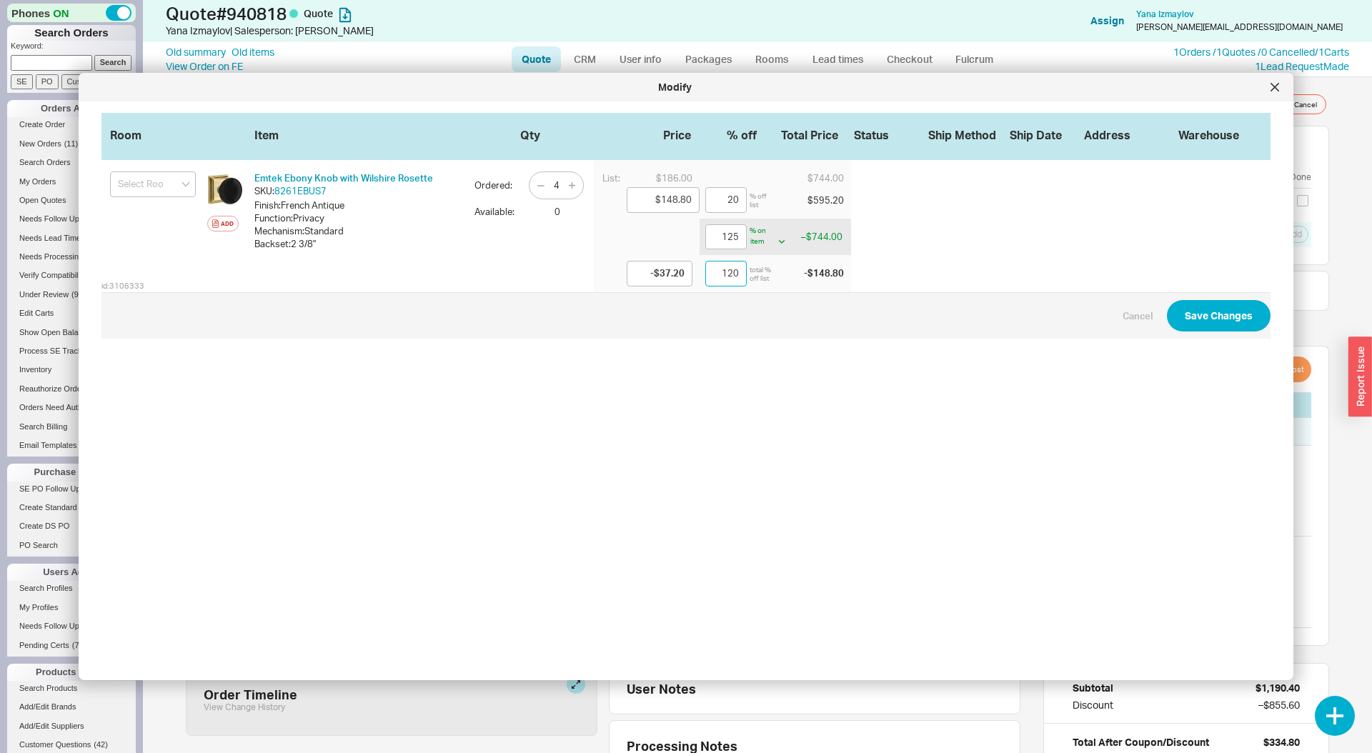
type input "$180.42"
type input "3"
type input "18.75"
type input "$120.90"
type input "35"
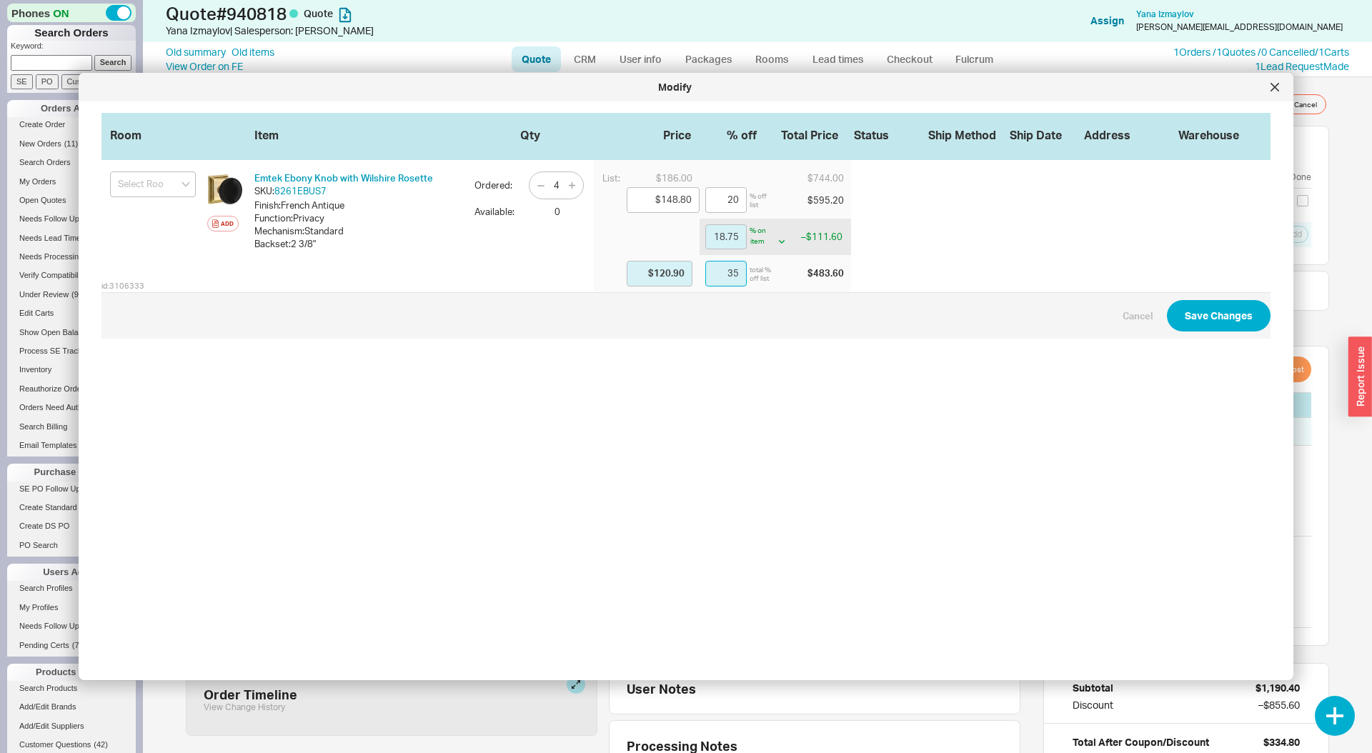
click at [1167, 300] on button "Save Changes" at bounding box center [1219, 315] width 104 height 31
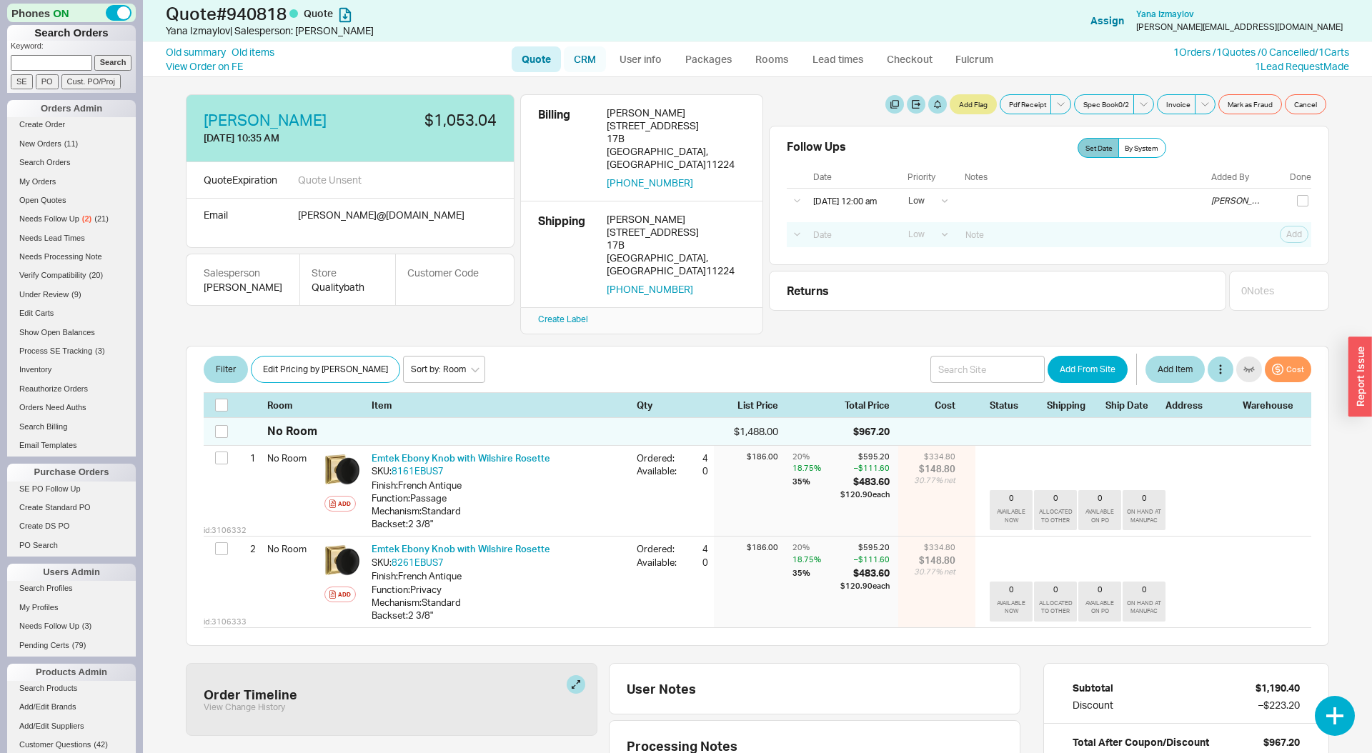
click at [587, 61] on link "CRM" at bounding box center [585, 59] width 42 height 26
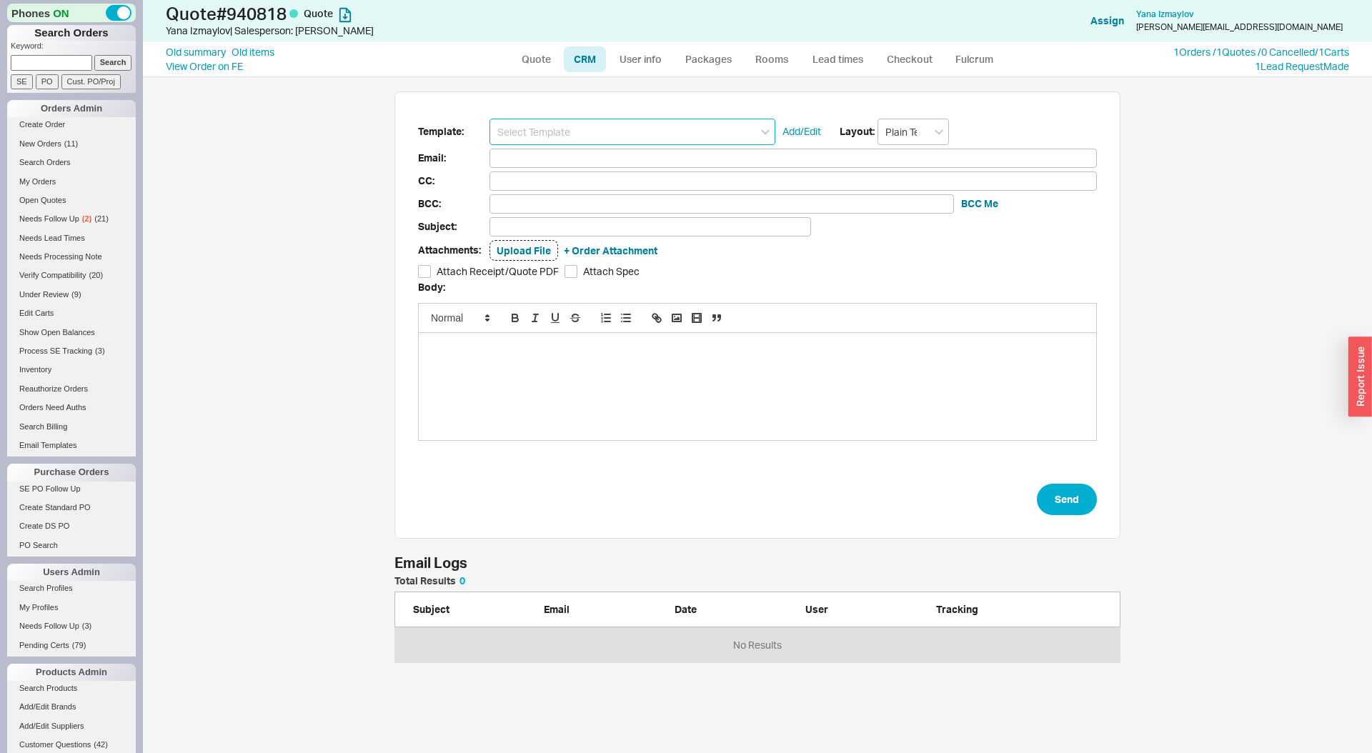
scroll to position [86, 726]
click at [558, 130] on input at bounding box center [633, 132] width 286 height 26
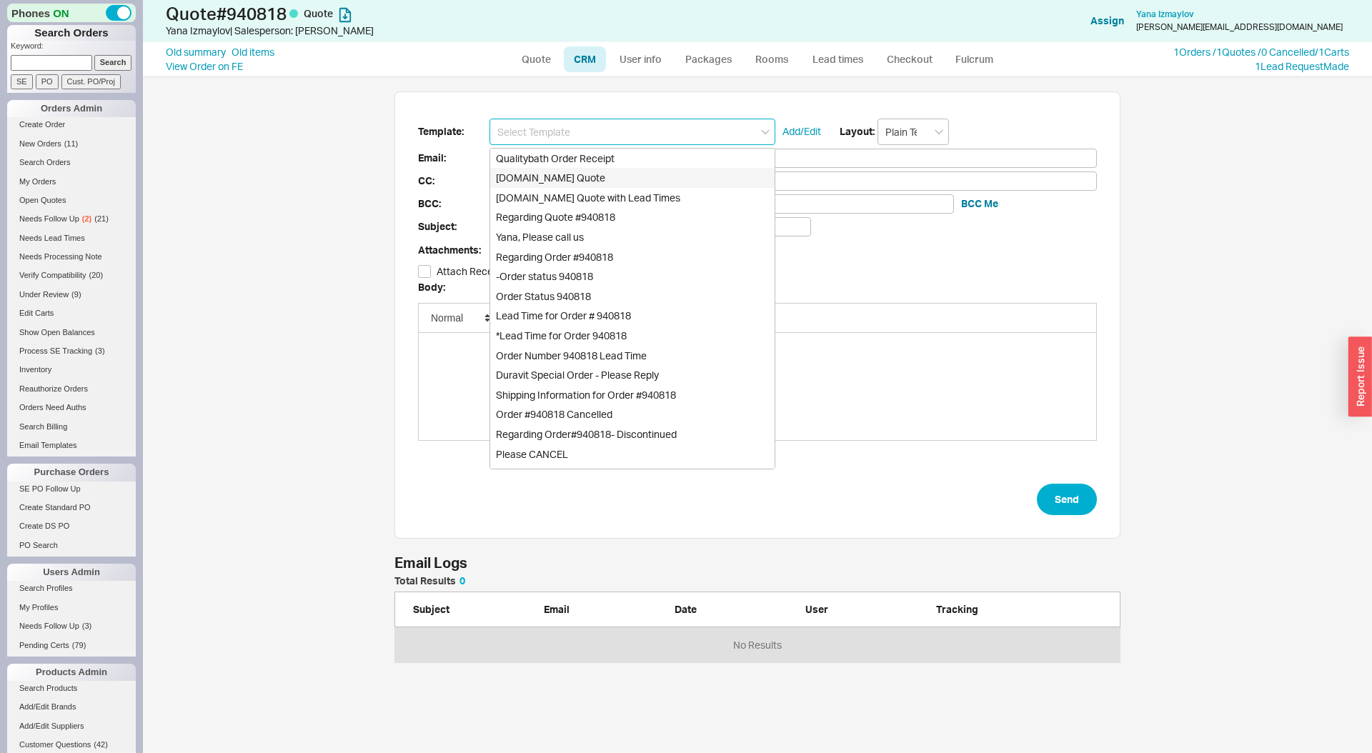
click at [565, 170] on div "Qualitybath.com Quote" at bounding box center [632, 178] width 284 height 20
type input "Receipt"
type input "y.izmaylov@yahoo.com"
type input "Quality Bath Quote #940818"
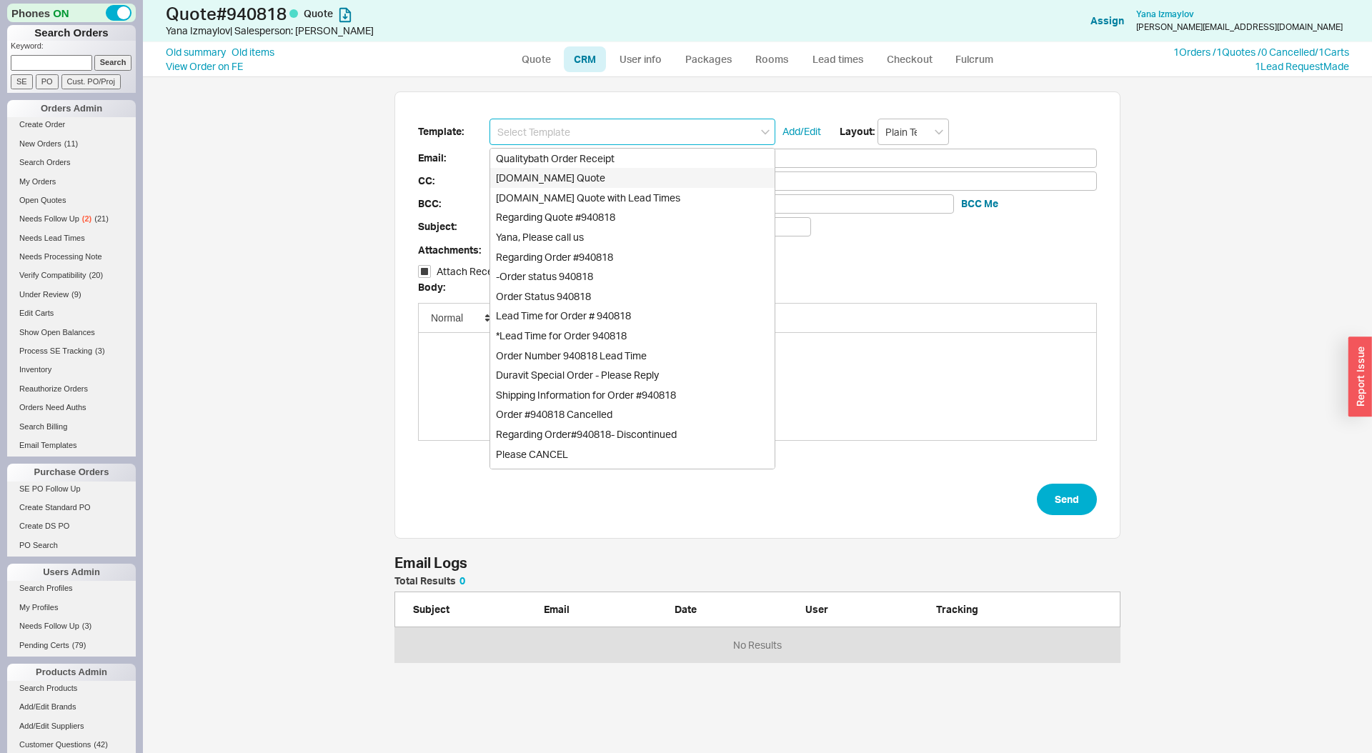
checkbox input "true"
type input "Qualitybath.com Quote"
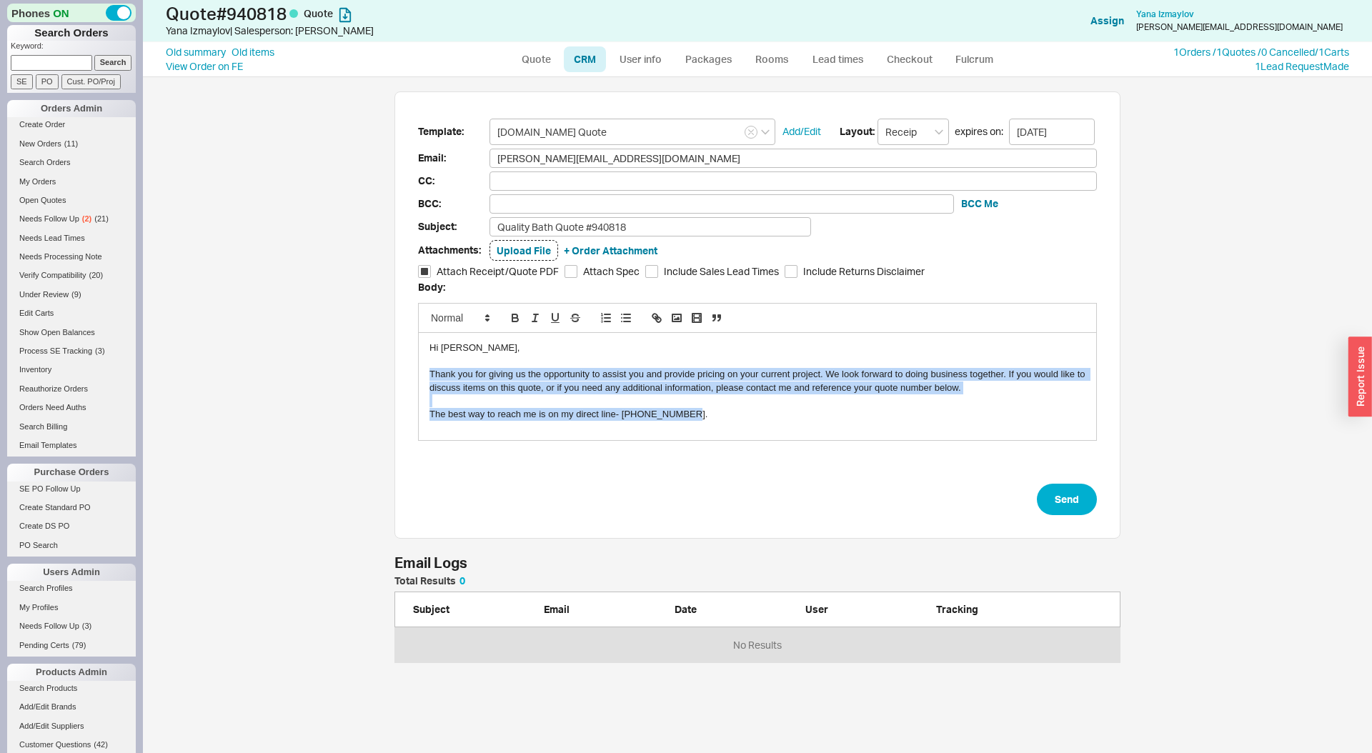
drag, startPoint x: 475, startPoint y: 378, endPoint x: 724, endPoint y: 426, distance: 253.3
click at [724, 426] on div "Hi Yana, Thank you for giving us the opportunity to assist you and provide pric…" at bounding box center [758, 386] width 678 height 107
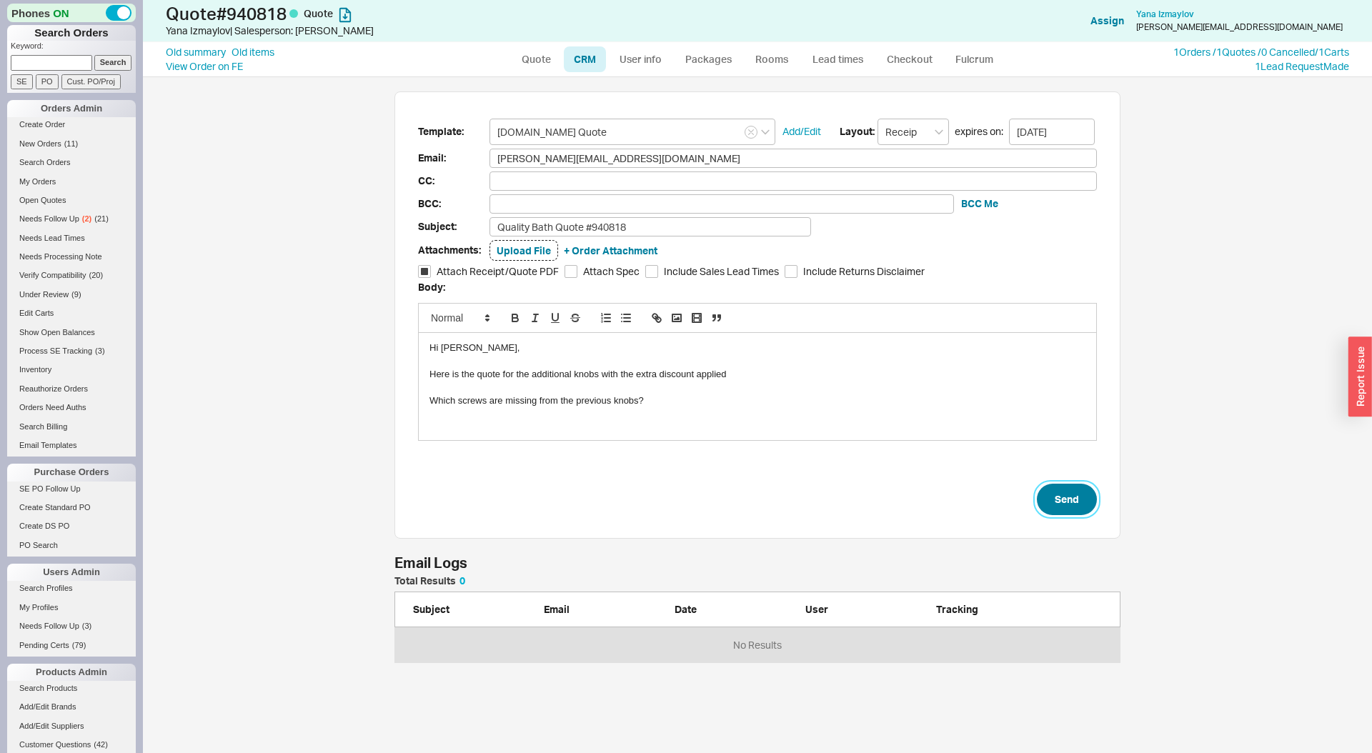
click at [1070, 503] on button "Send" at bounding box center [1067, 499] width 60 height 31
select select "LOW"
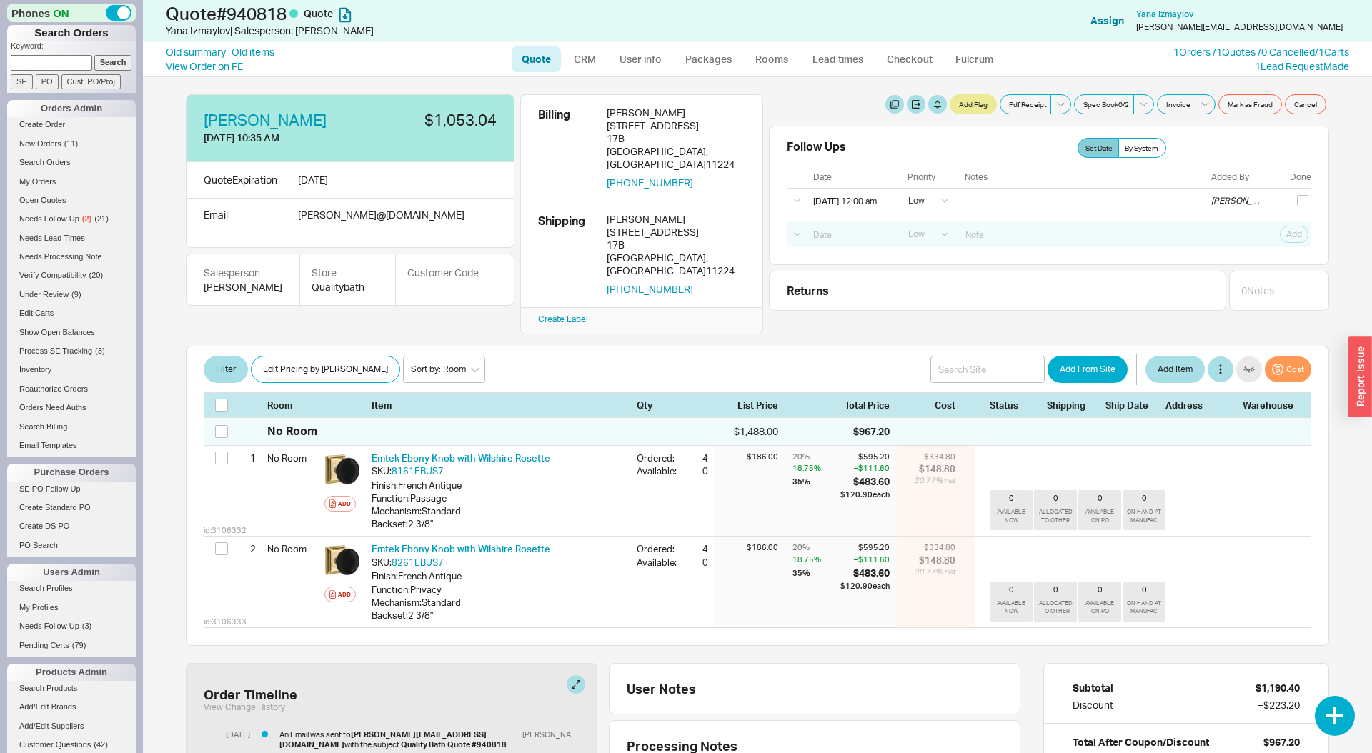
click at [174, 126] on div "Yana Izmaylov 9/18/25 10:35 AM $1,053.04 Quote Expiration 10/2/25 Email y.izmay…" at bounding box center [758, 415] width 1172 height 676
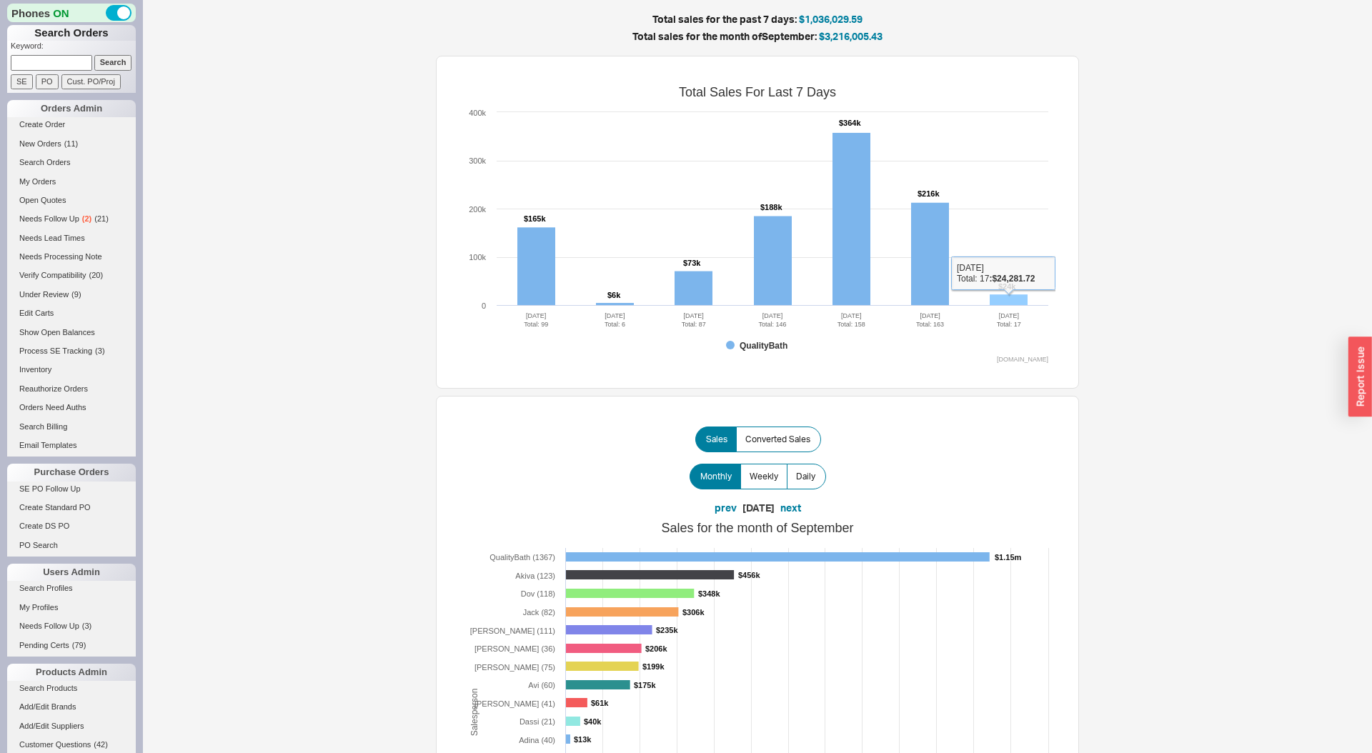
click at [1023, 299] on rect at bounding box center [1009, 299] width 38 height 11
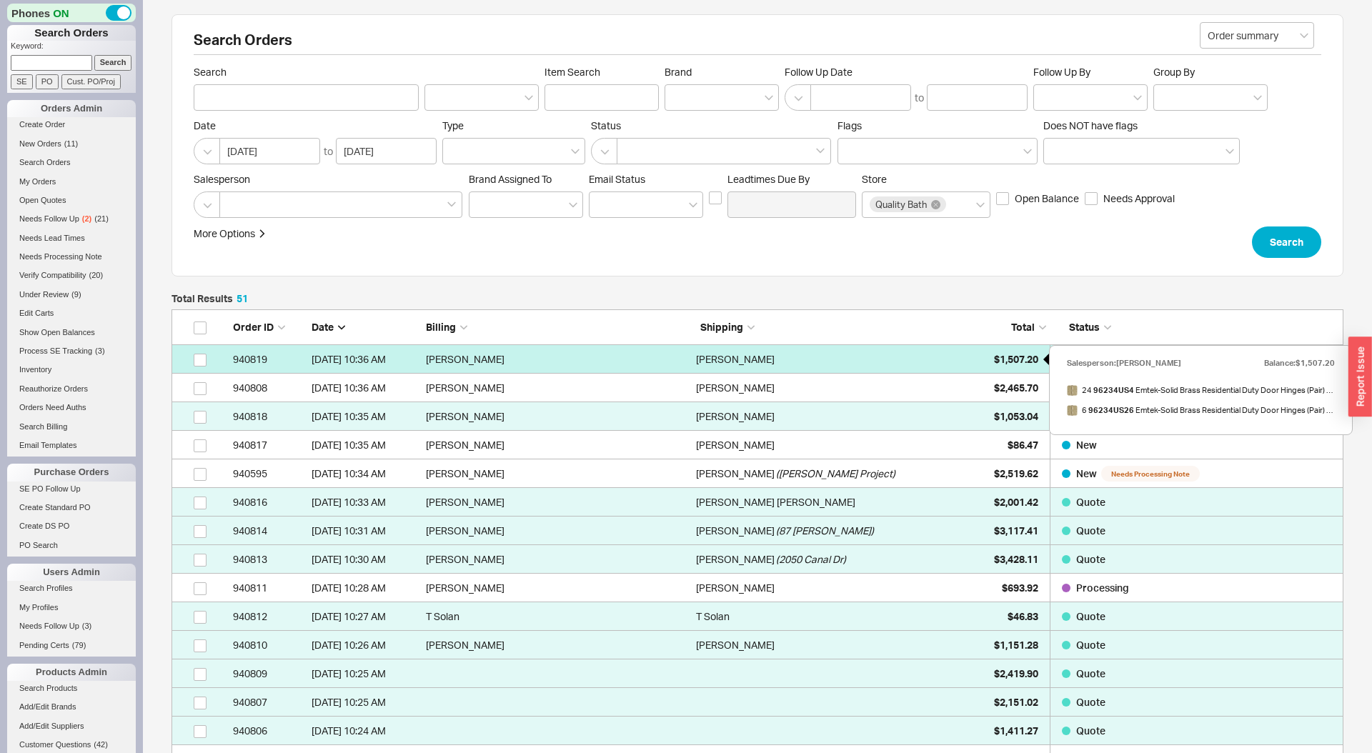
scroll to position [1522, 1172]
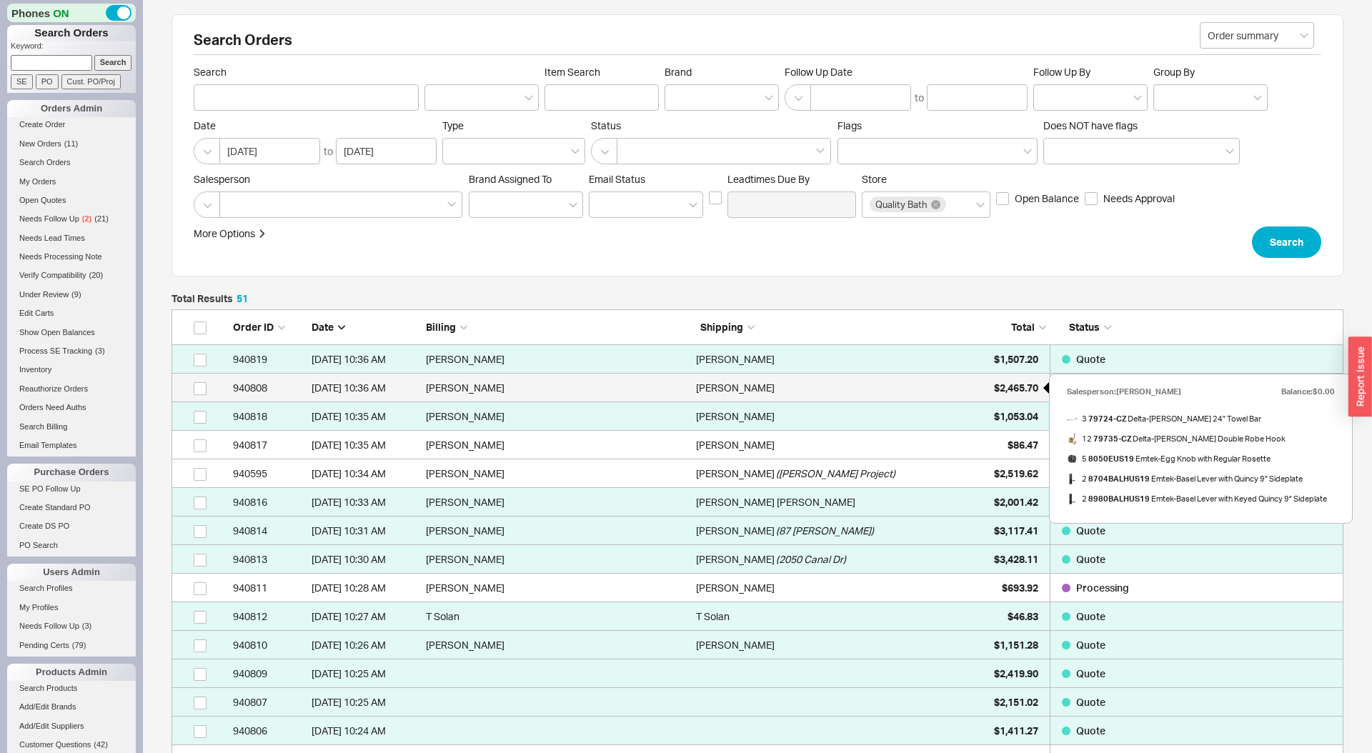
click at [994, 393] on span "$2,465.70" at bounding box center [1016, 388] width 44 height 12
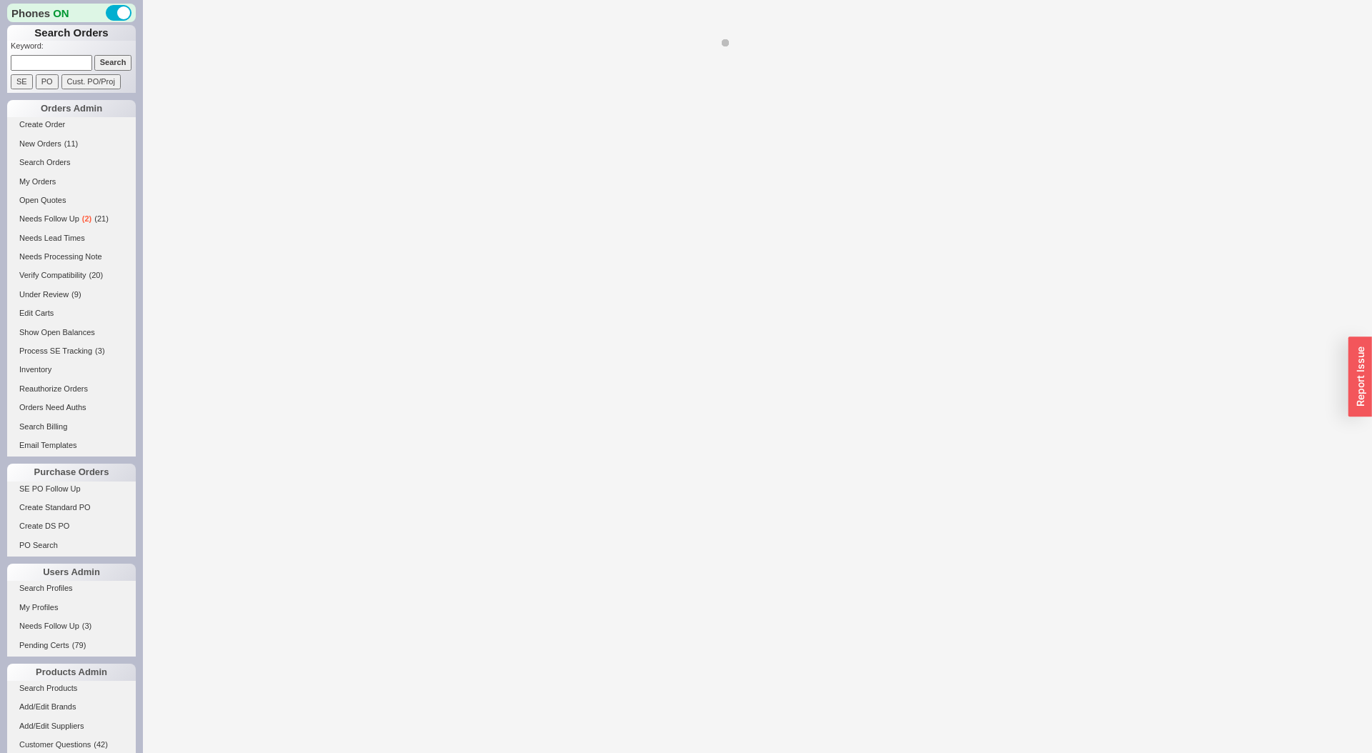
select select "LOW"
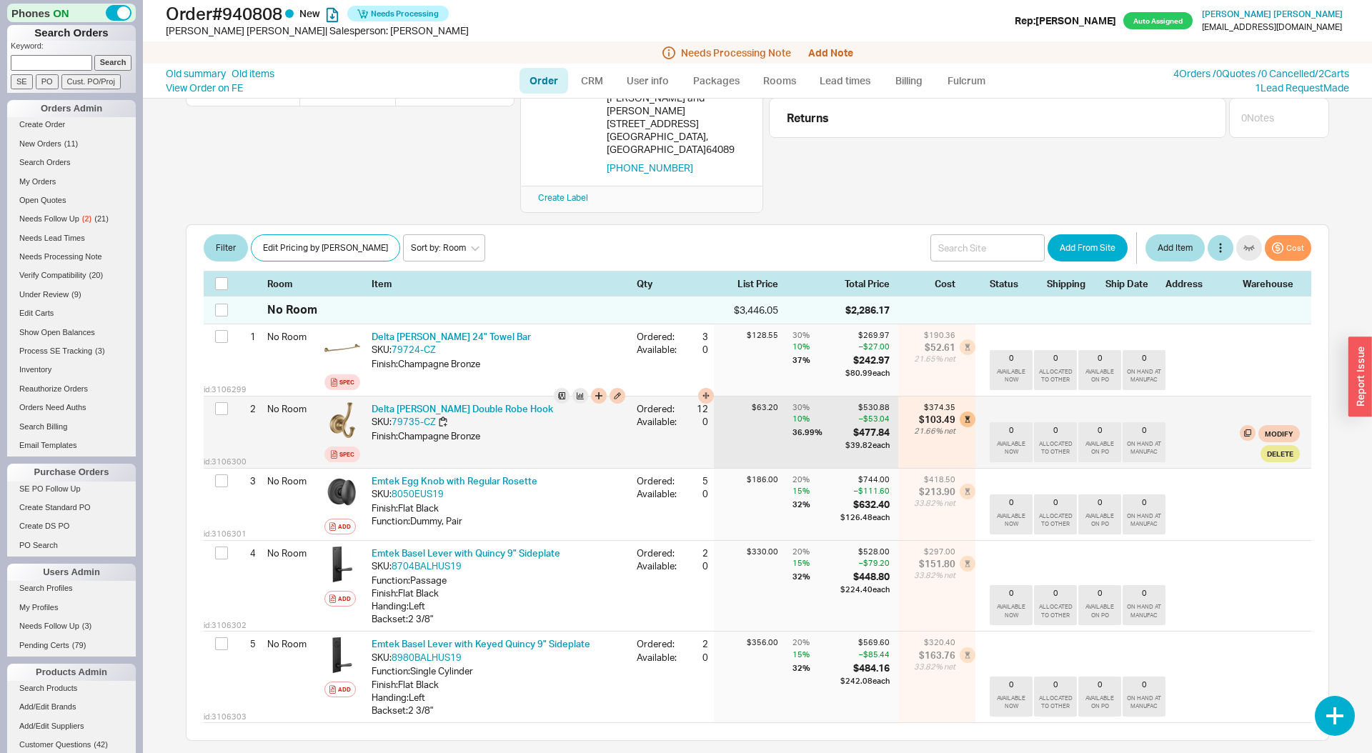
scroll to position [167, 0]
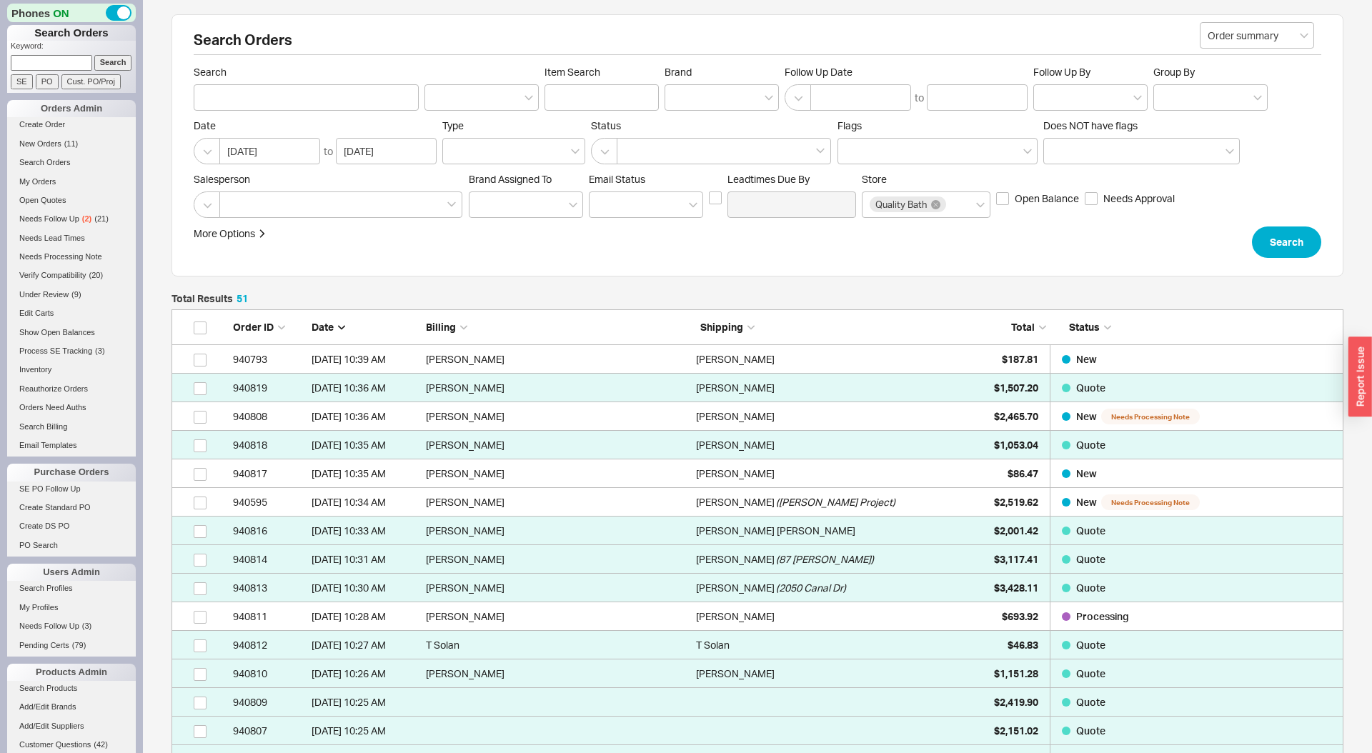
scroll to position [1522, 1172]
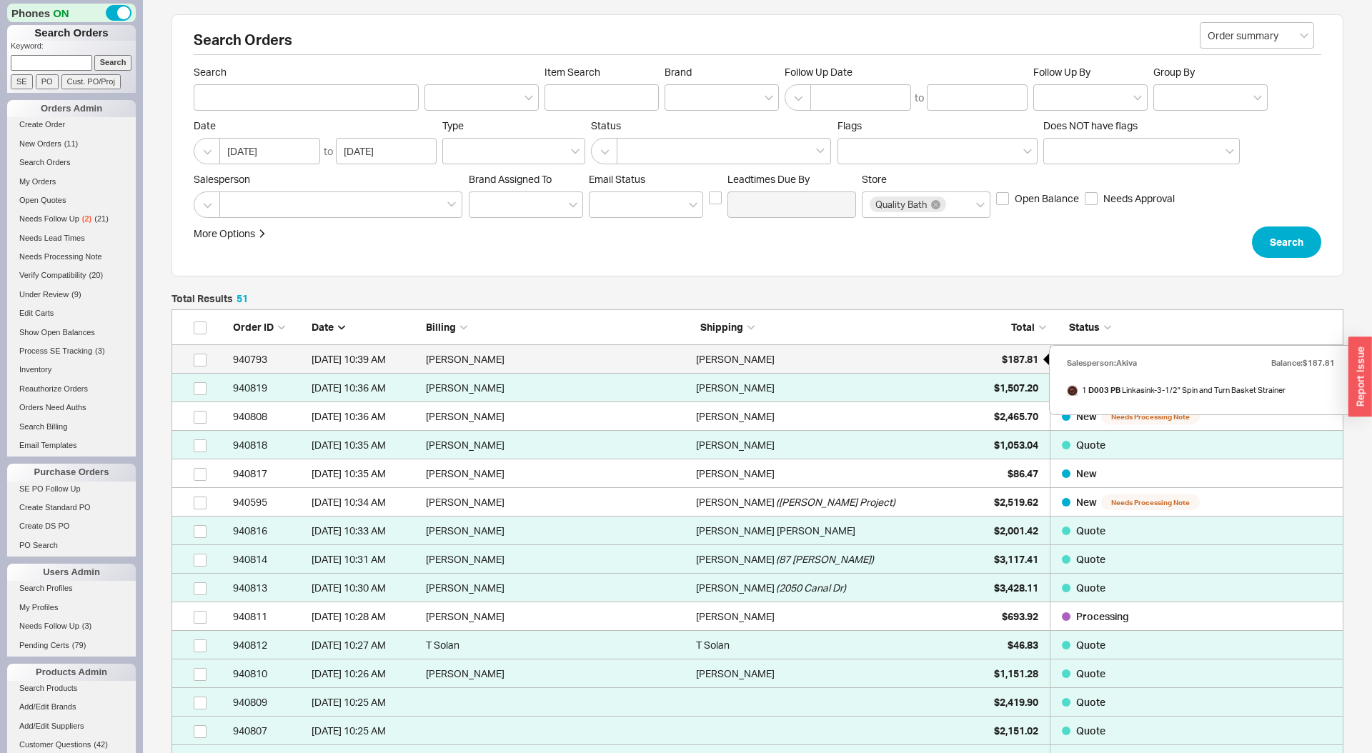
click at [988, 360] on div "$187.81" at bounding box center [1002, 359] width 71 height 29
select select "LOW"
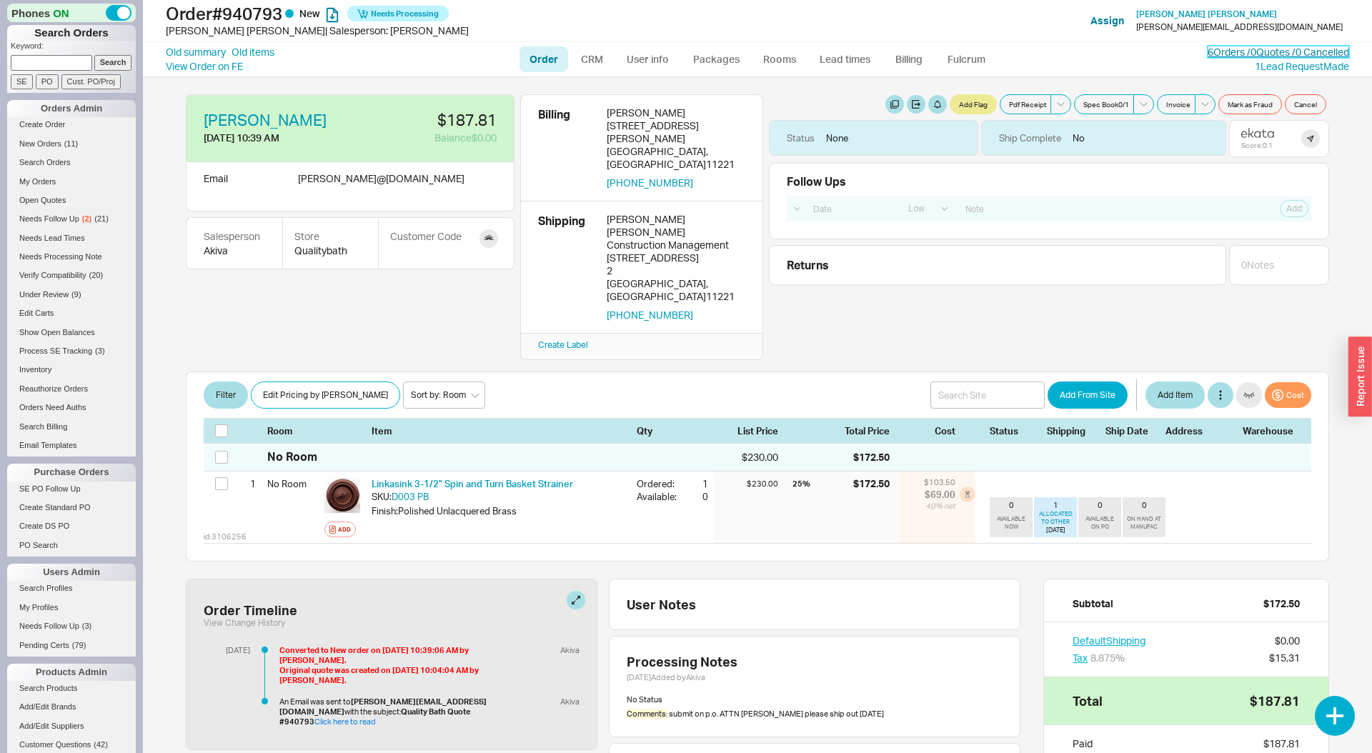
click at [1236, 55] on link "6 Orders / 0 Quotes / 0 Cancelled" at bounding box center [1279, 52] width 142 height 12
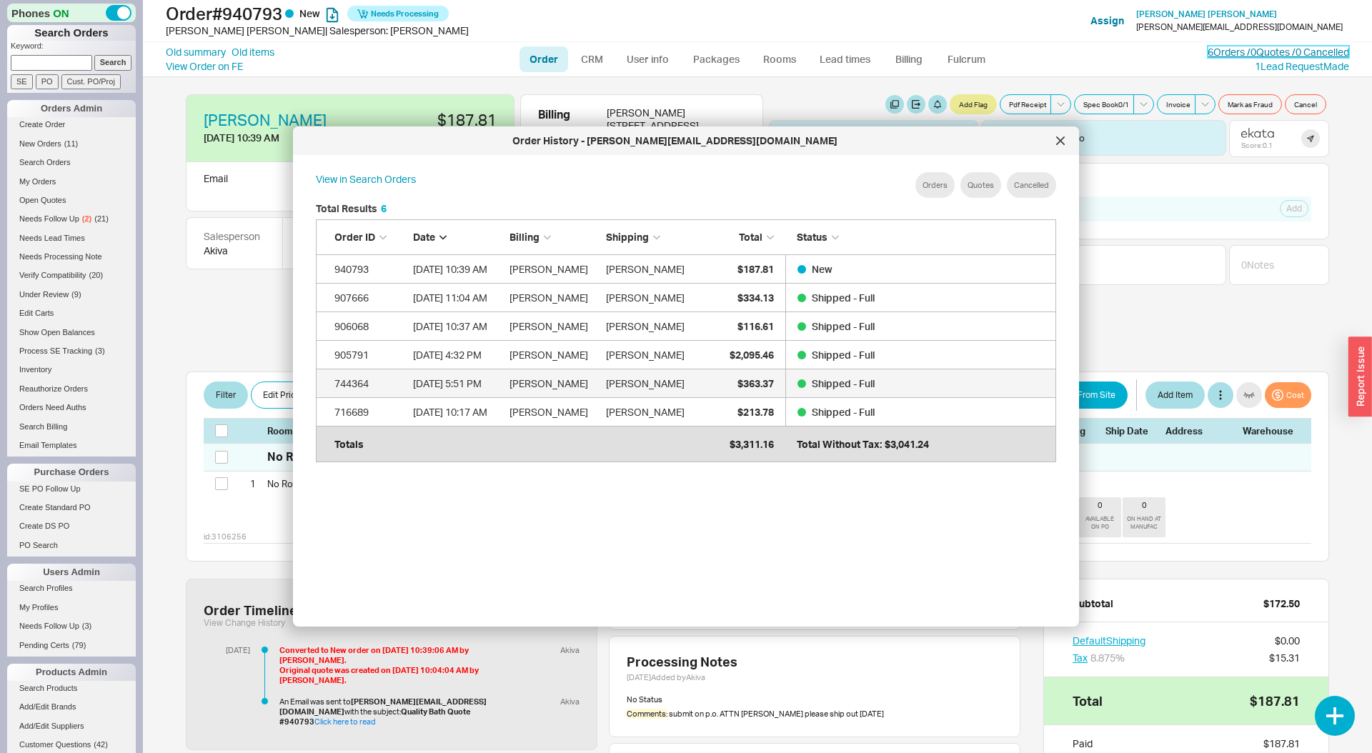
scroll to position [437, 763]
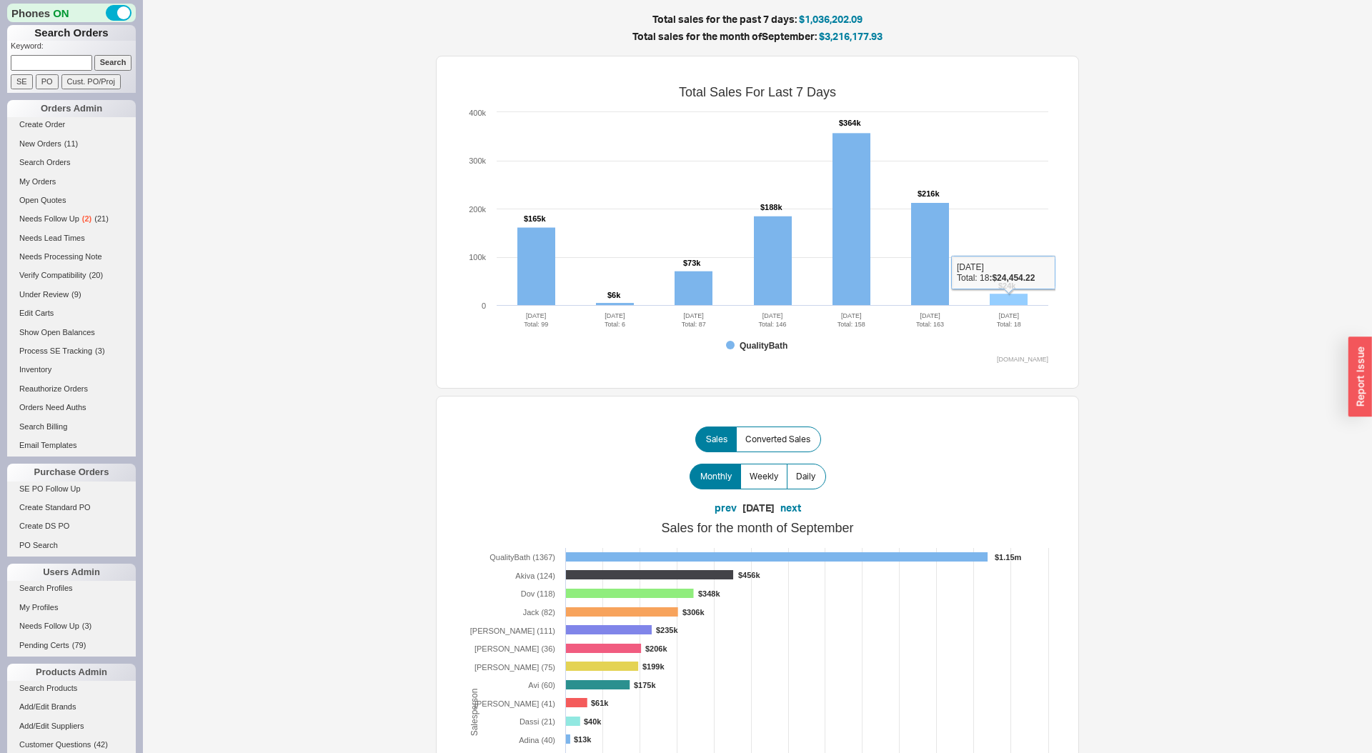
click at [1008, 303] on rect at bounding box center [1009, 300] width 38 height 12
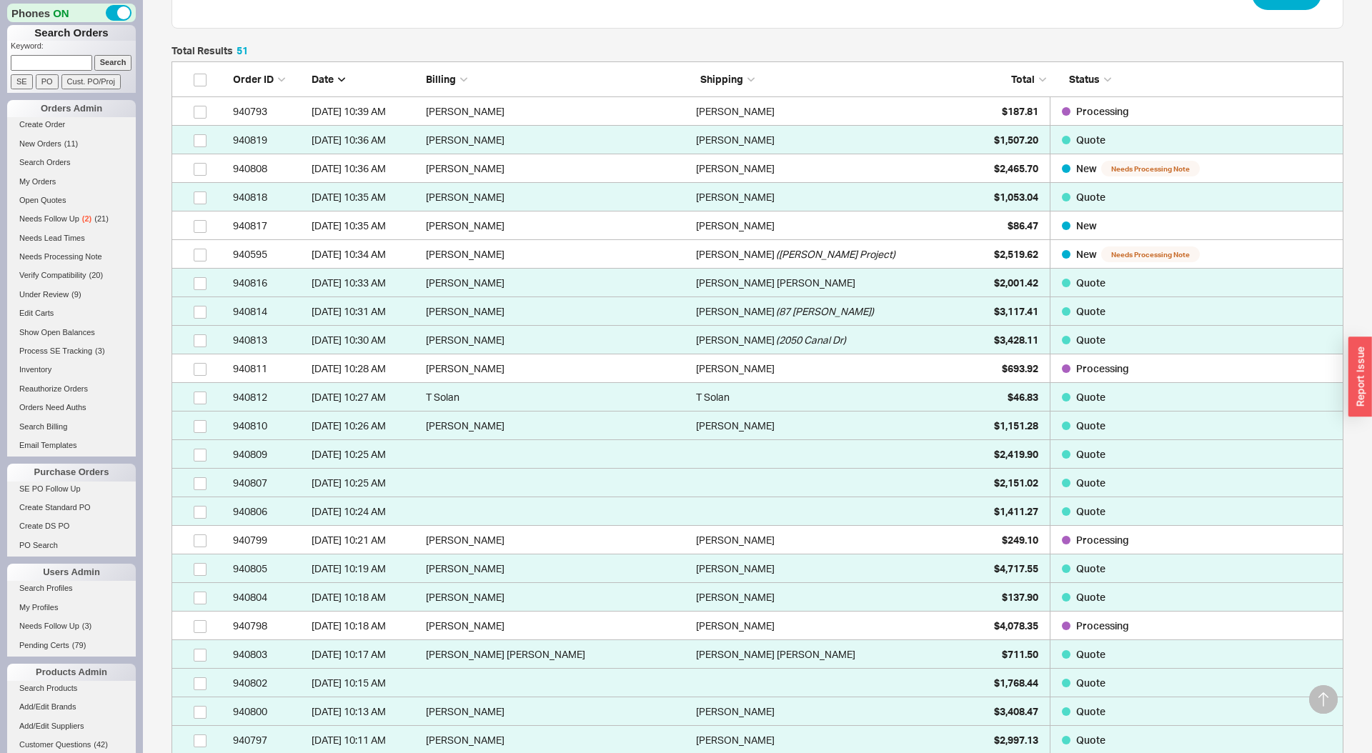
scroll to position [254, 0]
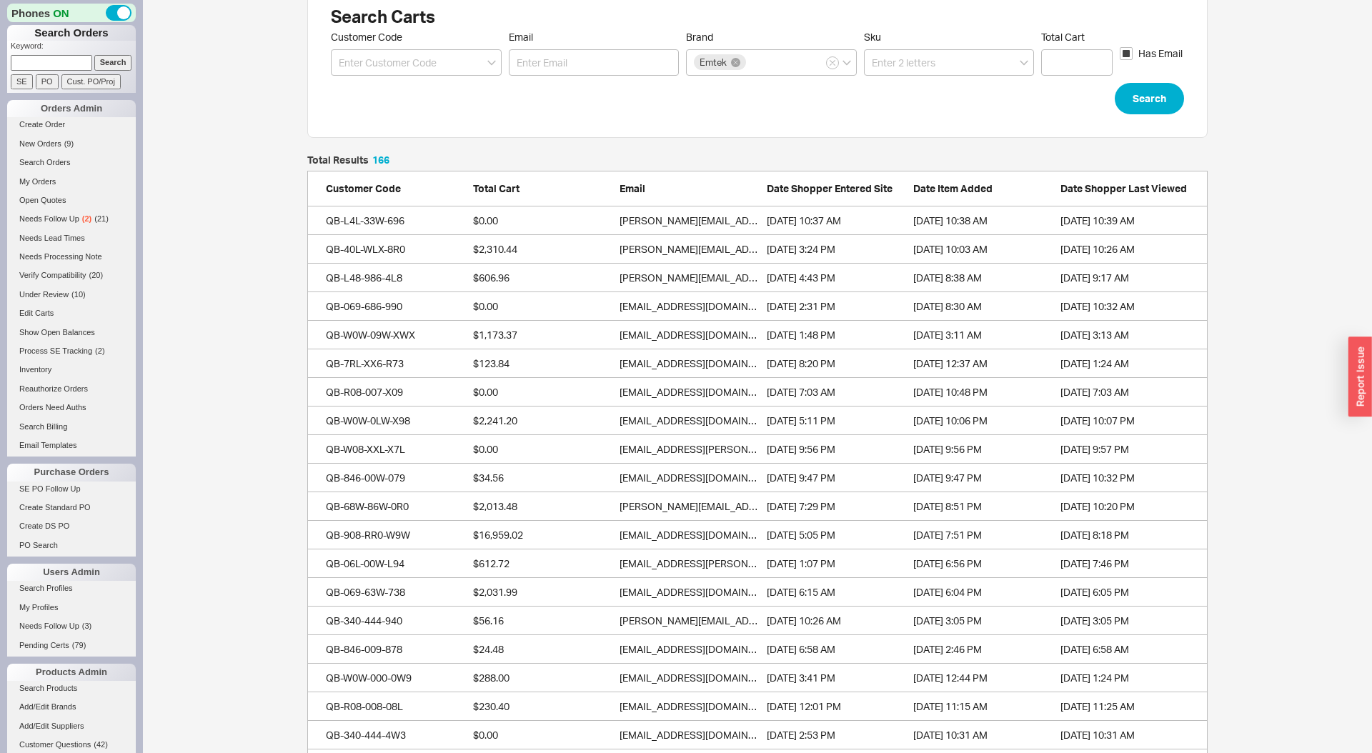
scroll to position [11, 0]
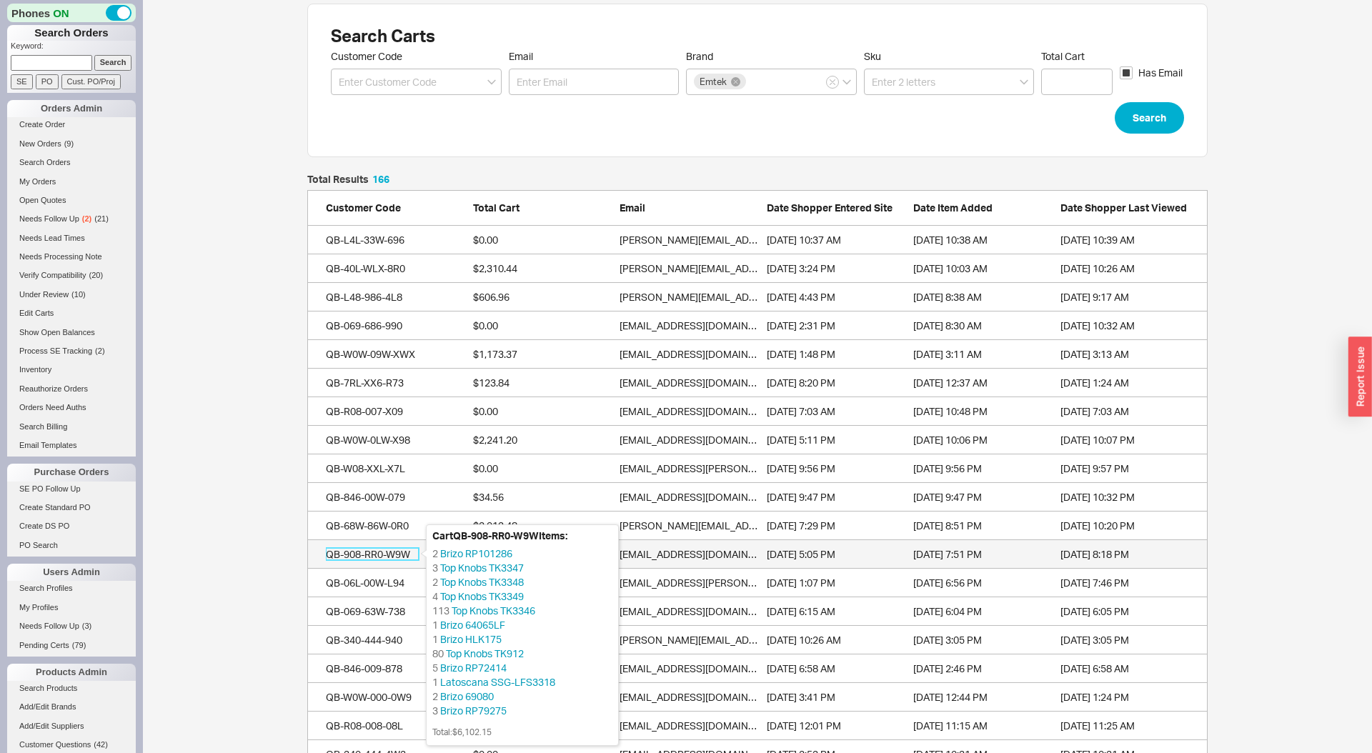
click at [369, 550] on div "QB-908-RR0-W9W" at bounding box center [372, 554] width 93 height 14
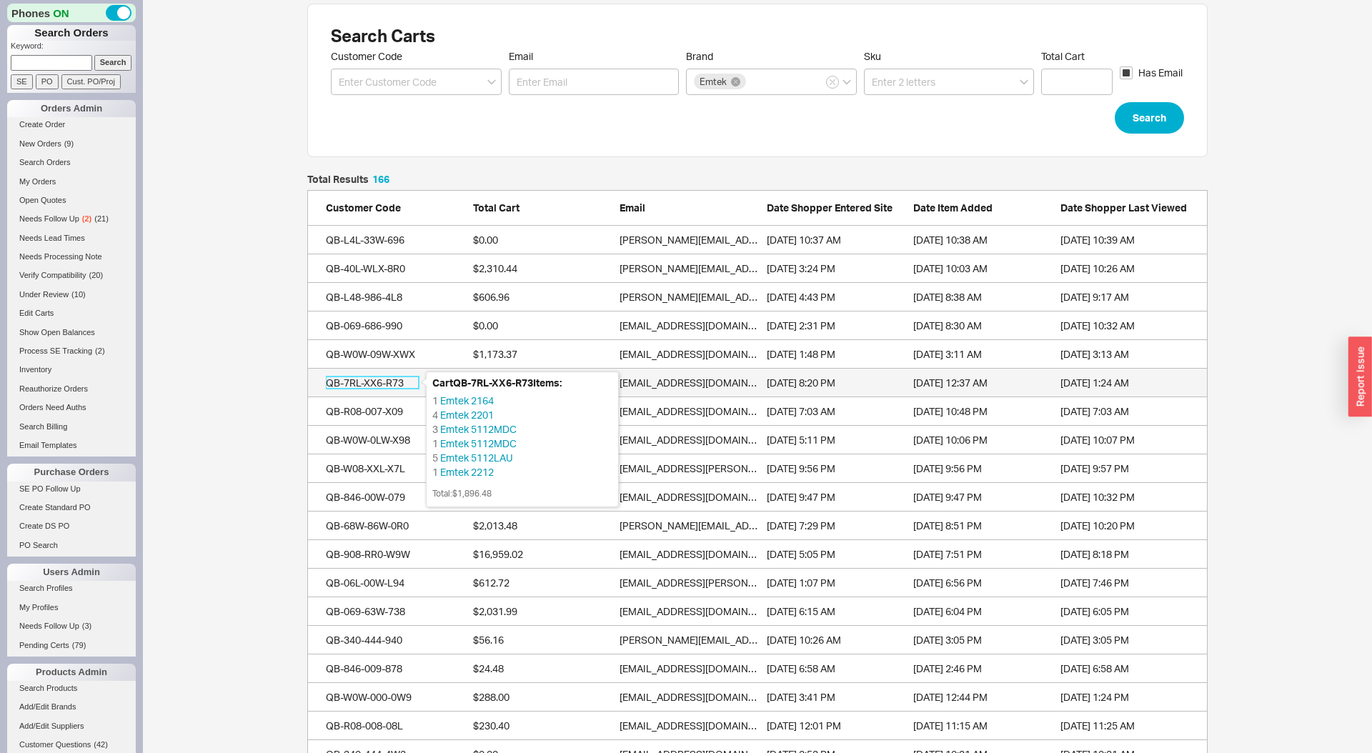
click at [378, 382] on div "QB-7RL-XX6-R73" at bounding box center [372, 383] width 93 height 14
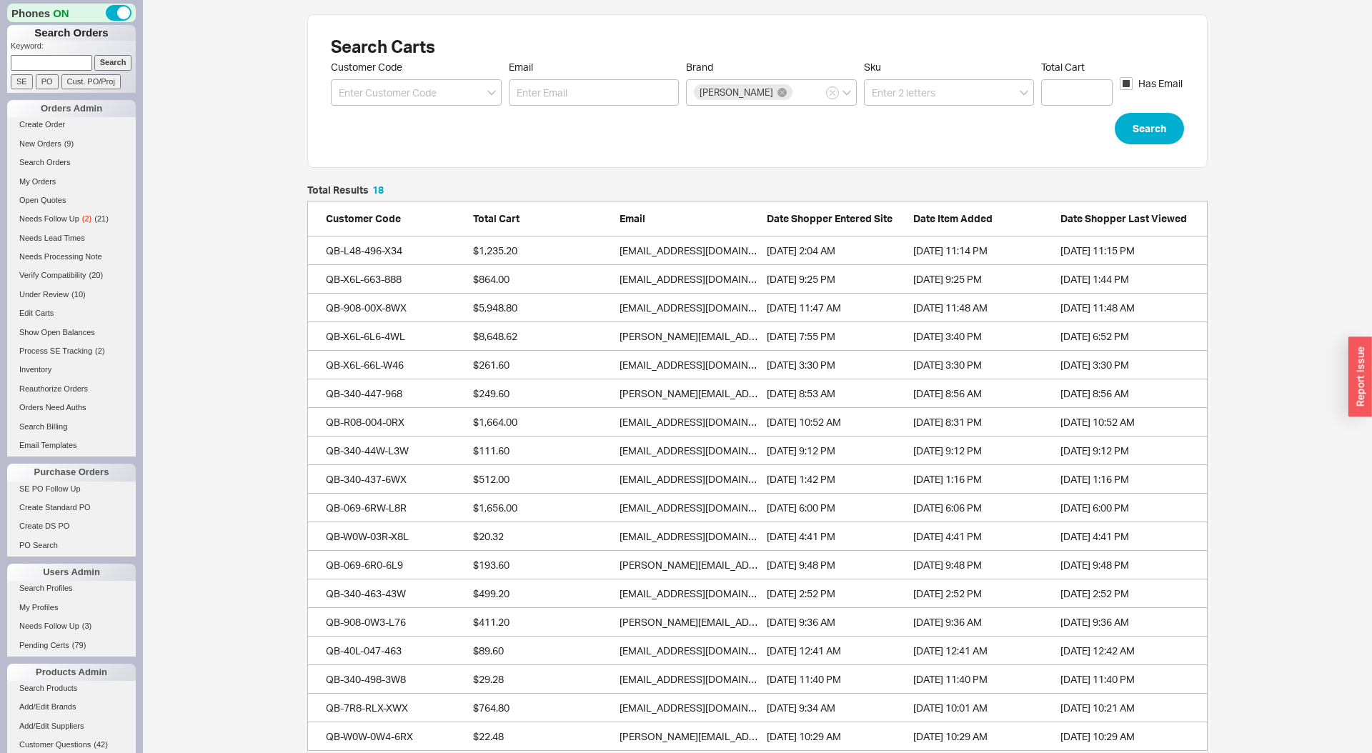
scroll to position [566, 901]
click at [1248, 270] on div "Search Carts Customer Code Email Brand [PERSON_NAME] Sku Total Cart Has Email S…" at bounding box center [757, 382] width 1229 height 765
click at [1144, 84] on span "Has Email" at bounding box center [1161, 83] width 44 height 14
click at [1133, 84] on input "Has Email" at bounding box center [1126, 83] width 13 height 13
checkbox input "false"
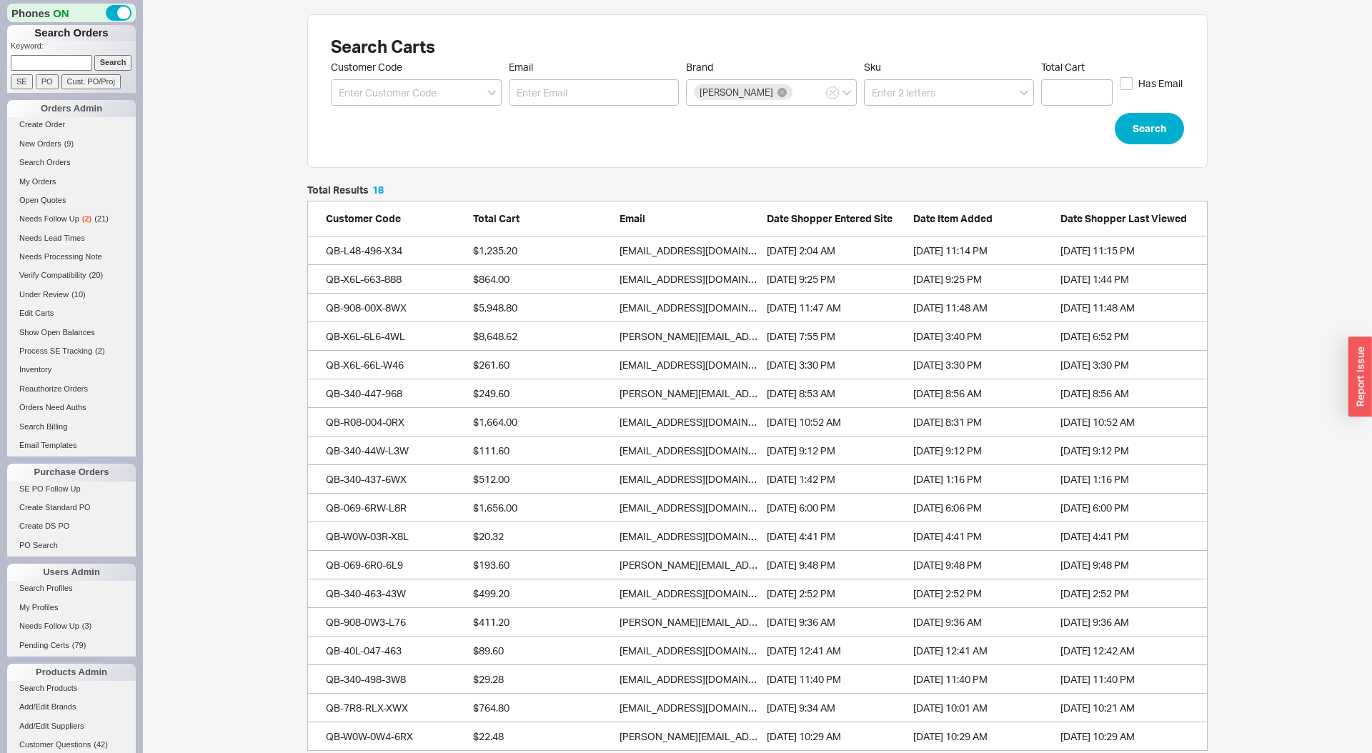
click at [1156, 111] on form "Customer Code Email Brand [PERSON_NAME] Sku Total Cart Has Email Search" at bounding box center [757, 103] width 853 height 84
click at [1156, 119] on button "Search" at bounding box center [1149, 128] width 69 height 31
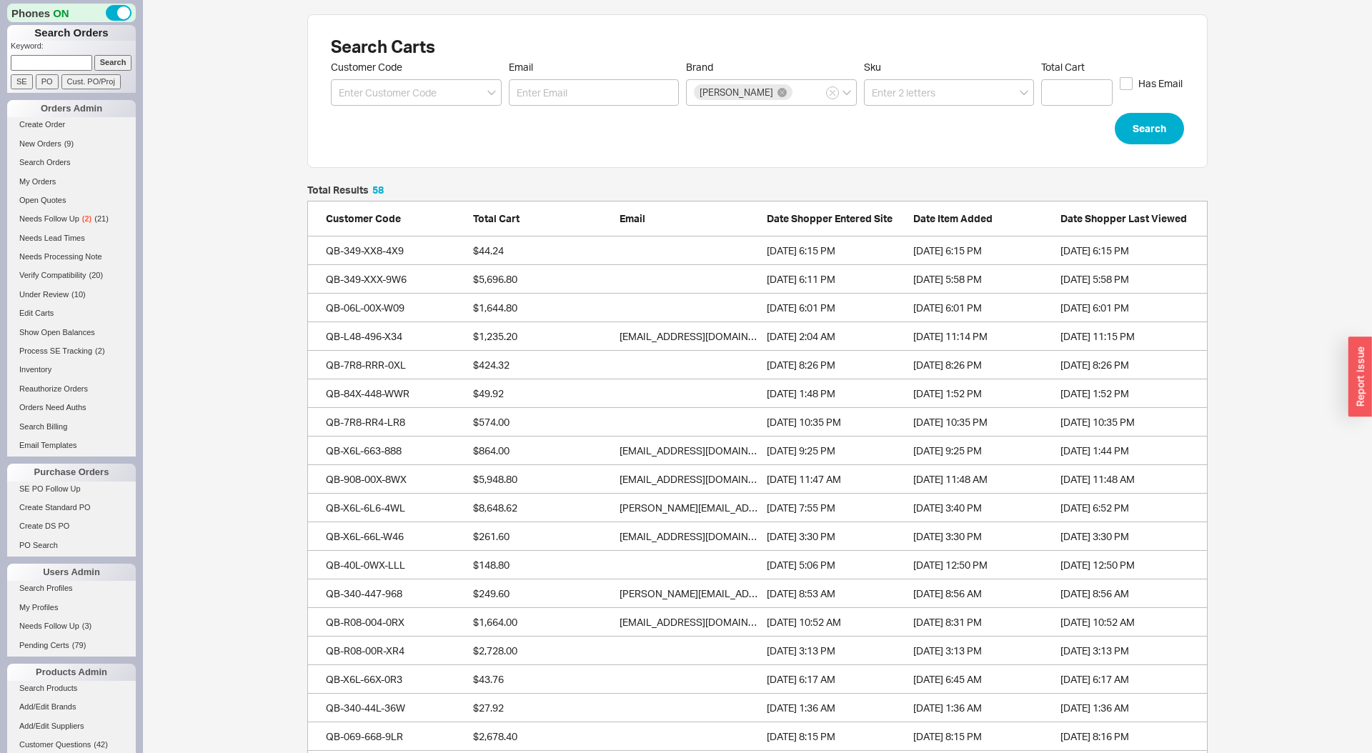
scroll to position [1710, 901]
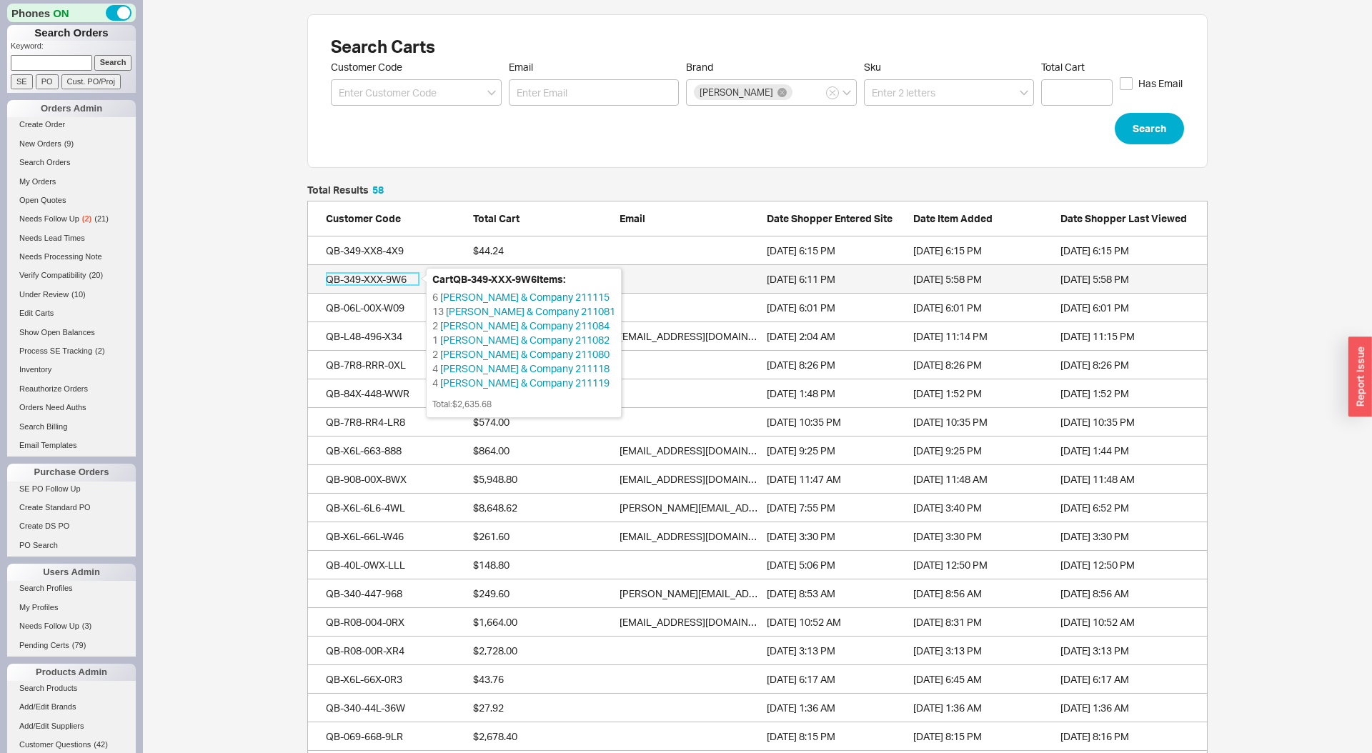
click at [380, 276] on div "QB-349-XXX-9W6" at bounding box center [372, 279] width 93 height 14
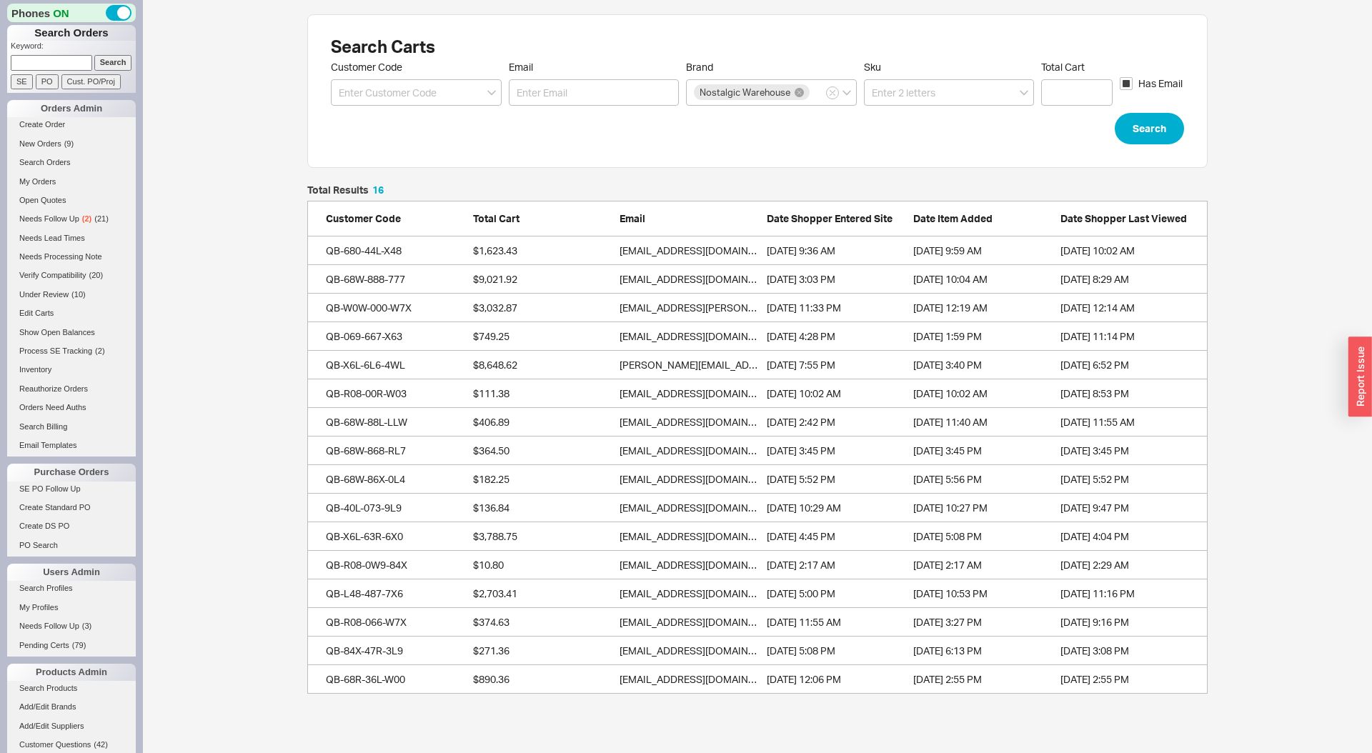
scroll to position [509, 901]
click at [226, 175] on div "Search Carts Customer Code Email Brand Nostalgic Warehouse Sku Total Cart Has E…" at bounding box center [757, 354] width 1229 height 708
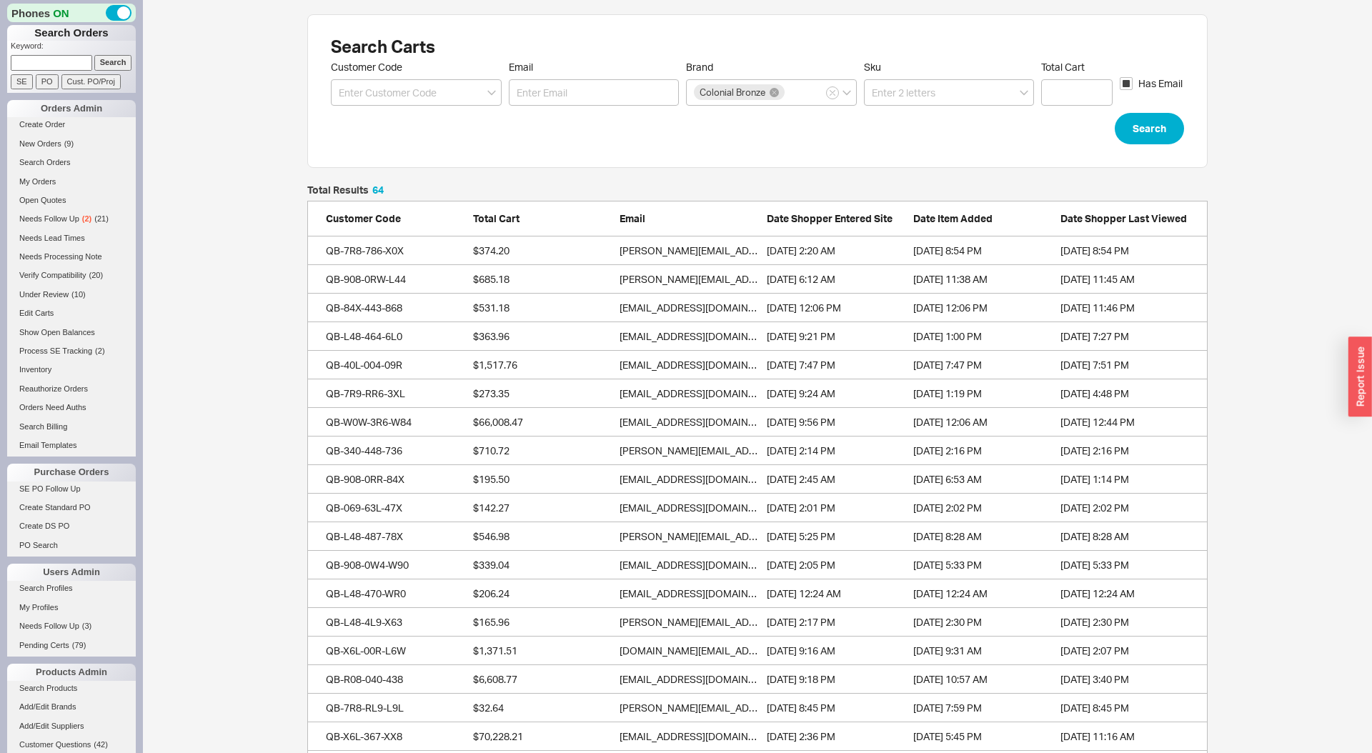
scroll to position [1881, 901]
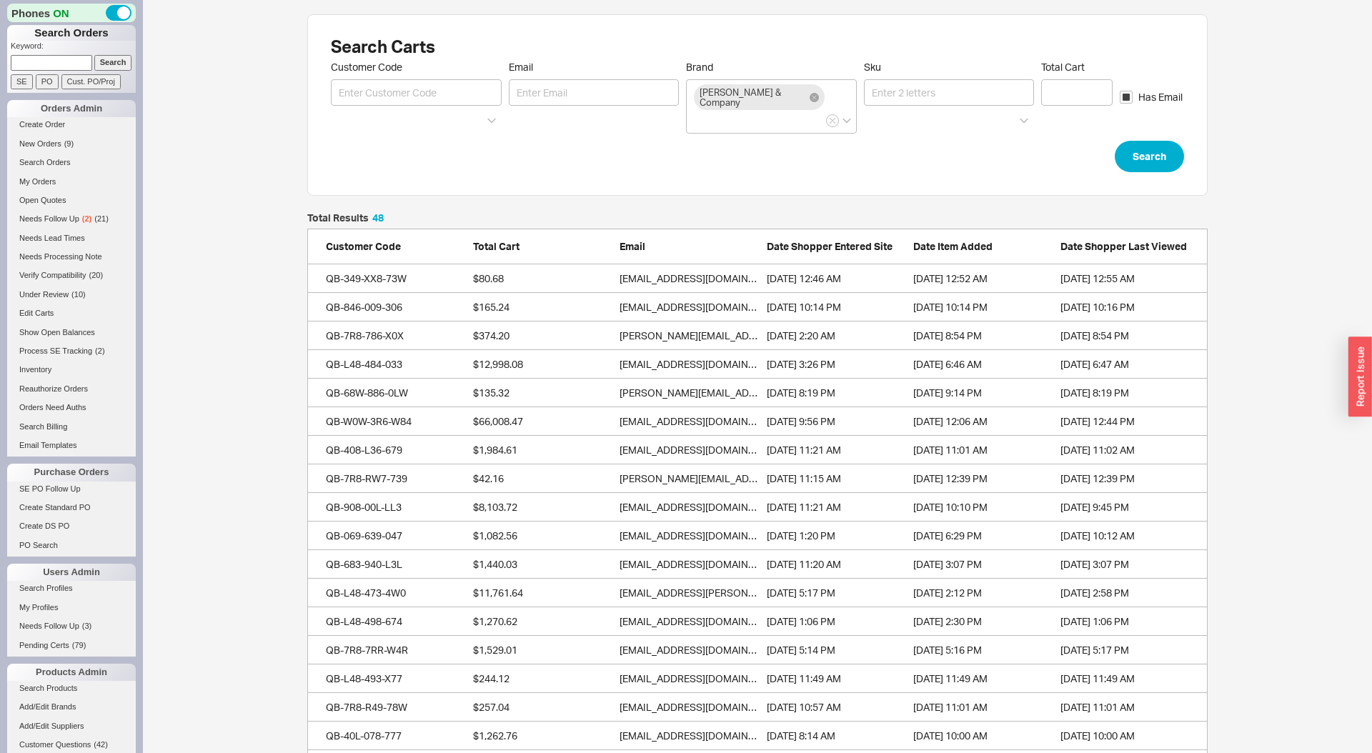
scroll to position [1424, 901]
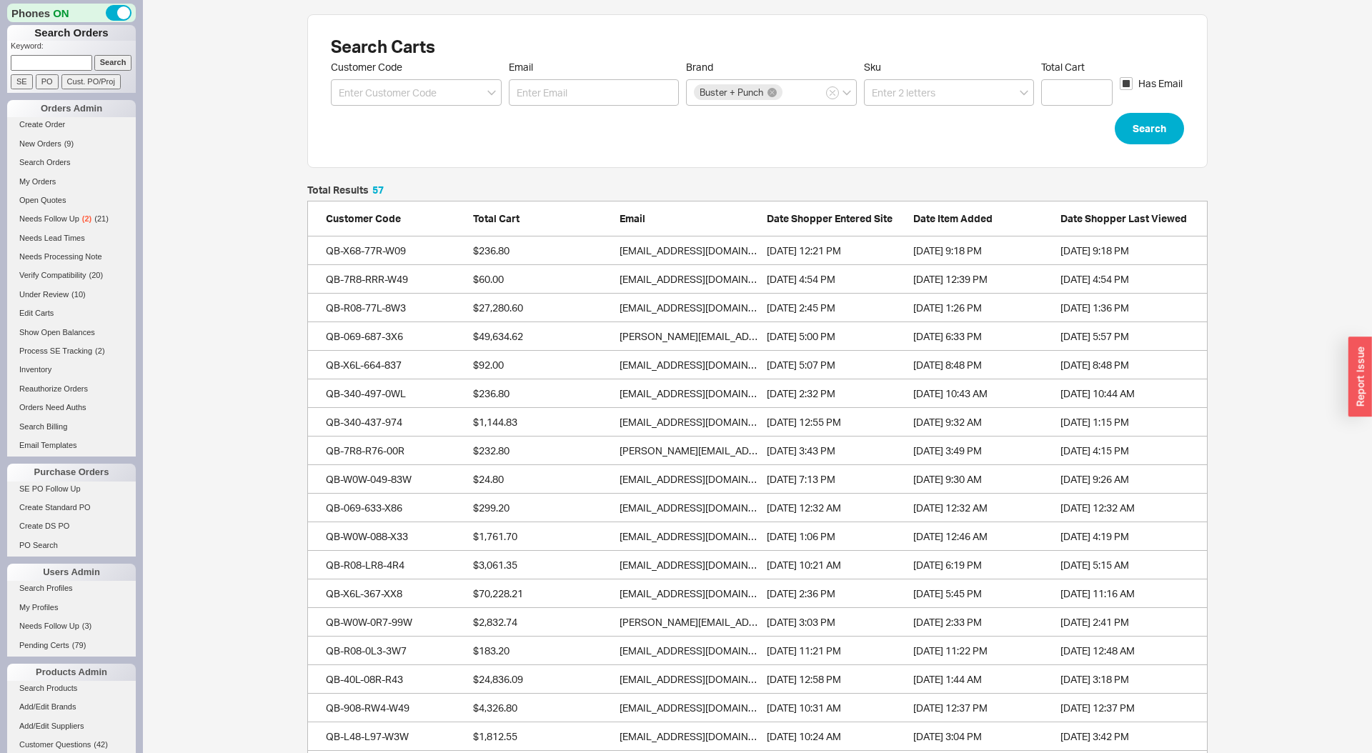
scroll to position [1681, 901]
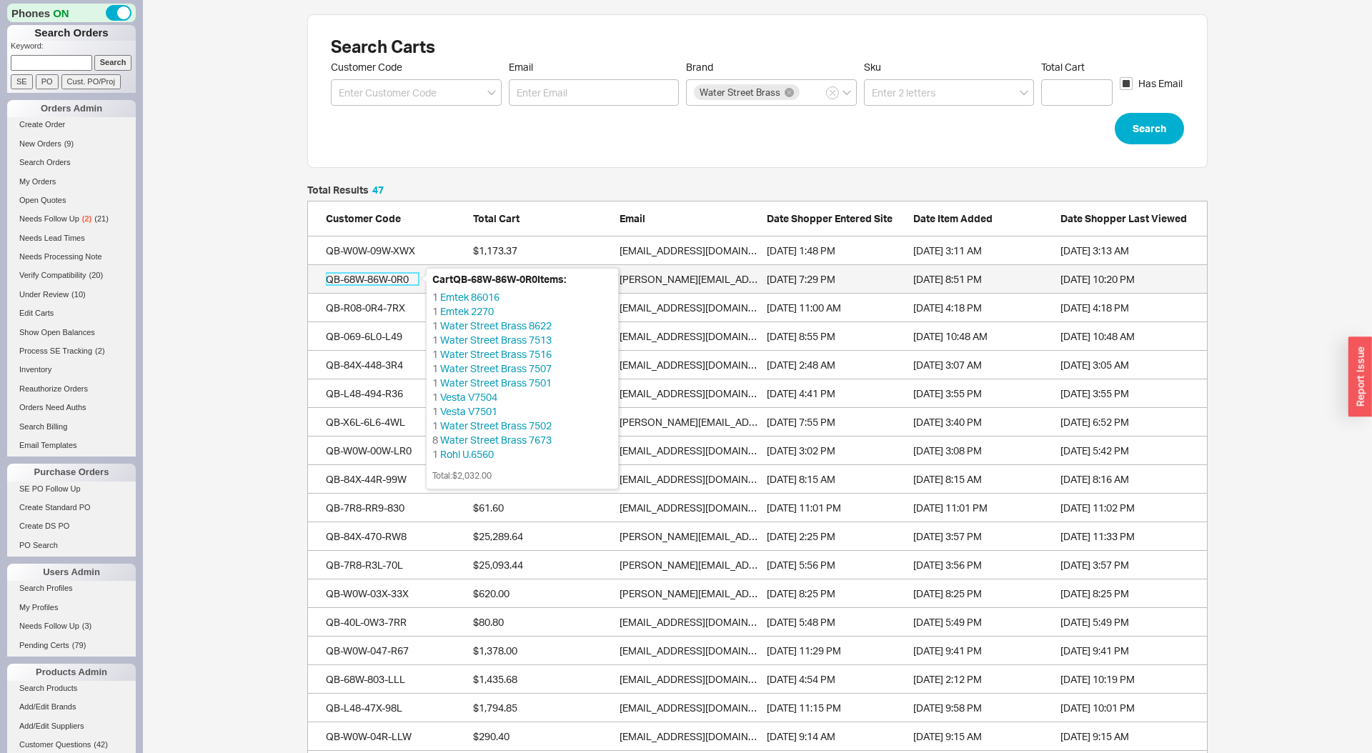
click at [337, 280] on div "QB-68W-86W-0R0" at bounding box center [372, 279] width 93 height 14
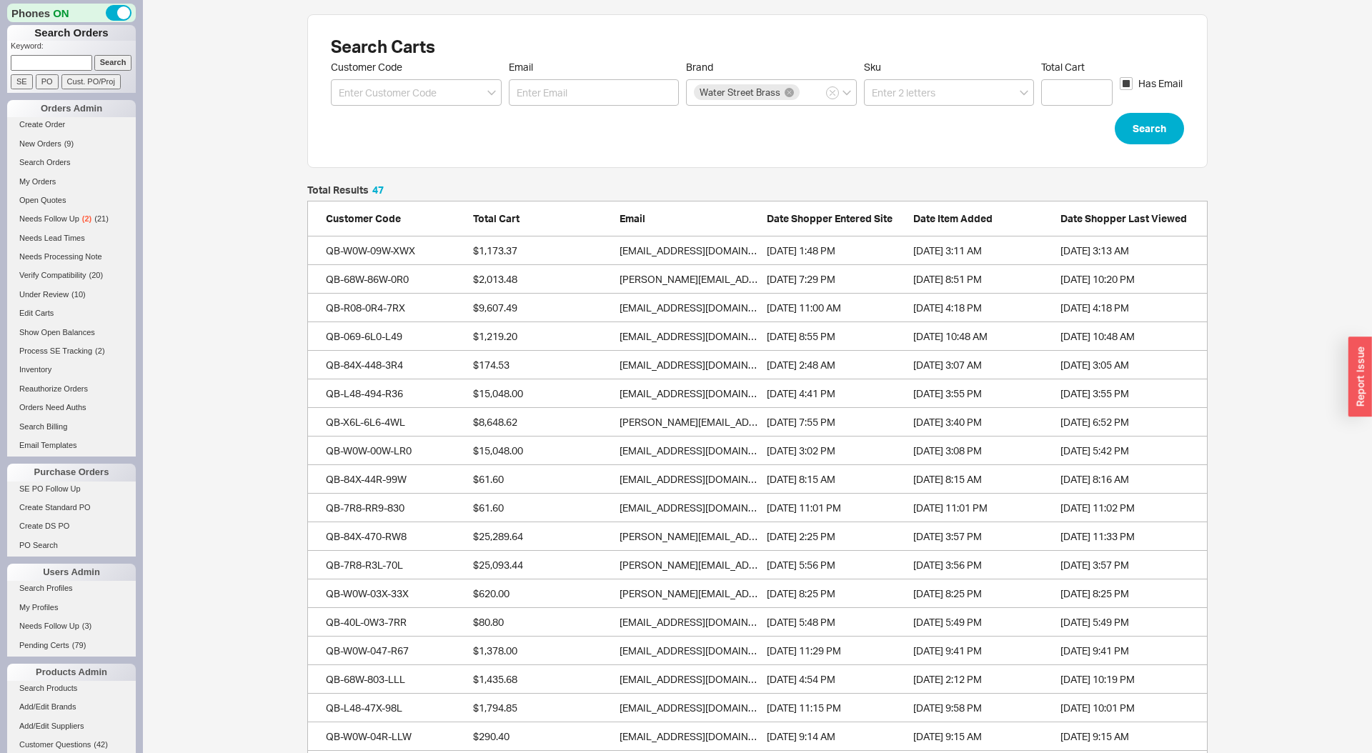
drag, startPoint x: 218, startPoint y: 228, endPoint x: 182, endPoint y: 184, distance: 56.8
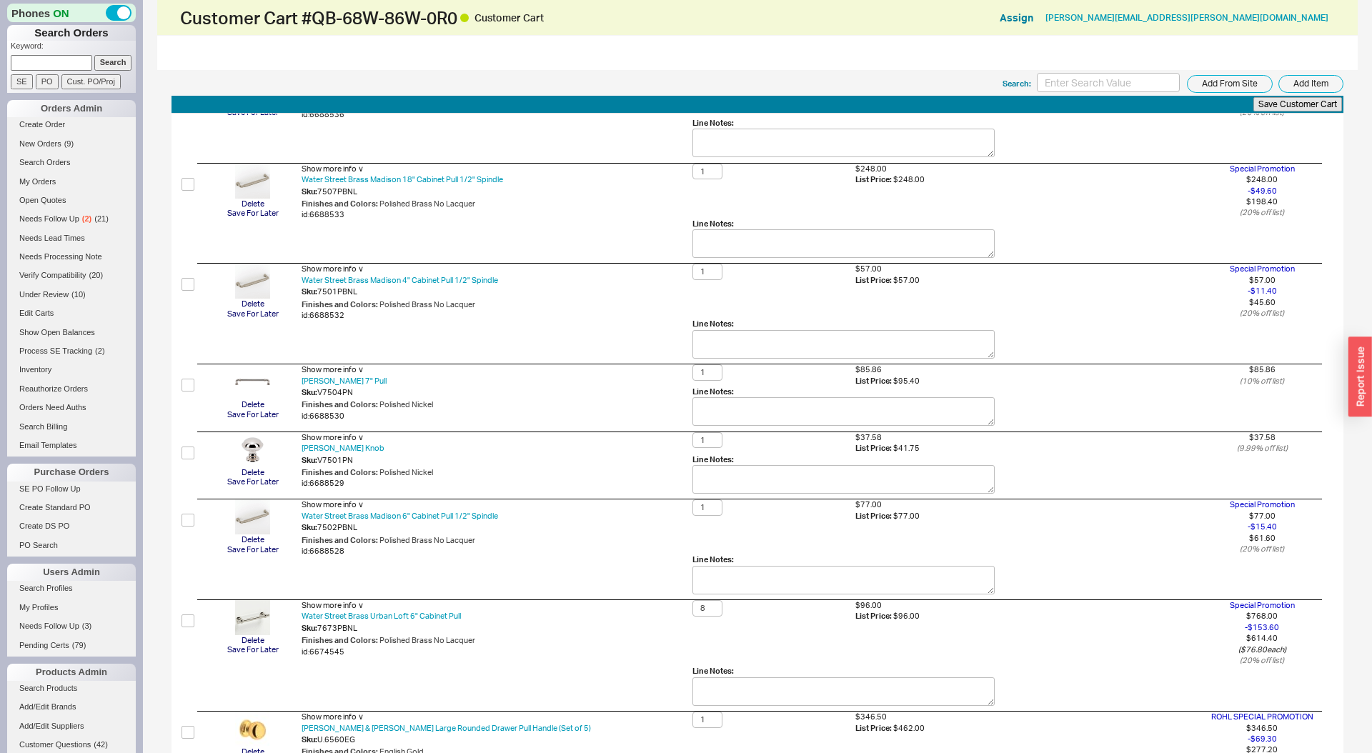
scroll to position [859, 0]
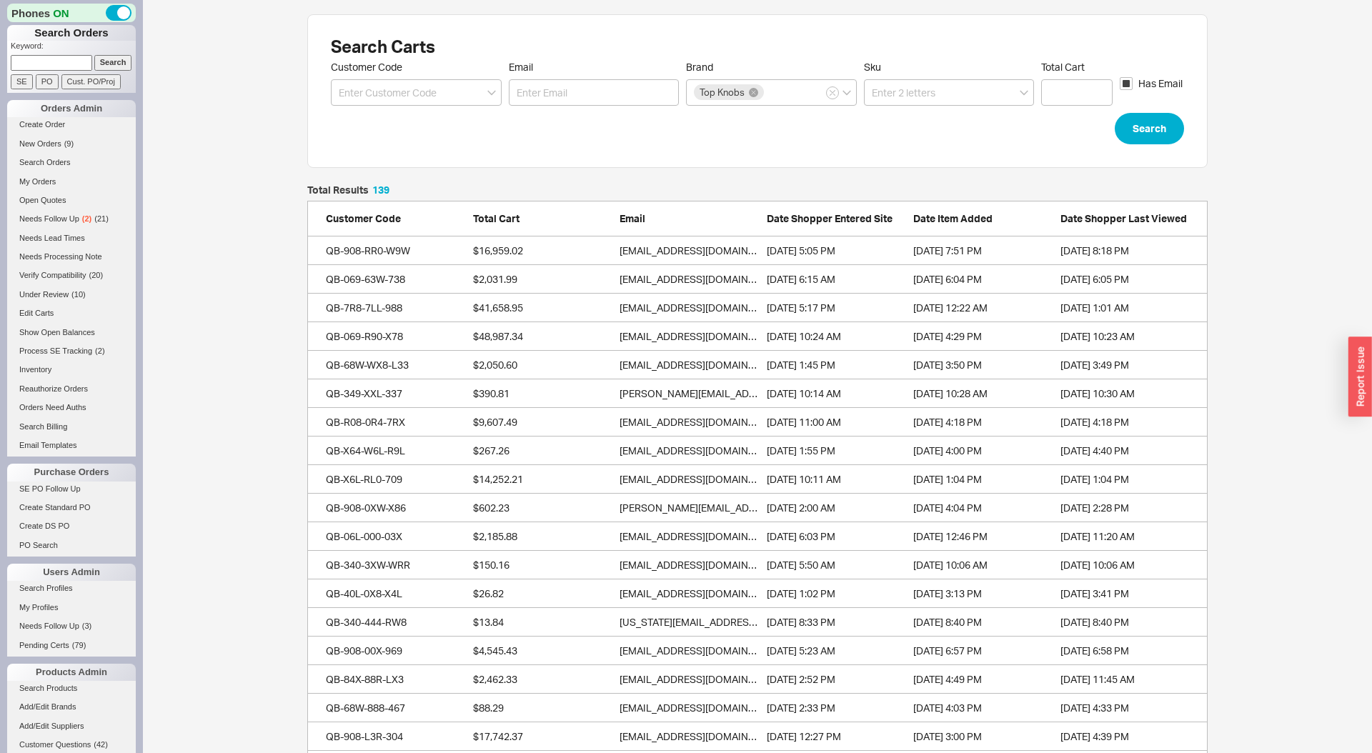
scroll to position [4025, 901]
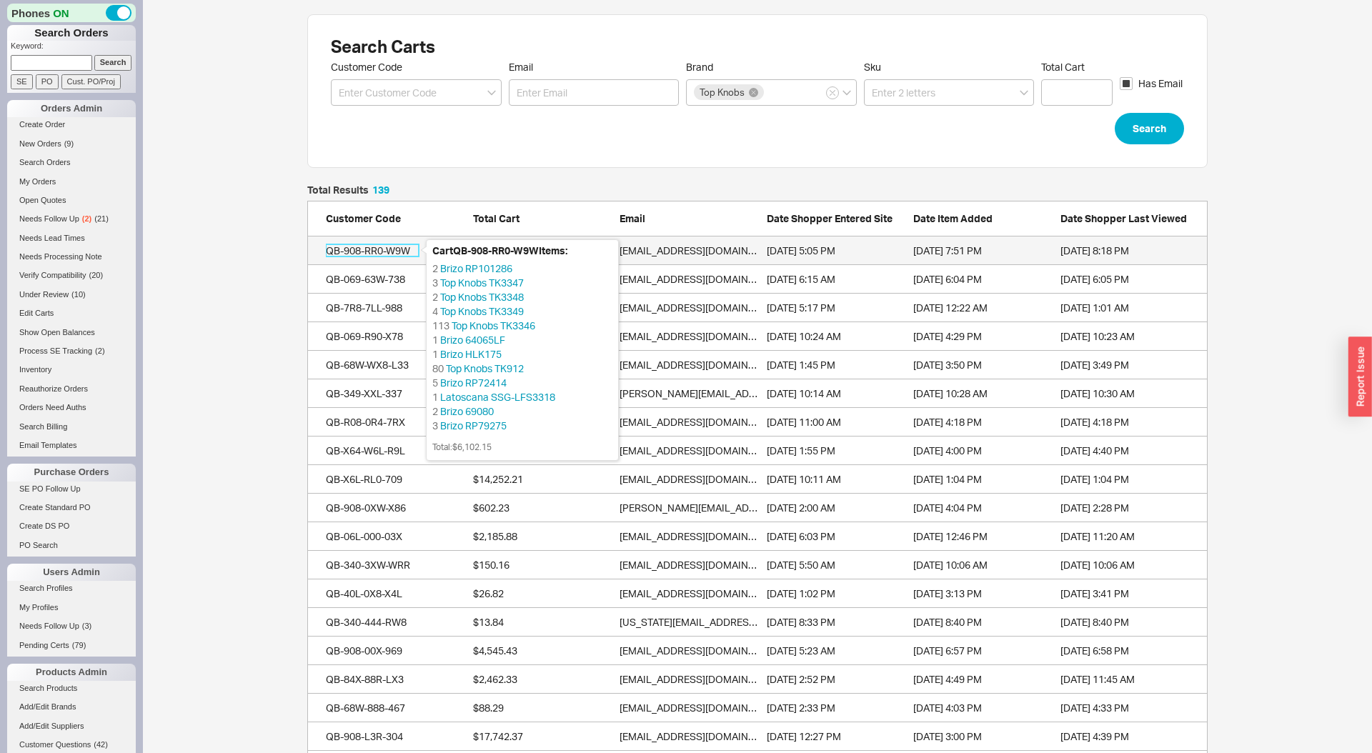
click at [372, 254] on div "QB-908-RR0-W9W" at bounding box center [372, 251] width 93 height 14
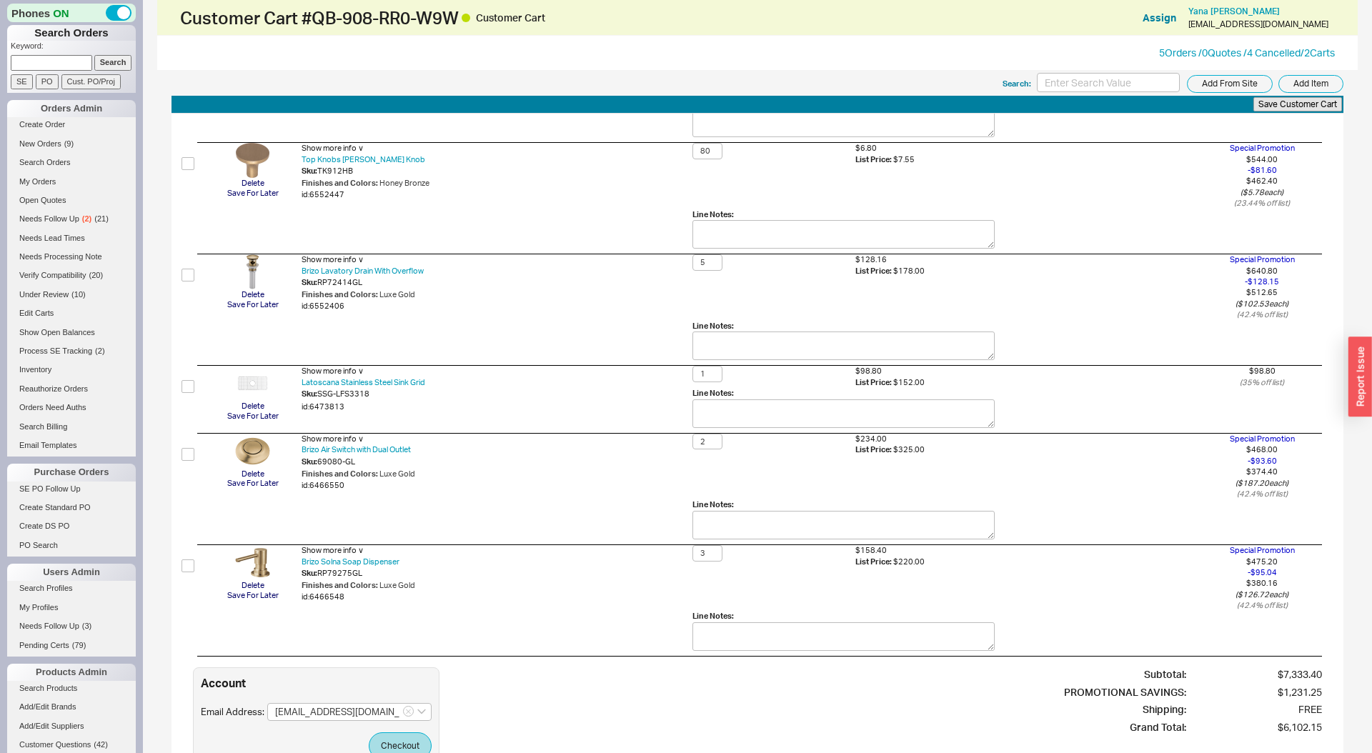
scroll to position [708, 0]
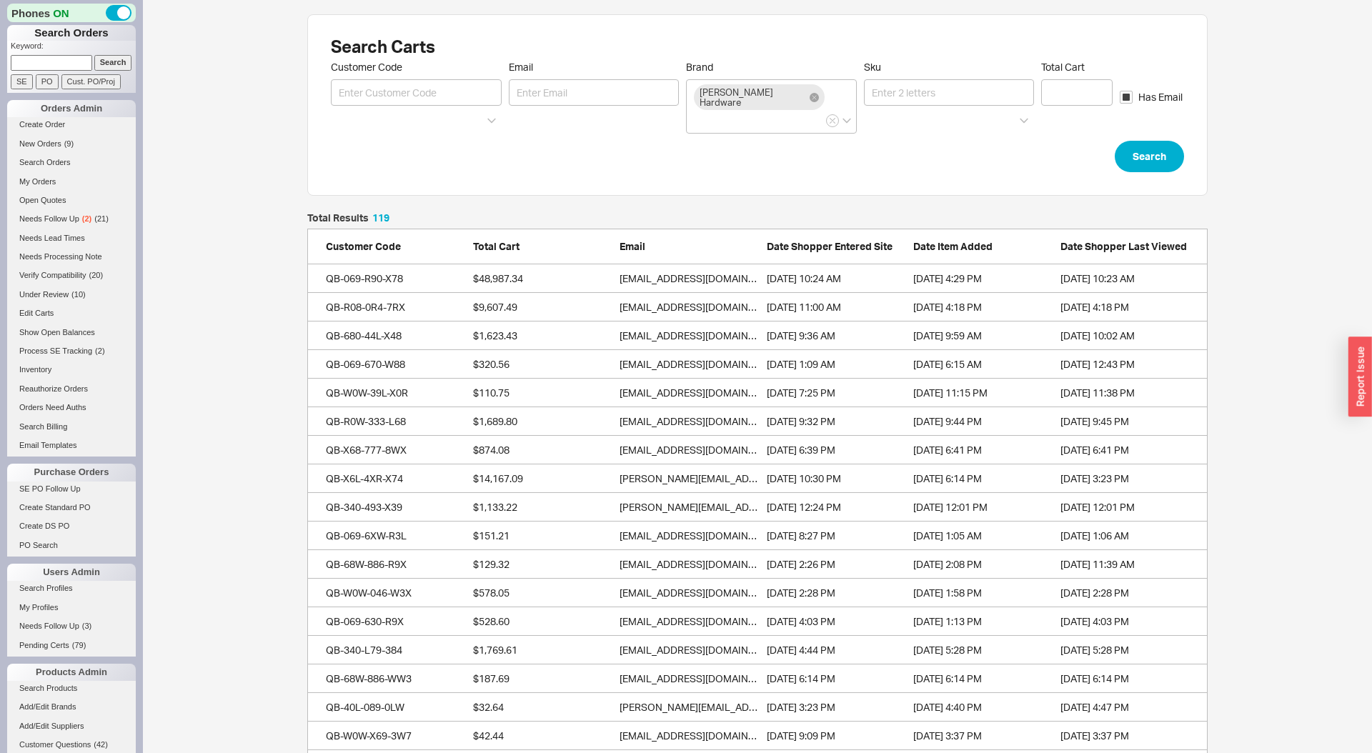
scroll to position [3453, 901]
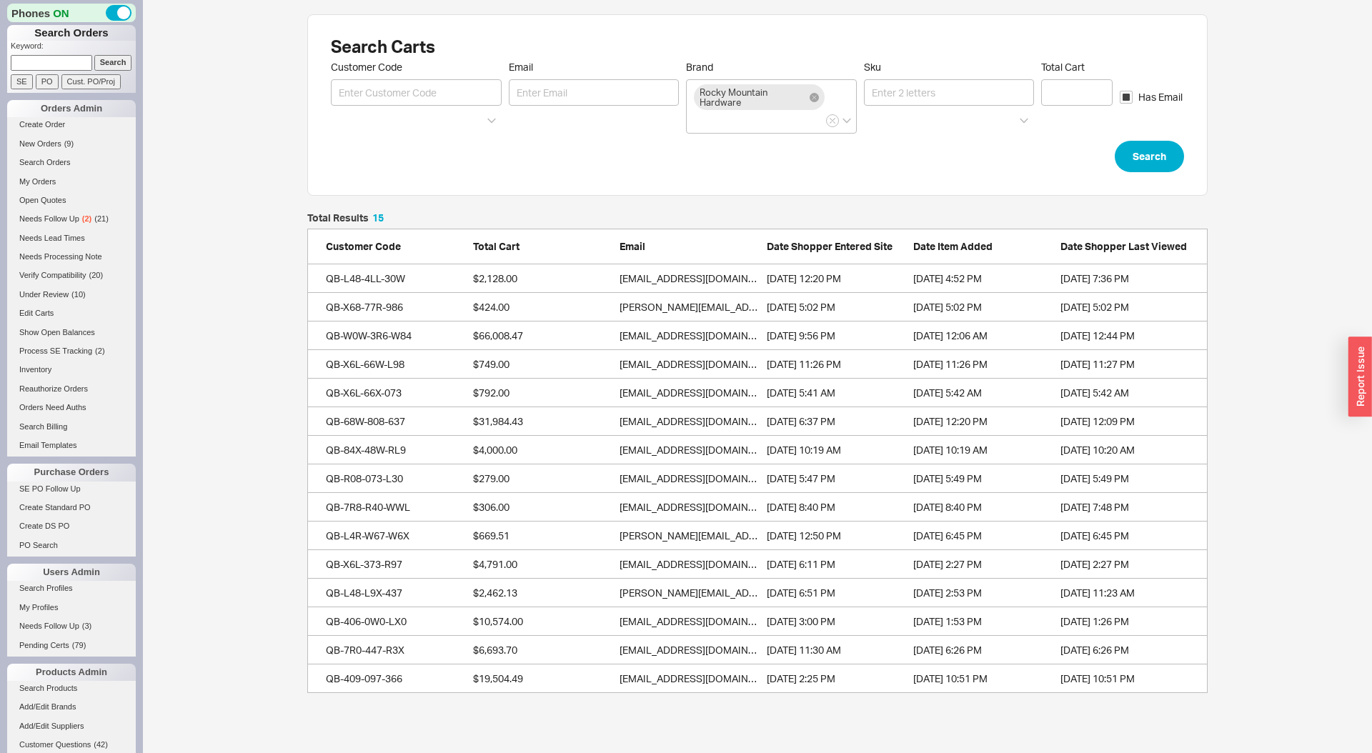
scroll to position [480, 901]
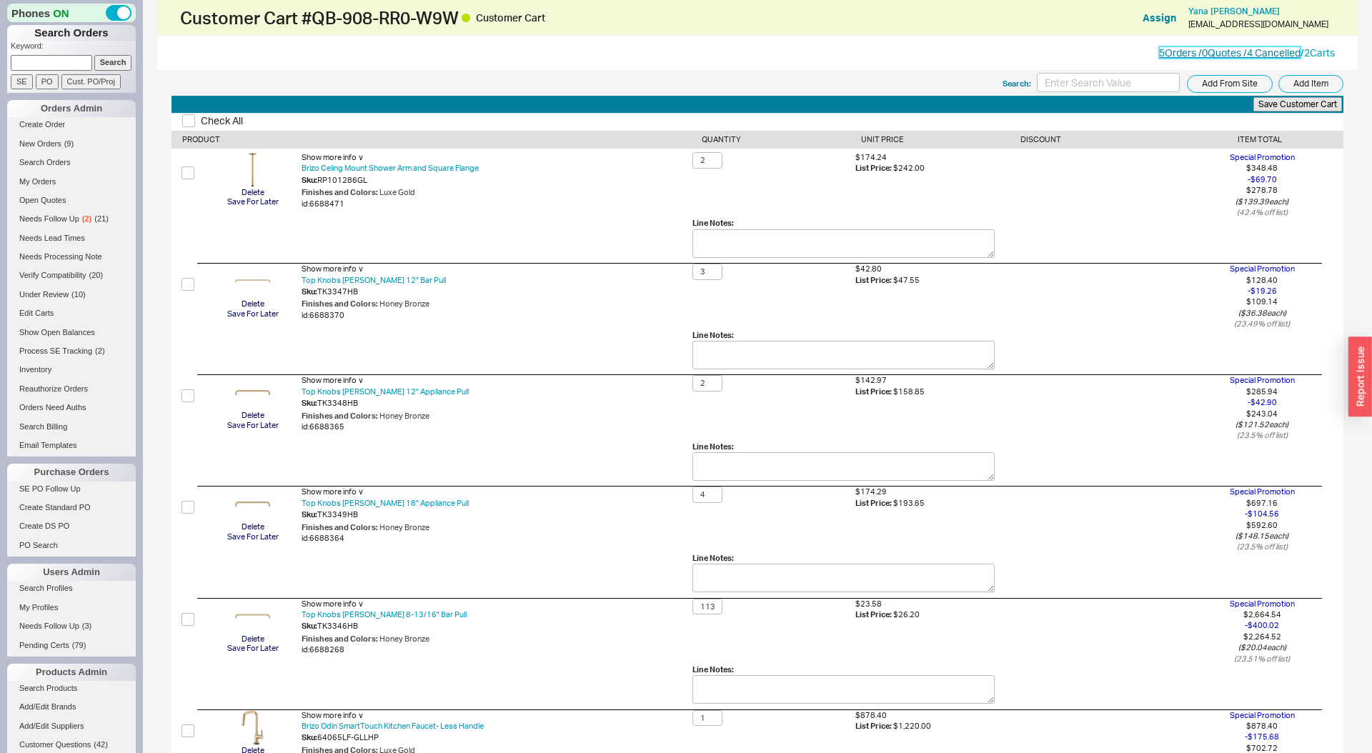
click at [1164, 58] on link "5 Orders / 0 Quotes / 4 Cancelled" at bounding box center [1230, 52] width 142 height 12
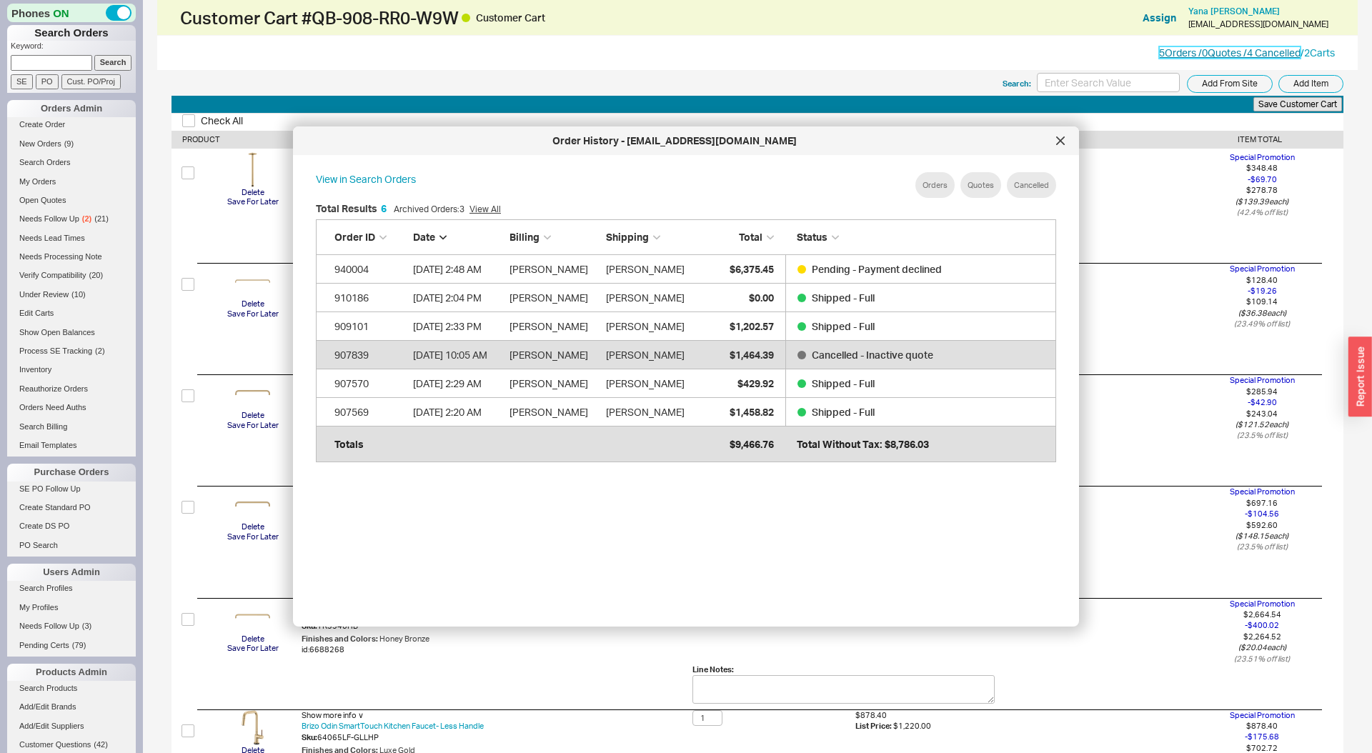
scroll to position [437, 763]
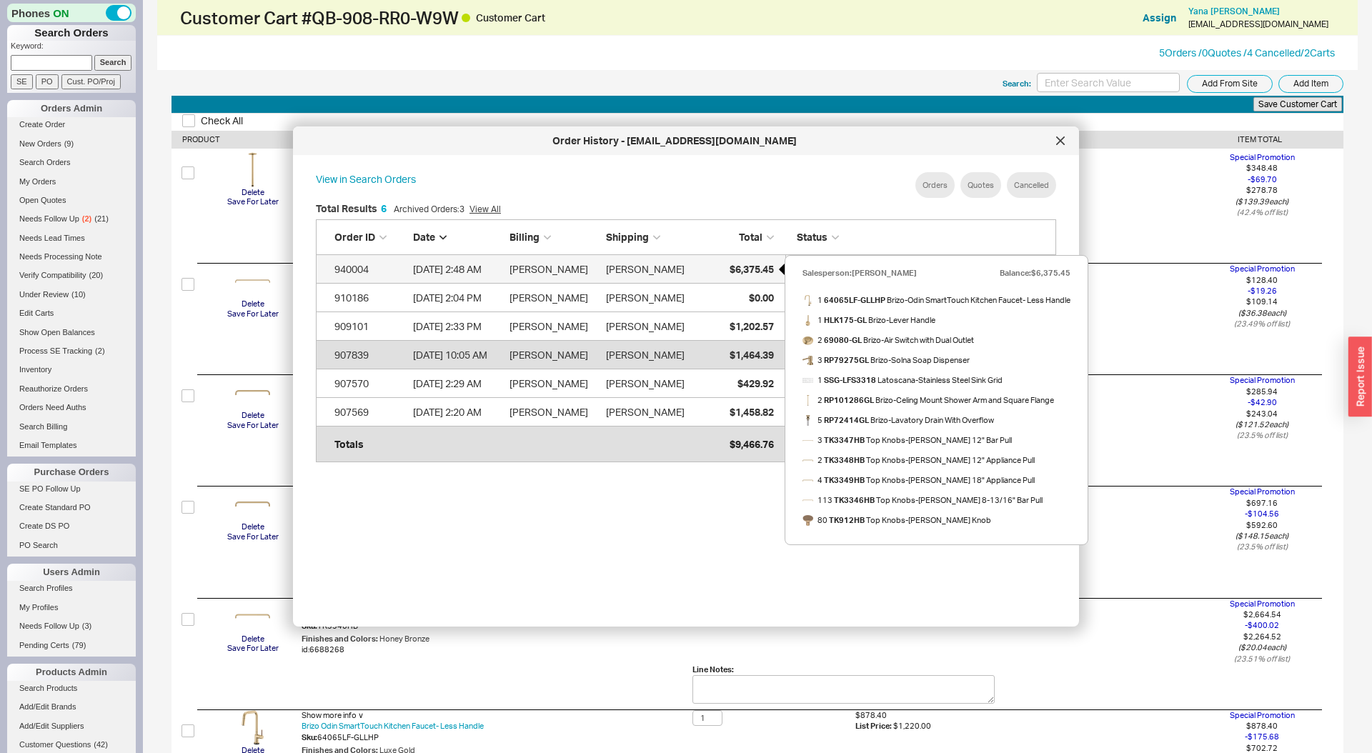
click at [735, 268] on span "$6,375.45" at bounding box center [752, 269] width 44 height 12
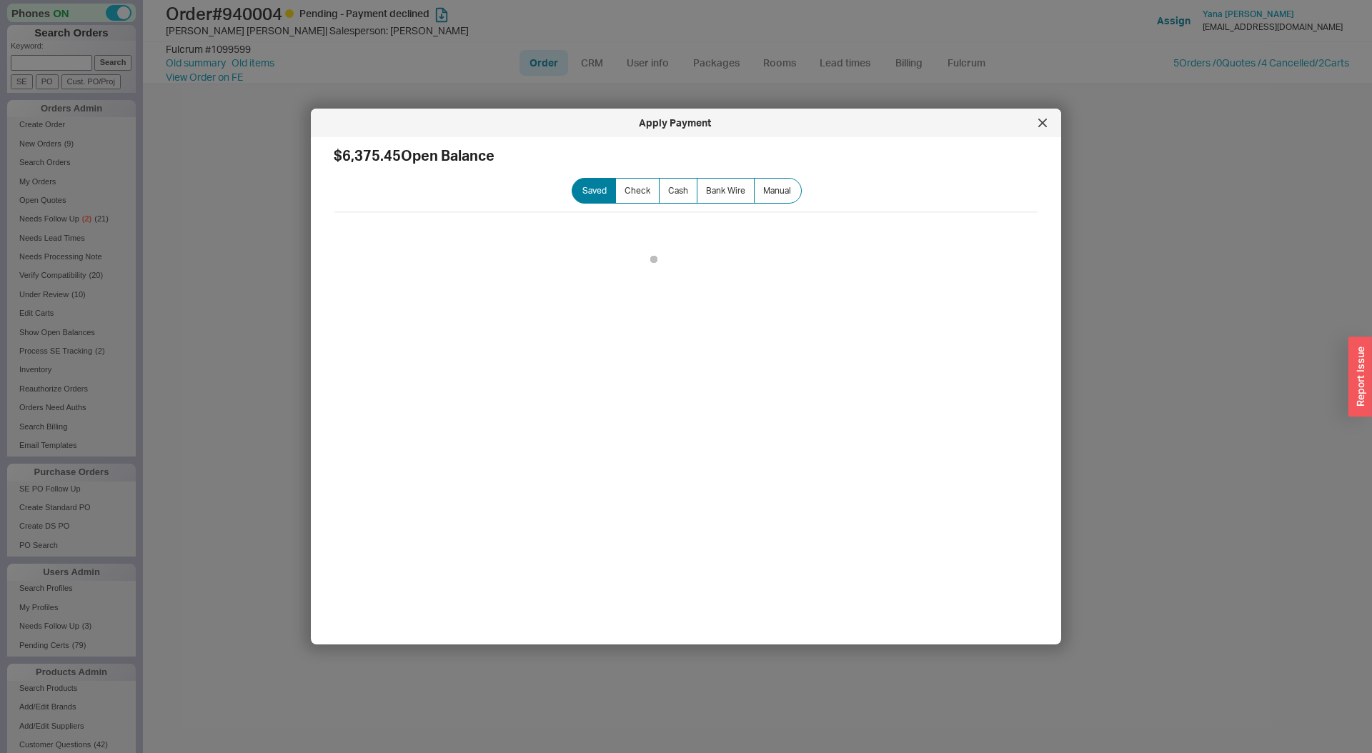
select select "LOW"
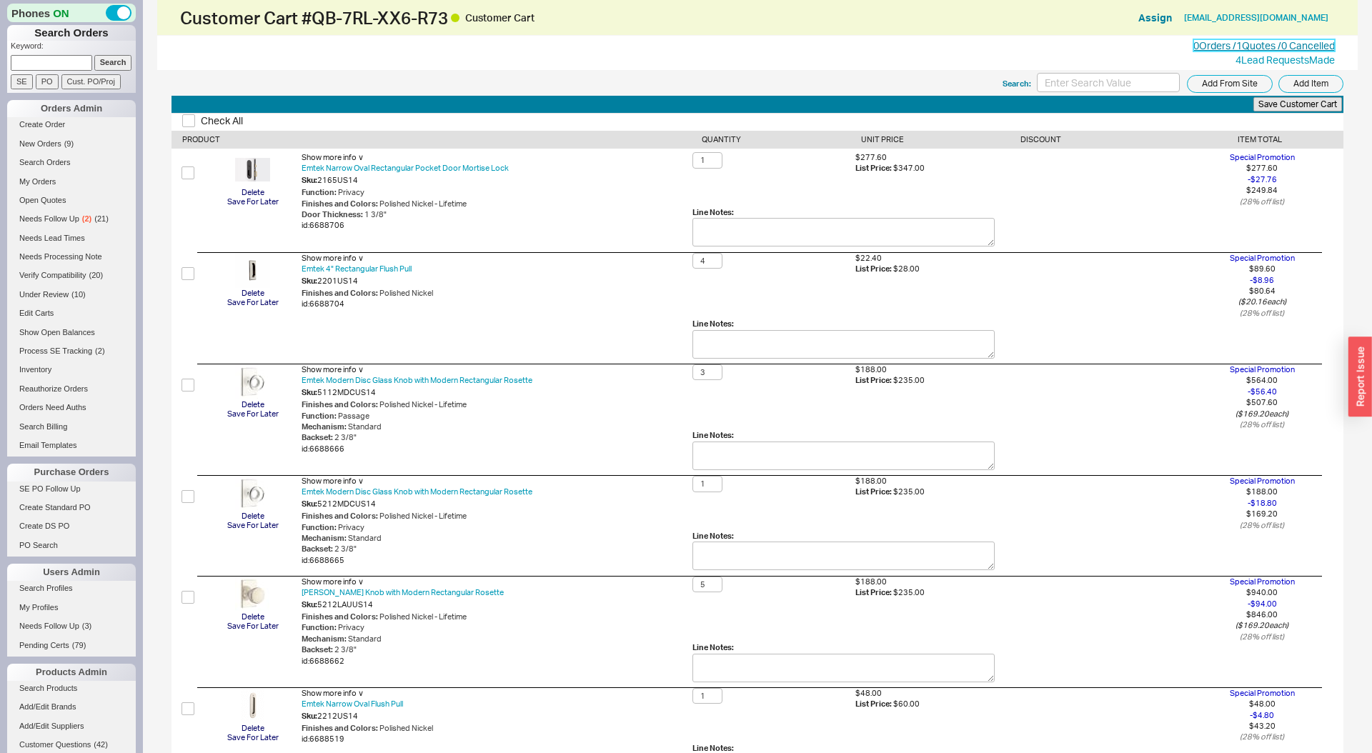
click at [1266, 49] on link "0 Orders / 1 Quotes / 0 Cancelled" at bounding box center [1265, 45] width 142 height 12
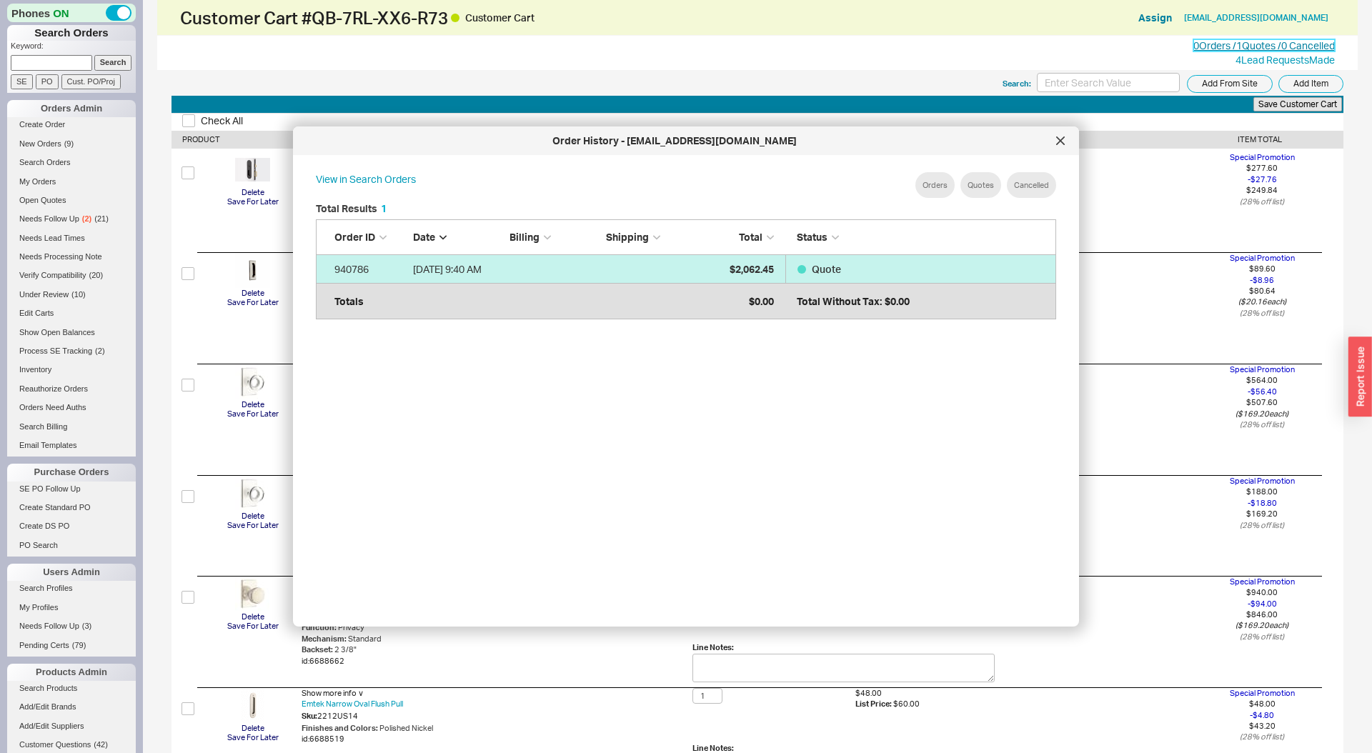
scroll to position [437, 763]
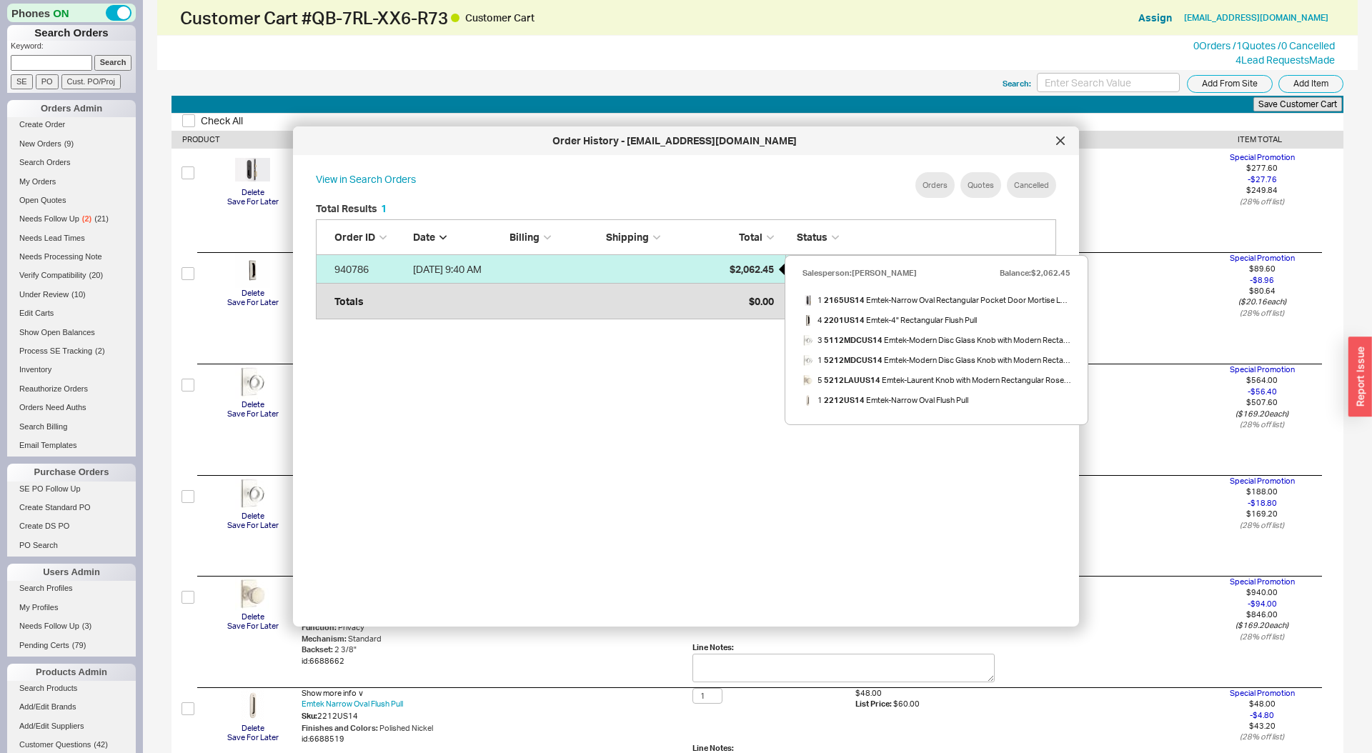
click at [724, 266] on div "$2,062.45" at bounding box center [738, 269] width 71 height 29
select select "LOW"
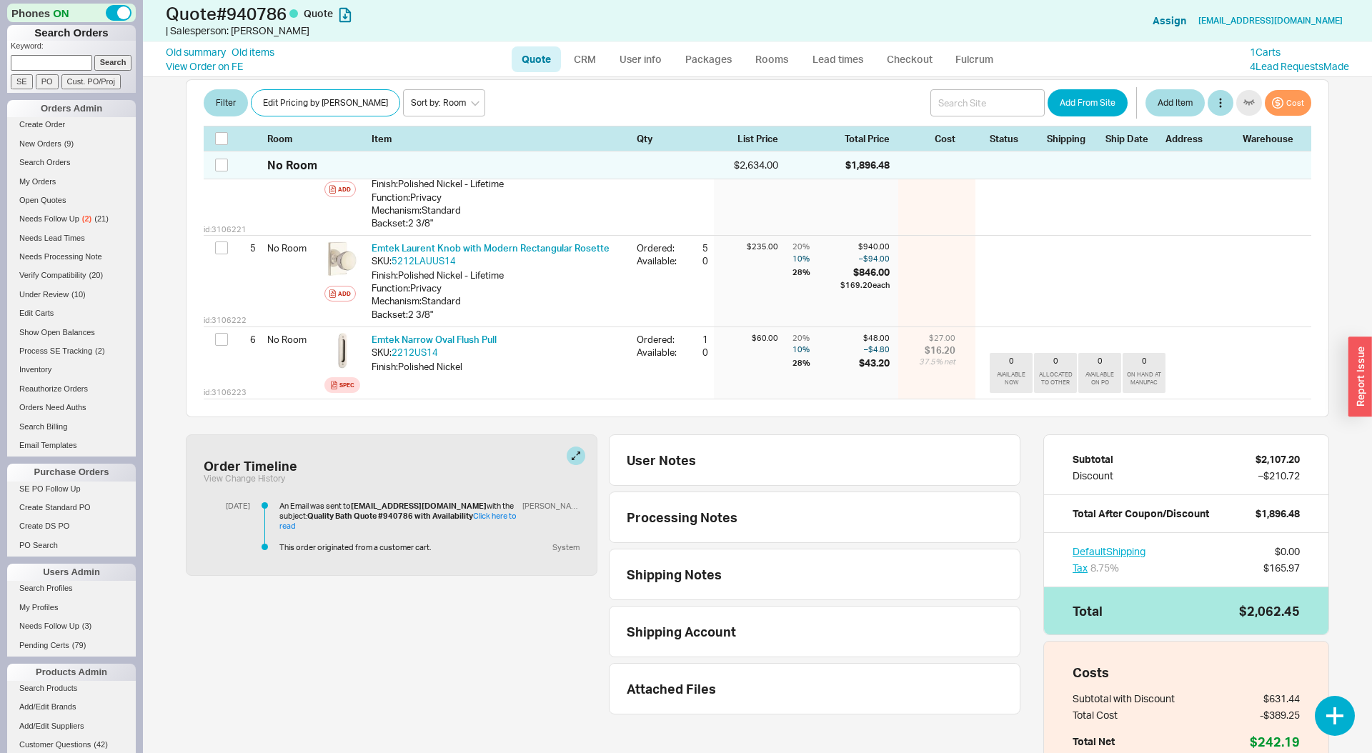
scroll to position [545, 0]
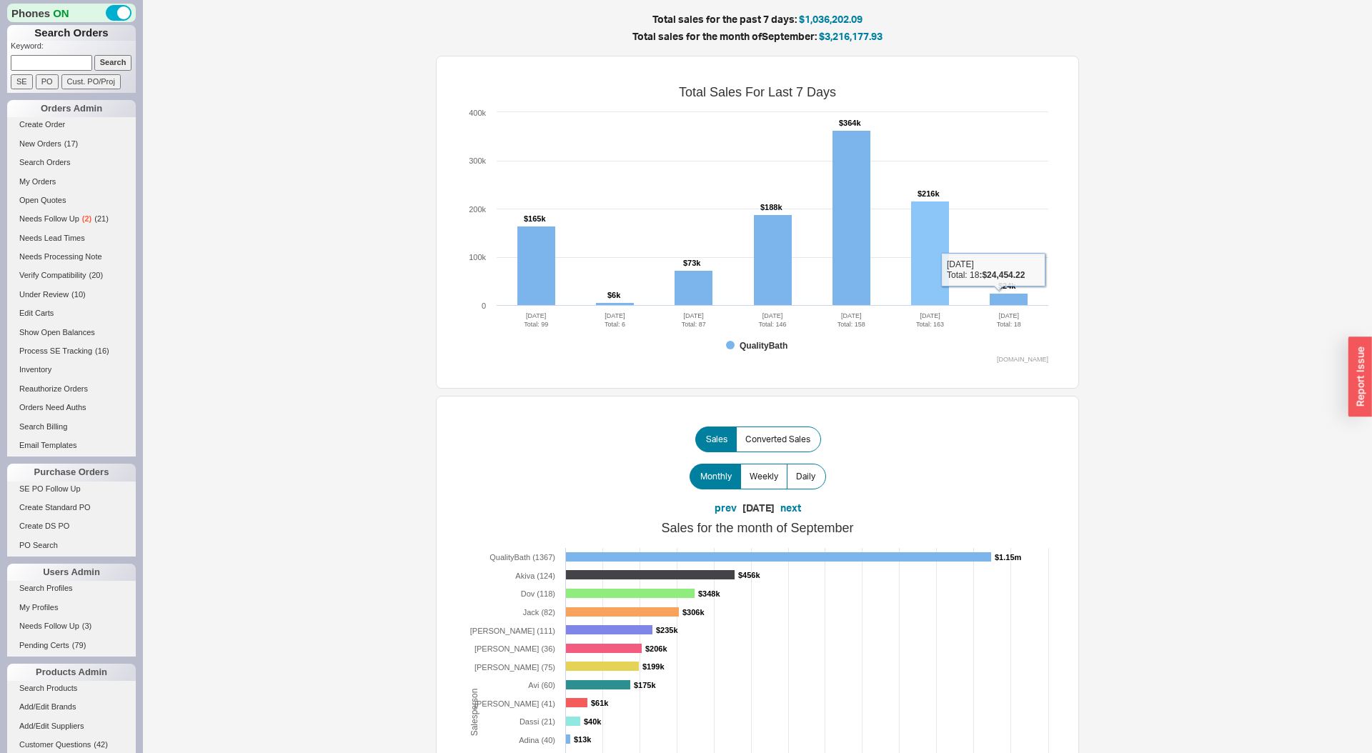
click at [1008, 294] on rect at bounding box center [1009, 300] width 38 height 12
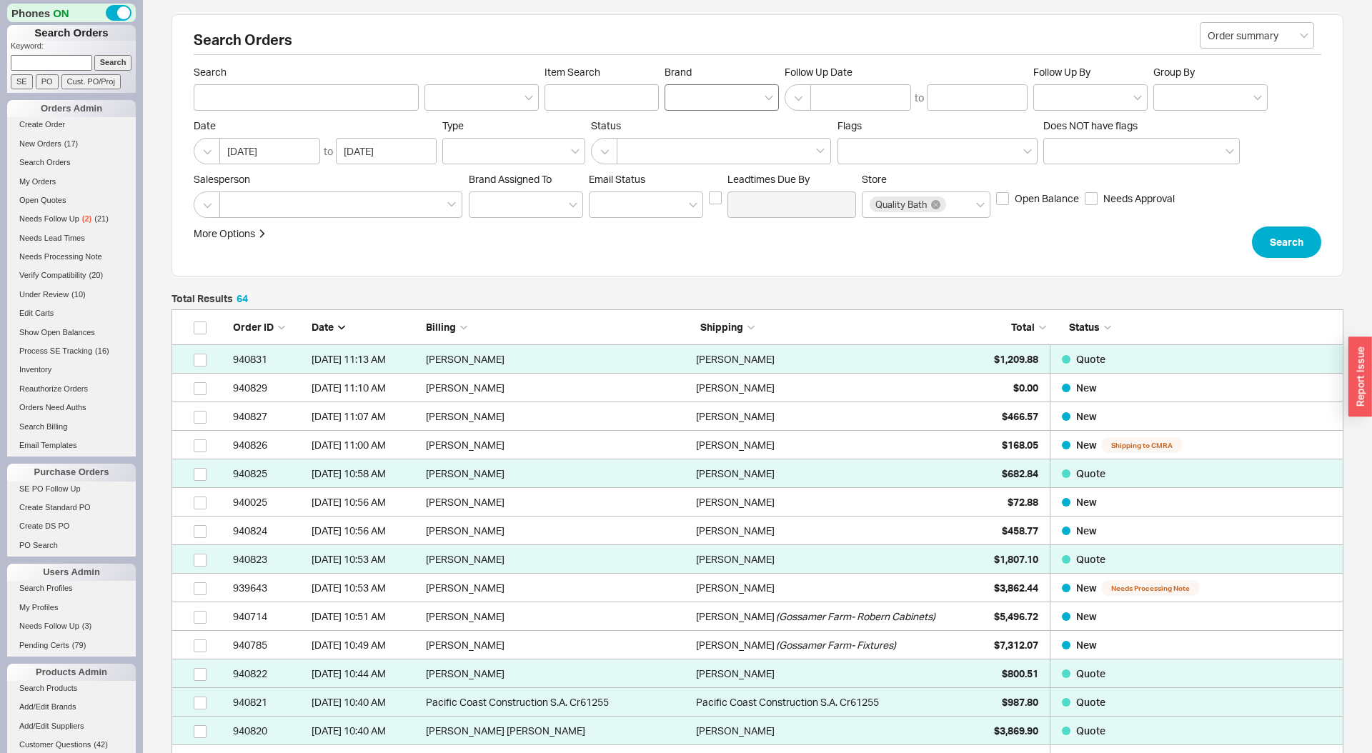
scroll to position [1894, 1172]
click at [740, 93] on div at bounding box center [722, 97] width 114 height 26
click at [683, 93] on input "Brand" at bounding box center [678, 97] width 10 height 16
type input "emte"
type input "Brand"
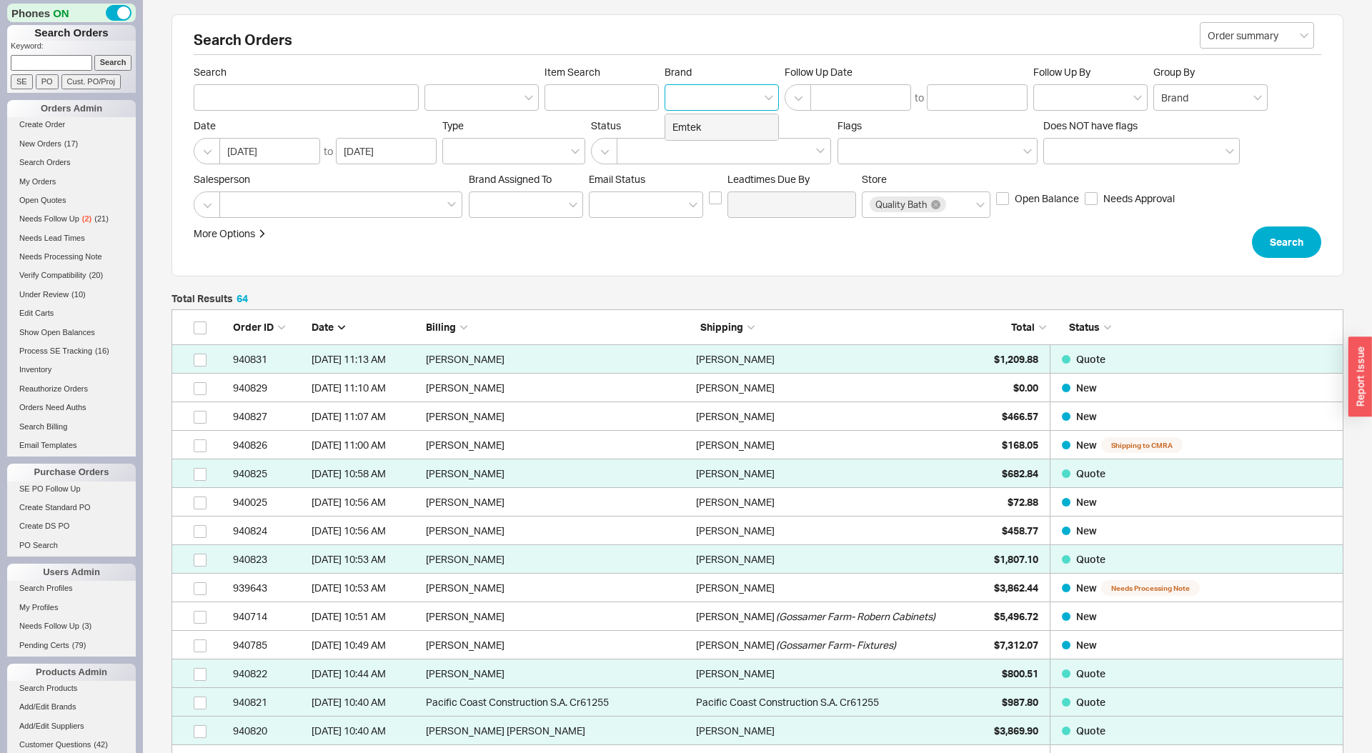
click button "Search" at bounding box center [1286, 242] width 69 height 31
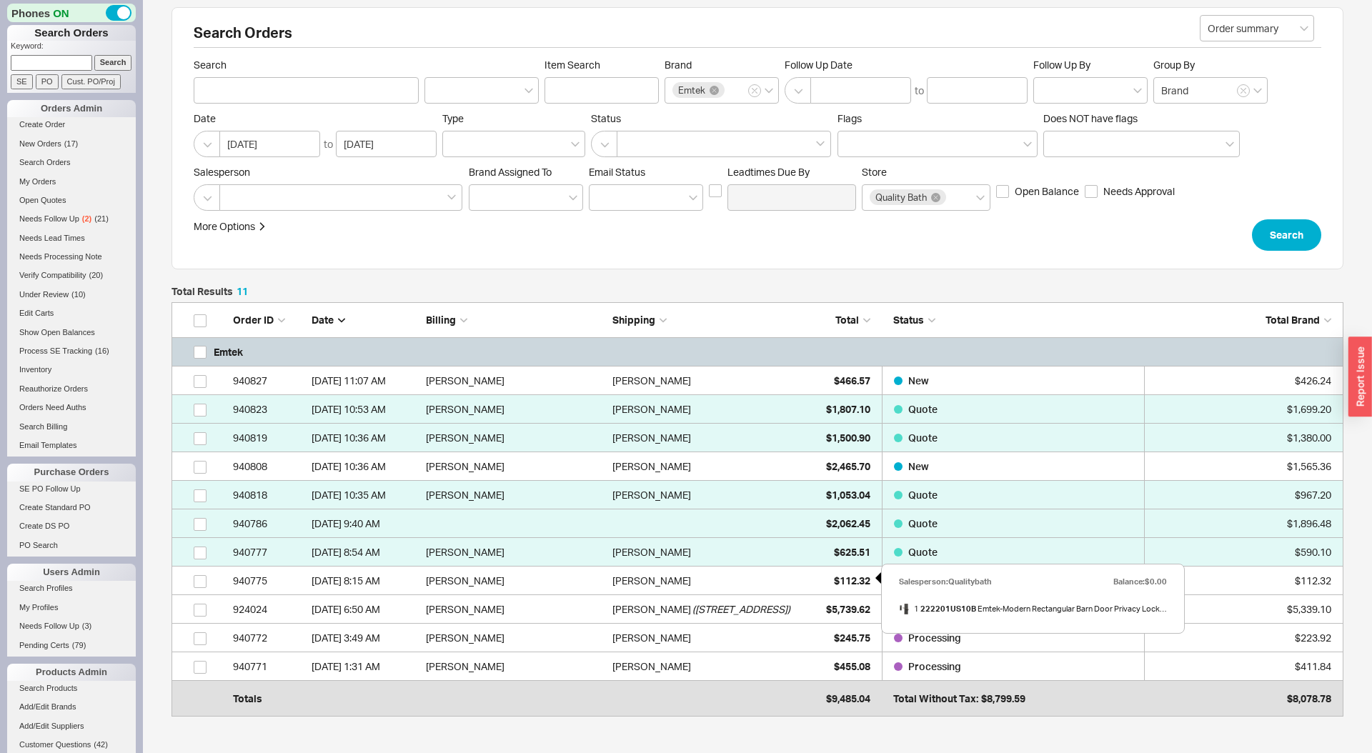
scroll to position [10, 0]
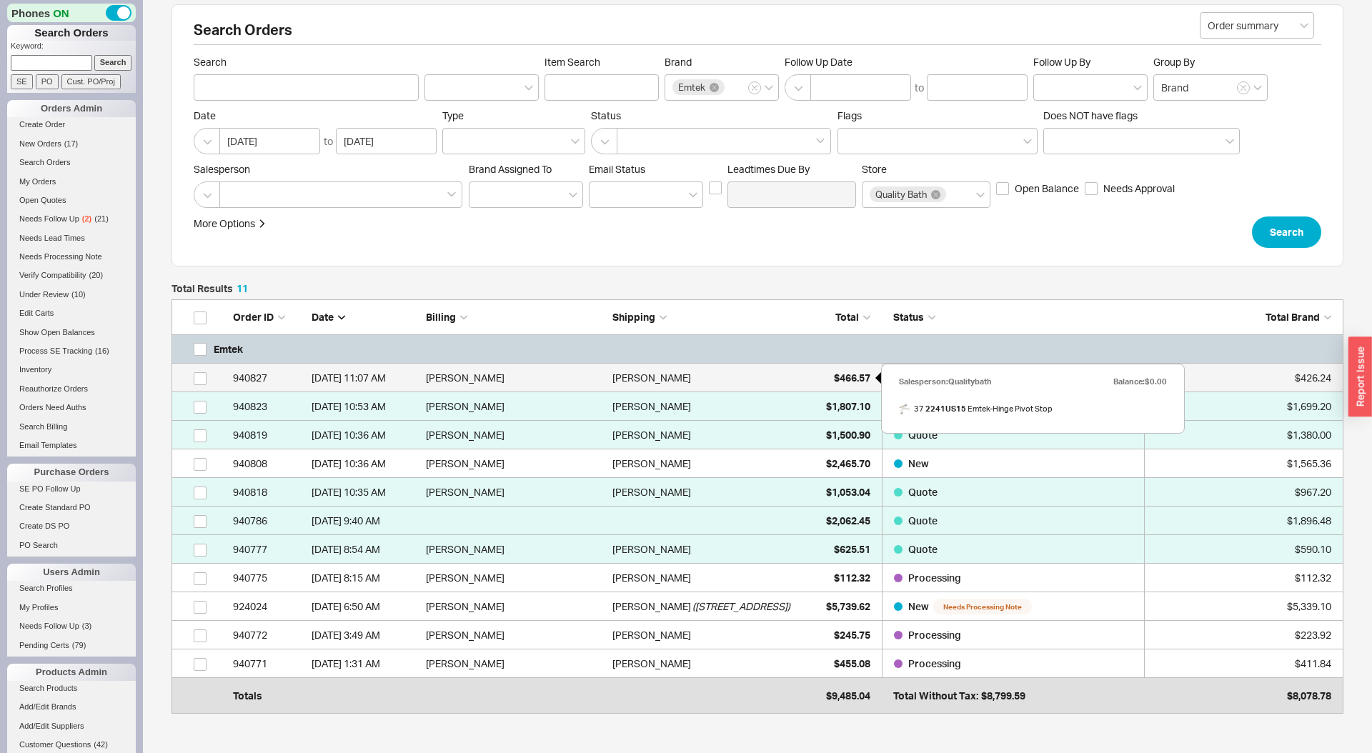
click at [829, 369] on div "$466.57" at bounding box center [834, 378] width 71 height 29
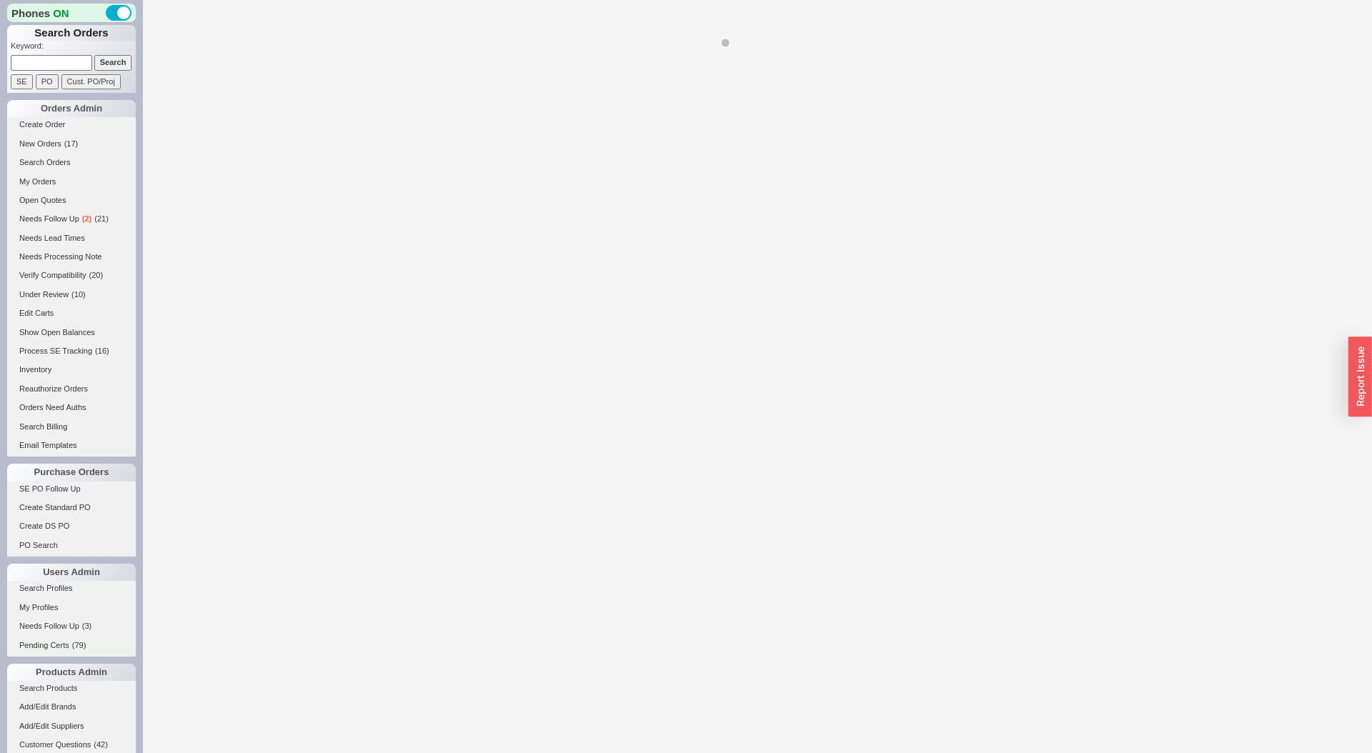
select select "LOW"
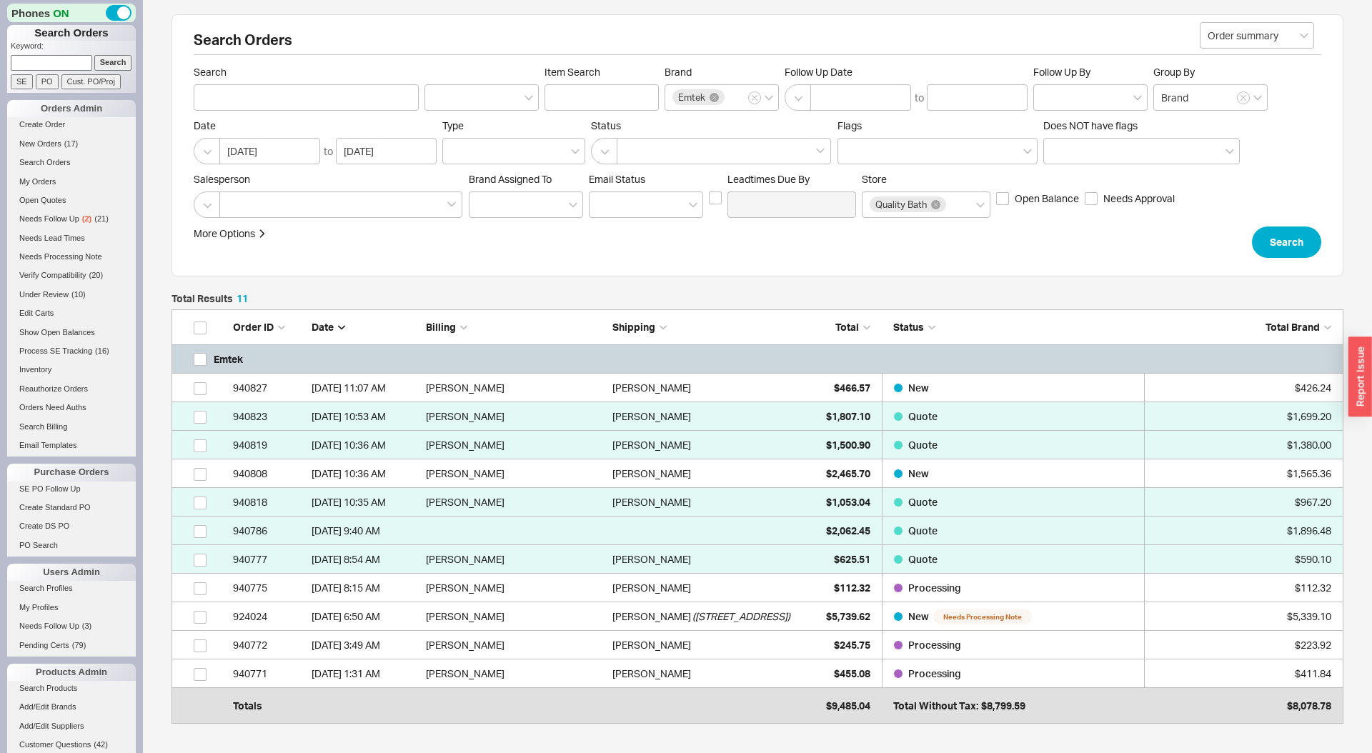
scroll to position [407, 1172]
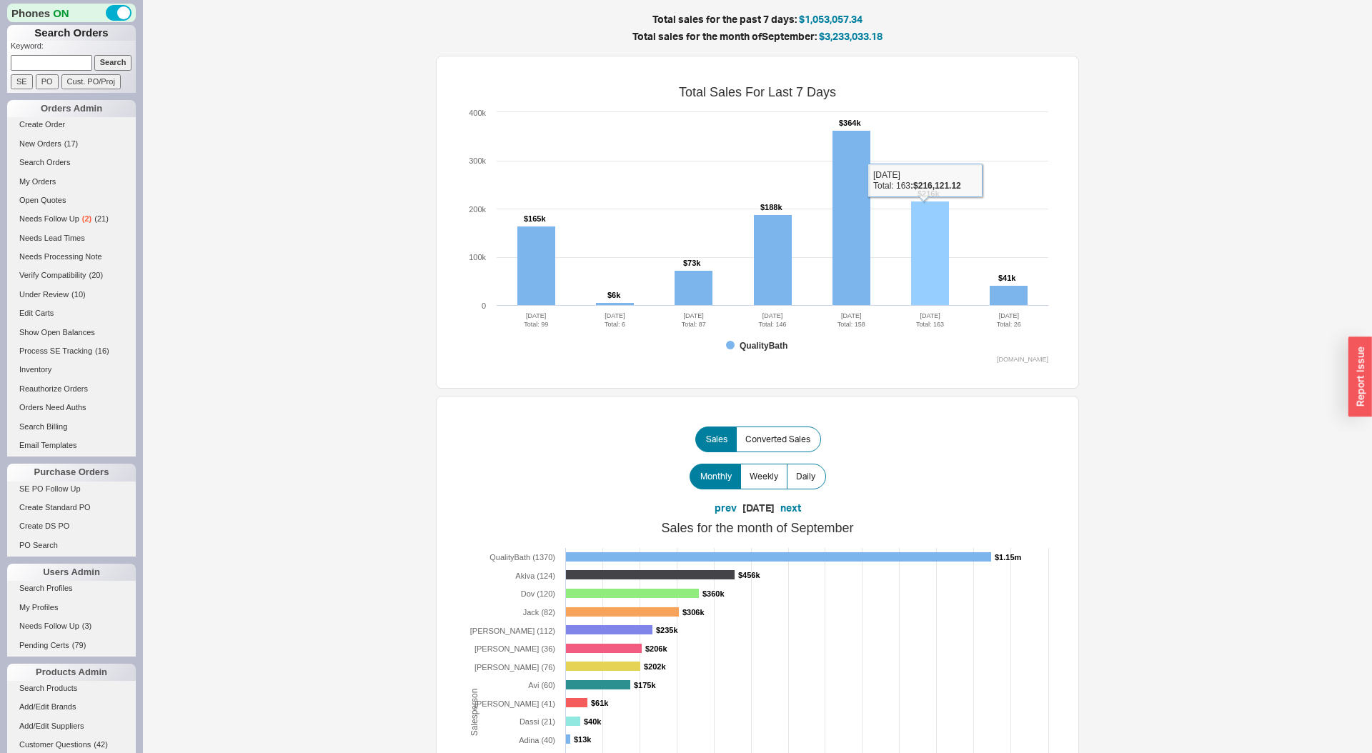
click at [933, 283] on rect at bounding box center [930, 254] width 38 height 104
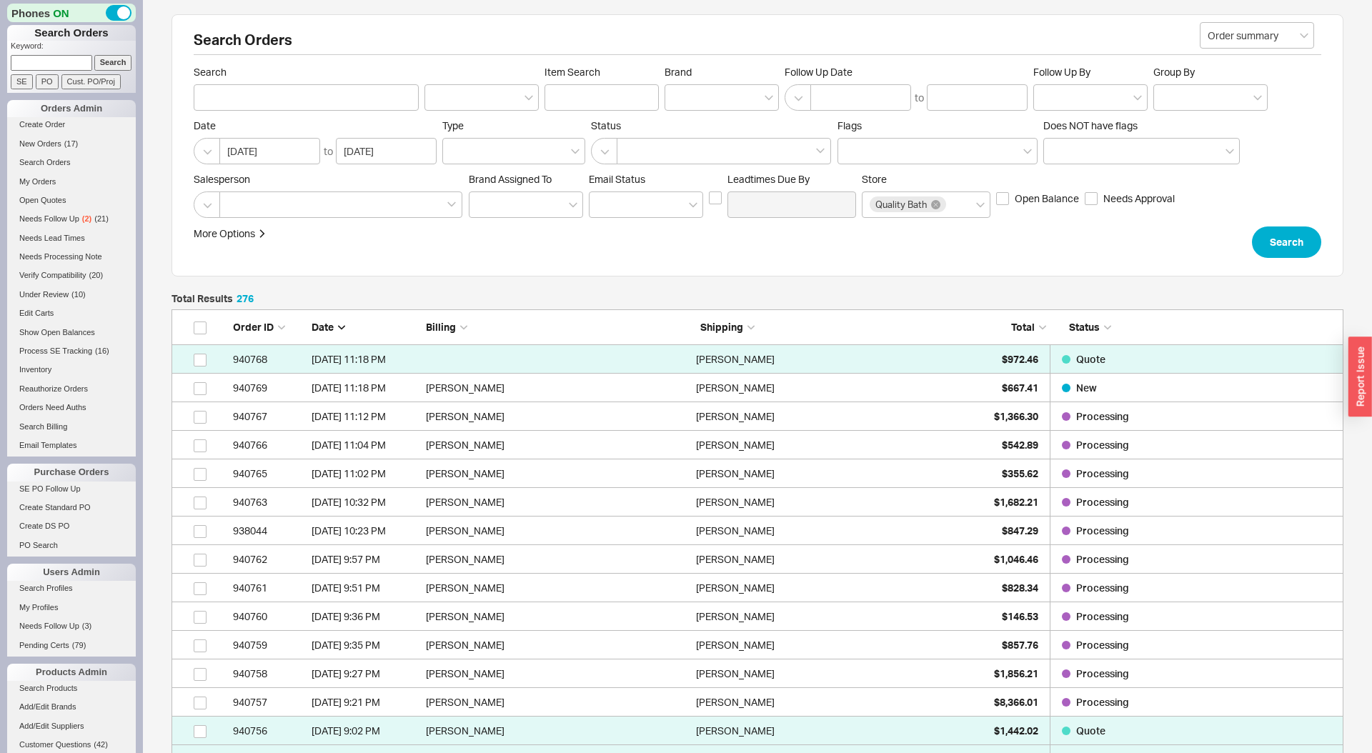
scroll to position [7955, 1172]
click at [704, 101] on div at bounding box center [722, 97] width 114 height 26
click at [683, 101] on input "Brand" at bounding box center [678, 97] width 10 height 16
type input "emte"
type input "Brand"
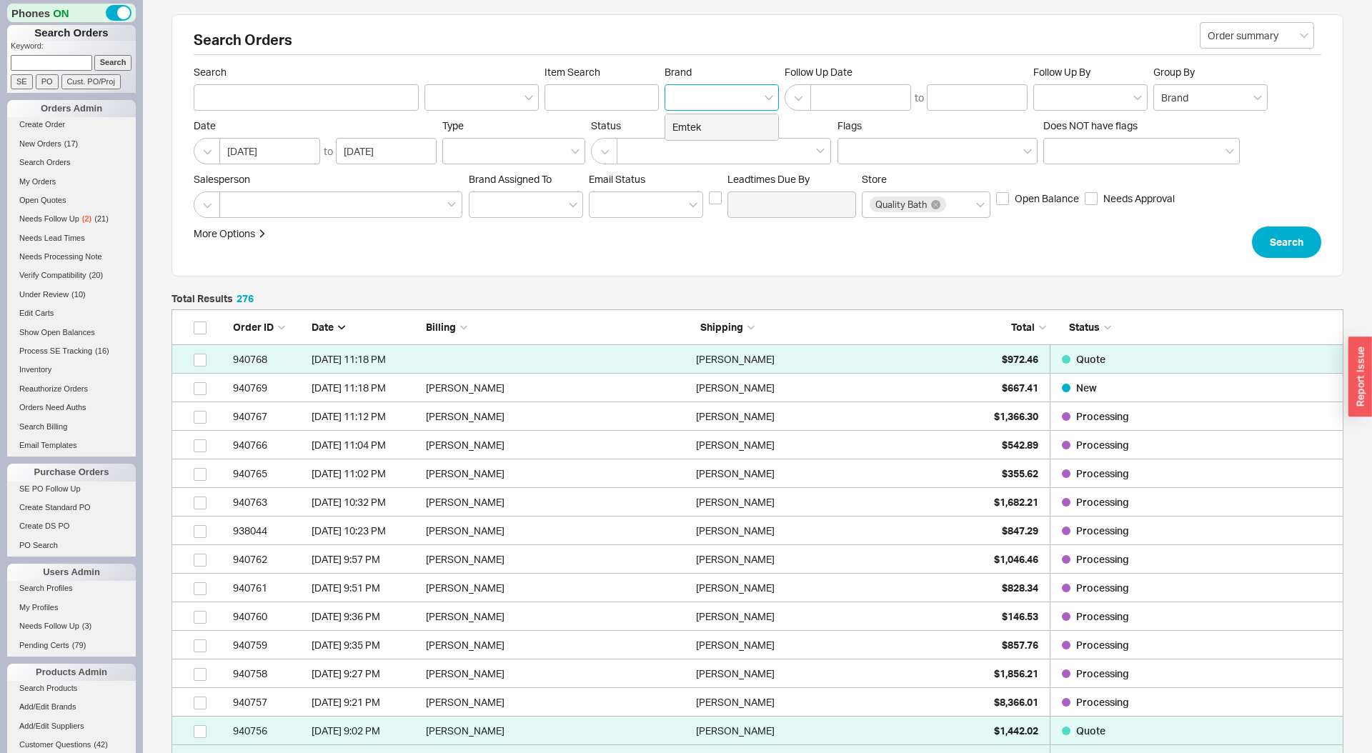
click button "Search" at bounding box center [1286, 242] width 69 height 31
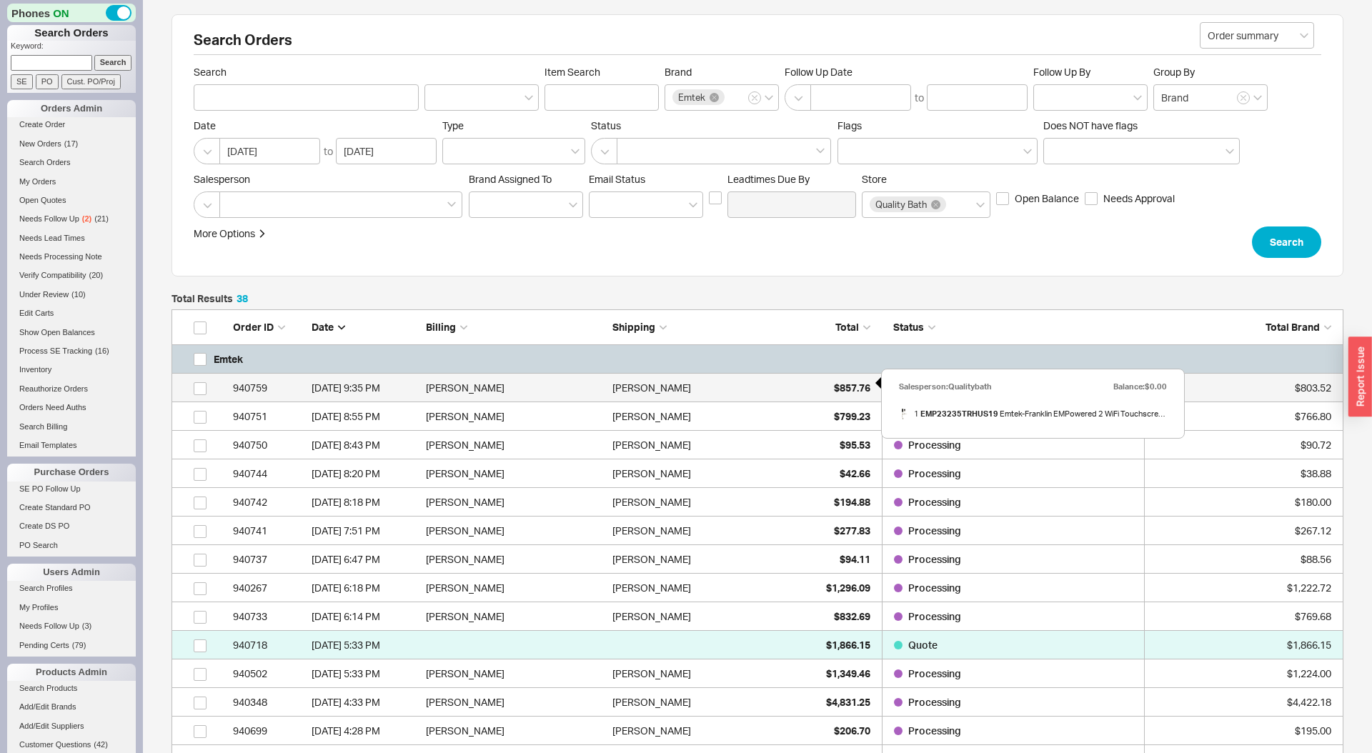
scroll to position [7, 0]
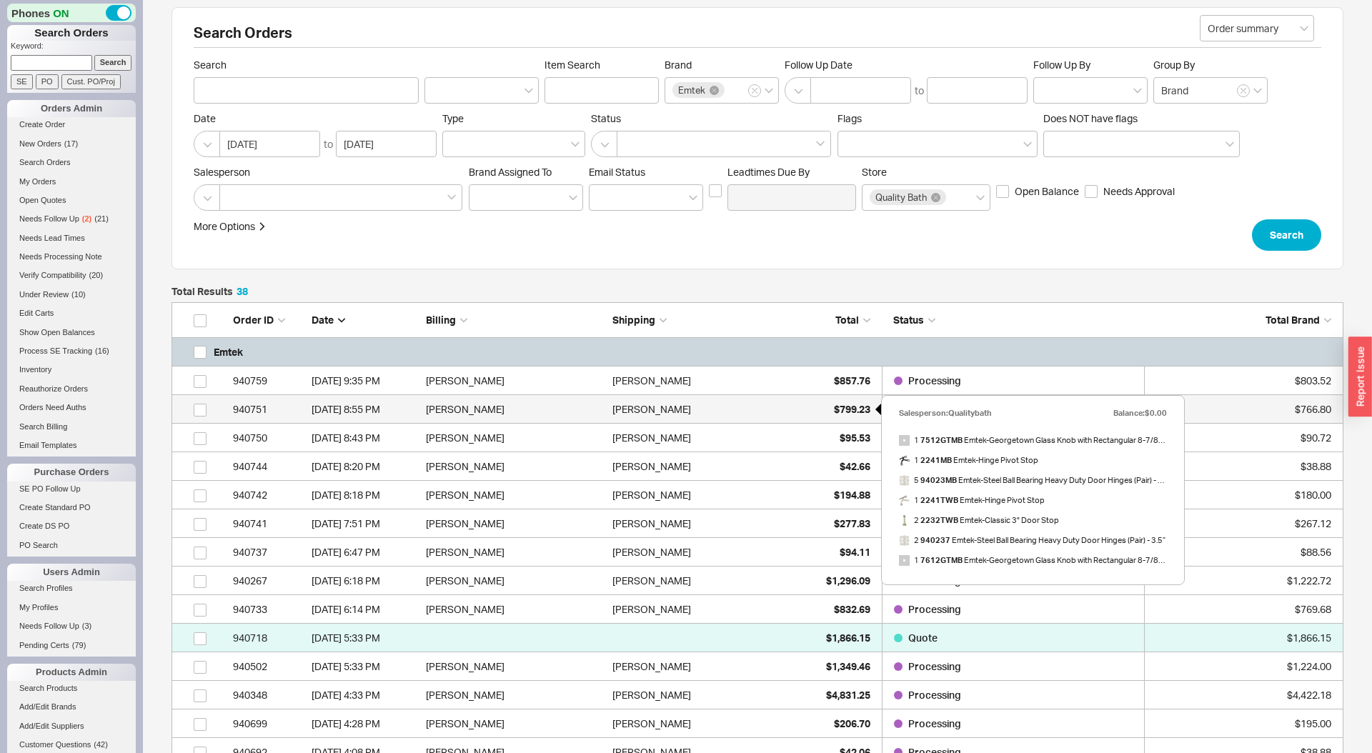
click at [842, 407] on span "$799.23" at bounding box center [852, 409] width 36 height 12
